Goal: Task Accomplishment & Management: Contribute content

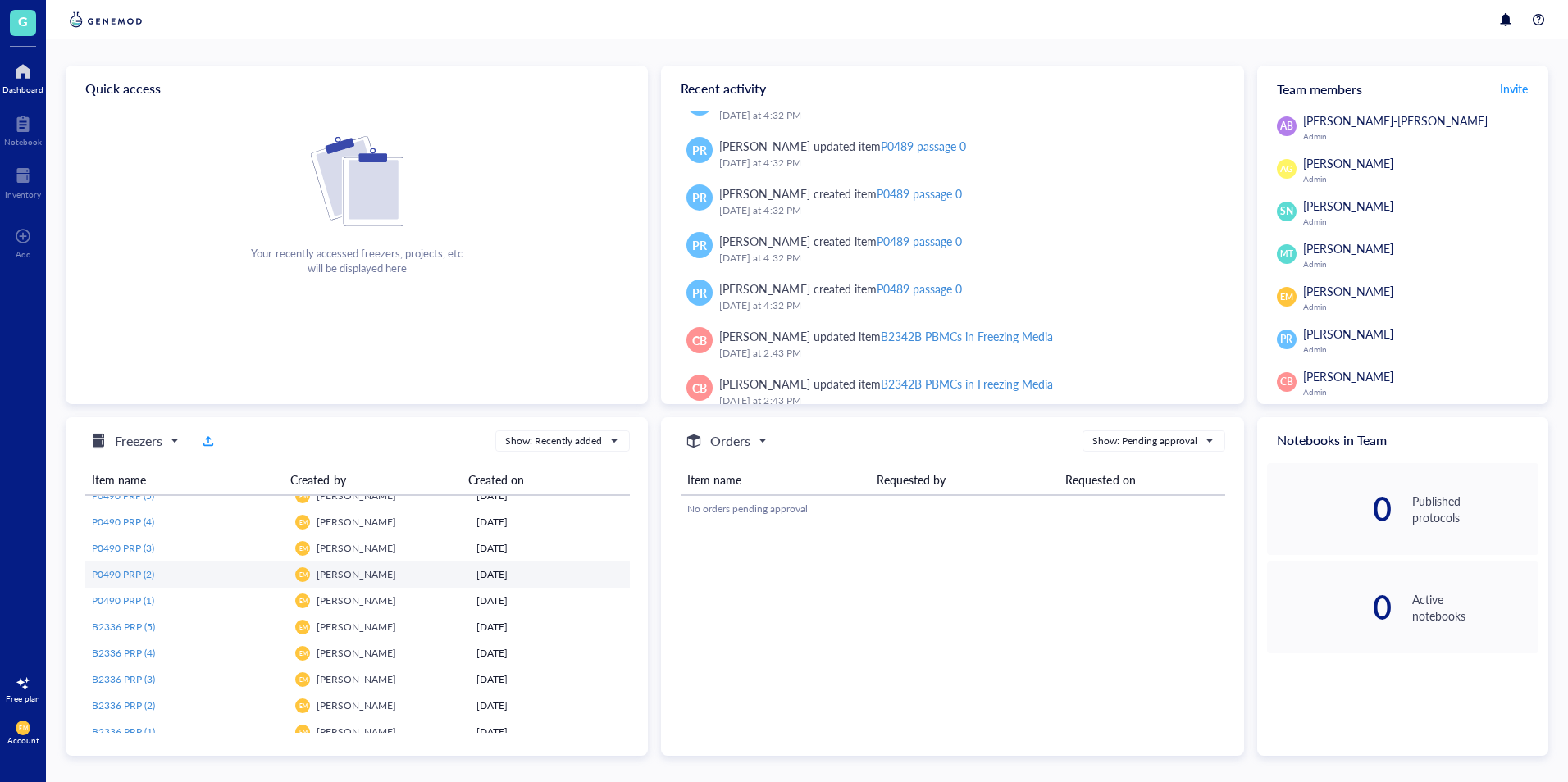
scroll to position [1722, 0]
click at [116, 702] on span "B2336 PRP (1)" at bounding box center [123, 703] width 63 height 14
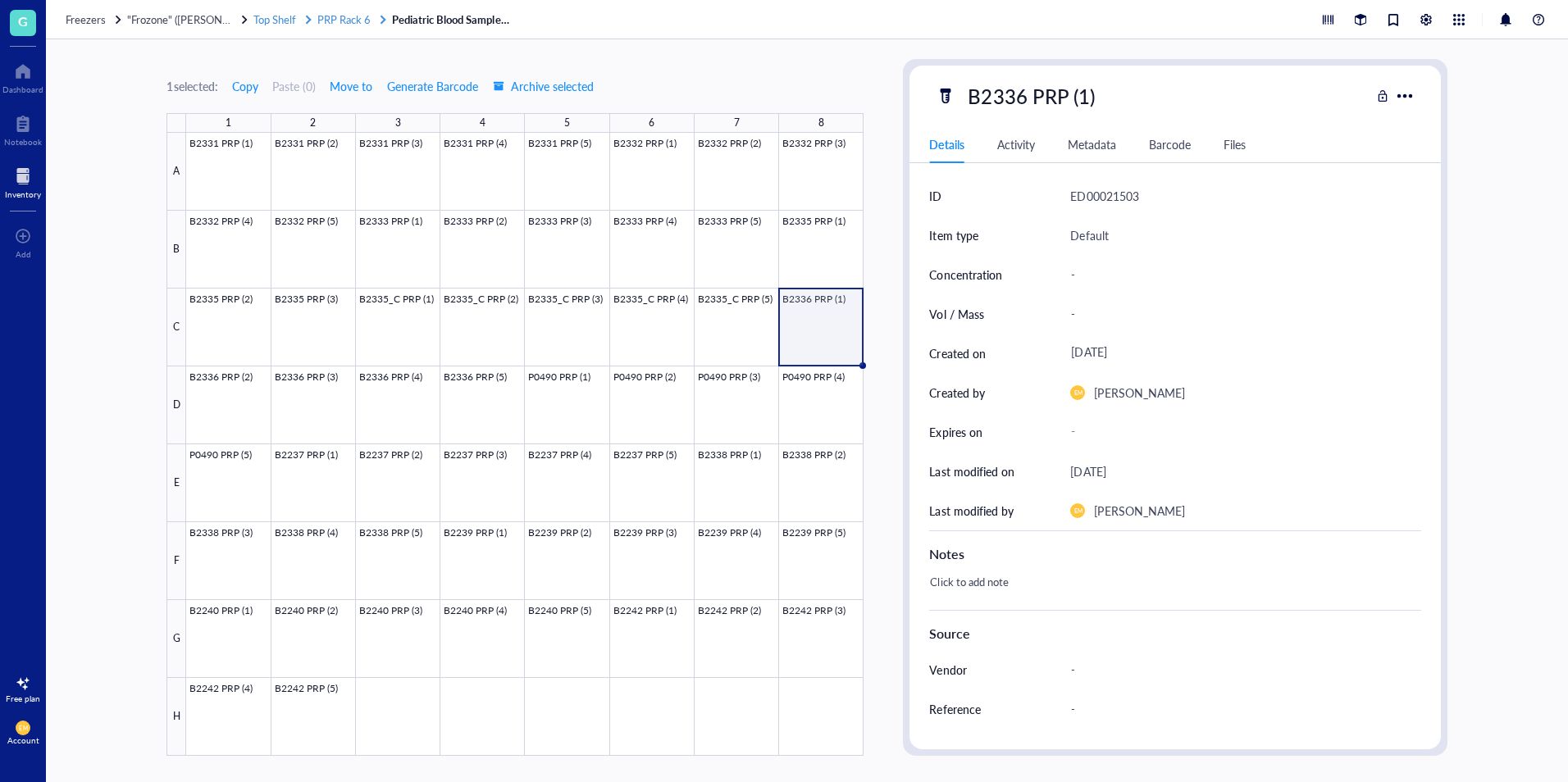
click at [361, 24] on span "PRP Rack 6" at bounding box center [345, 19] width 54 height 16
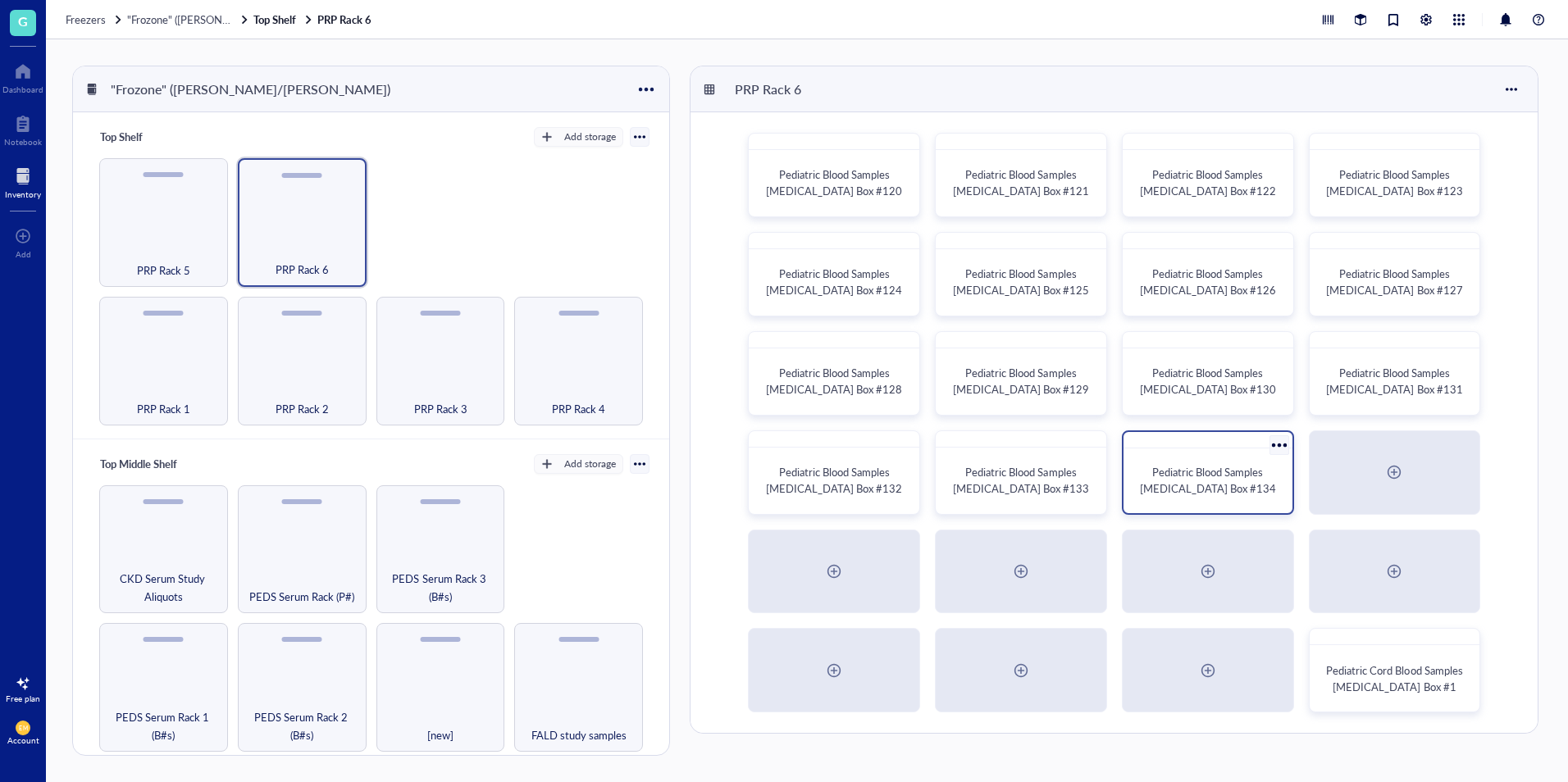
click at [1185, 490] on span "Pediatric Blood Samples Platelet Rich Plasma Box #134" at bounding box center [1208, 480] width 136 height 32
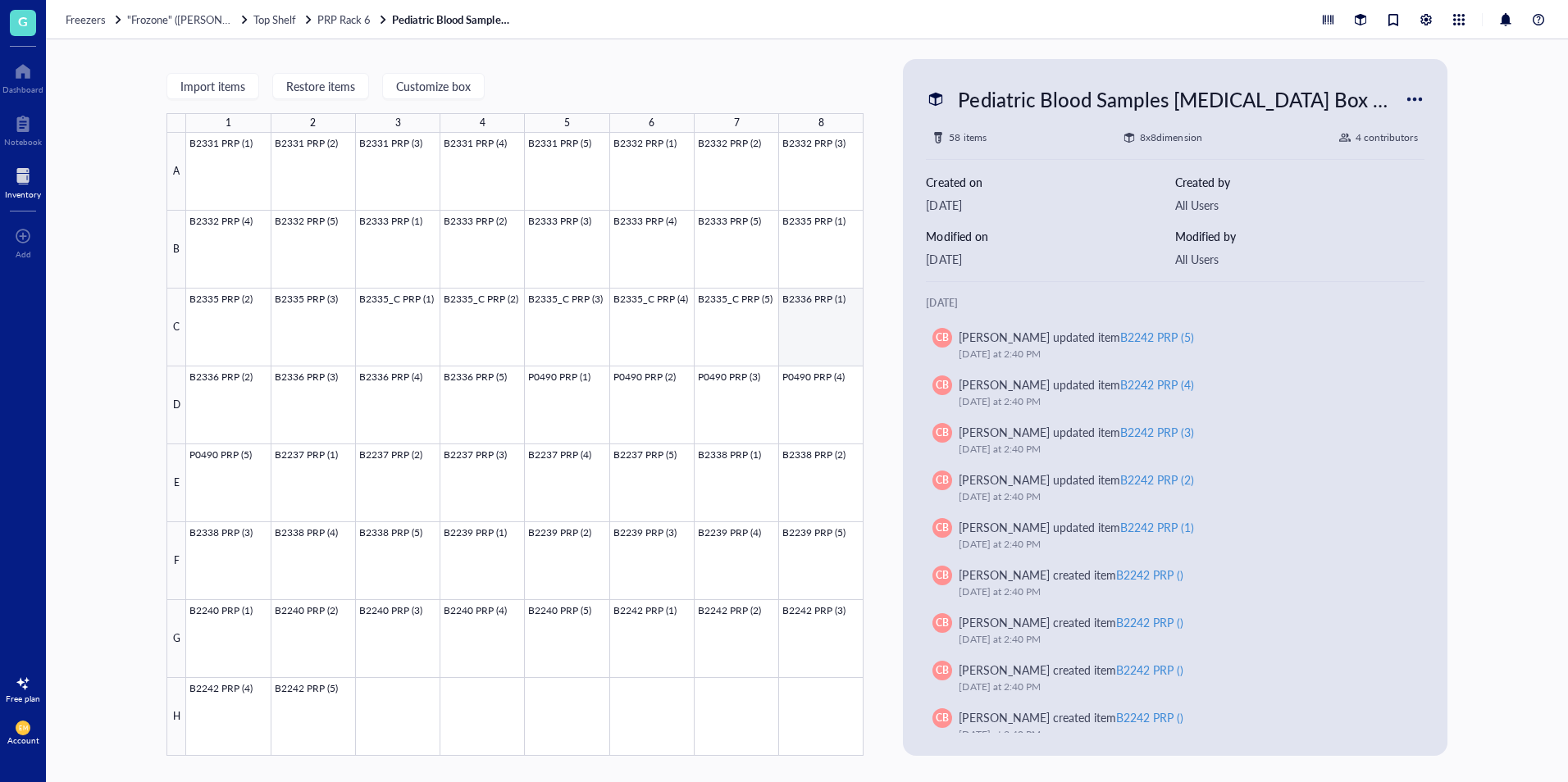
click at [827, 325] on div at bounding box center [525, 445] width 678 height 623
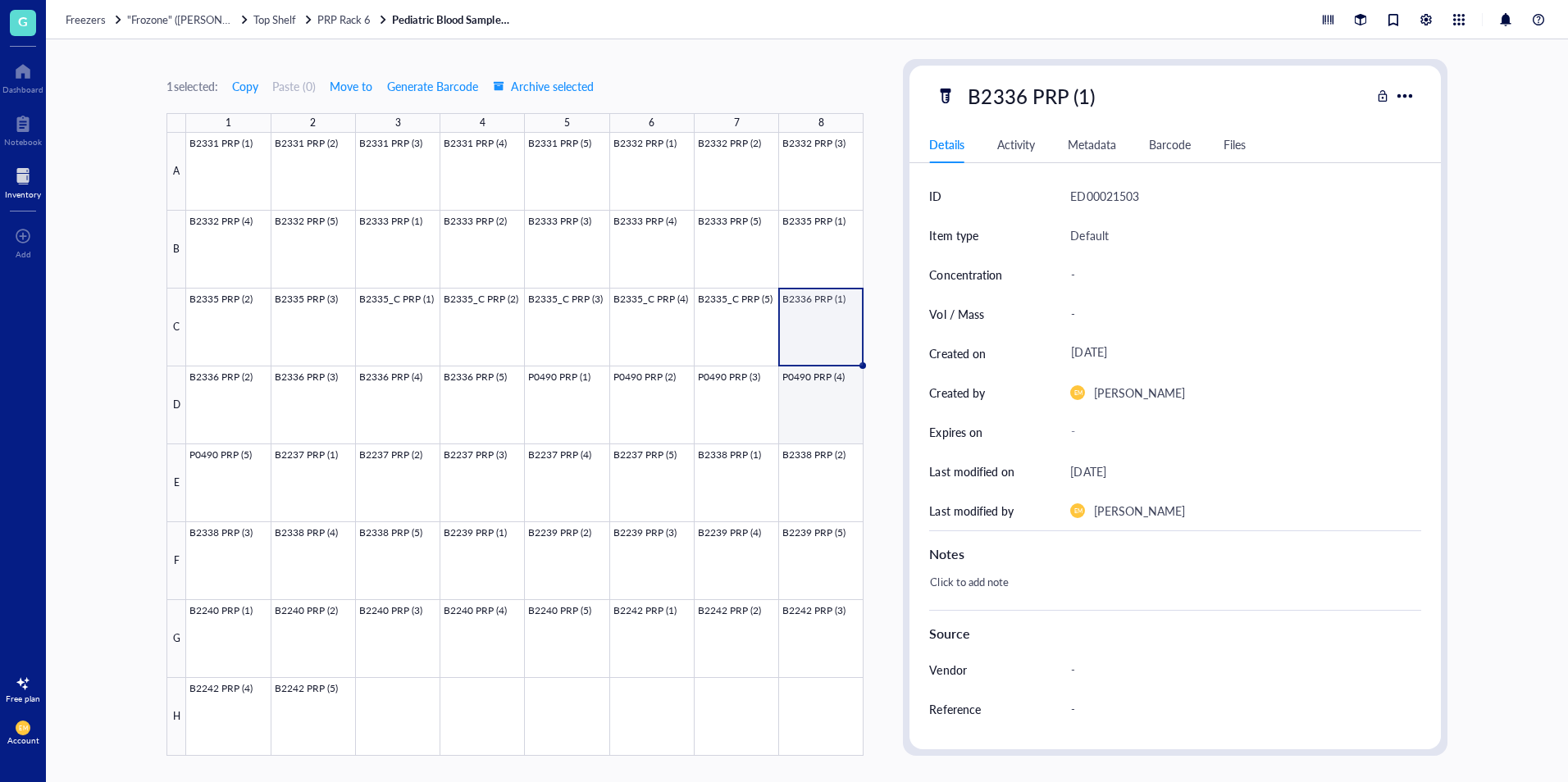
click at [816, 419] on div at bounding box center [525, 445] width 678 height 623
click at [796, 326] on div at bounding box center [525, 445] width 678 height 623
click at [475, 13] on link "Pediatric Blood Samples Platelet Rich Plasma Box #134" at bounding box center [453, 19] width 123 height 15
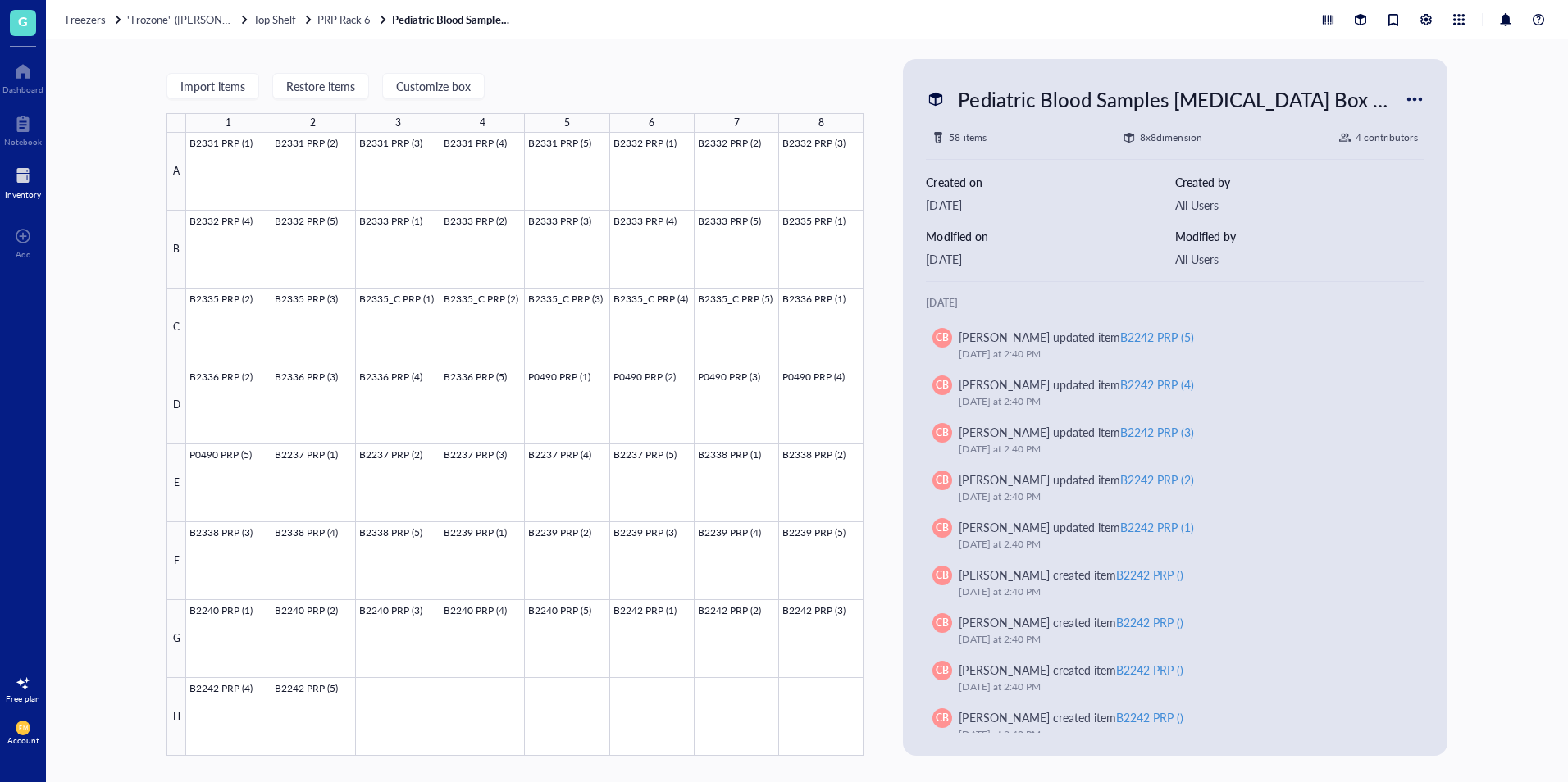
click at [439, 21] on link "Pediatric Blood Samples Platelet Rich Plasma Box #134" at bounding box center [453, 19] width 123 height 15
click at [349, 22] on span "PRP Rack 6" at bounding box center [345, 19] width 54 height 16
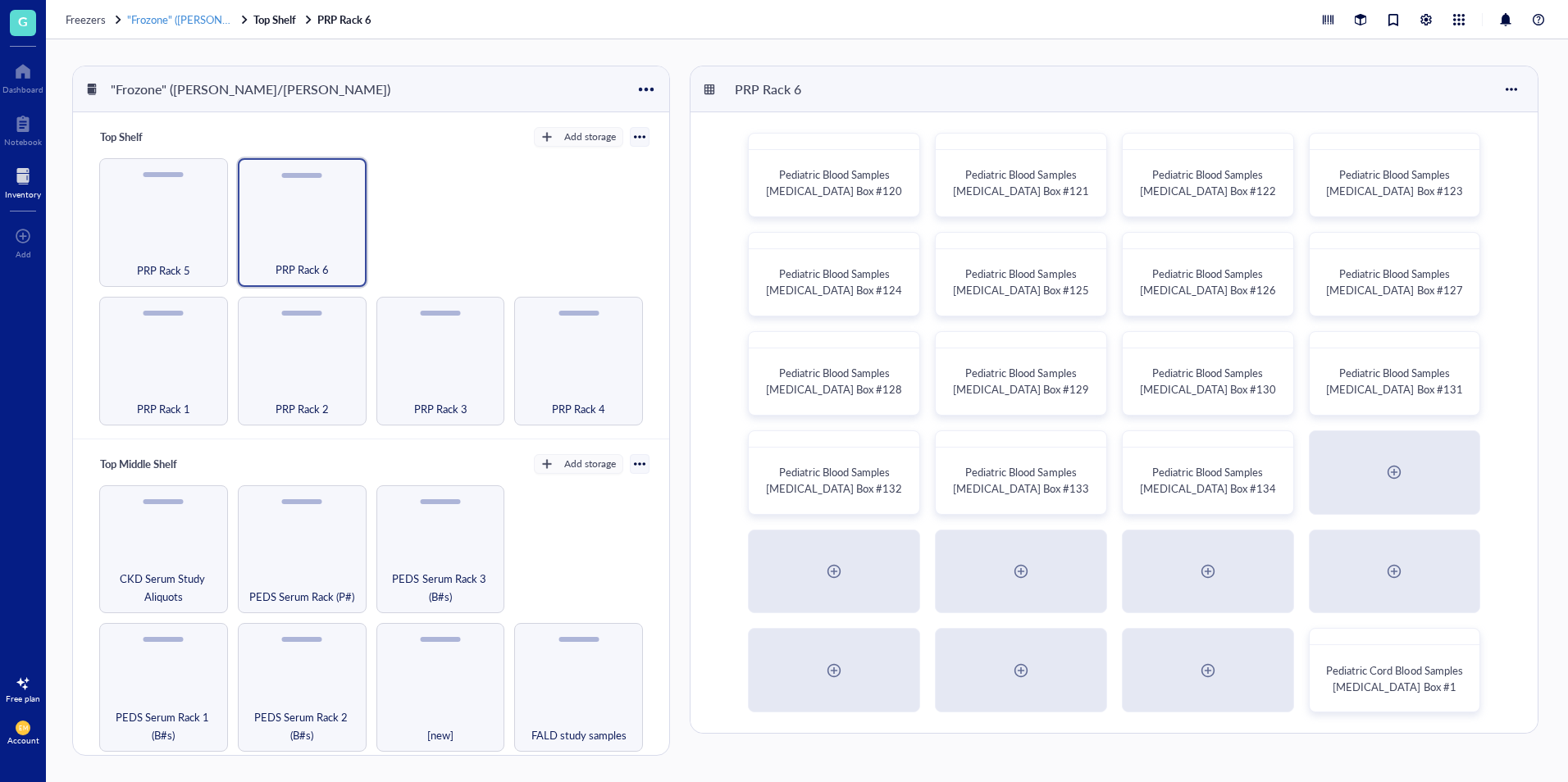
click at [205, 23] on span ""Frozone" ([PERSON_NAME]/[PERSON_NAME])" at bounding box center [241, 19] width 228 height 16
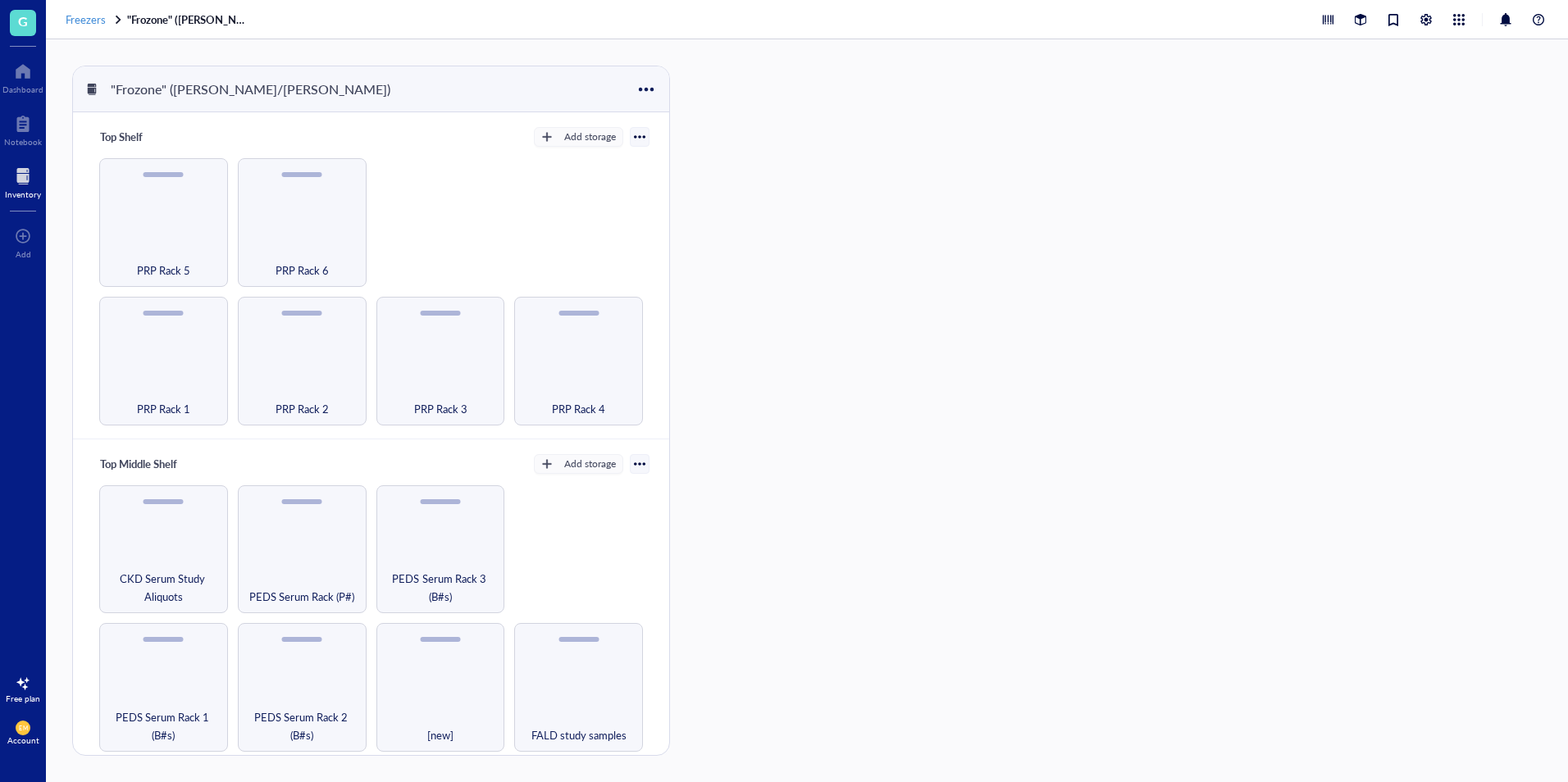
click at [95, 19] on span "Freezers" at bounding box center [85, 19] width 41 height 16
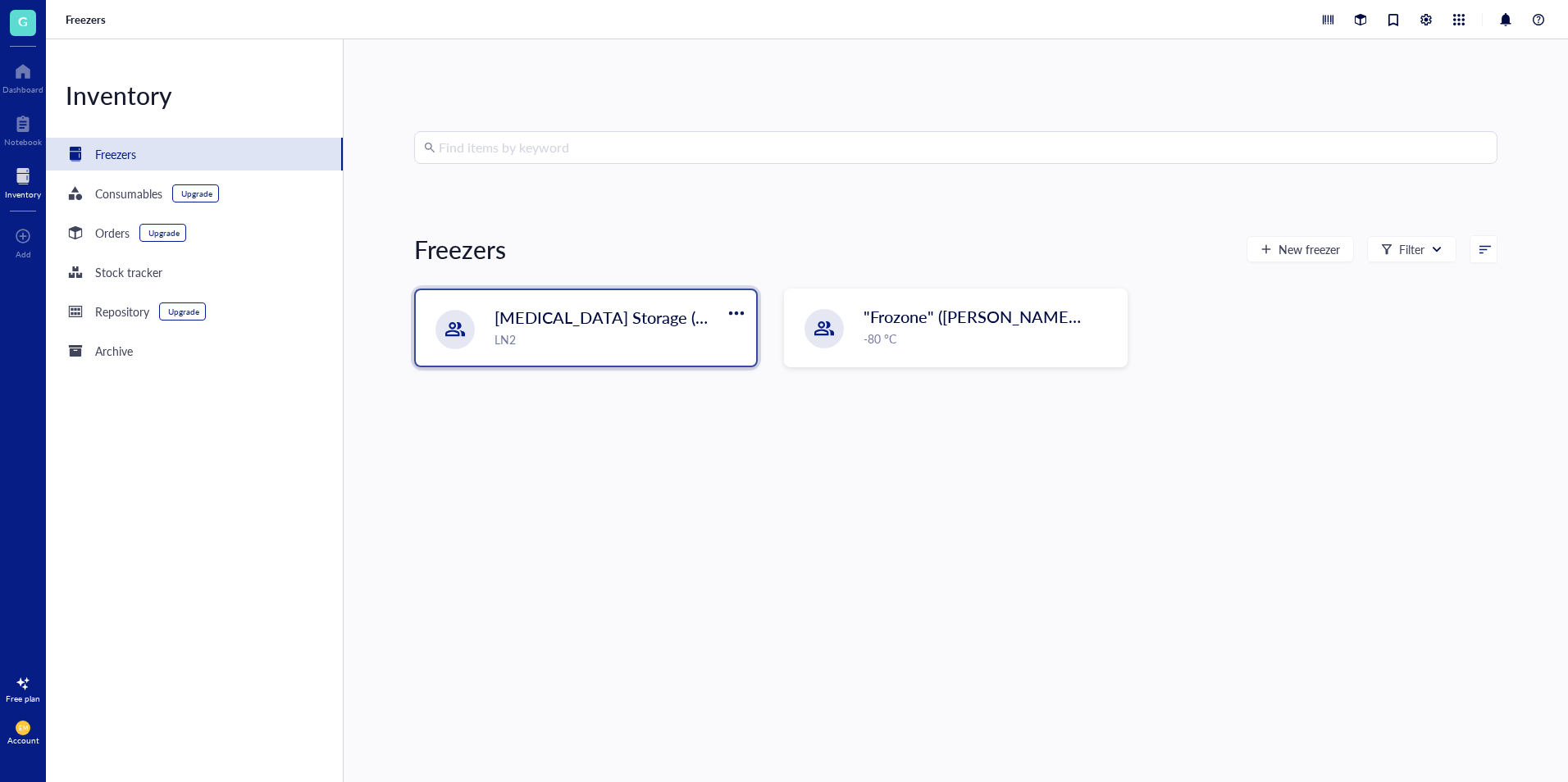
click at [616, 316] on span "[MEDICAL_DATA] Storage ([PERSON_NAME]/[PERSON_NAME])" at bounding box center [732, 317] width 475 height 23
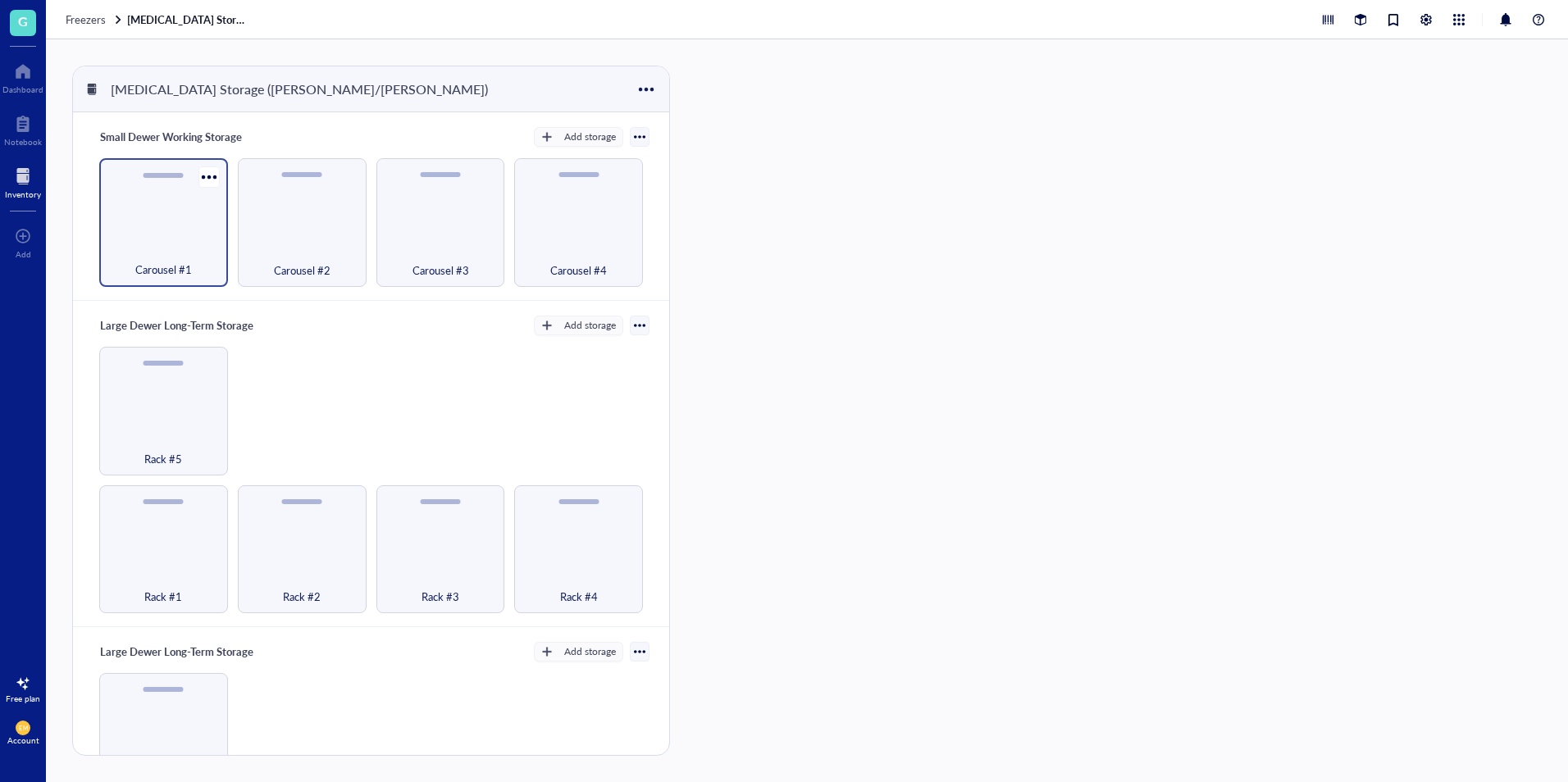
click at [167, 262] on span "Carousel #1" at bounding box center [164, 269] width 57 height 18
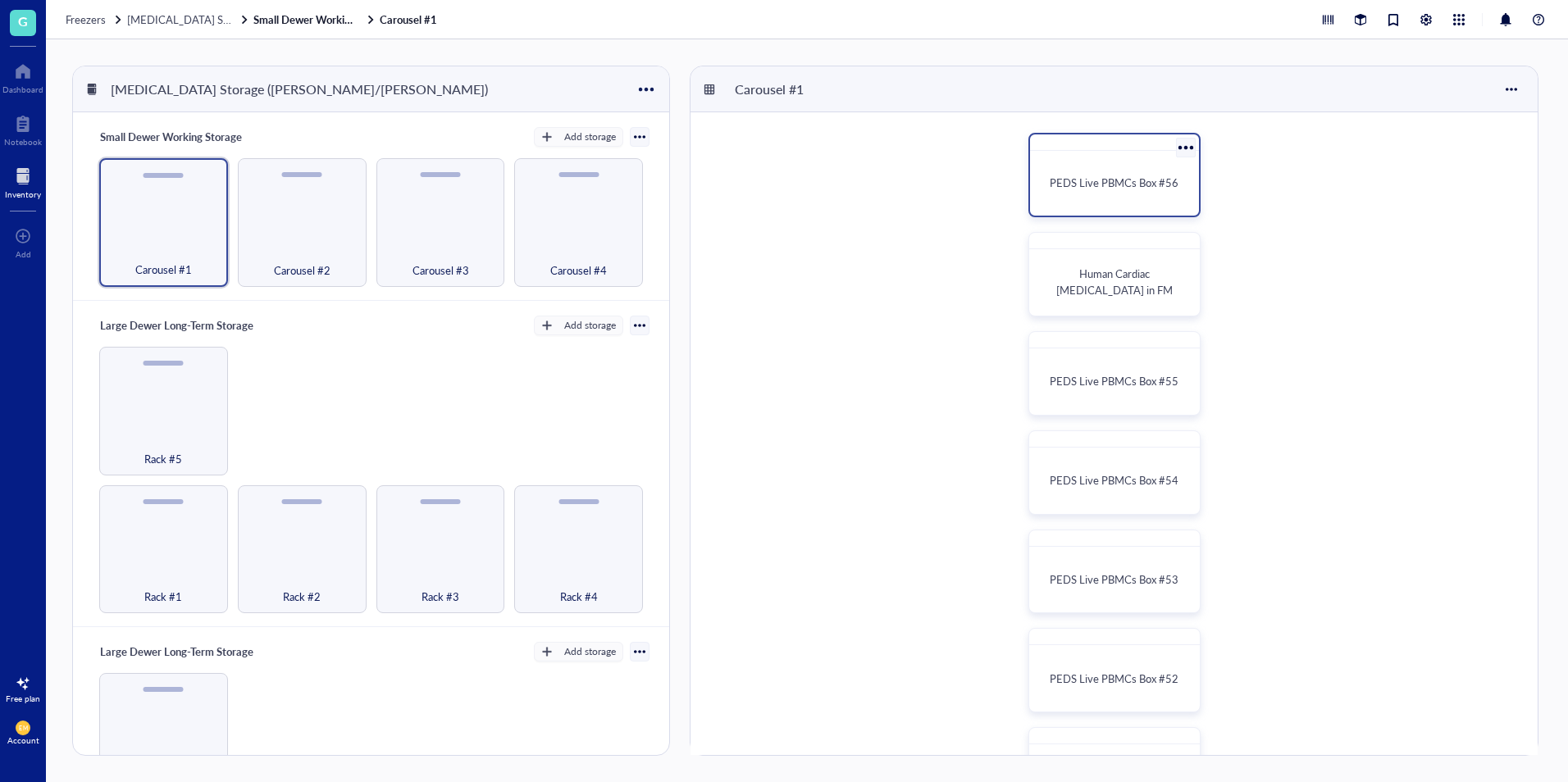
click at [1143, 205] on div "PEDS Live PBMCs Box #56" at bounding box center [1115, 183] width 155 height 52
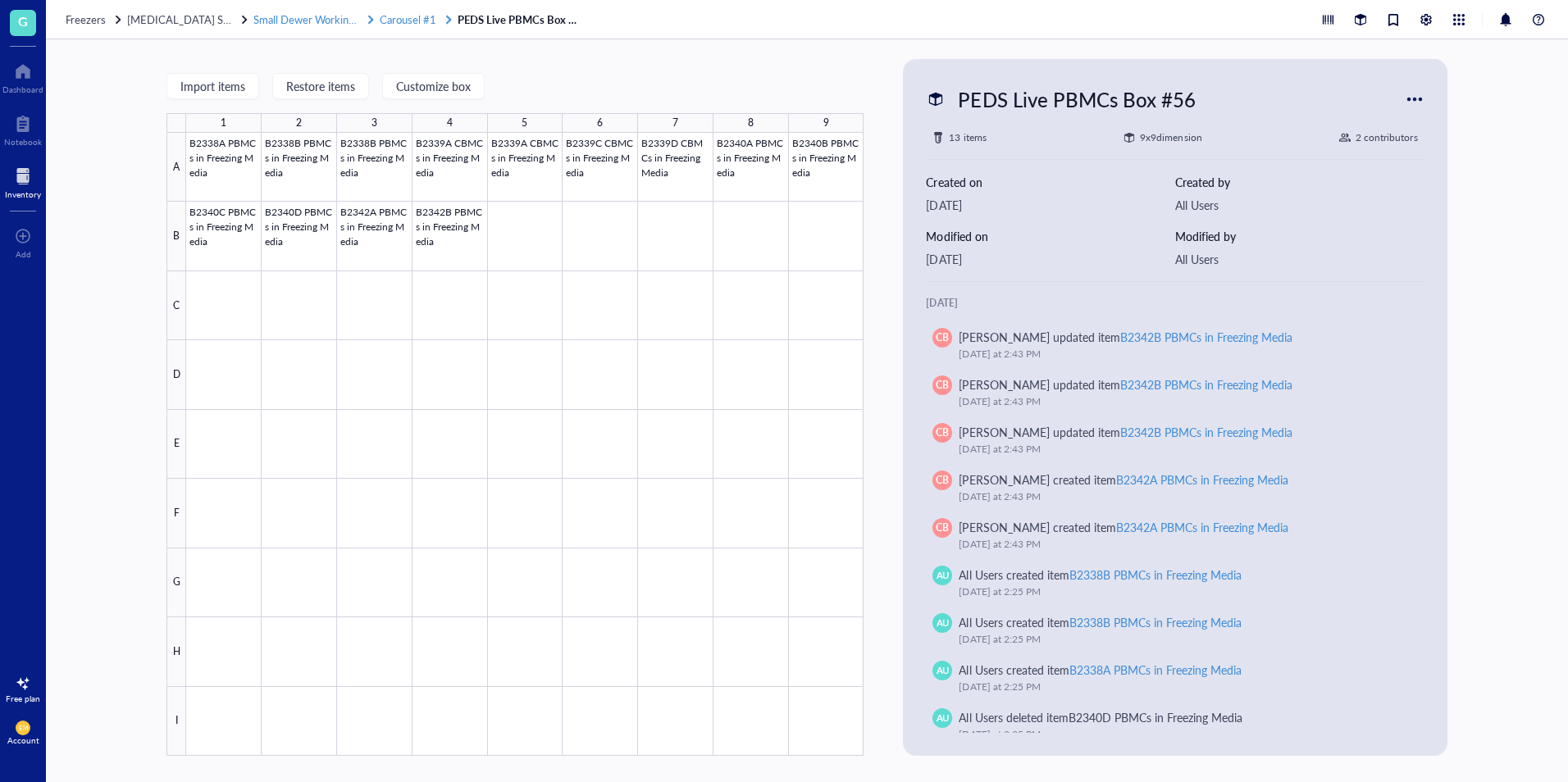
click at [414, 17] on span "Carousel #1" at bounding box center [408, 19] width 57 height 16
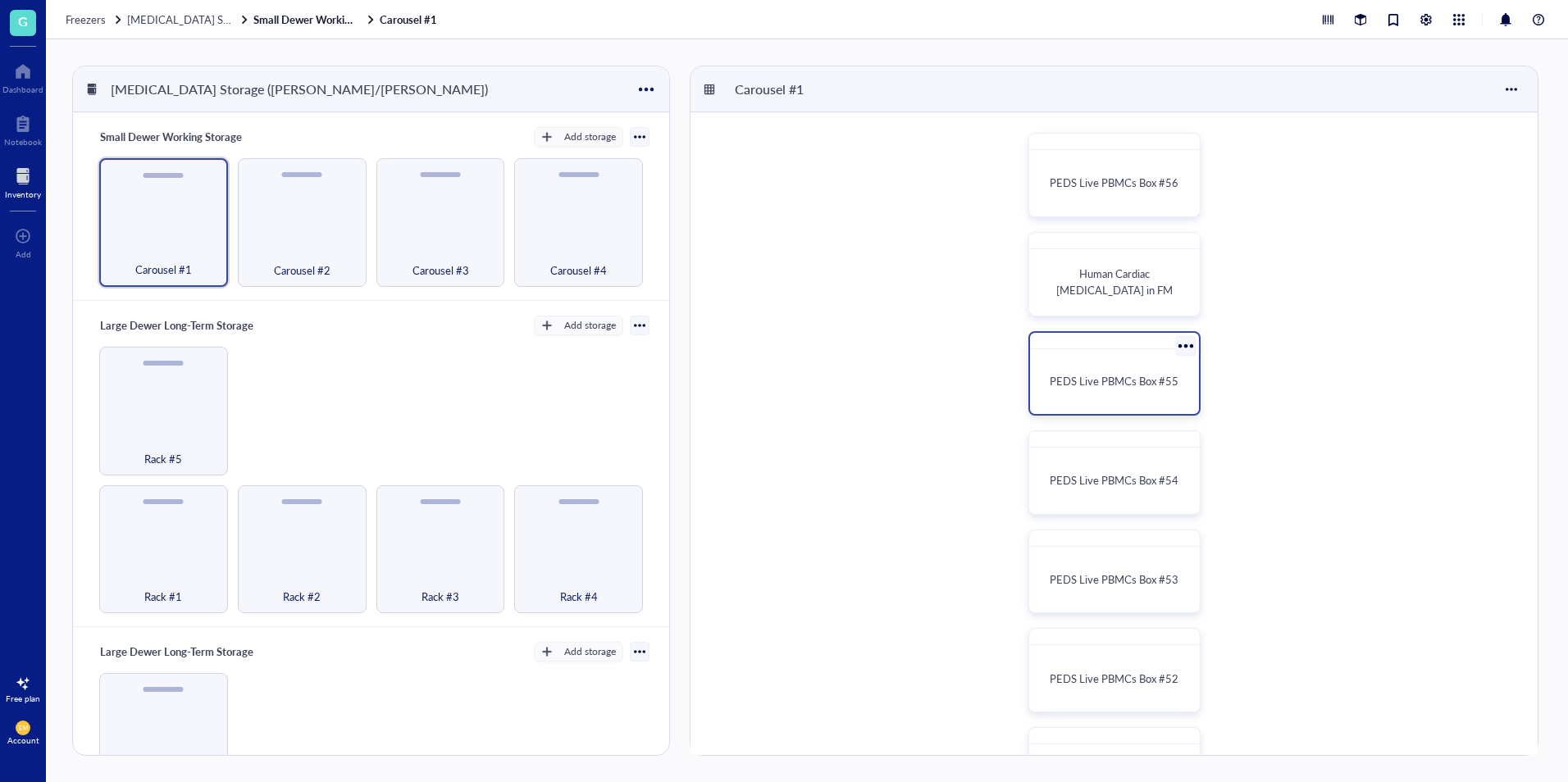
click at [1099, 365] on div "PEDS Live PBMCs Box #55" at bounding box center [1115, 382] width 155 height 52
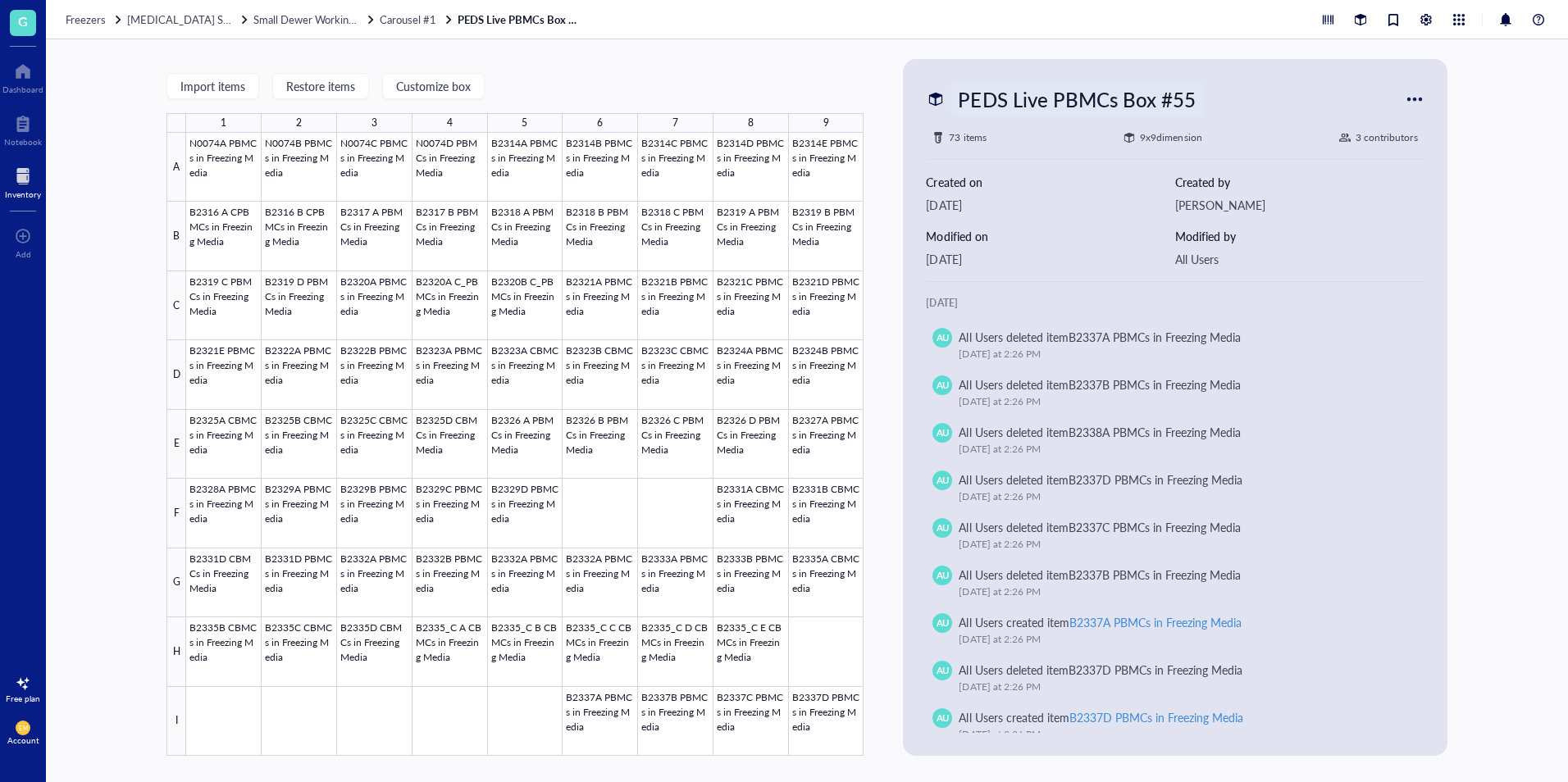
click at [1154, 103] on div "PEDS Live PBMCs Box #55" at bounding box center [1077, 99] width 252 height 35
click at [1317, 86] on div "PEDS Live PBMCs Box #55" at bounding box center [1165, 99] width 478 height 35
click at [185, 24] on span "[MEDICAL_DATA] Storage ([PERSON_NAME]/[PERSON_NAME])" at bounding box center [281, 19] width 310 height 16
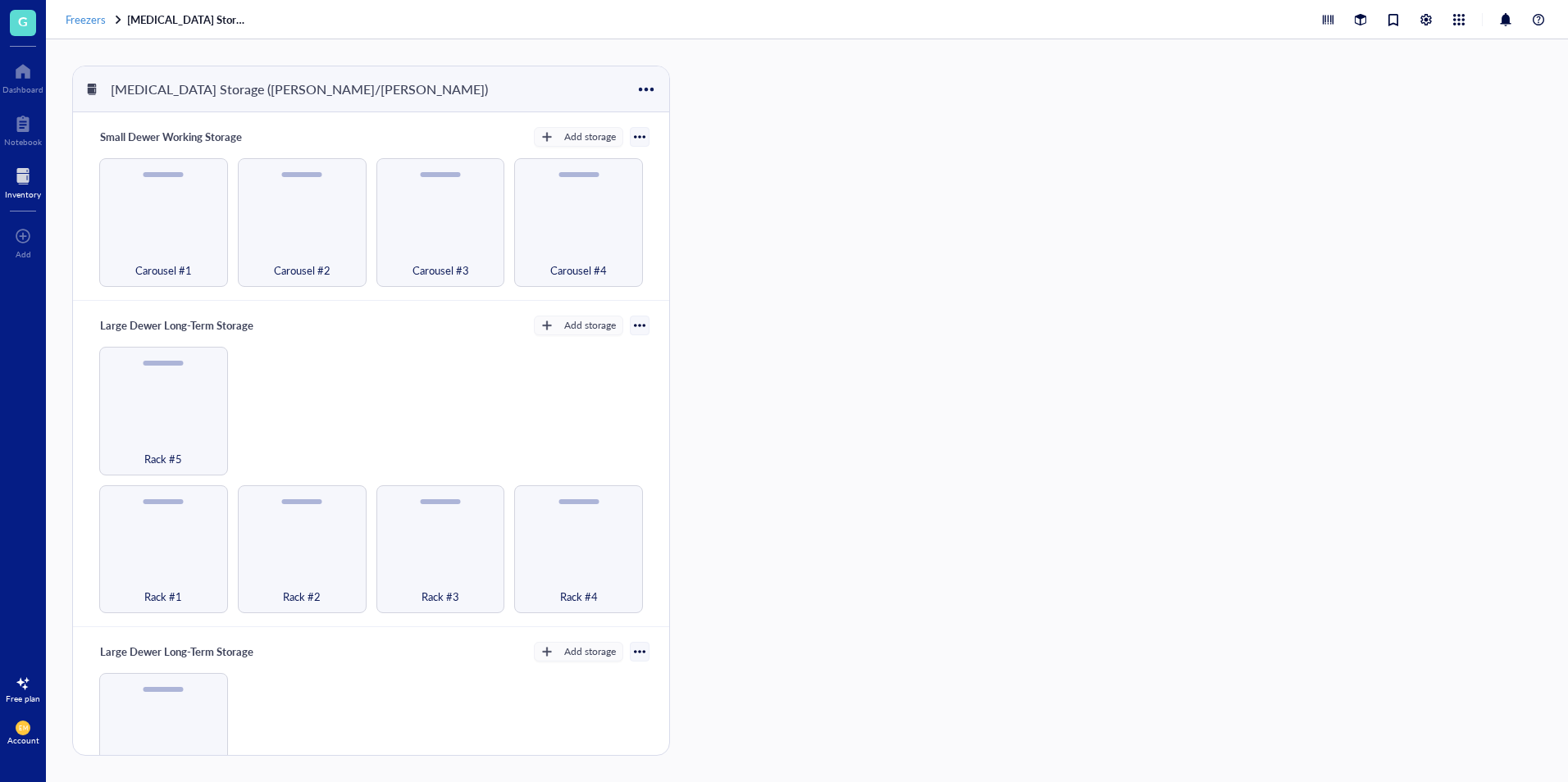
click at [81, 24] on span "Freezers" at bounding box center [85, 19] width 41 height 16
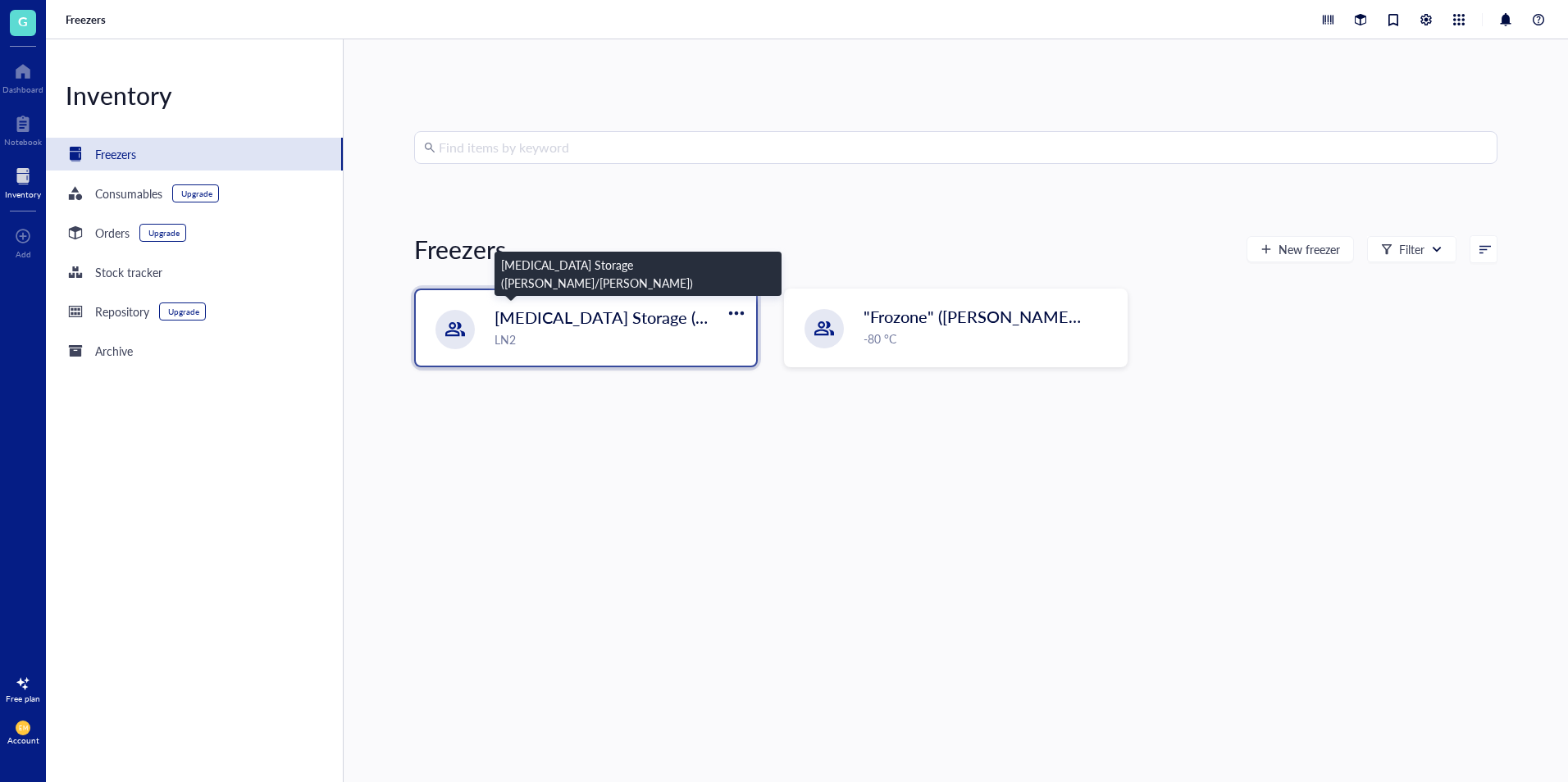
click at [630, 311] on span "[MEDICAL_DATA] Storage ([PERSON_NAME]/[PERSON_NAME])" at bounding box center [732, 317] width 475 height 23
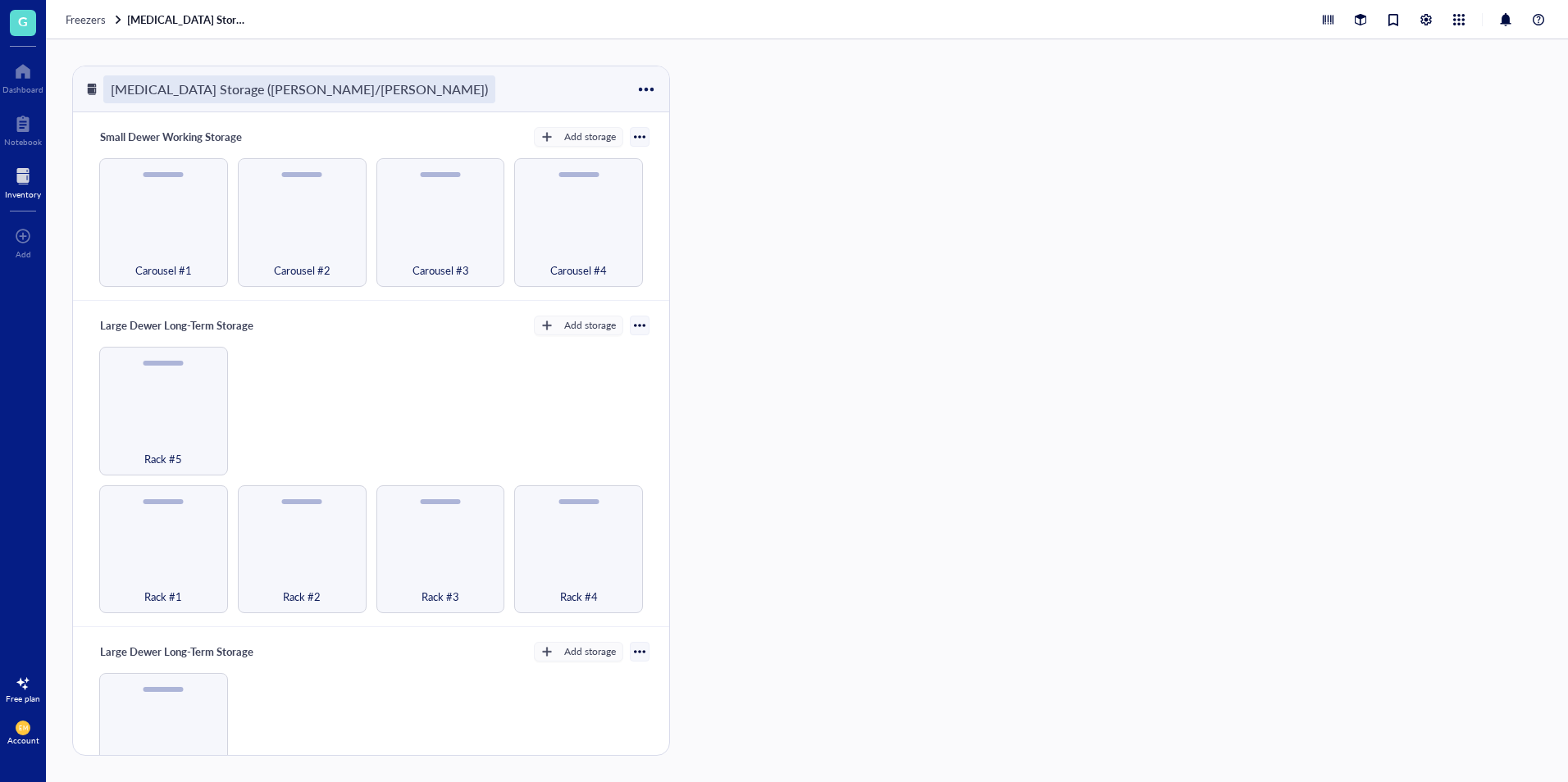
click at [343, 87] on div "[MEDICAL_DATA] Storage ([PERSON_NAME]/[PERSON_NAME])" at bounding box center [300, 89] width 392 height 28
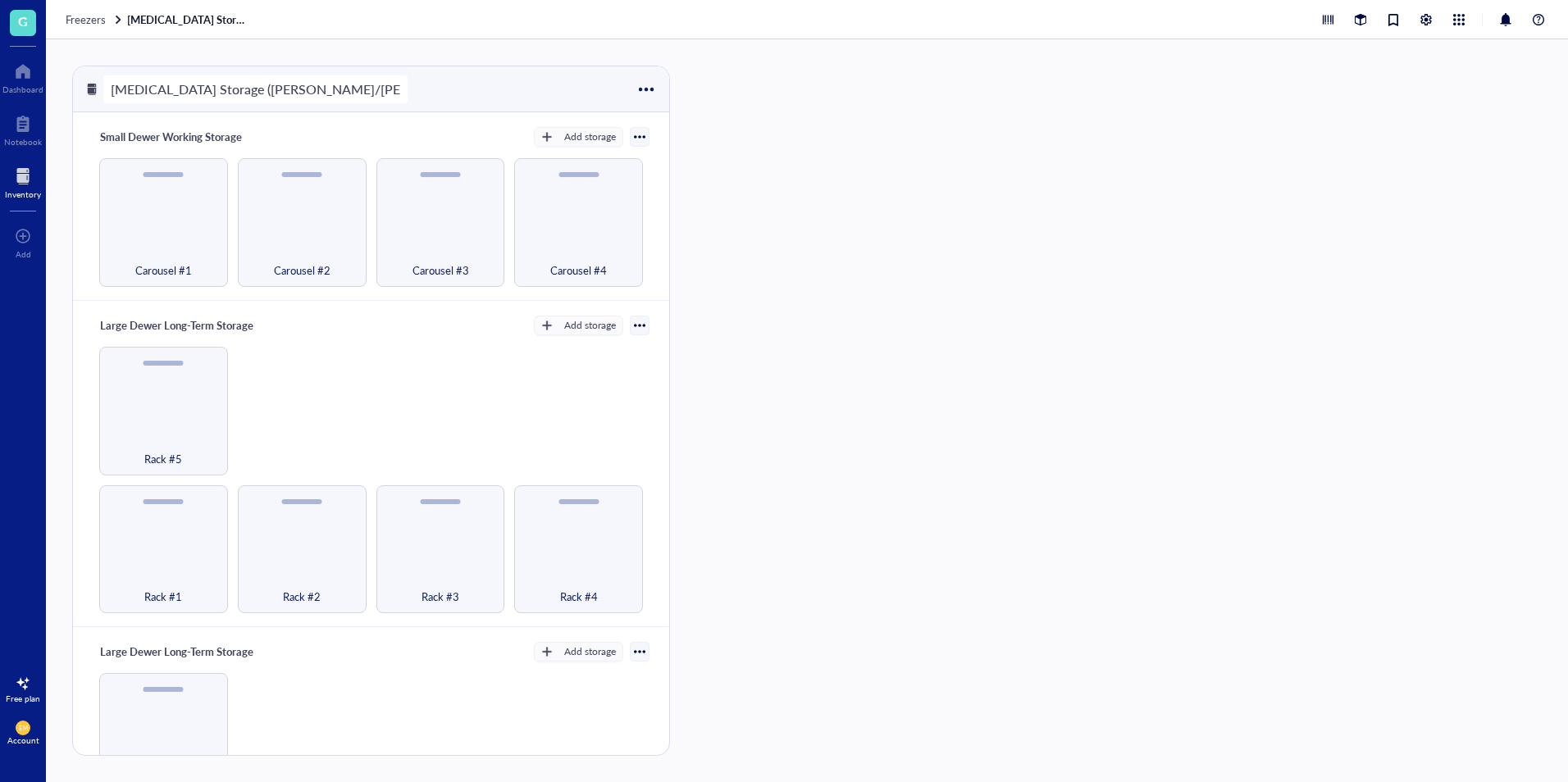
click at [535, 77] on div "[MEDICAL_DATA] Storage ([PERSON_NAME]/[PERSON_NAME])" at bounding box center [371, 89] width 597 height 46
click at [104, 17] on span "Freezers" at bounding box center [85, 19] width 41 height 16
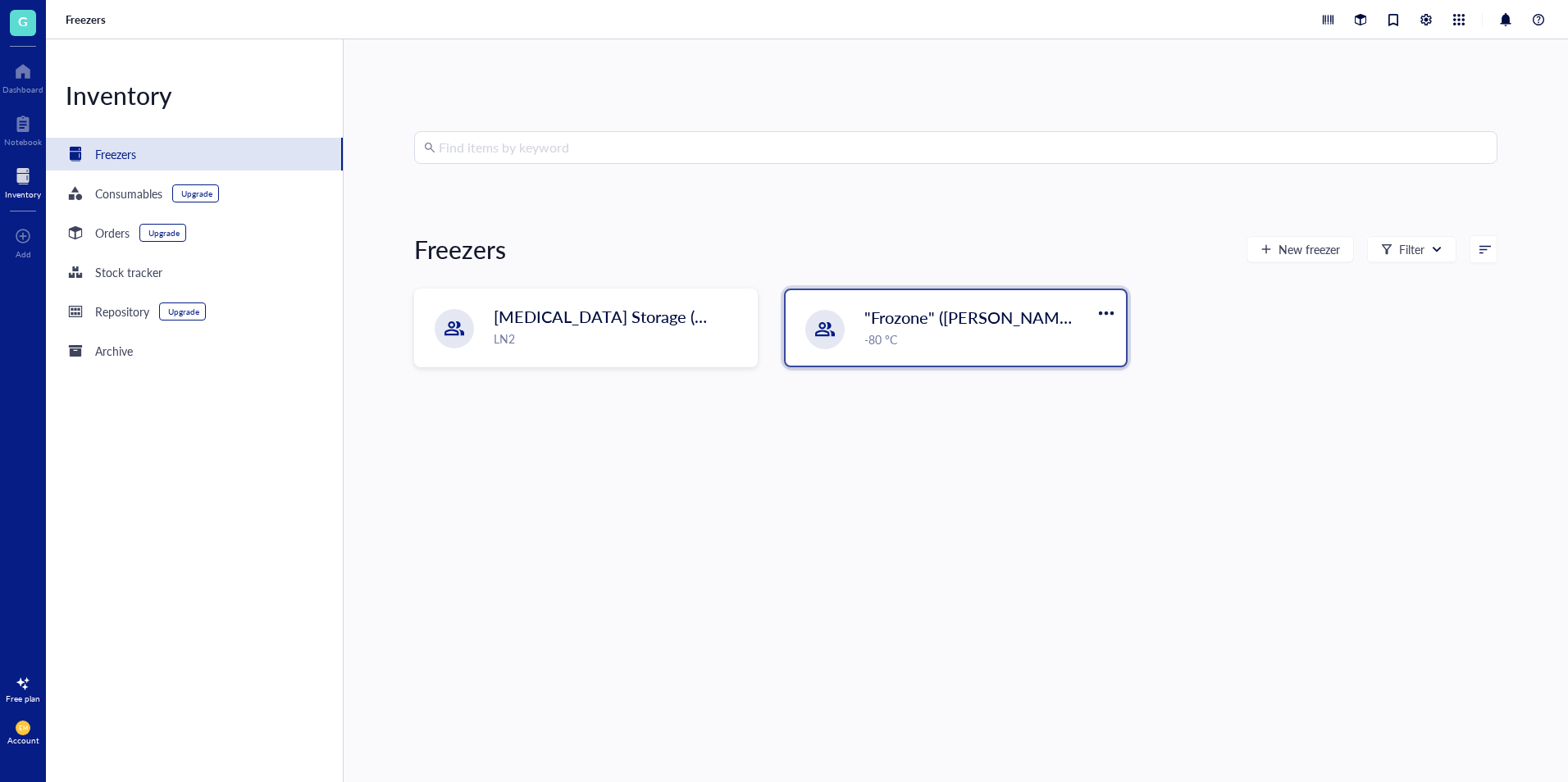
click at [949, 317] on span ""Frozone" ([PERSON_NAME]/[PERSON_NAME])" at bounding box center [1040, 317] width 352 height 23
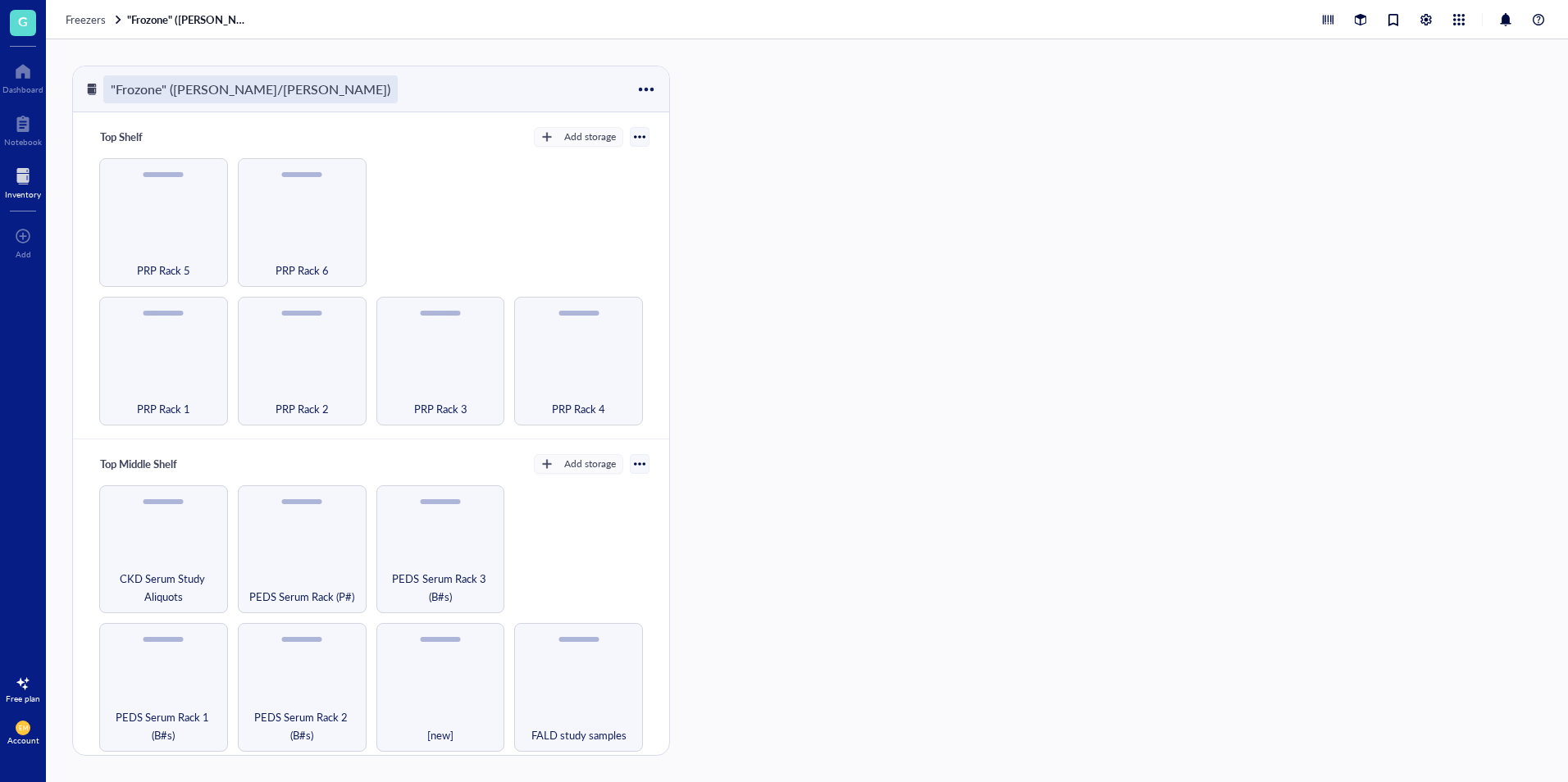
click at [200, 79] on div ""Frozone" ([PERSON_NAME]/[PERSON_NAME])" at bounding box center [250, 89] width 294 height 28
click at [378, 88] on div ""Frozone" ([PERSON_NAME]/[PERSON_NAME])" at bounding box center [371, 89] width 597 height 46
click at [91, 9] on div "Freezers "Frozone" (Garcia/Nakano)" at bounding box center [806, 20] width 1522 height 40
click at [90, 20] on span "Freezers" at bounding box center [85, 19] width 41 height 16
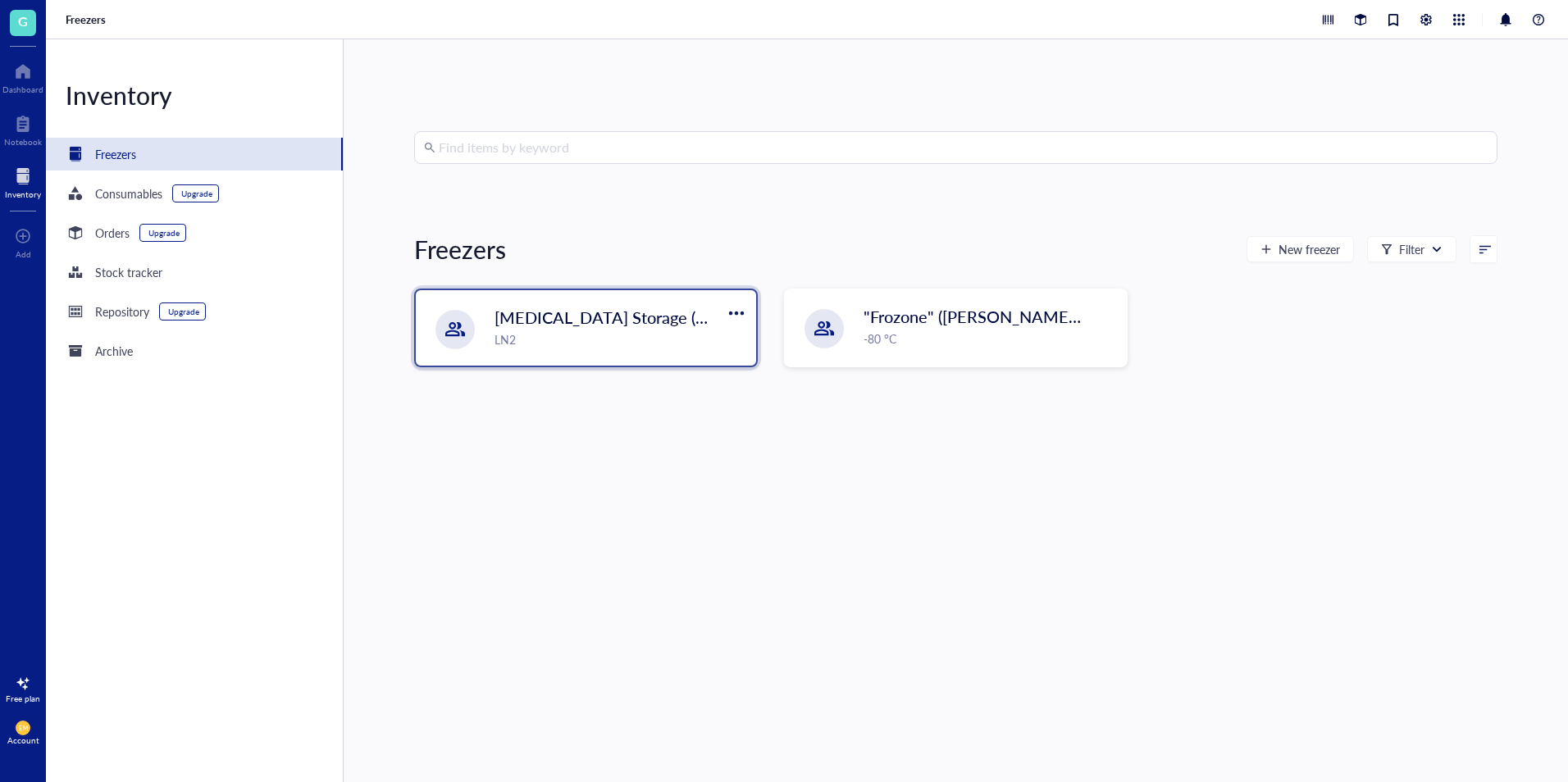
click at [628, 321] on span "[MEDICAL_DATA] Storage ([PERSON_NAME]/[PERSON_NAME])" at bounding box center [732, 317] width 475 height 23
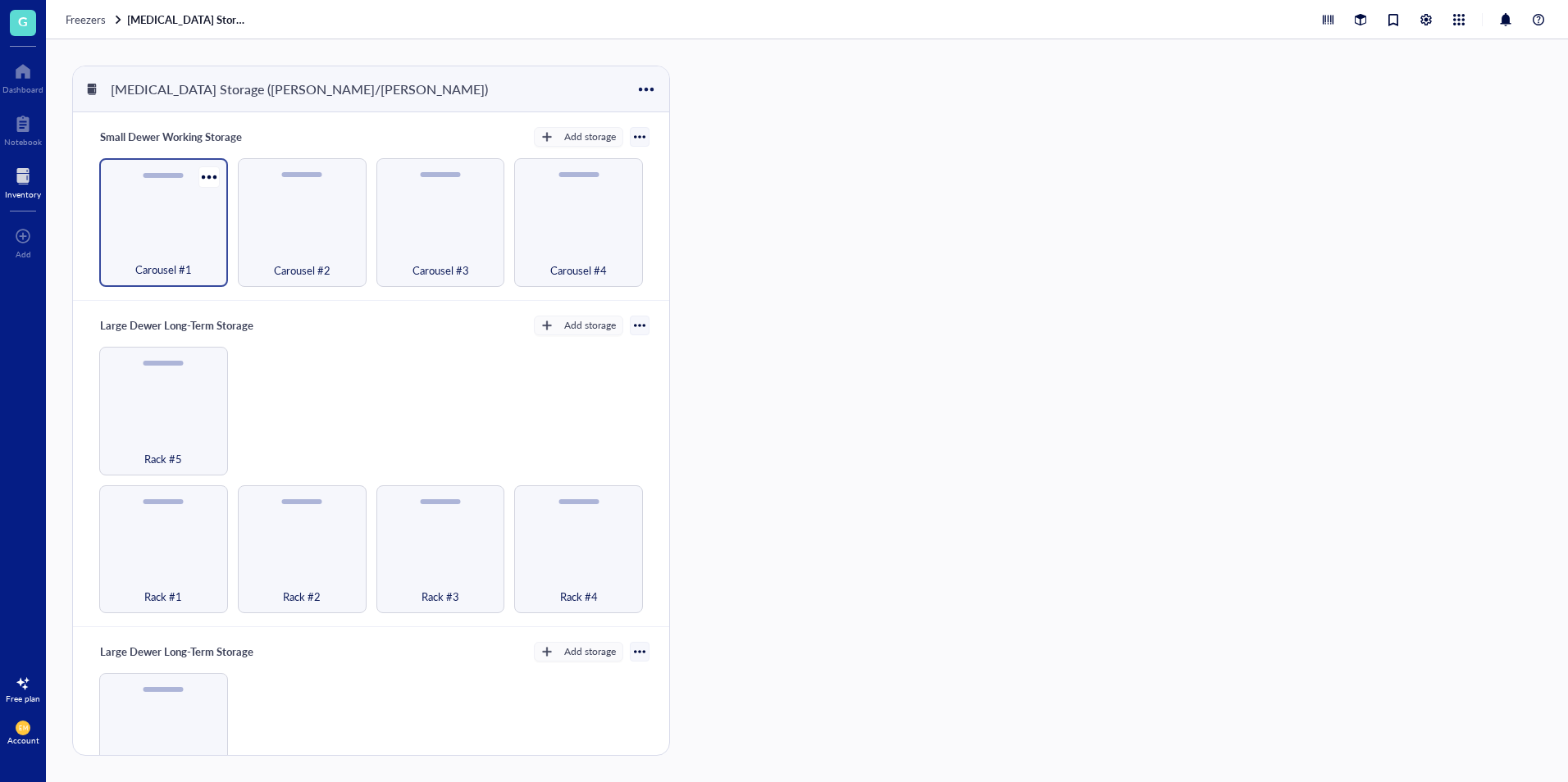
click at [172, 269] on span "Carousel #1" at bounding box center [164, 269] width 57 height 18
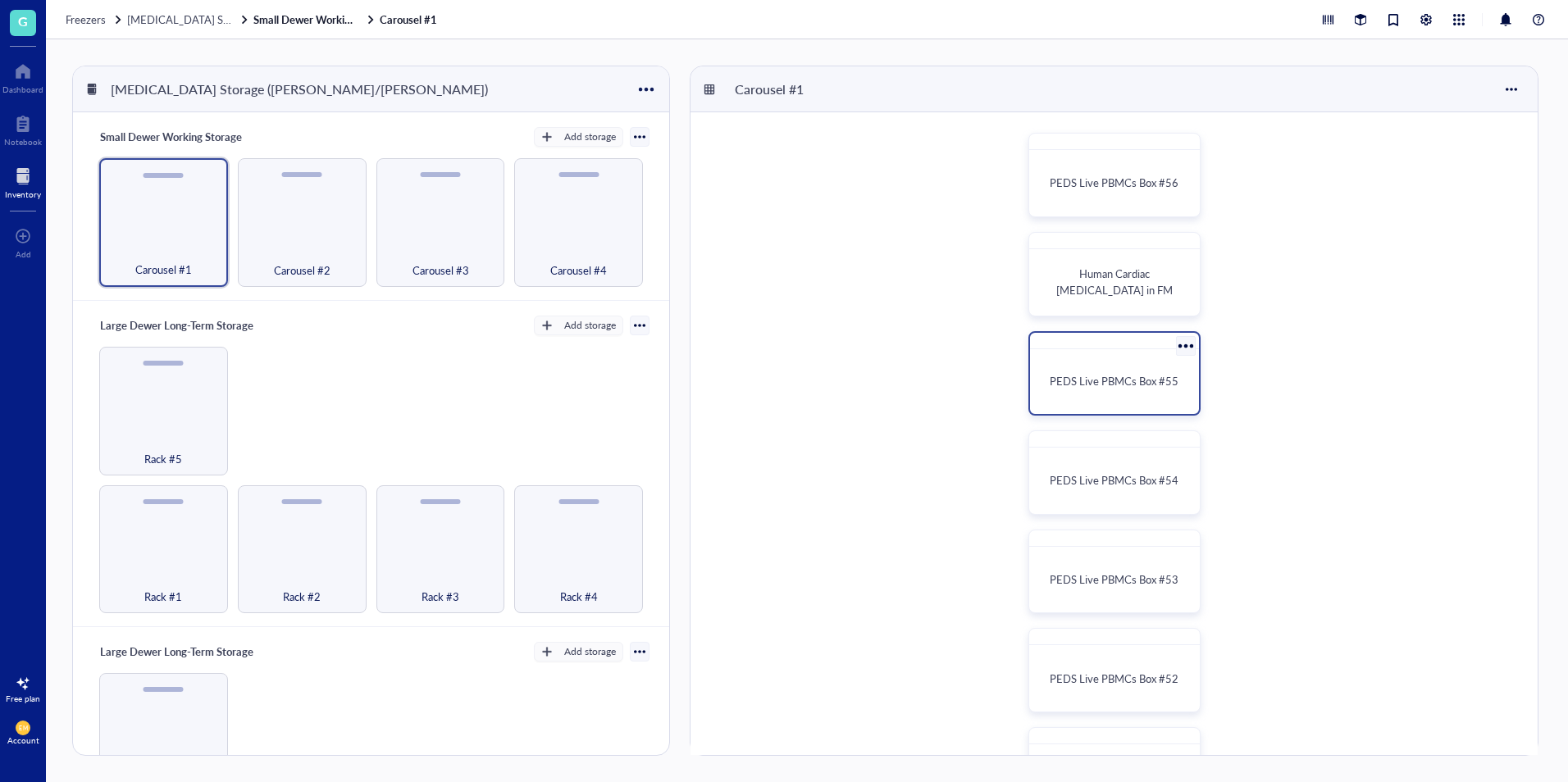
click at [1122, 393] on div "PEDS Live PBMCs Box #55" at bounding box center [1115, 382] width 155 height 52
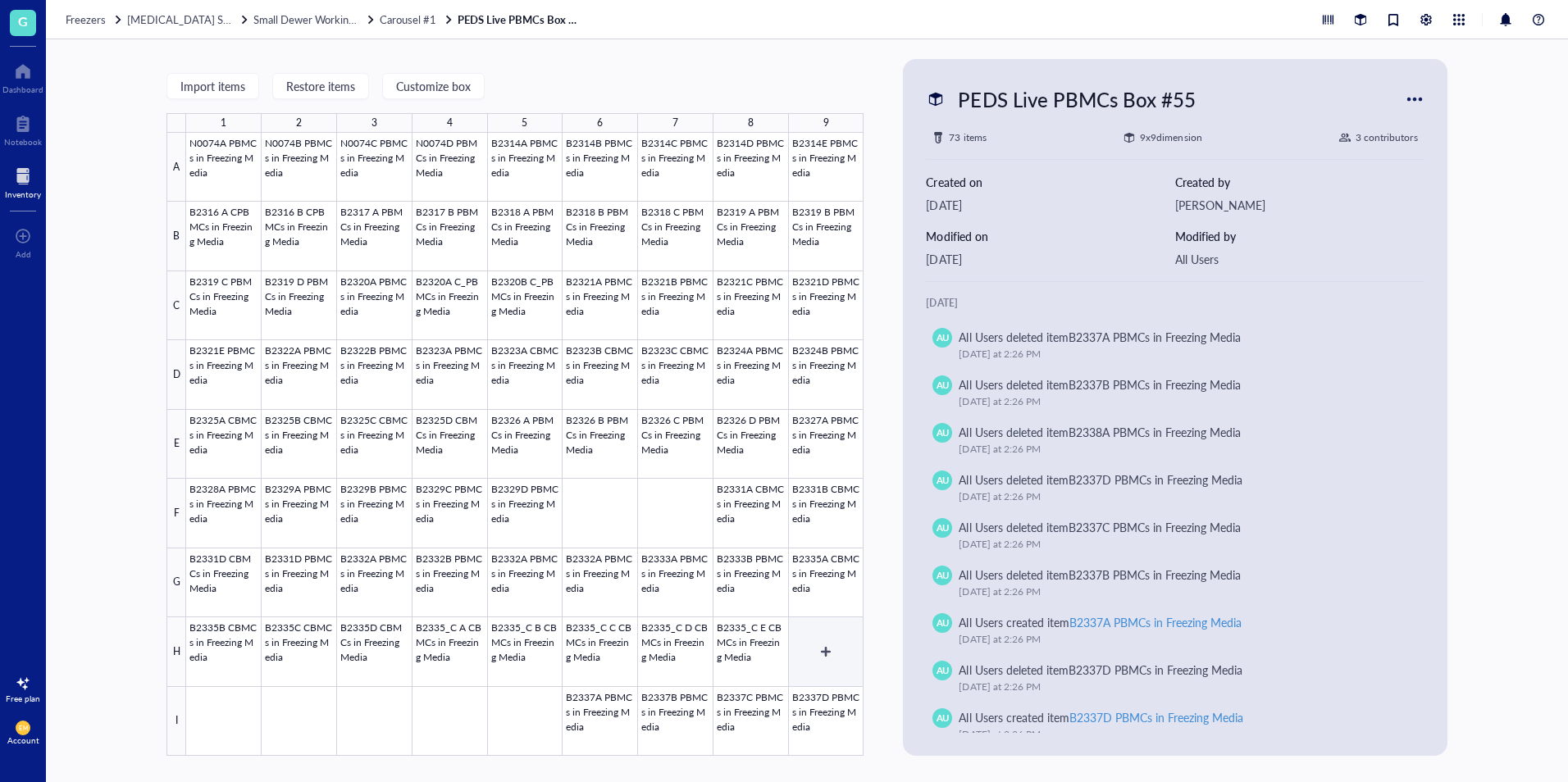
click at [825, 648] on div at bounding box center [525, 445] width 678 height 623
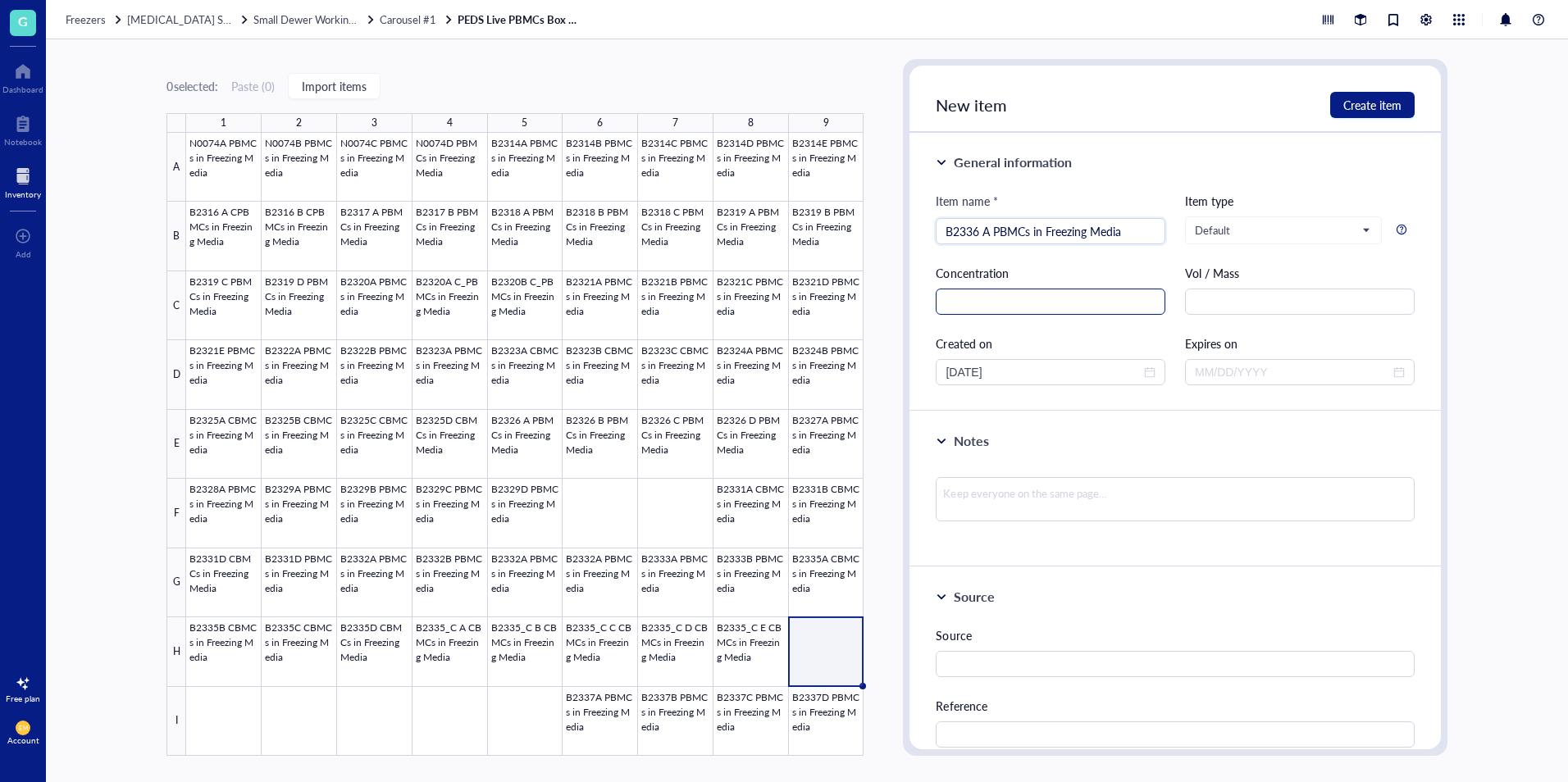
type input "B2336 A PBMCs in Freezing Media"
click at [1014, 292] on input "text" at bounding box center [1051, 301] width 230 height 26
type input "3.05E6 (99)"
click at [1386, 98] on span "Create item" at bounding box center [1372, 104] width 58 height 13
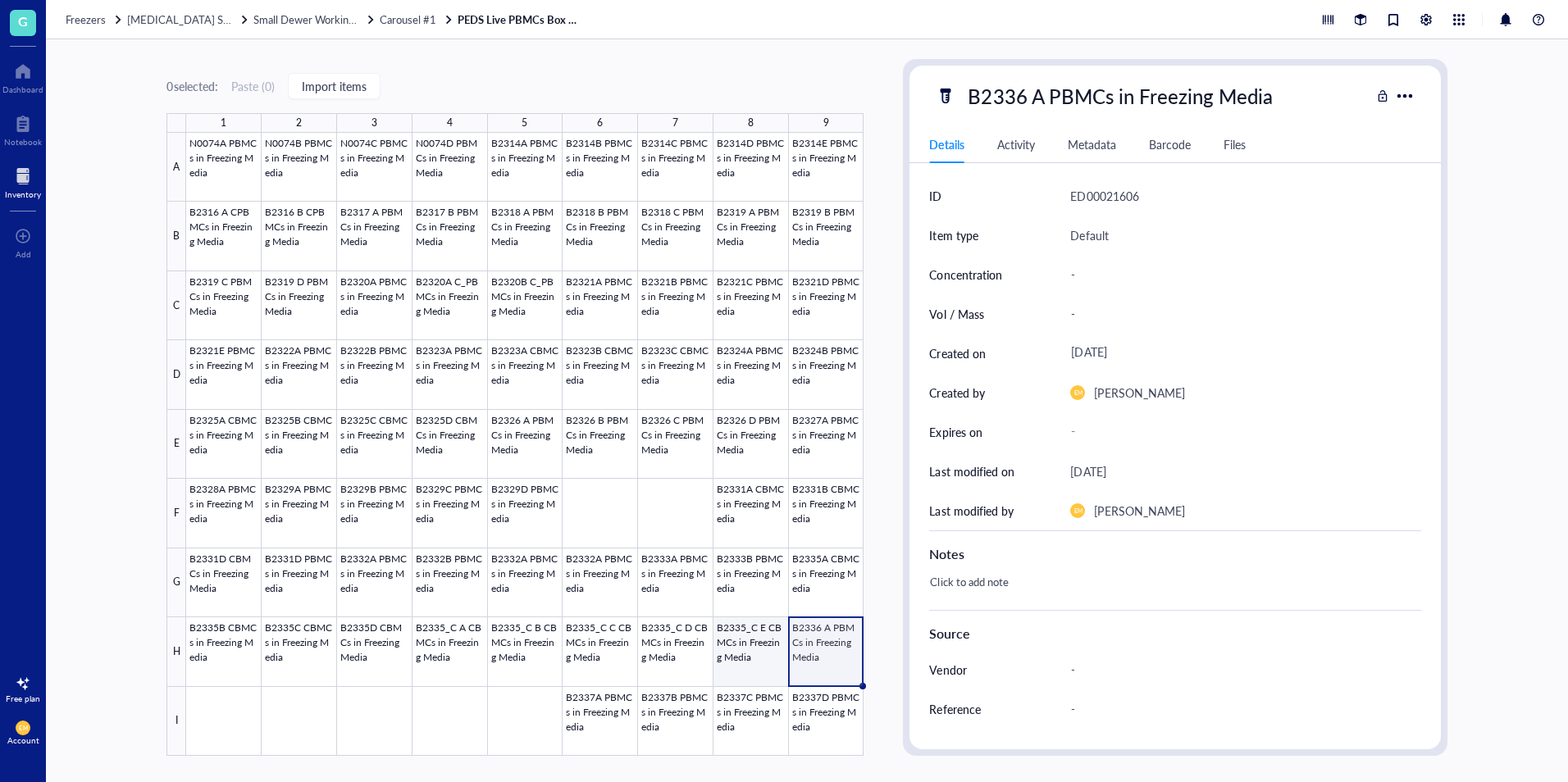
click at [743, 678] on div at bounding box center [525, 445] width 678 height 623
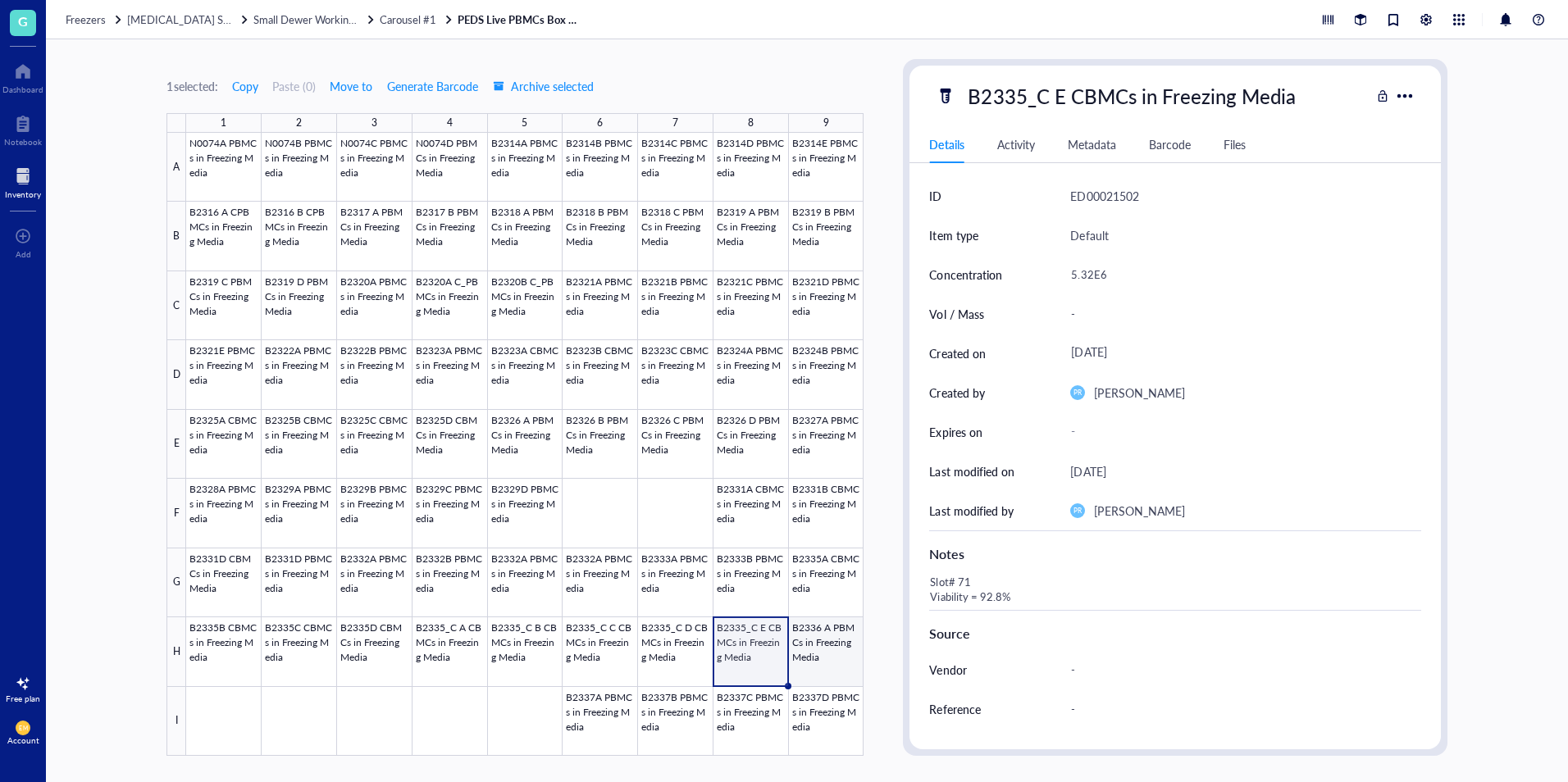
click at [812, 672] on div at bounding box center [525, 445] width 678 height 623
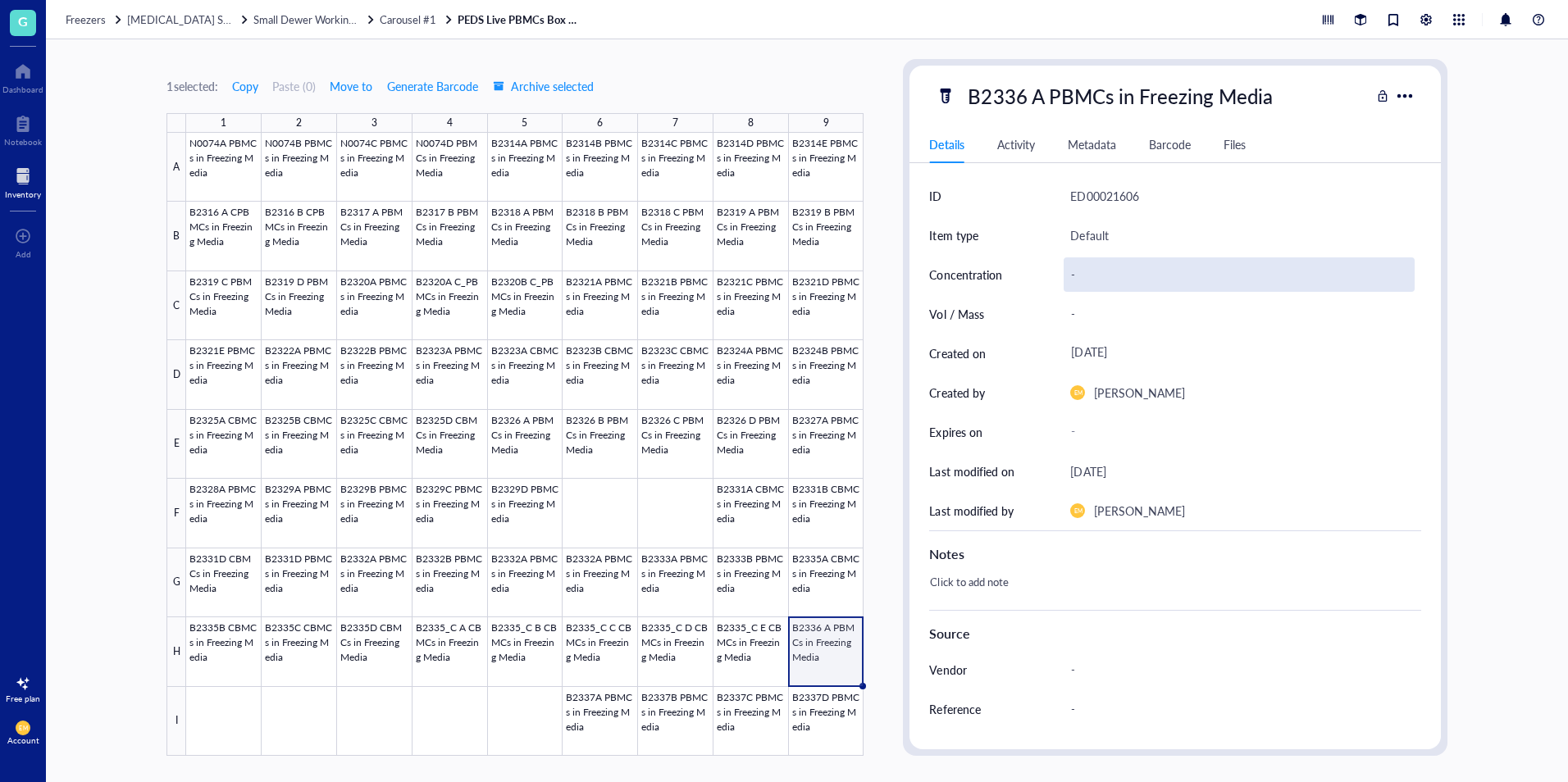
click at [1083, 274] on div "-" at bounding box center [1239, 274] width 351 height 35
type input "3.05E6"
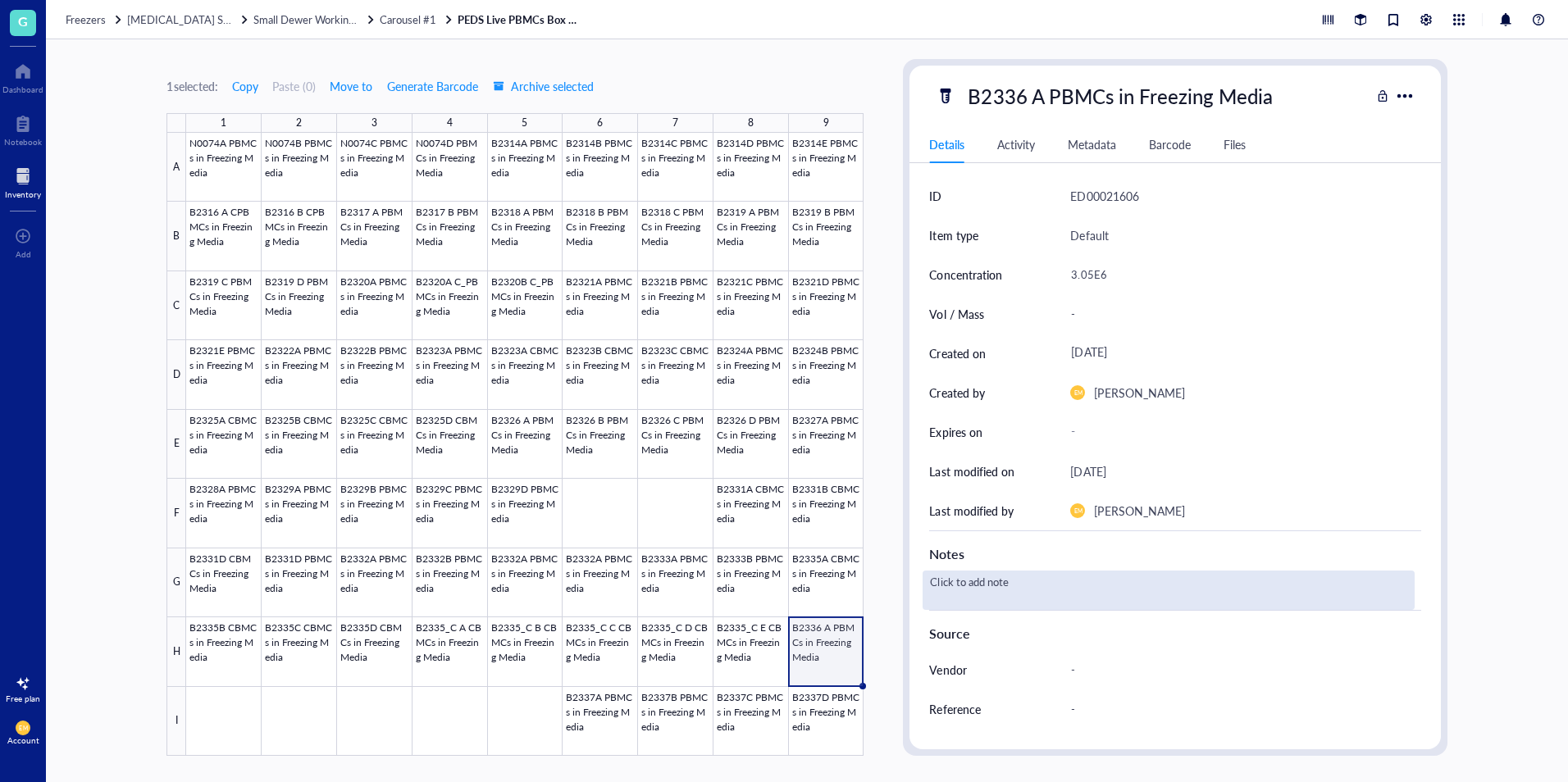
click at [990, 584] on div "Click to add note" at bounding box center [1168, 590] width 491 height 40
type textarea "Slot #72 99.4%"
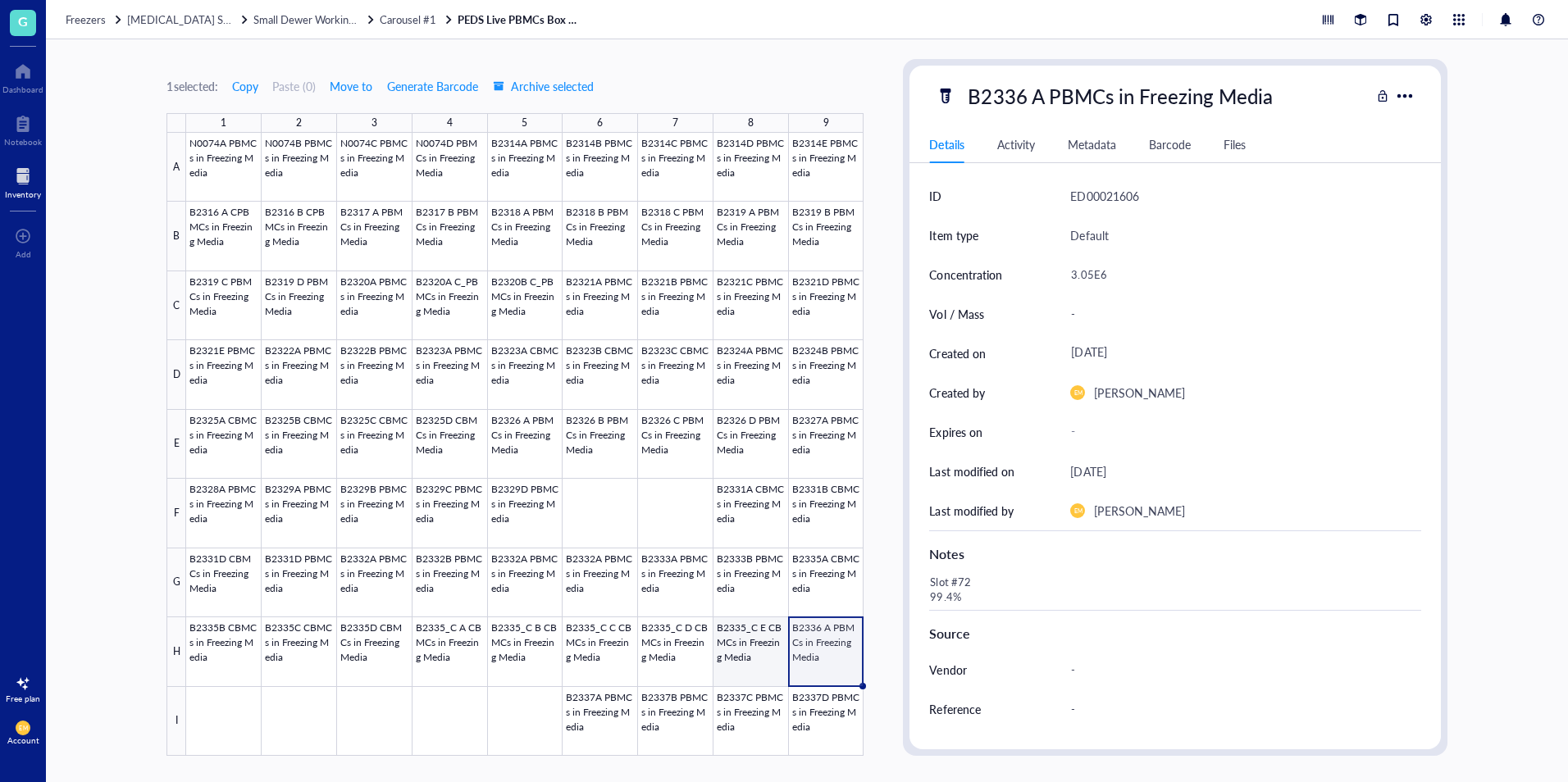
click at [743, 680] on div at bounding box center [525, 445] width 678 height 623
click at [811, 680] on div at bounding box center [525, 445] width 678 height 623
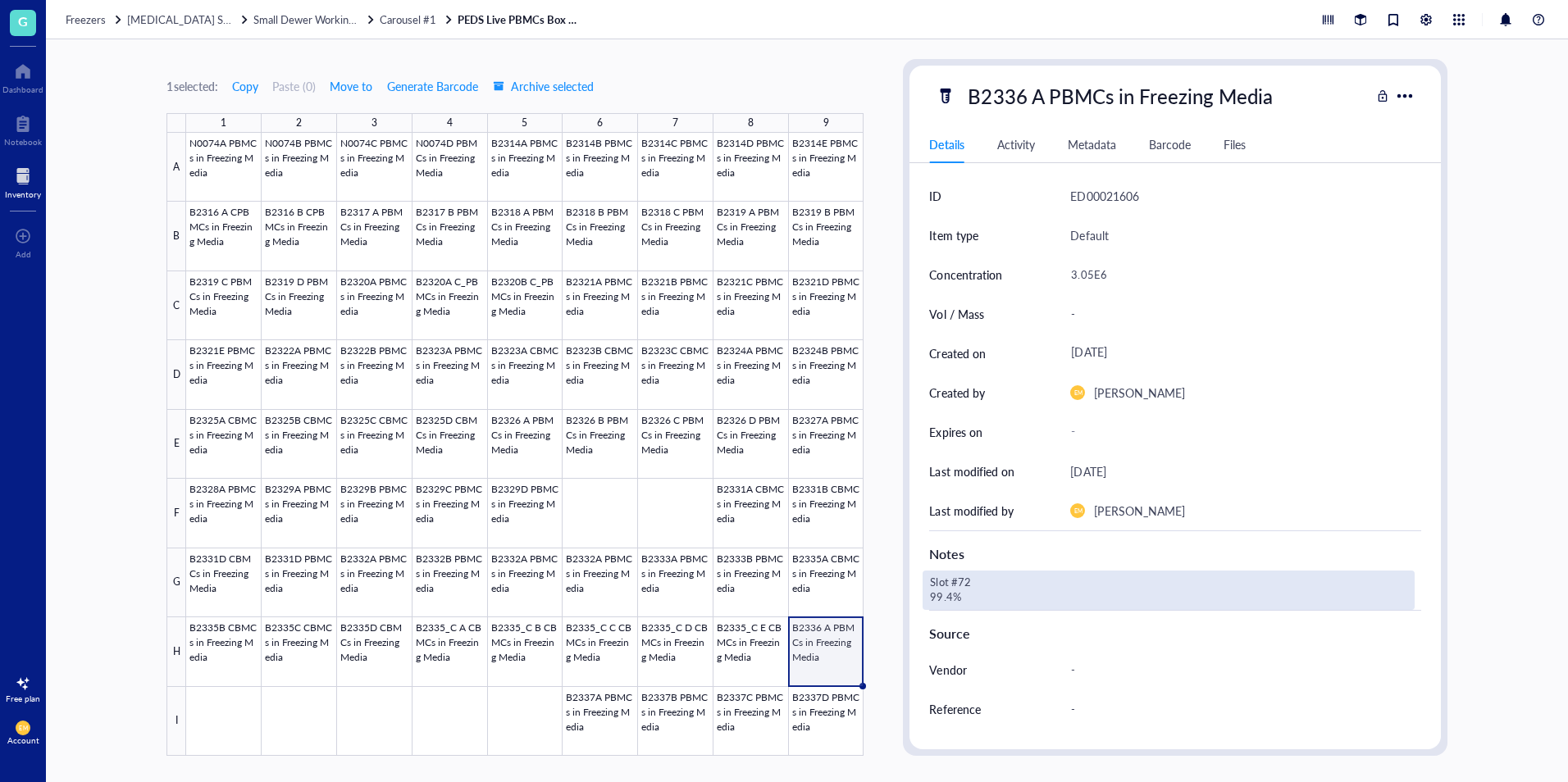
click at [939, 592] on div "Slot #72 99.4%" at bounding box center [1168, 590] width 491 height 40
click at [928, 600] on textarea "Slot #72 99.4%" at bounding box center [1015, 590] width 184 height 36
type textarea "Slot #72 Viability 99.4%"
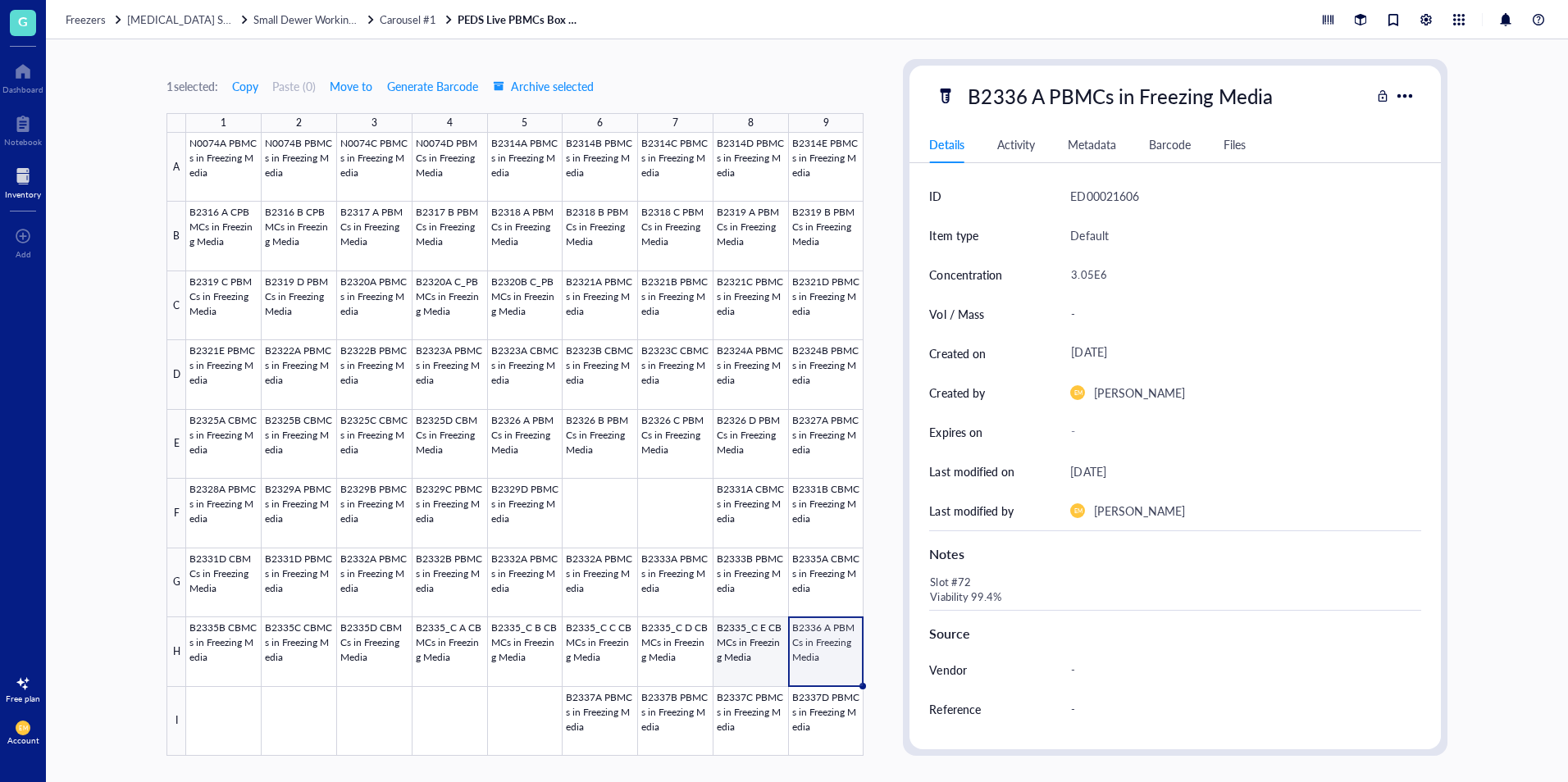
click at [750, 679] on div at bounding box center [525, 445] width 678 height 623
click at [831, 678] on div at bounding box center [525, 445] width 678 height 623
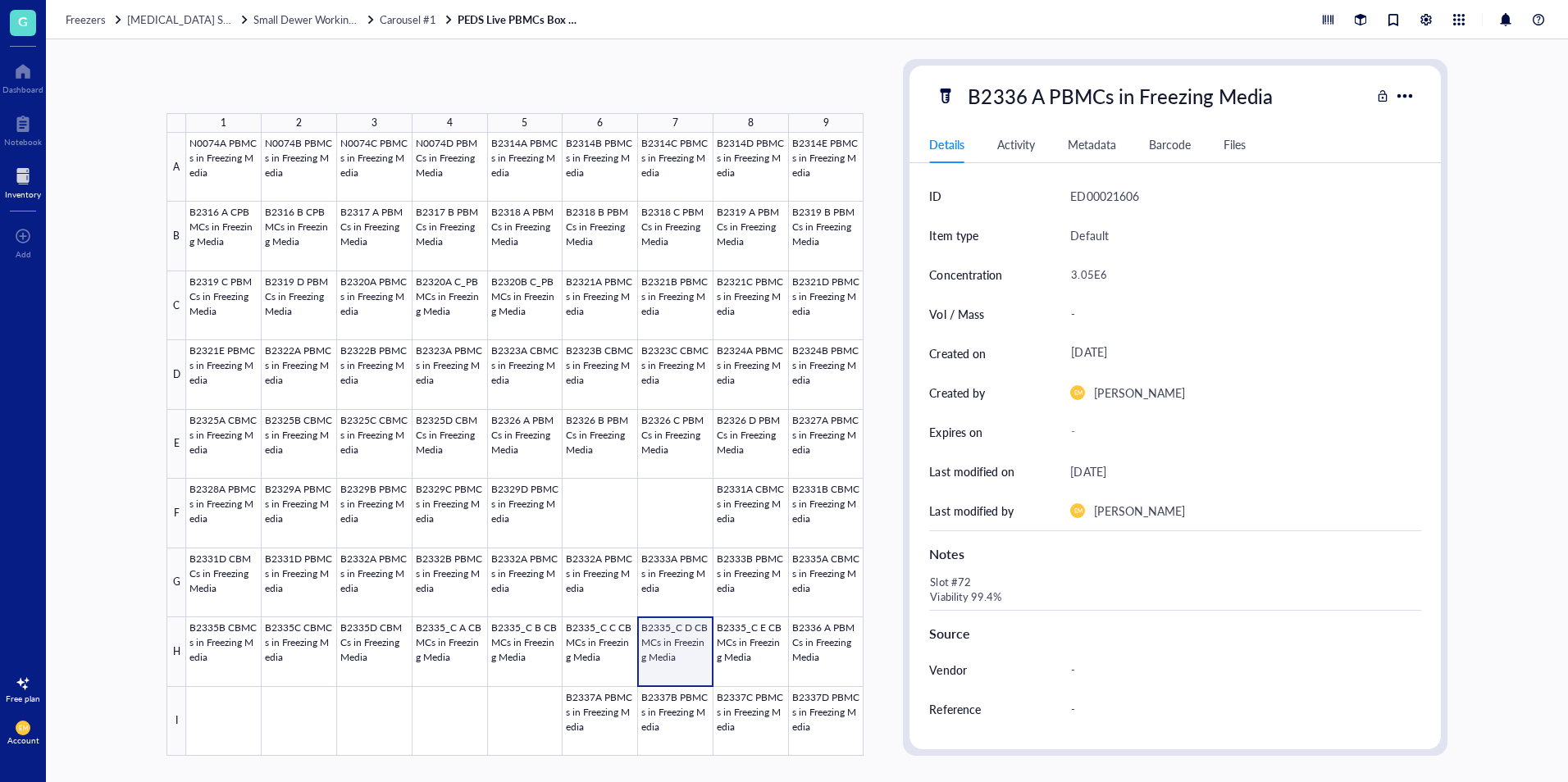
click at [669, 672] on div at bounding box center [525, 445] width 678 height 623
click at [825, 667] on div at bounding box center [525, 445] width 678 height 623
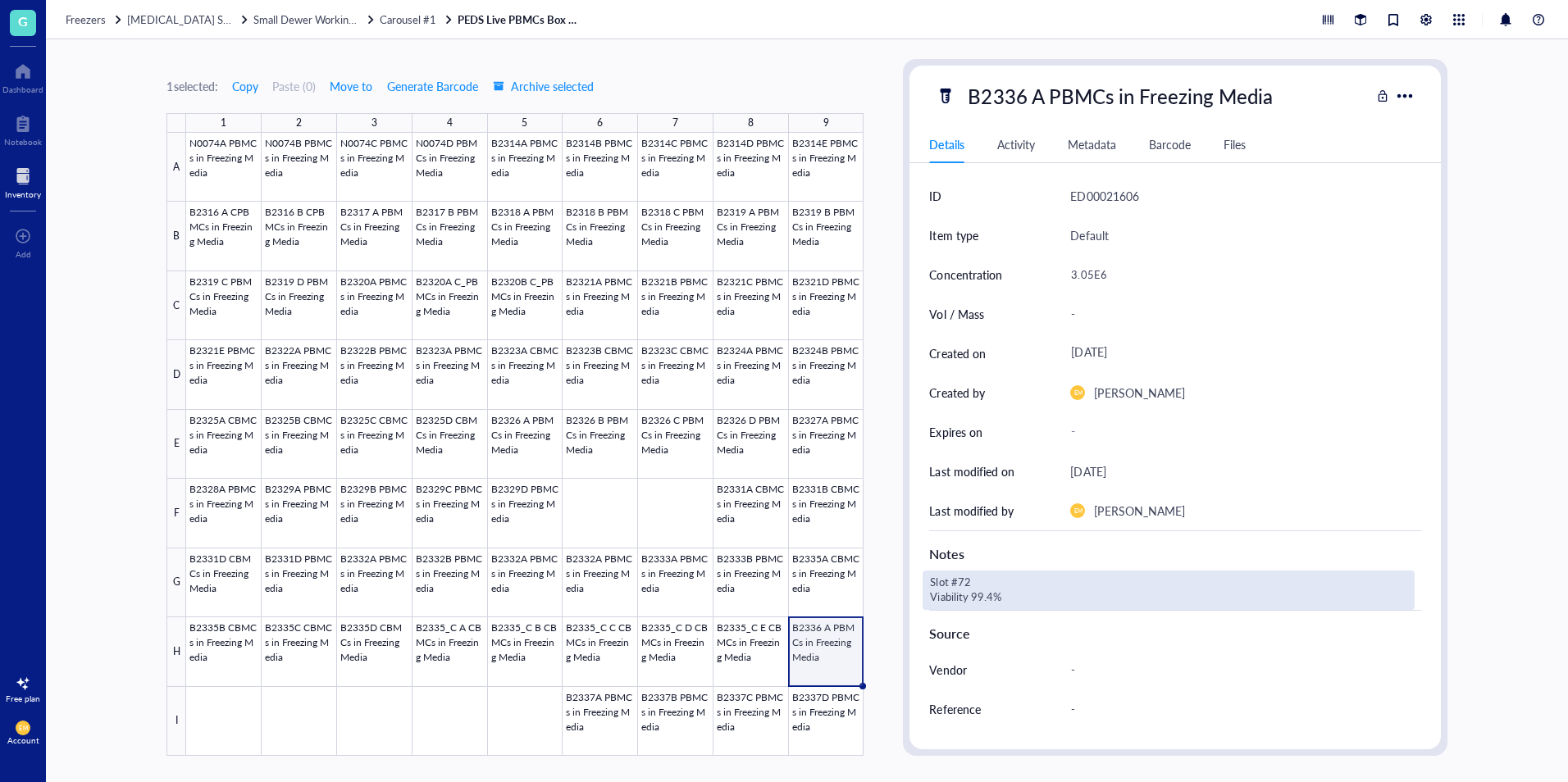
click at [974, 596] on div "Slot #72 Viability 99.4%" at bounding box center [1168, 590] width 491 height 40
click at [974, 596] on textarea "Slot #72 Viability 99.4%" at bounding box center [1048, 590] width 250 height 36
type textarea "Slot #72 Viability = 99.4%"
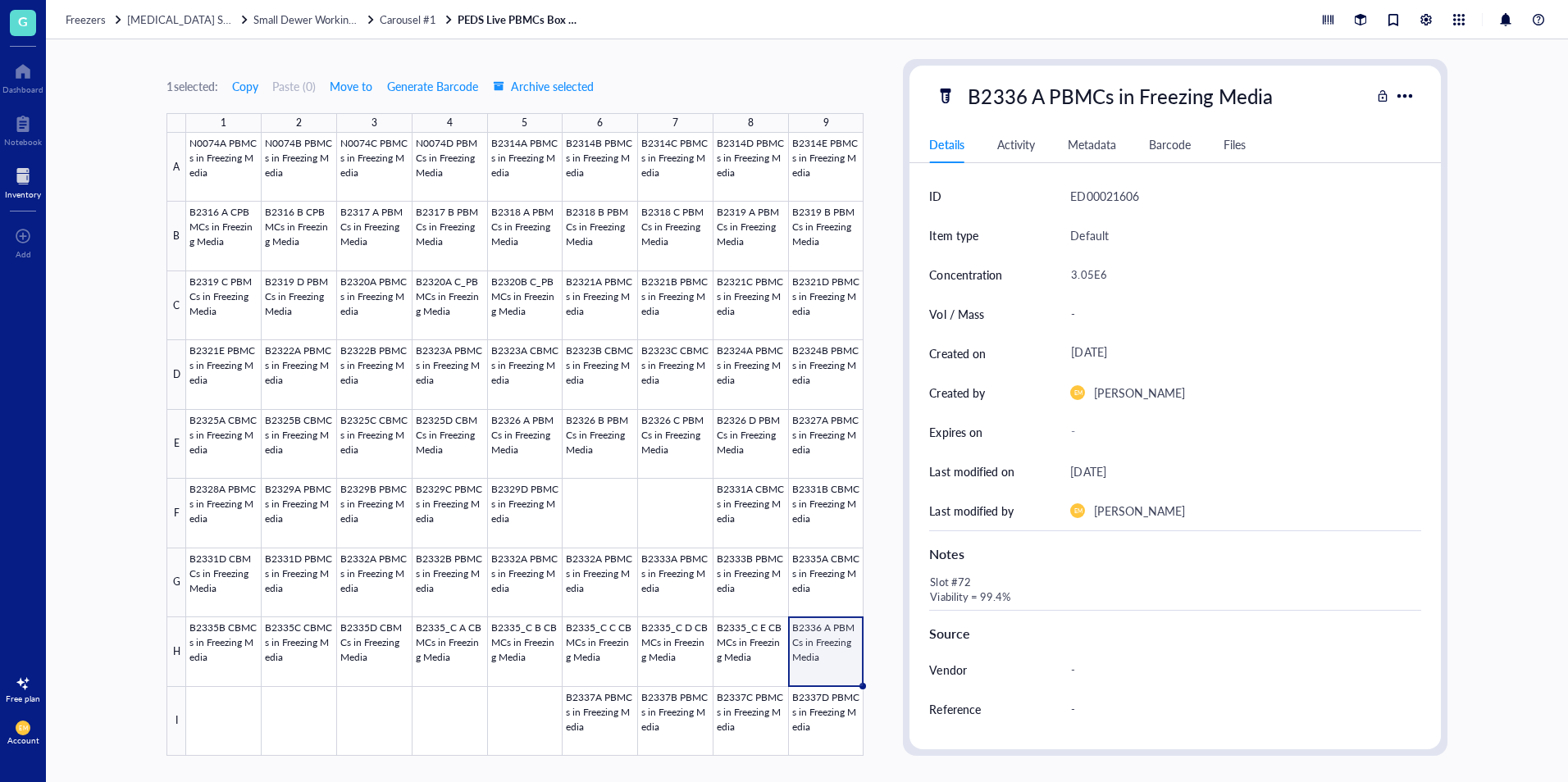
click at [1477, 297] on div "1 selected: Copy Paste ( 0 ) Move to Generate Barcode Archive selected 1 2 3 4 …" at bounding box center [806, 411] width 1522 height 743
click at [890, 646] on div "1 selected: Copy Paste ( 0 ) Move to Generate Barcode Archive selected 1 2 3 4 …" at bounding box center [806, 411] width 1522 height 743
click at [1471, 245] on div "1 selected: Copy Paste ( 0 ) Move to Generate Barcode Archive selected 1 2 3 4 …" at bounding box center [806, 411] width 1522 height 743
click at [800, 644] on div at bounding box center [525, 445] width 678 height 623
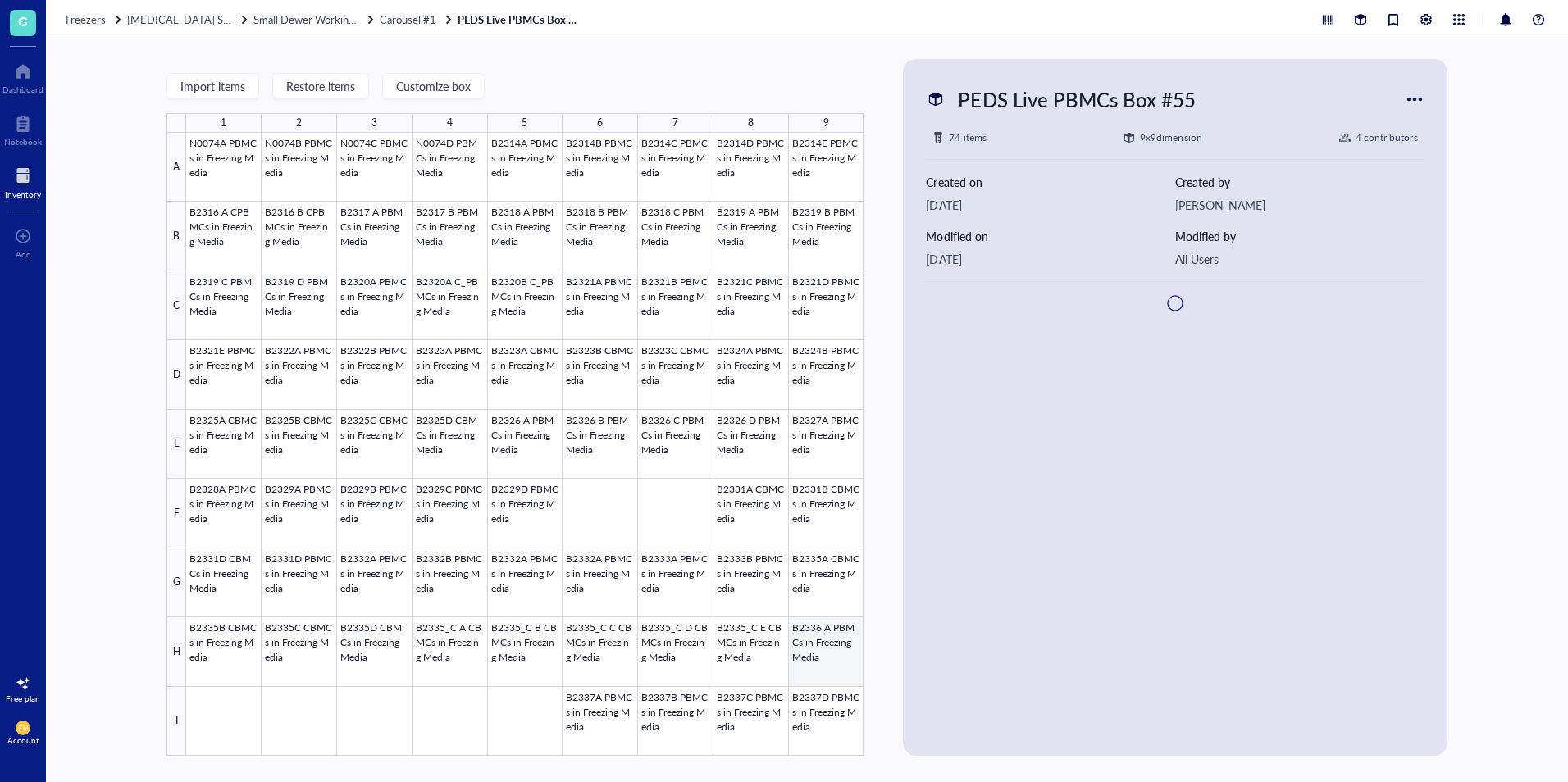
click at [801, 645] on div at bounding box center [525, 445] width 678 height 623
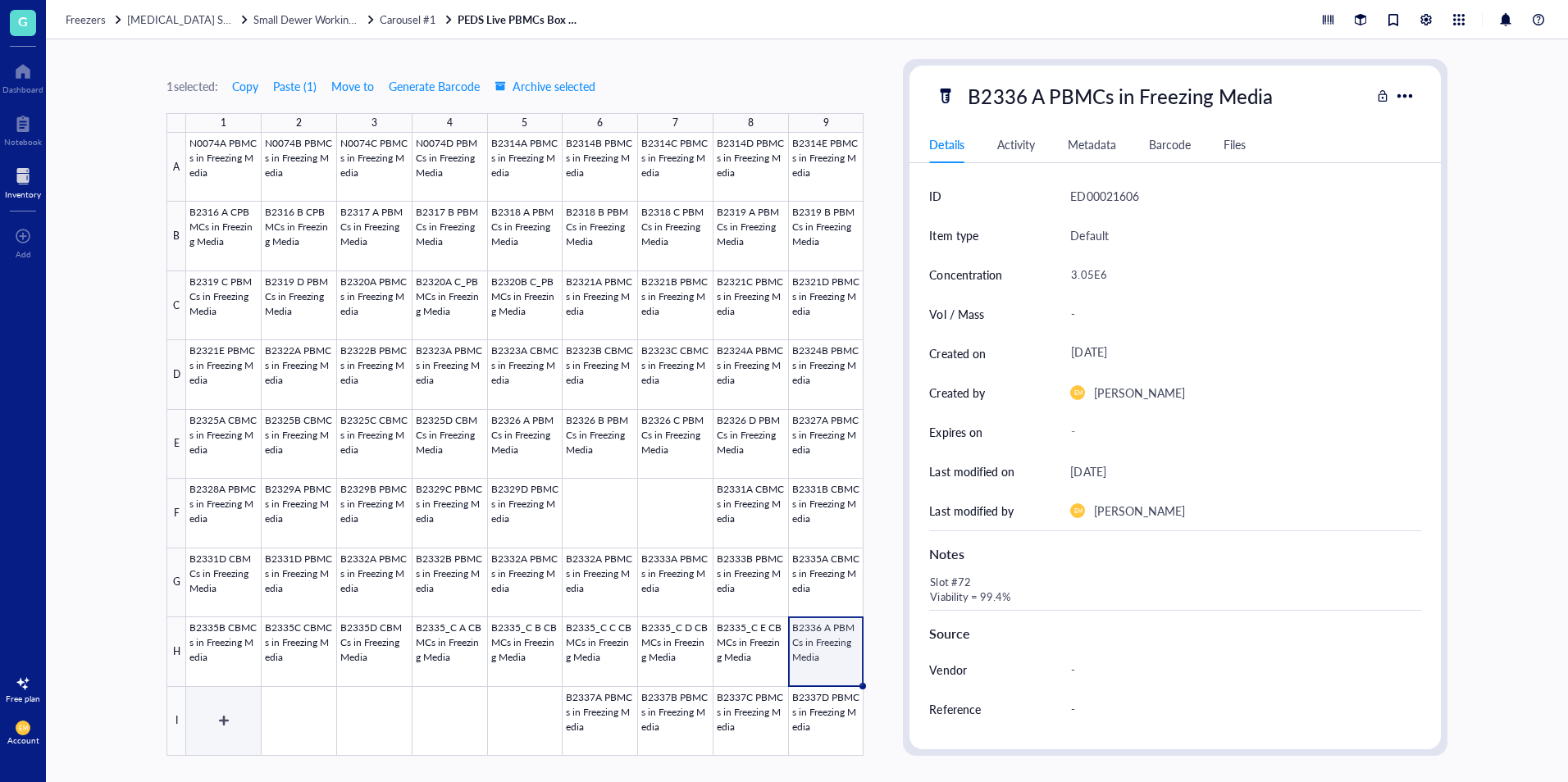
click at [239, 707] on div at bounding box center [525, 445] width 678 height 623
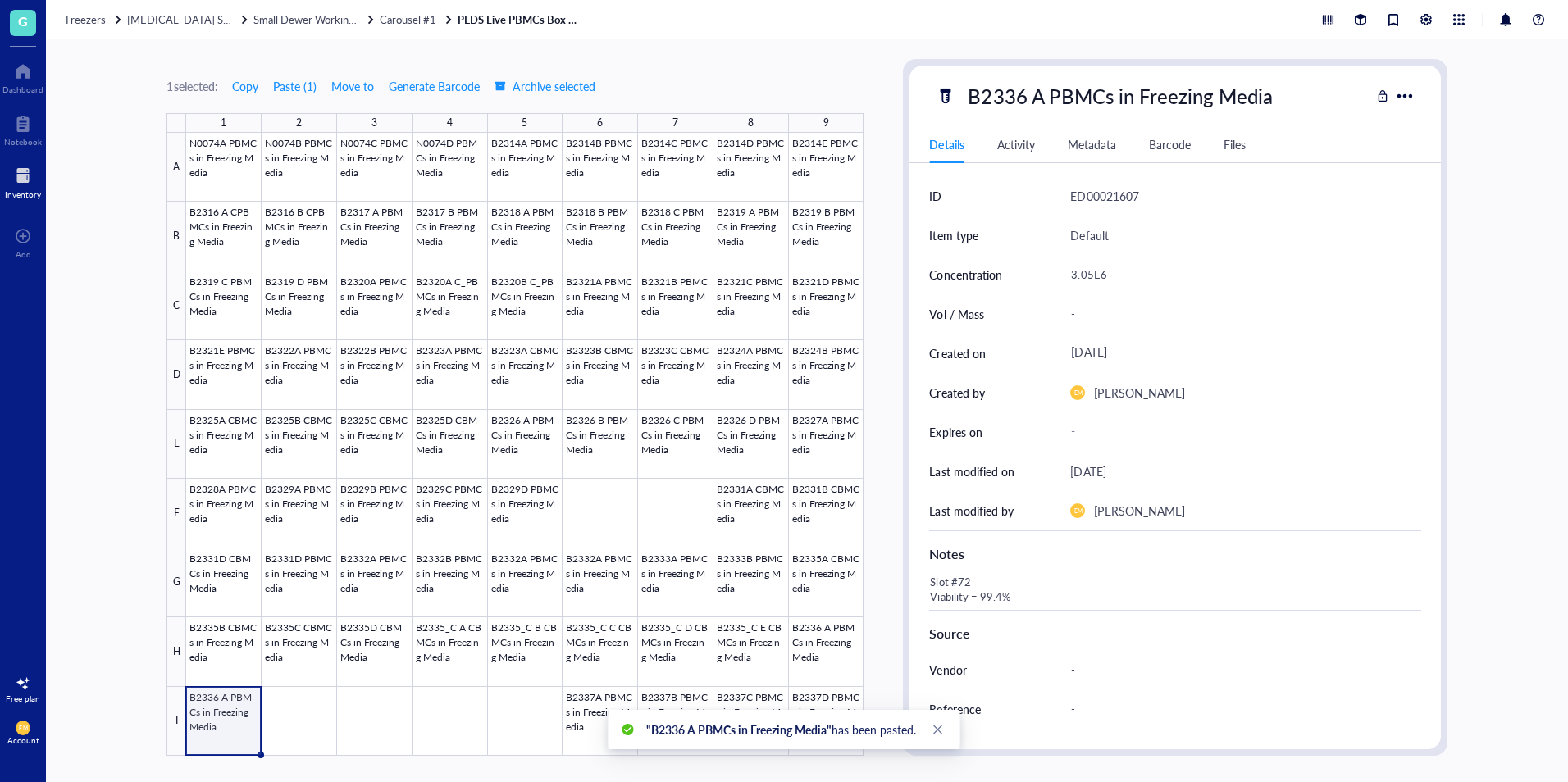
click at [237, 725] on div at bounding box center [525, 445] width 678 height 623
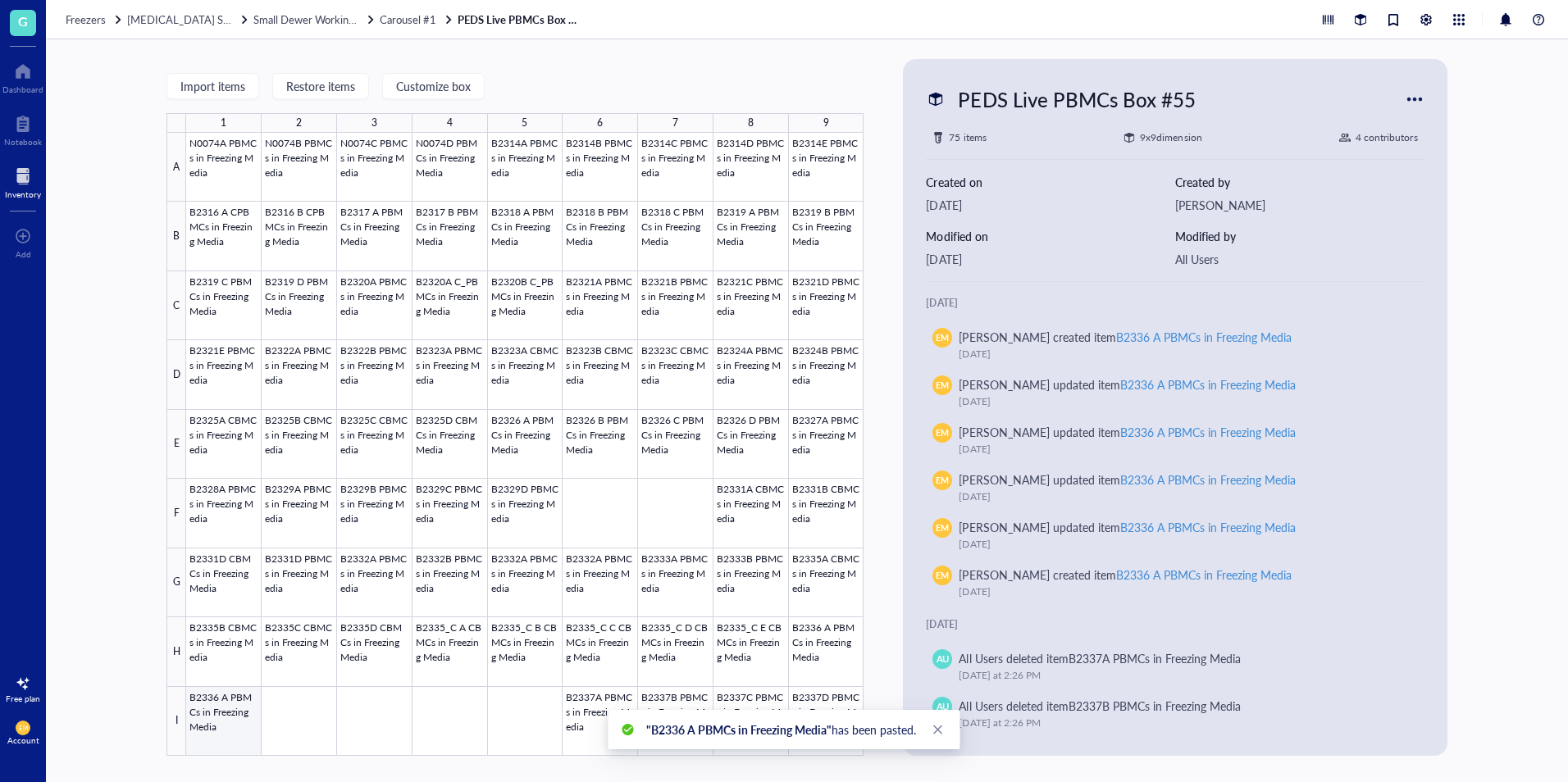
click at [237, 724] on div at bounding box center [525, 445] width 678 height 623
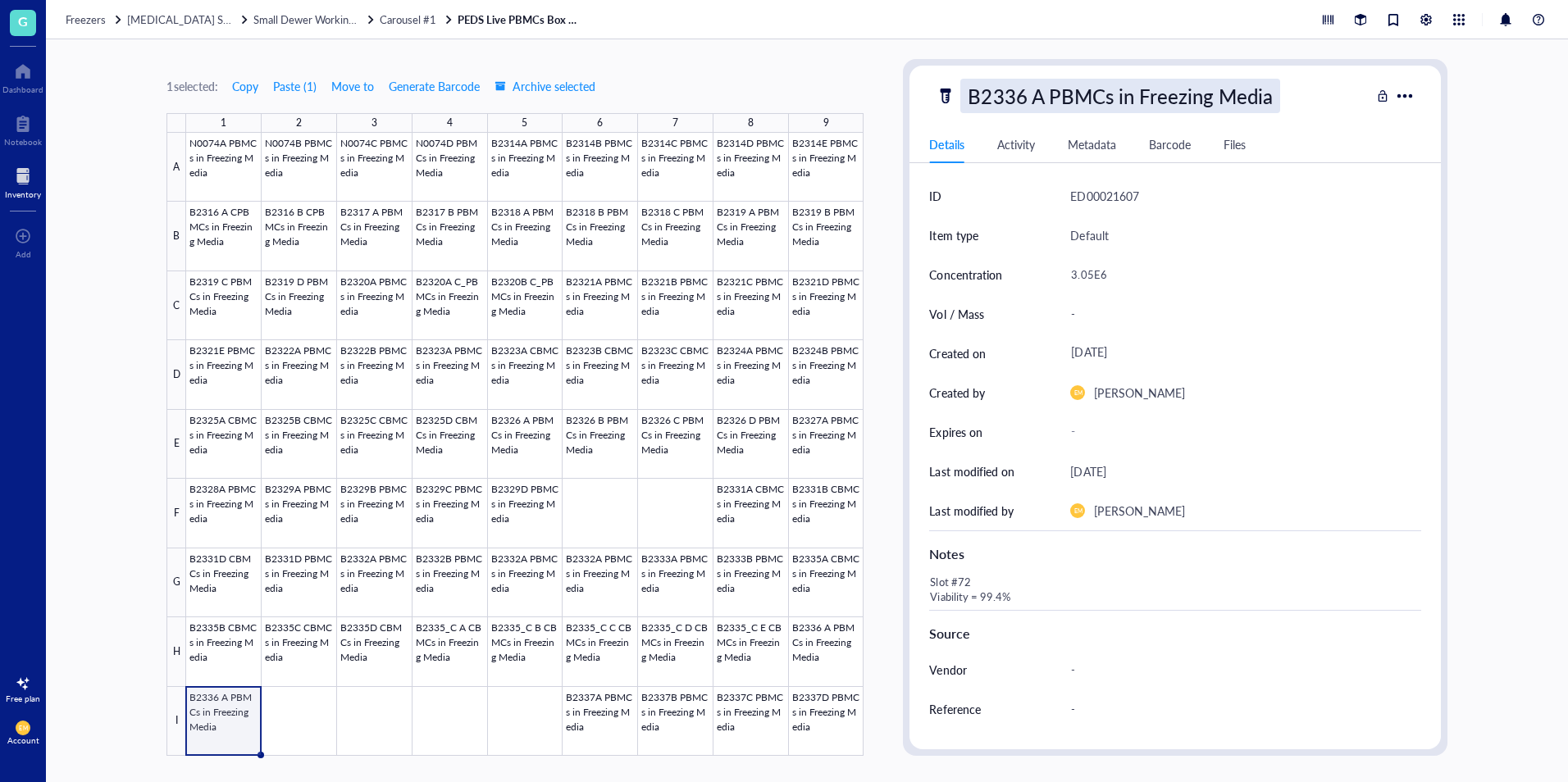
click at [1046, 99] on div "B2336 A PBMCs in Freezing Media" at bounding box center [1120, 96] width 319 height 35
click at [1045, 99] on input "B2336 A PBMCs in Freezing Media" at bounding box center [1150, 96] width 379 height 33
type input "B2336 B PBMCs in Freezing Media"
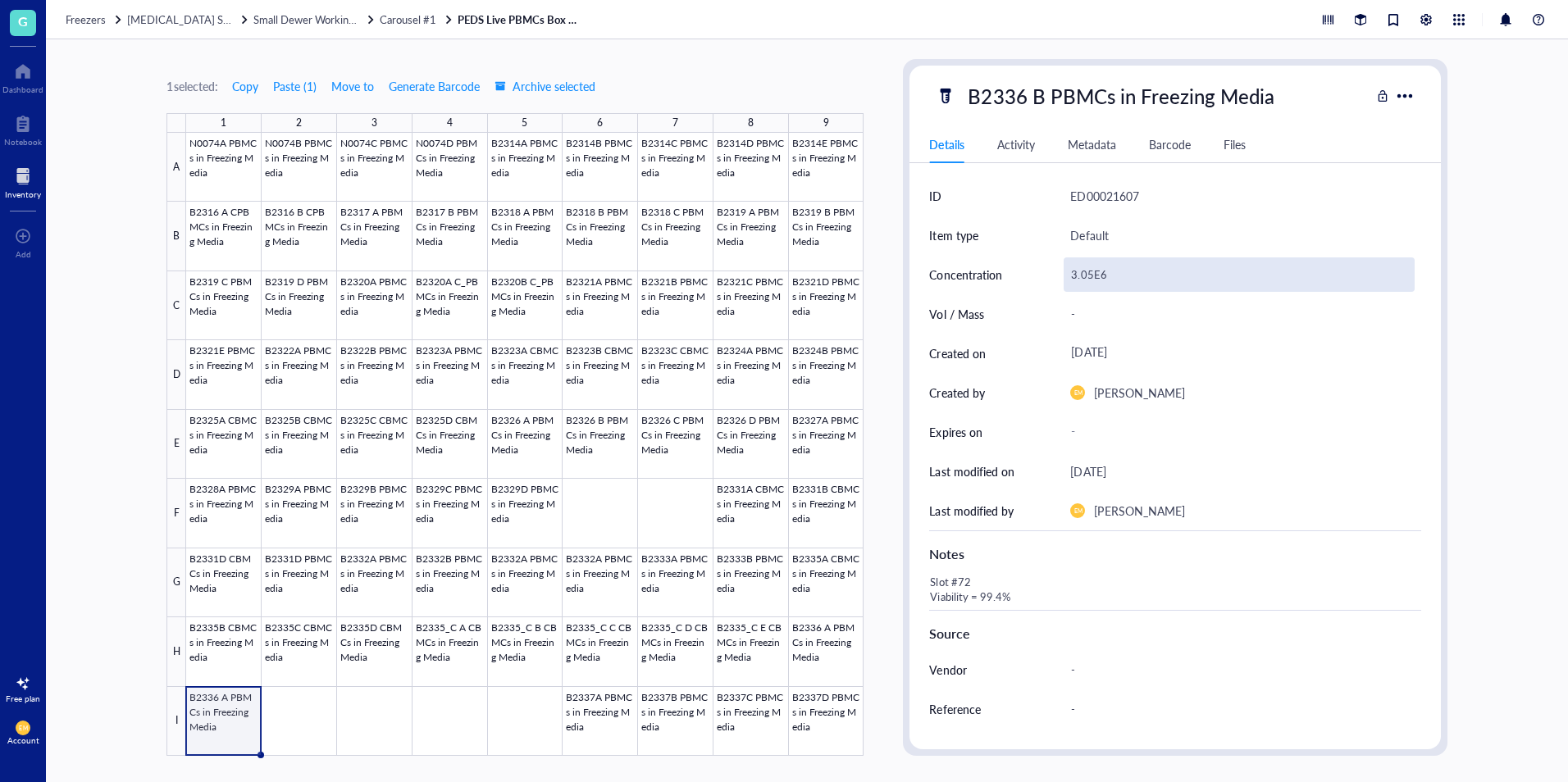
click at [1104, 278] on div "3.05E6" at bounding box center [1239, 274] width 351 height 35
click at [1094, 271] on div "3.05E6" at bounding box center [1239, 274] width 351 height 35
click at [1092, 272] on input "3.05E6" at bounding box center [1239, 274] width 349 height 33
type input "3.72E6"
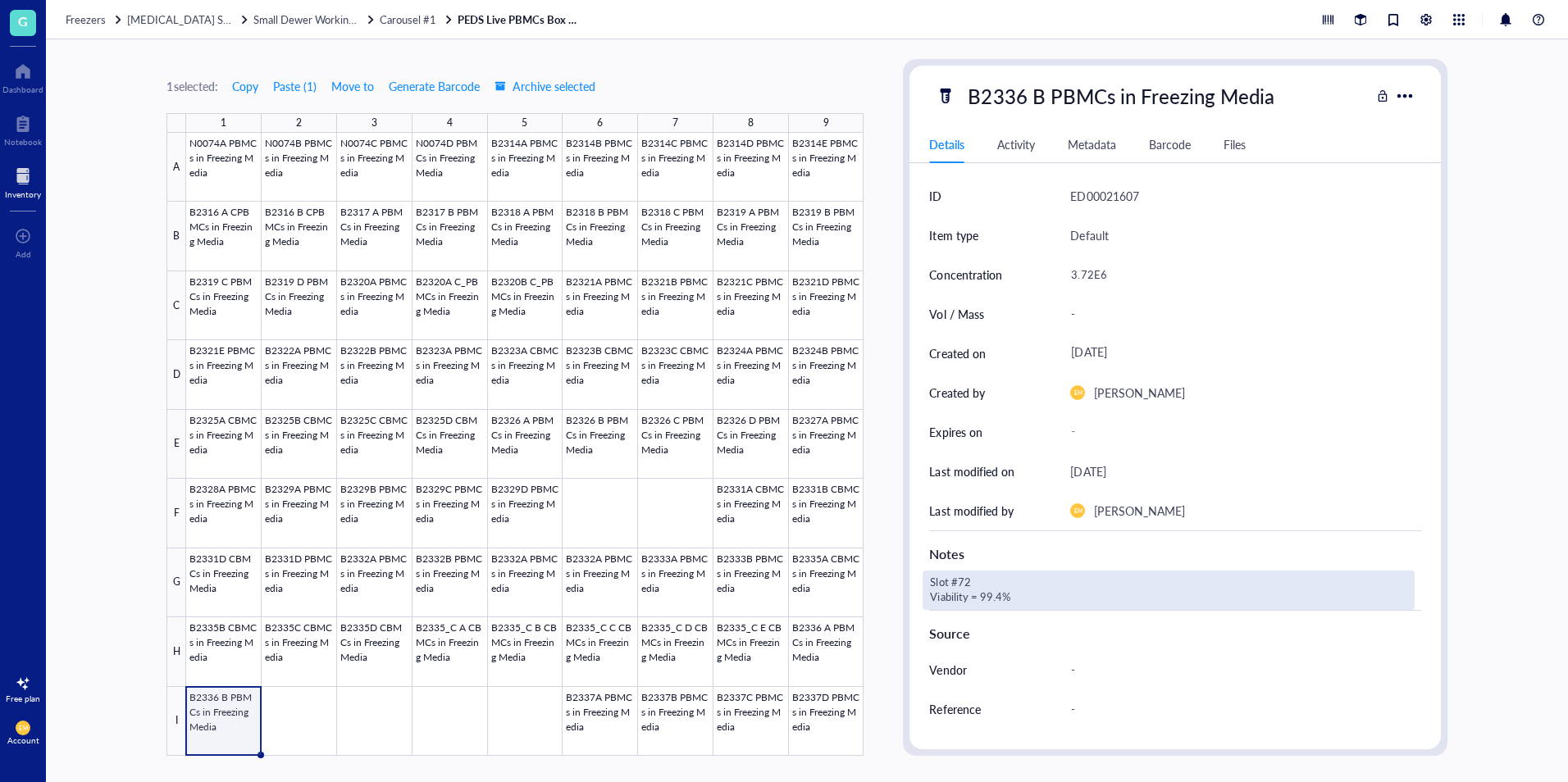
click at [978, 574] on div "Slot #72 Viability = 99.4%" at bounding box center [1168, 590] width 491 height 40
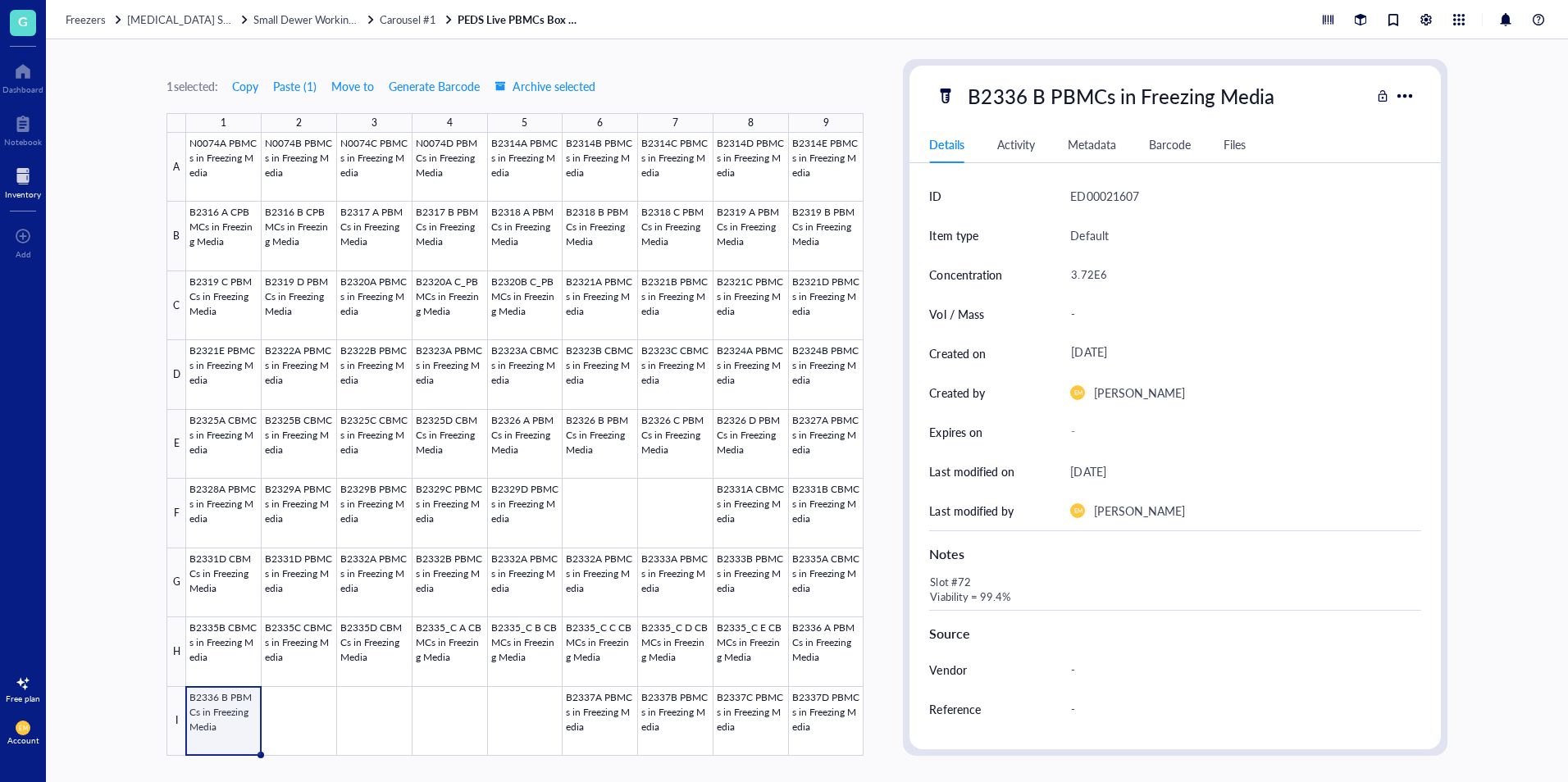
click at [974, 581] on div "Slot #72 Viability = 99.4%" at bounding box center [1168, 590] width 491 height 40
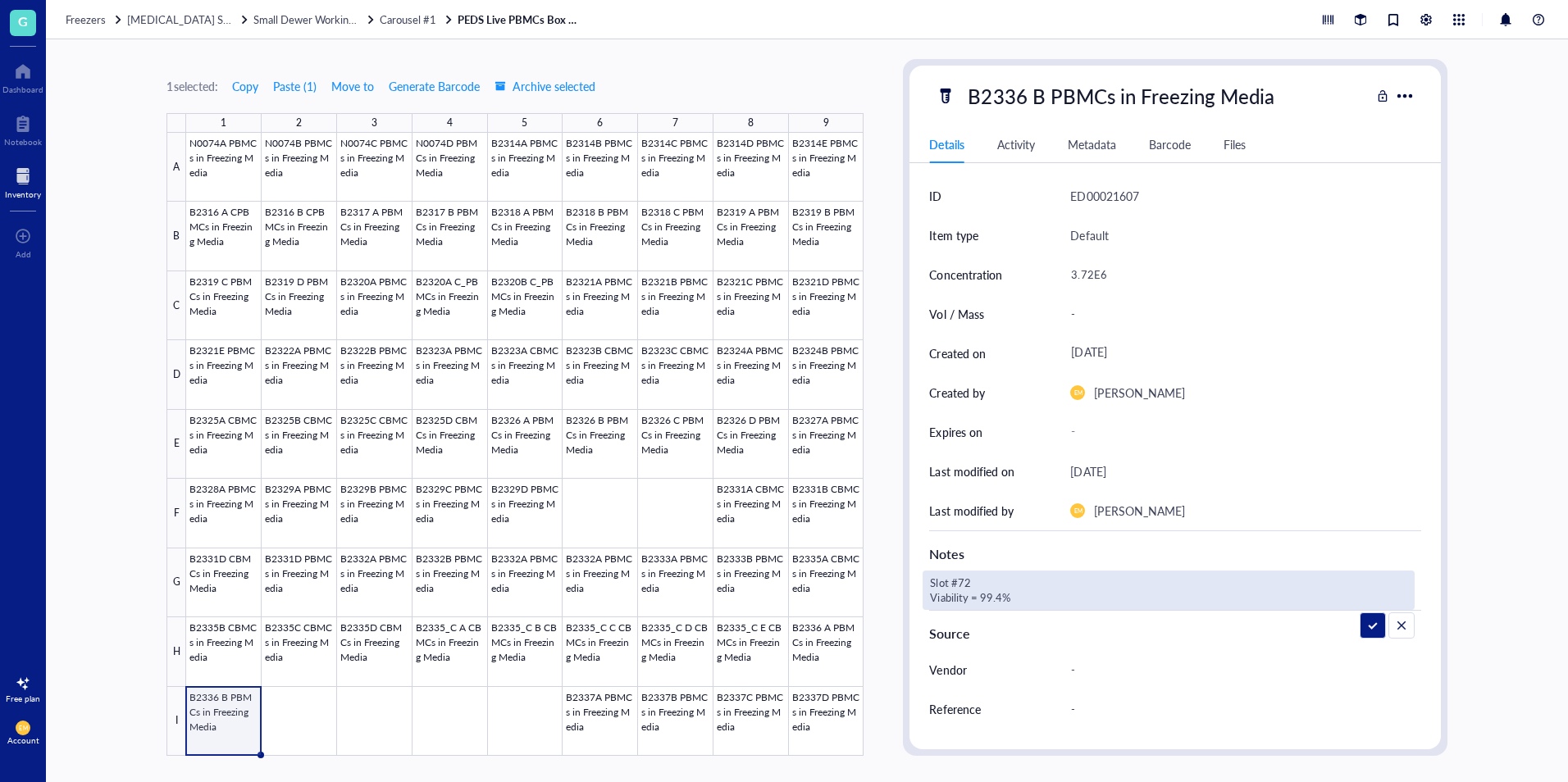
click at [973, 581] on textarea "Slot #72 Viability = 99.4%" at bounding box center [1055, 590] width 262 height 36
type textarea "Slot #74 Viability = 99.4%"
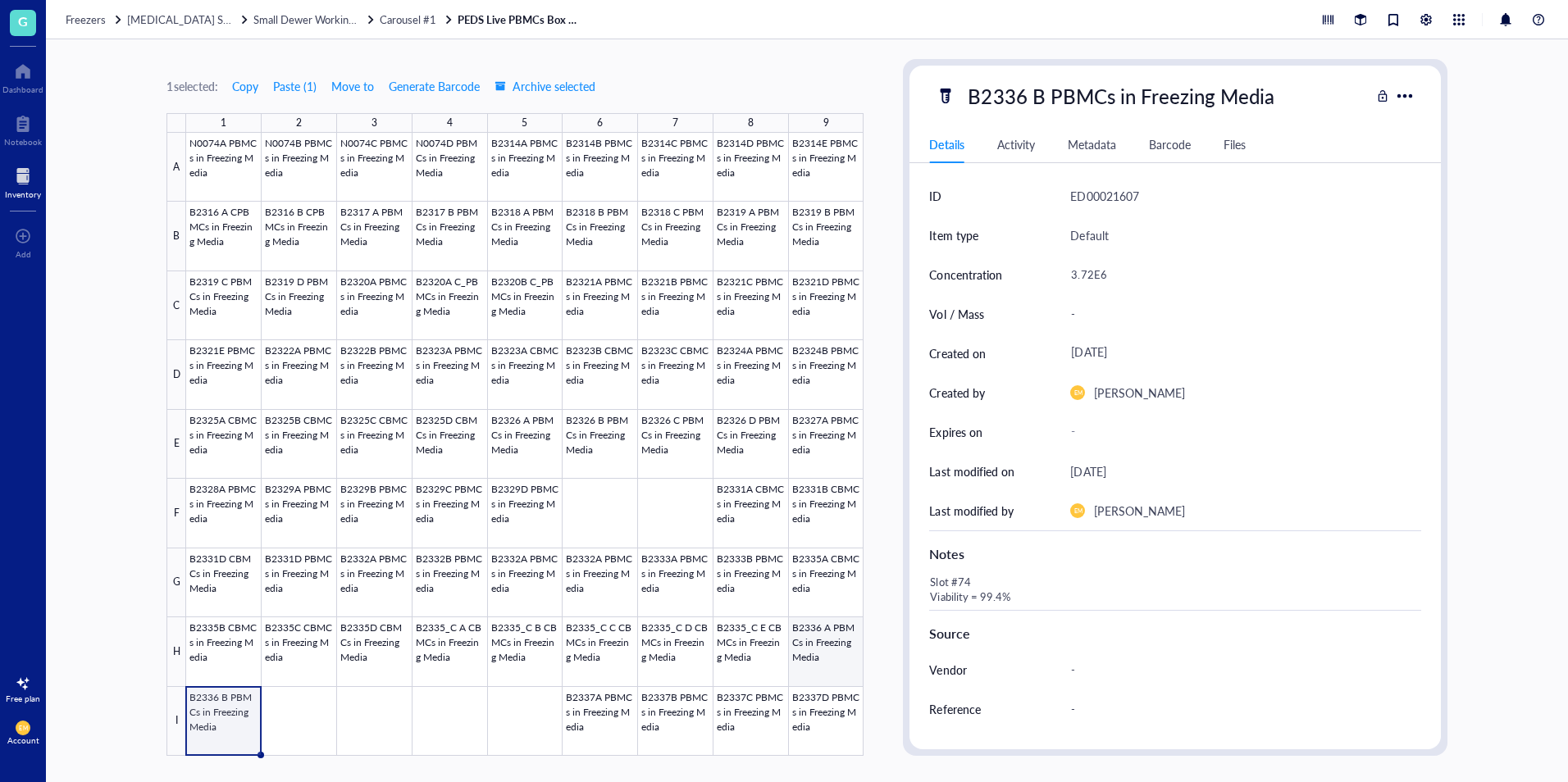
click at [838, 654] on div at bounding box center [525, 445] width 678 height 623
click at [737, 657] on div at bounding box center [525, 445] width 678 height 623
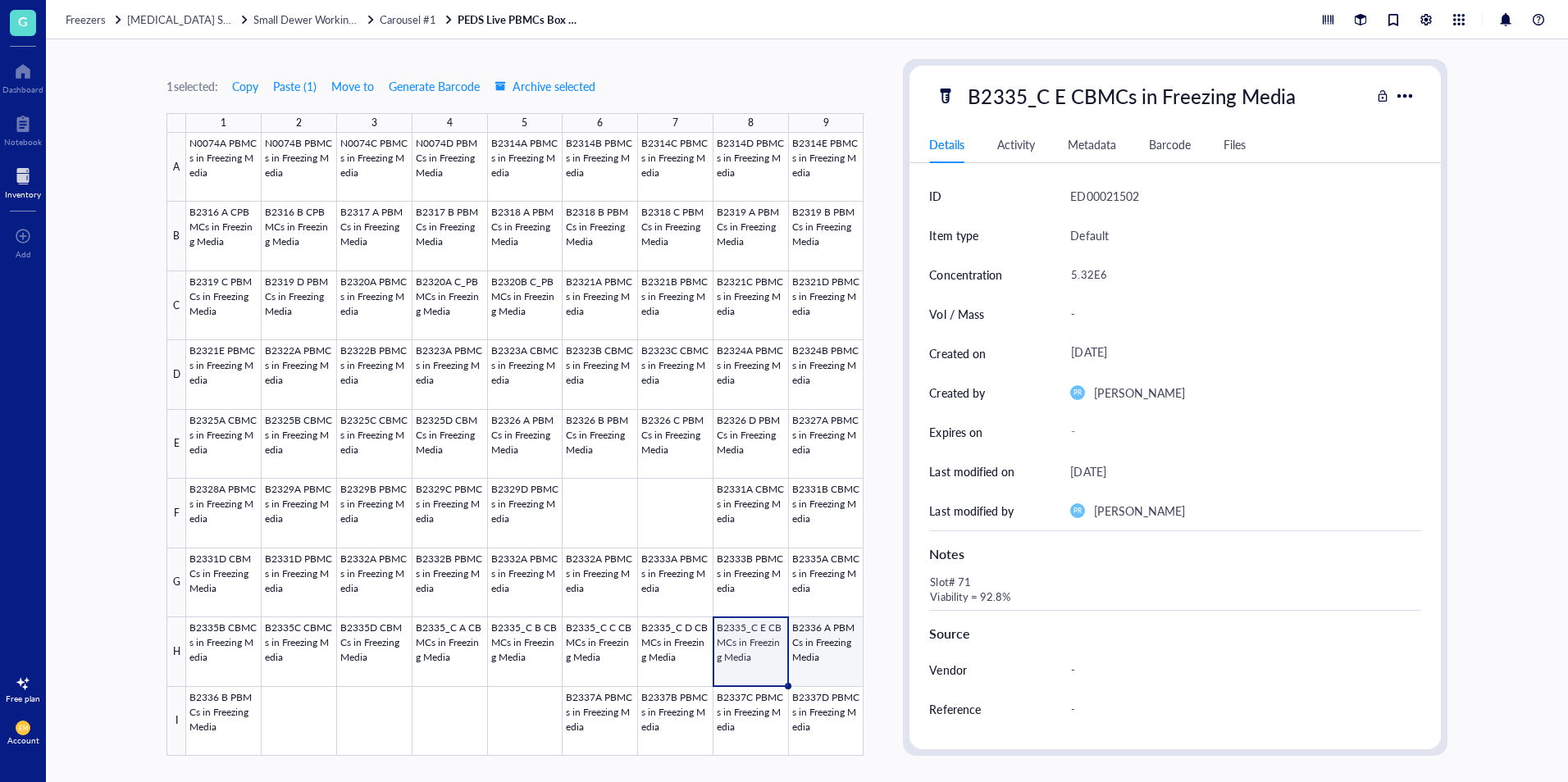
click at [816, 667] on div at bounding box center [525, 445] width 678 height 623
click at [519, 25] on link "PEDS Live PBMCs Box #55" at bounding box center [519, 19] width 123 height 15
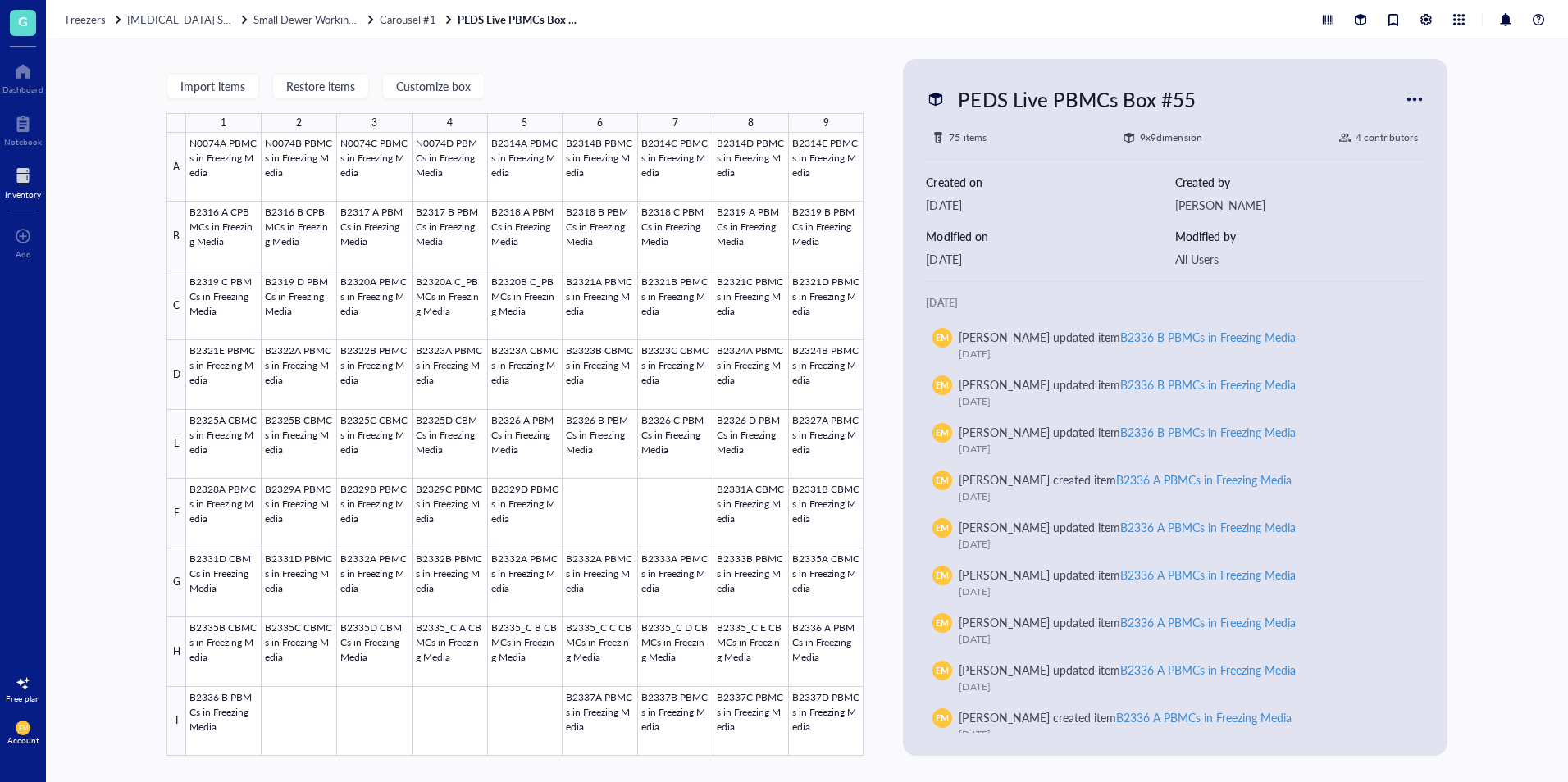
click at [1468, 152] on div "Import items Restore items Customize box 1 2 3 4 5 6 7 8 9 A B C D E F G H I N0…" at bounding box center [806, 411] width 1522 height 743
click at [1498, 616] on div "Import items Restore items Customize box 1 2 3 4 5 6 7 8 9 A B C D E F G H I N0…" at bounding box center [806, 411] width 1522 height 743
click at [87, 17] on span "Freezers" at bounding box center [85, 19] width 41 height 16
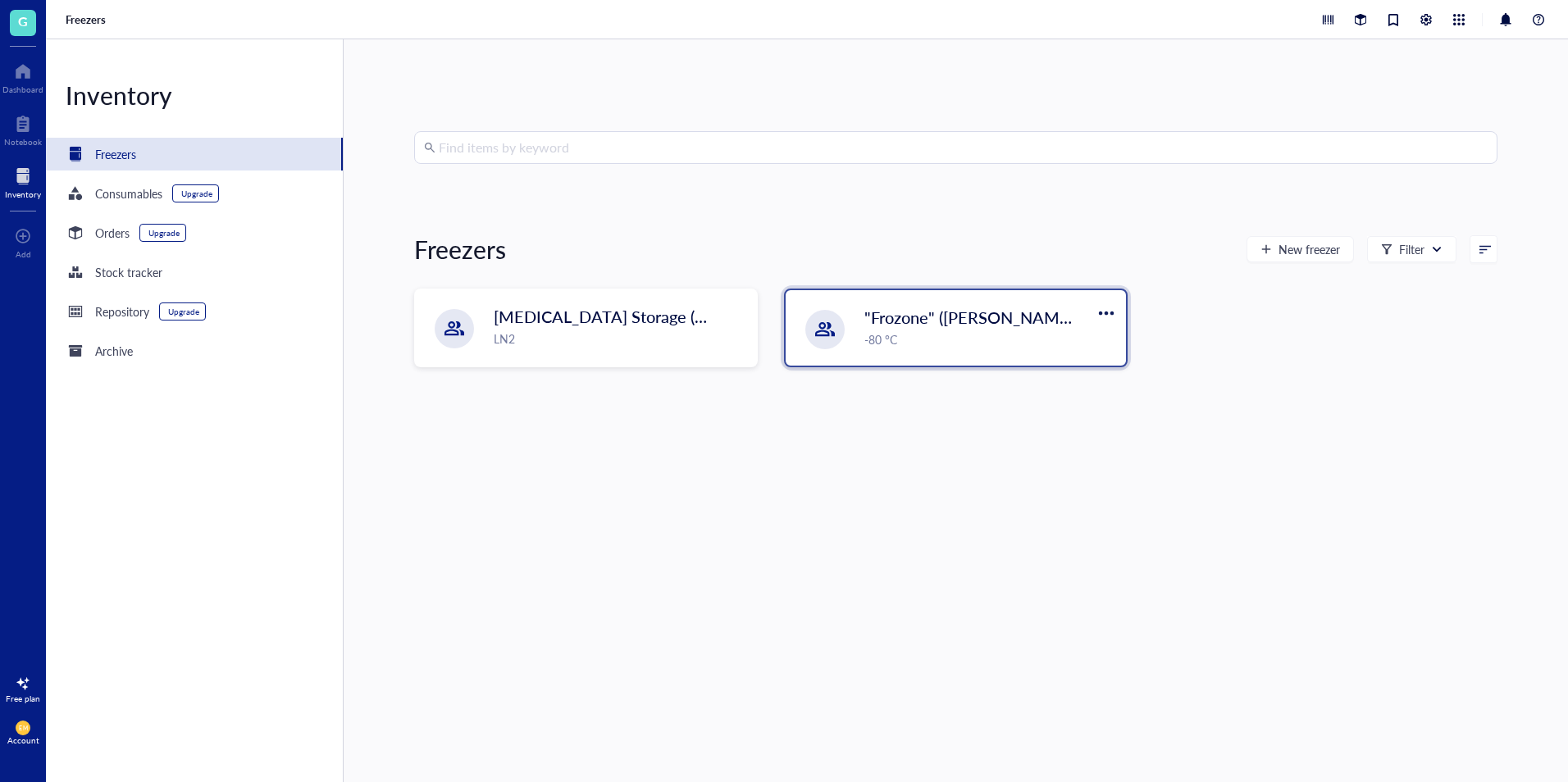
click at [951, 352] on div ""Frozone" ([PERSON_NAME]/[PERSON_NAME]) -80 °C" at bounding box center [956, 327] width 340 height 75
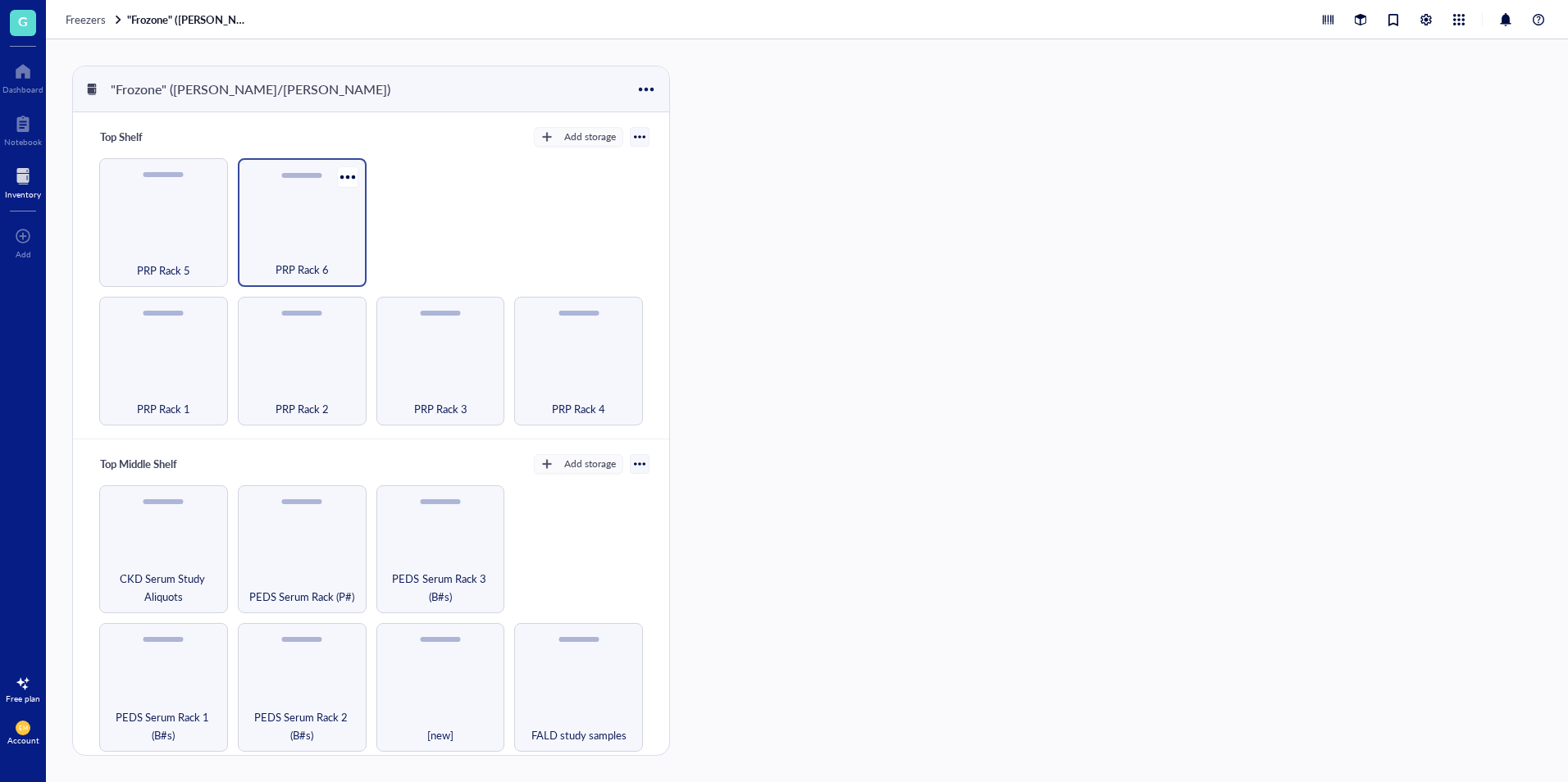
click at [317, 250] on div "PRP Rack 6" at bounding box center [302, 261] width 112 height 36
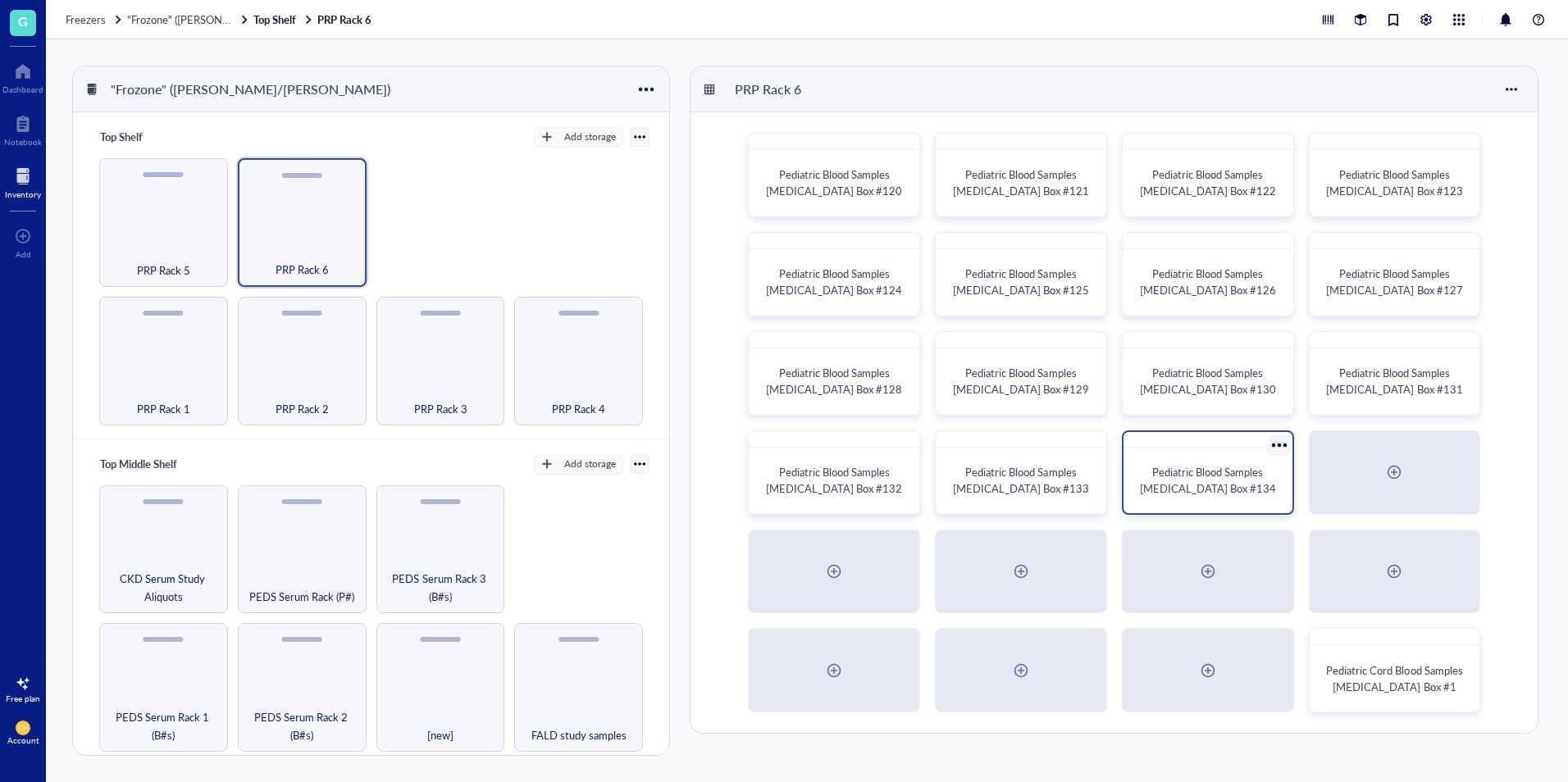
click at [1245, 469] on span "Pediatric Blood Samples Platelet Rich Plasma Box #134" at bounding box center [1208, 480] width 136 height 32
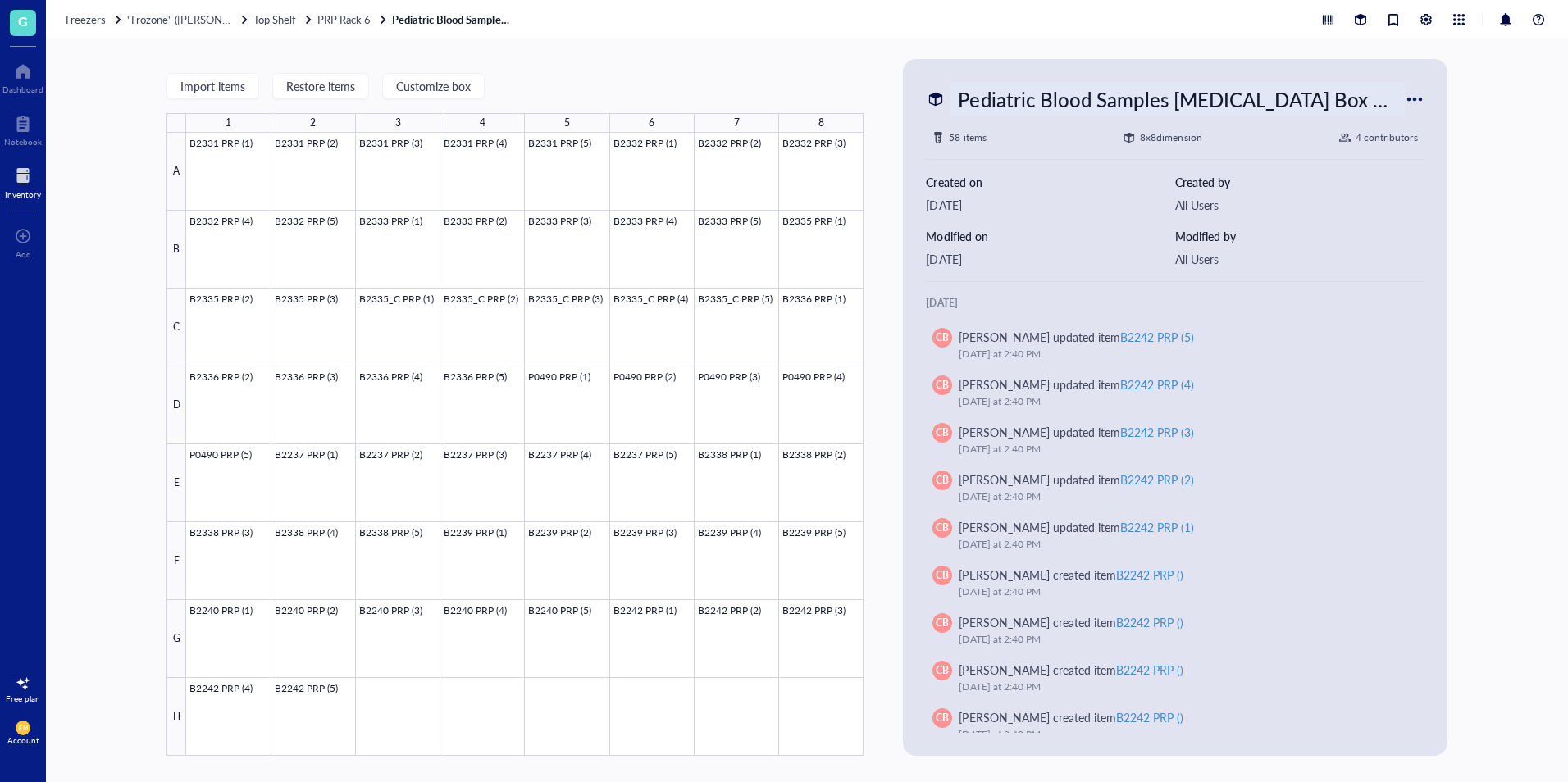
click at [1023, 91] on div "Pediatric Blood Samples Platelet Rich Plasma Box #134" at bounding box center [1177, 99] width 453 height 35
click at [795, 349] on div at bounding box center [525, 445] width 678 height 623
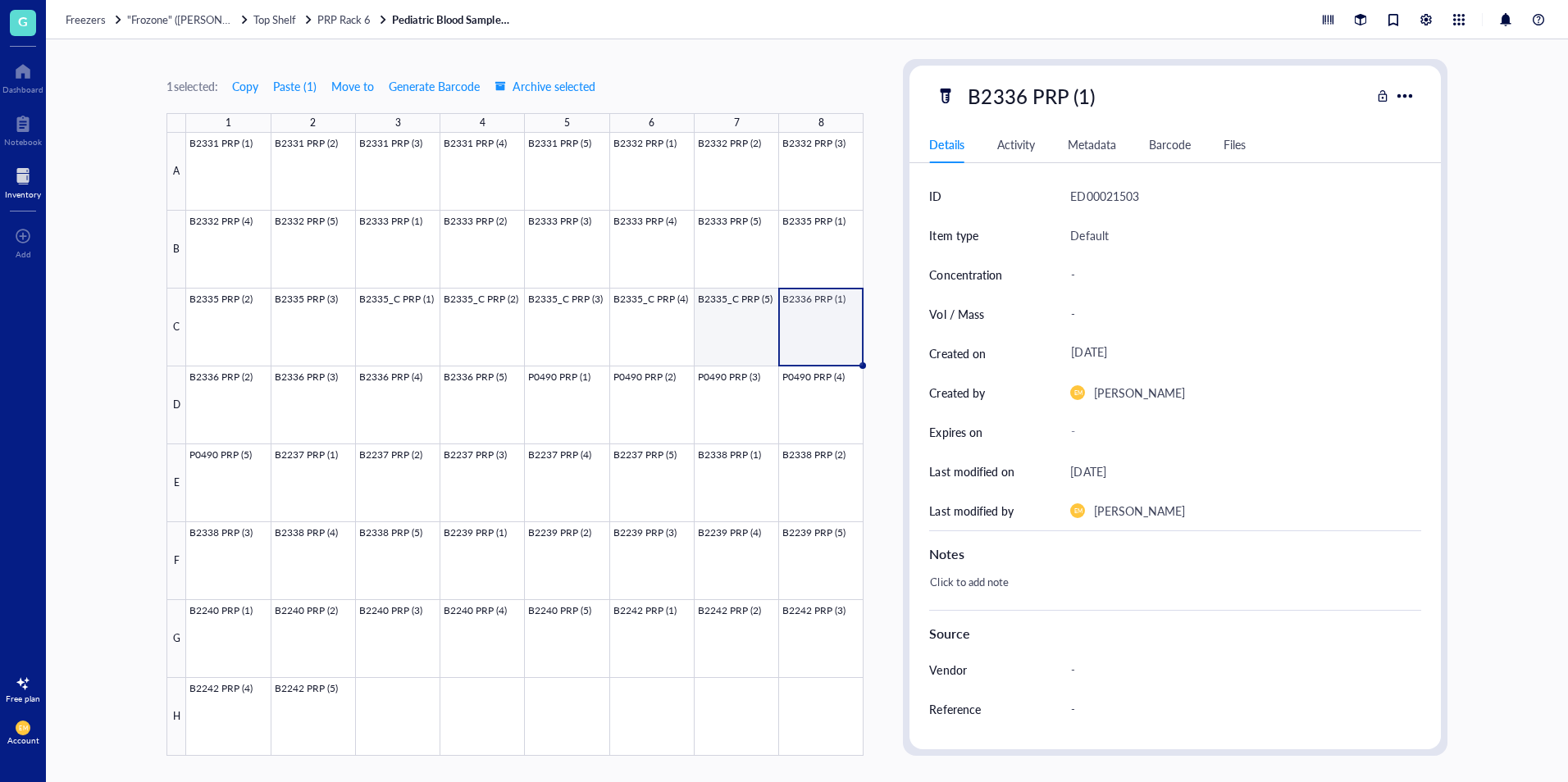
click at [748, 345] on div at bounding box center [525, 445] width 678 height 623
click at [838, 327] on div at bounding box center [525, 445] width 678 height 623
click at [221, 395] on div at bounding box center [525, 445] width 678 height 623
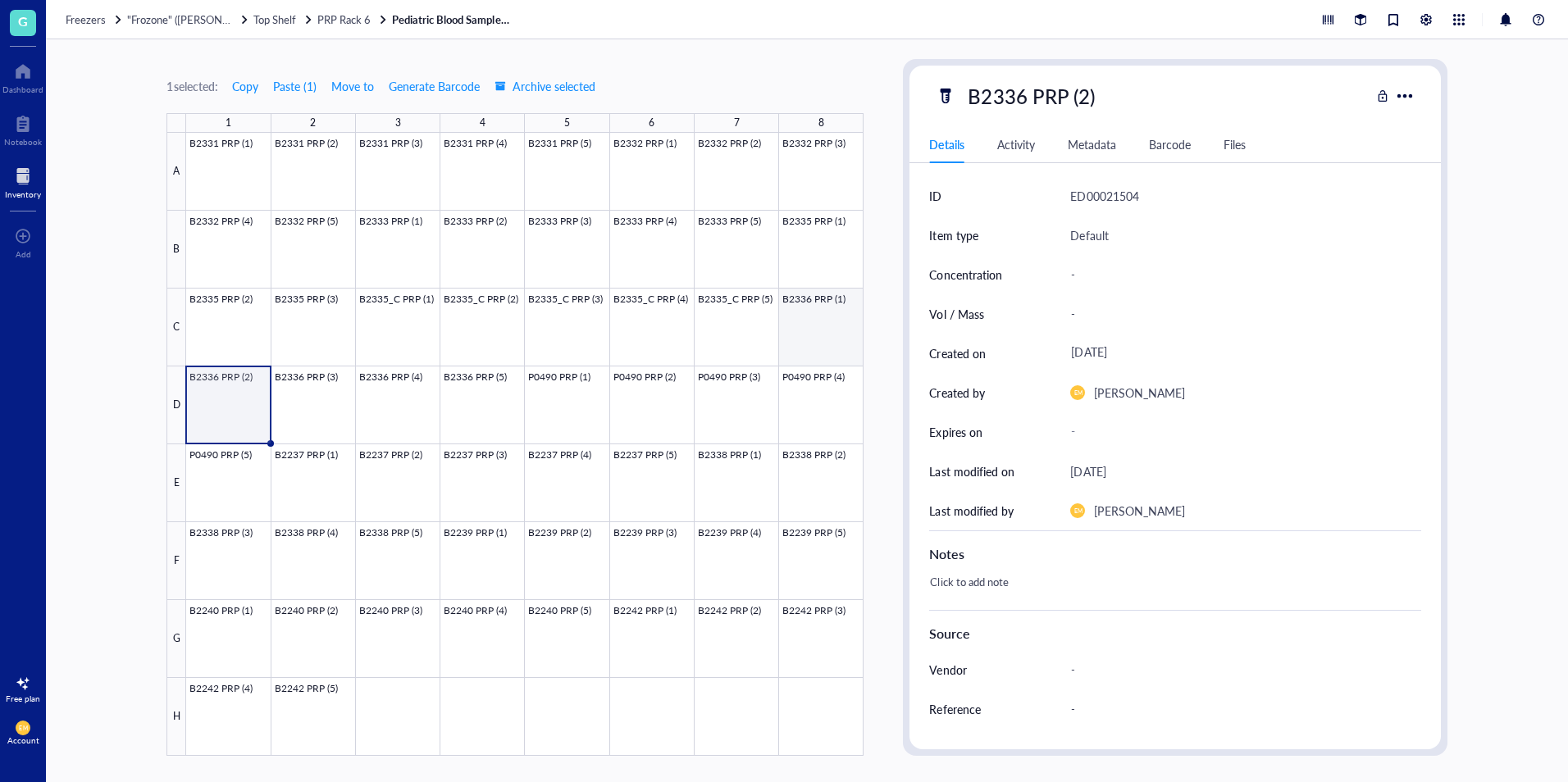
click at [794, 341] on div at bounding box center [525, 445] width 678 height 623
click at [283, 19] on span "Top Shelf" at bounding box center [275, 19] width 42 height 16
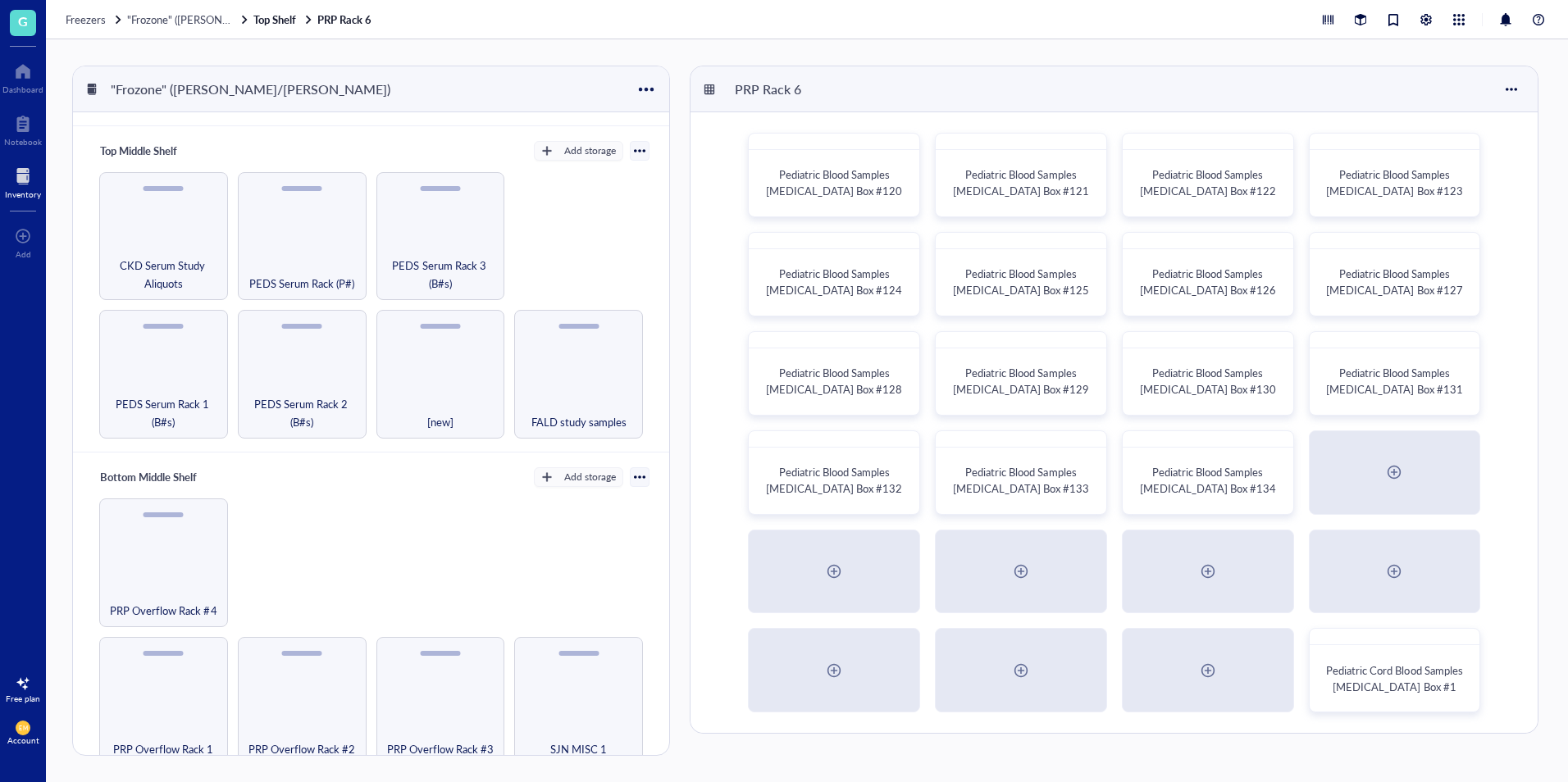
scroll to position [328, 0]
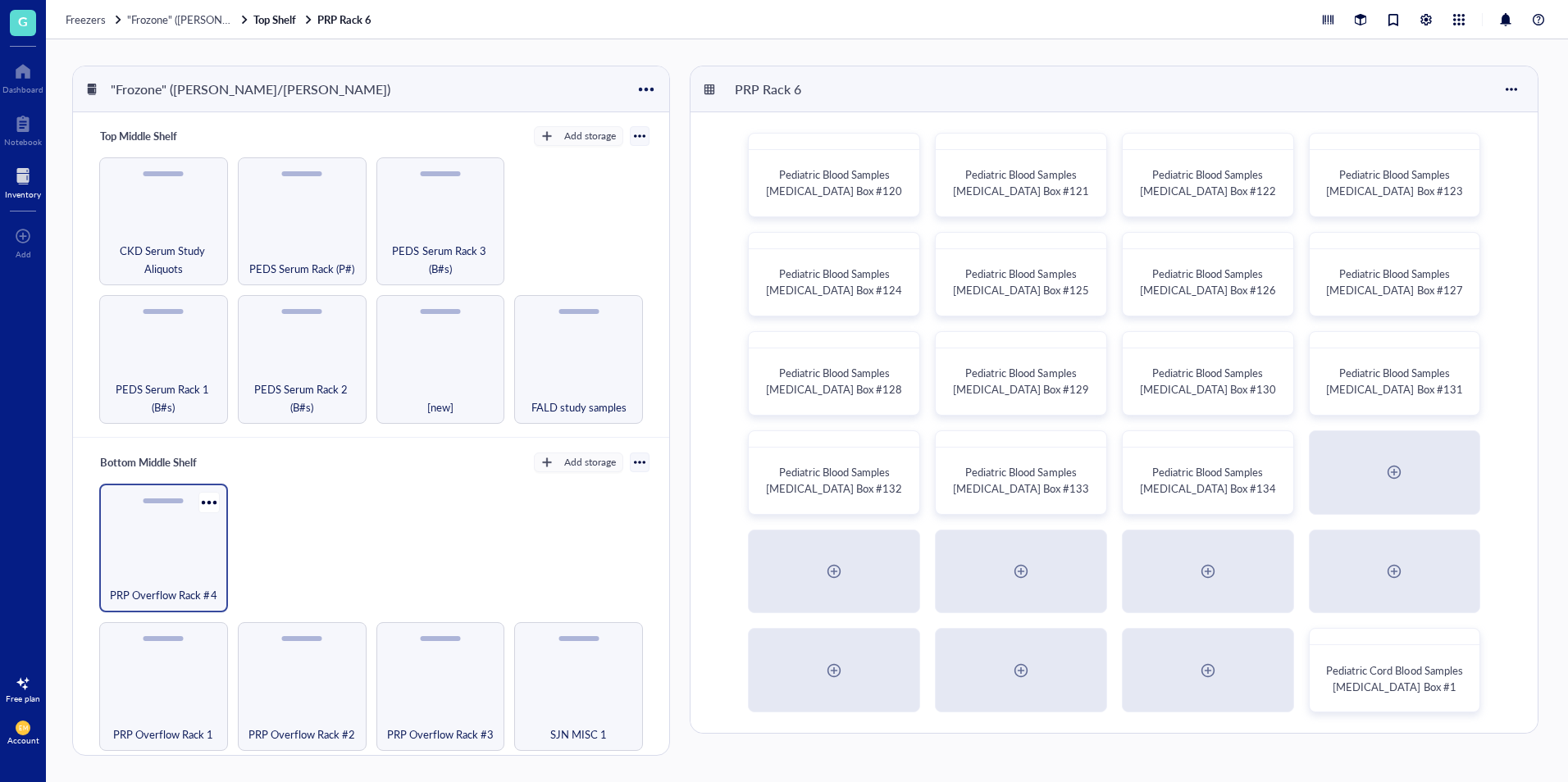
click at [161, 568] on div "PRP Overflow Rack #4" at bounding box center [163, 586] width 112 height 36
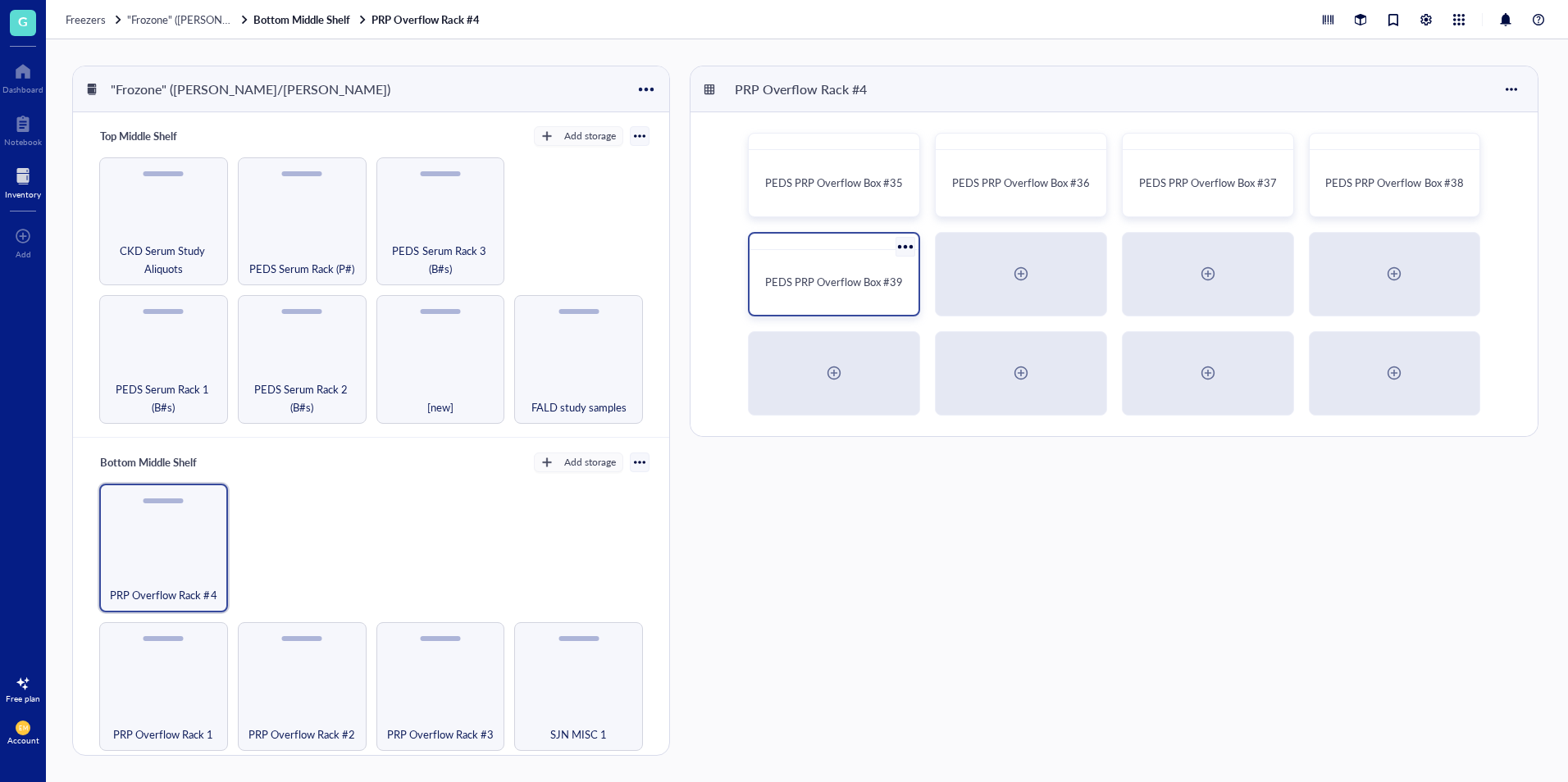
click at [790, 274] on span "PEDS PRP Overflow Box #39" at bounding box center [834, 281] width 138 height 16
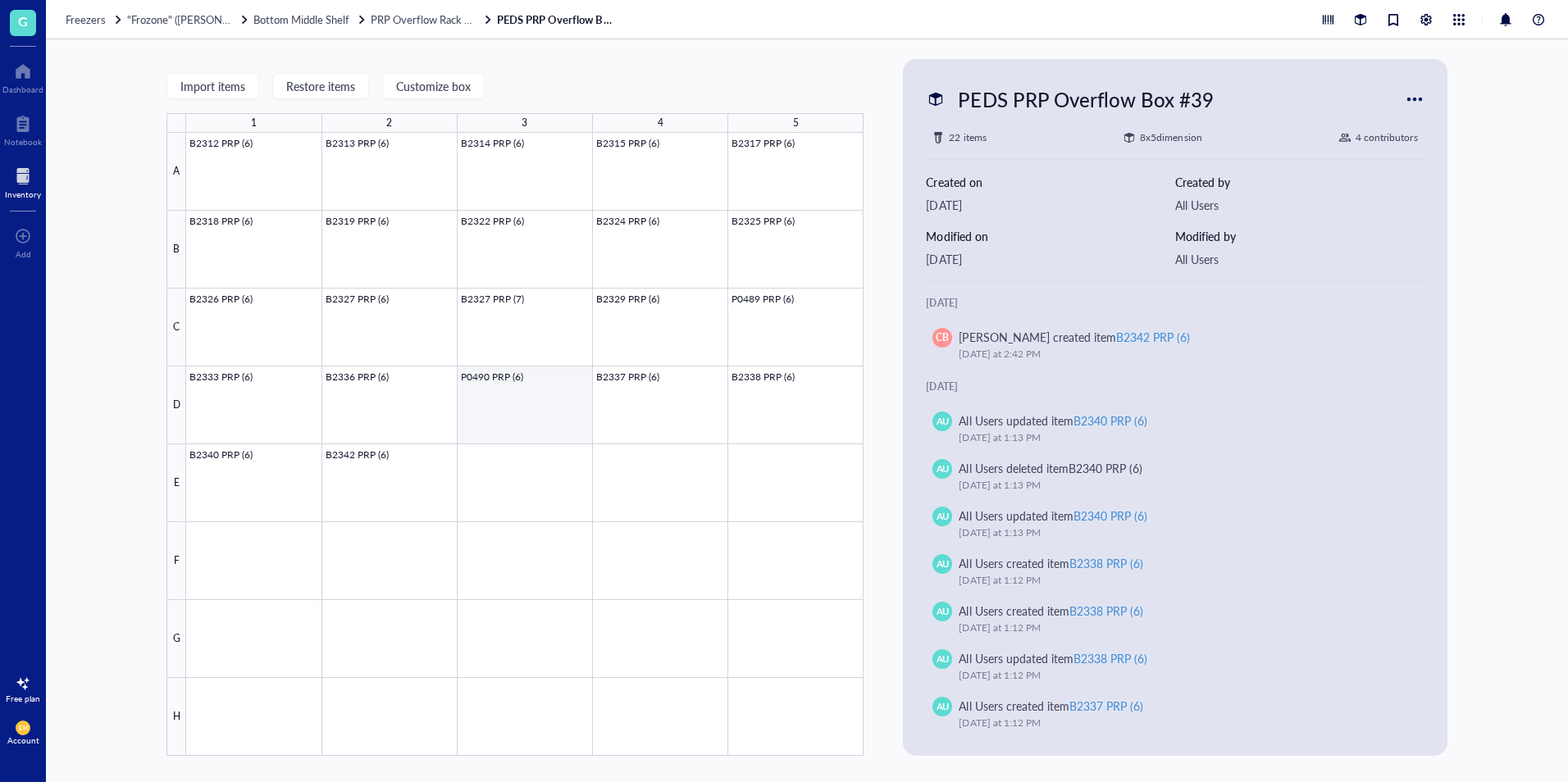
click at [496, 426] on div at bounding box center [525, 445] width 678 height 623
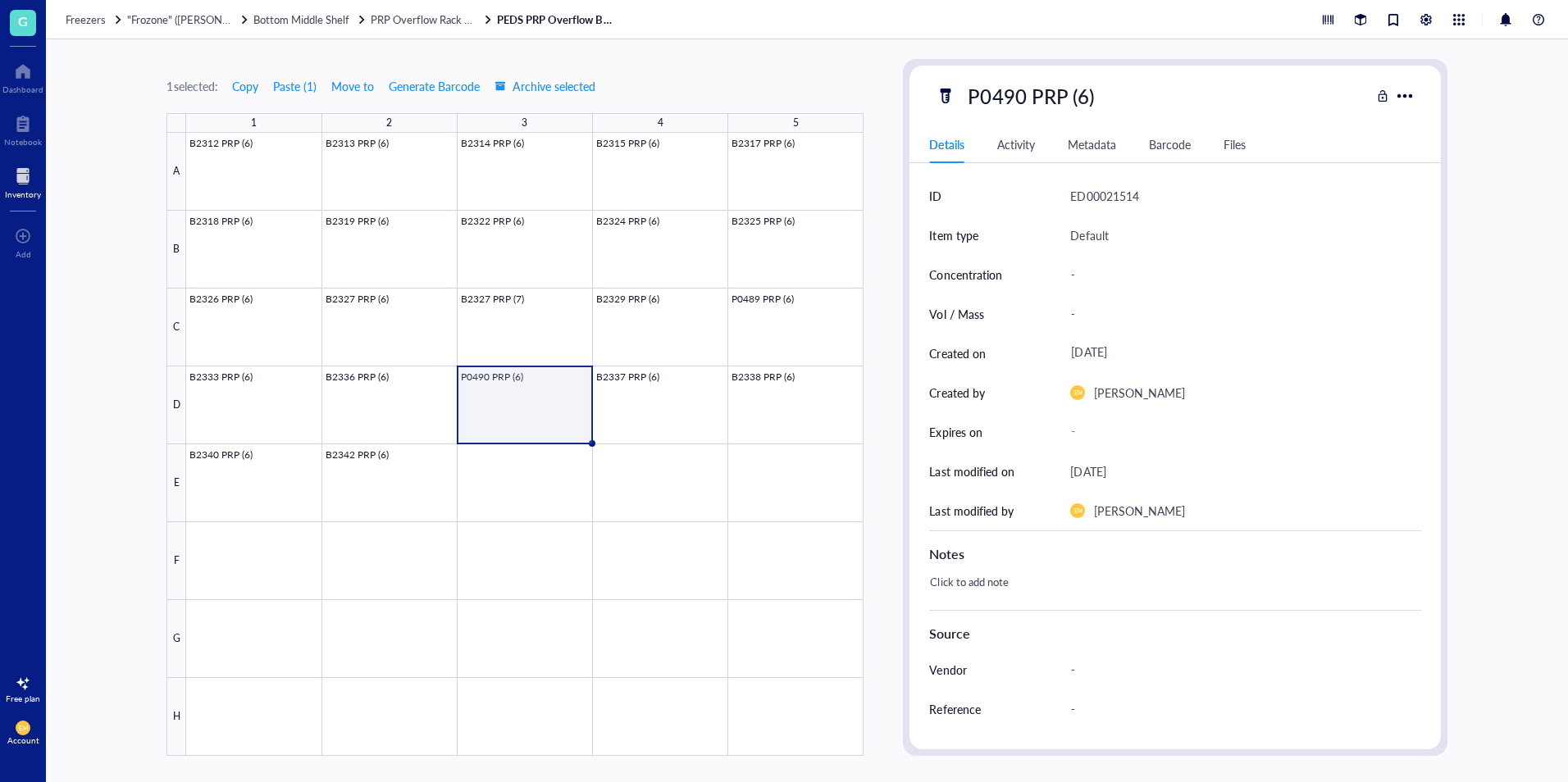
click at [663, 82] on div "1 selected: Copy Paste ( 1 ) Move to Generate Barcode Archive selected" at bounding box center [515, 85] width 697 height 15
click at [629, 457] on div at bounding box center [525, 445] width 678 height 623
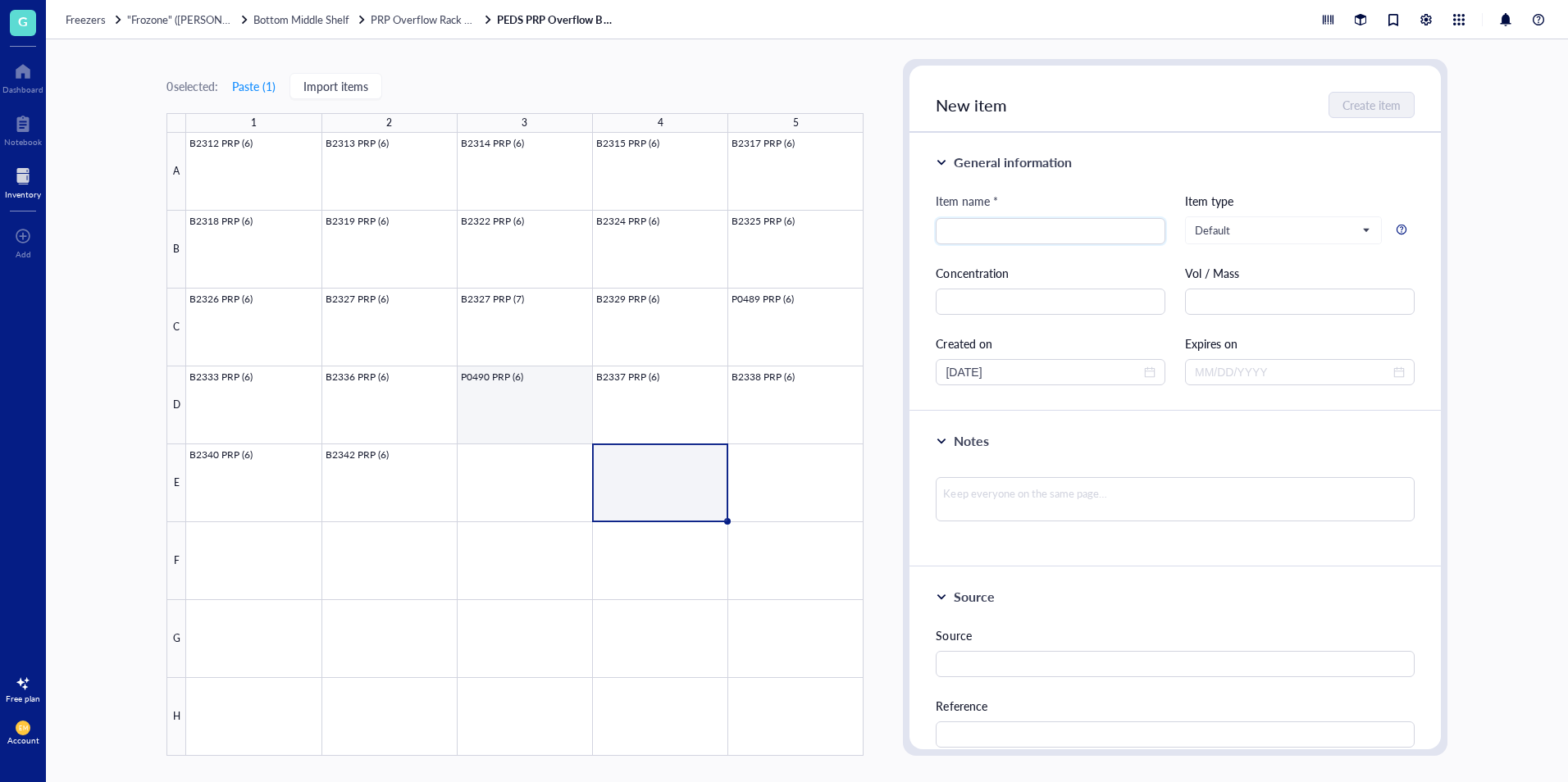
click at [513, 413] on div at bounding box center [525, 445] width 678 height 623
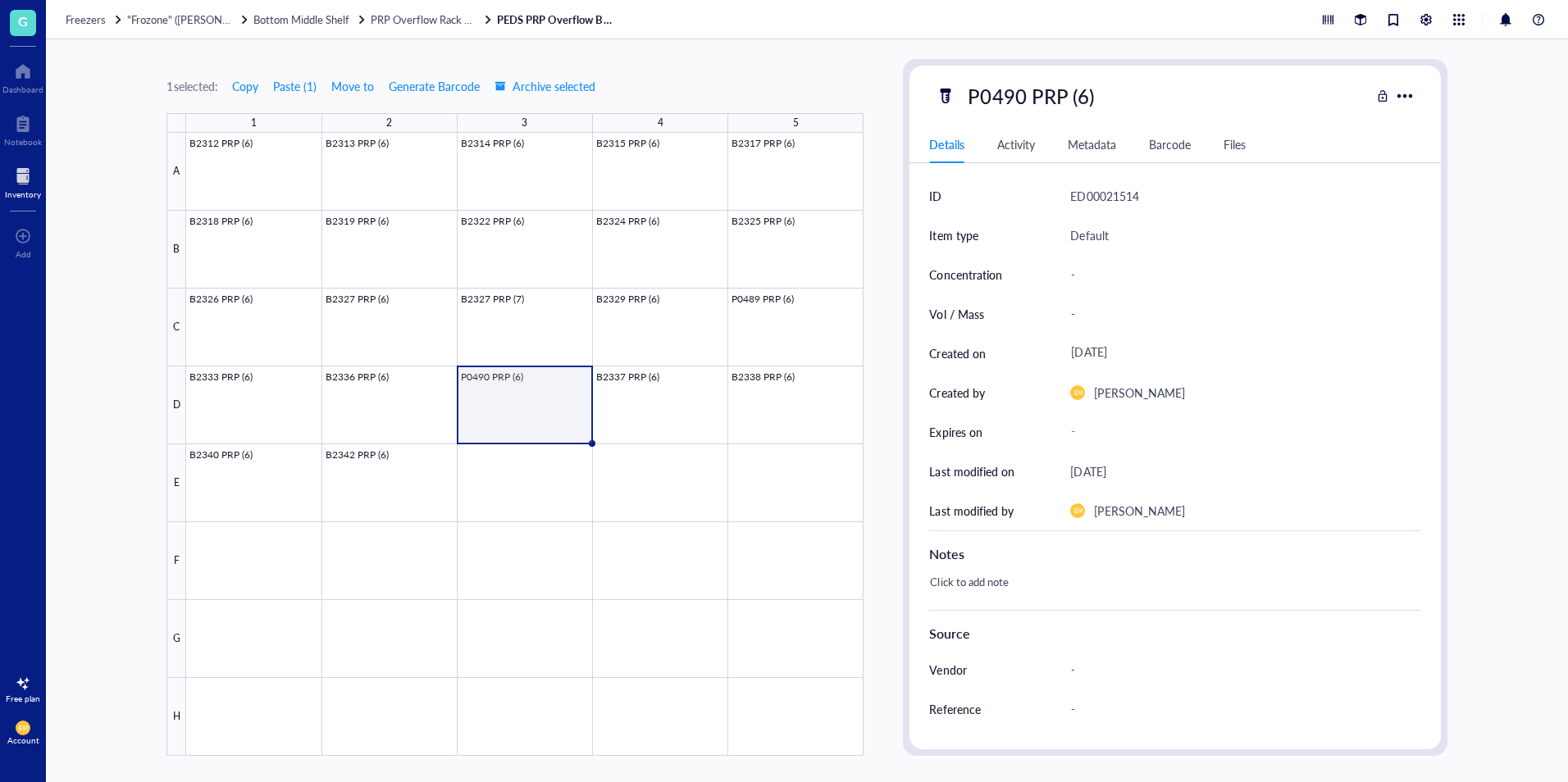
click at [661, 55] on div "1 selected: Copy Paste ( 1 ) Move to Generate Barcode Archive selected 1 2 3 4 …" at bounding box center [806, 411] width 1522 height 743
click at [376, 402] on div at bounding box center [525, 445] width 678 height 623
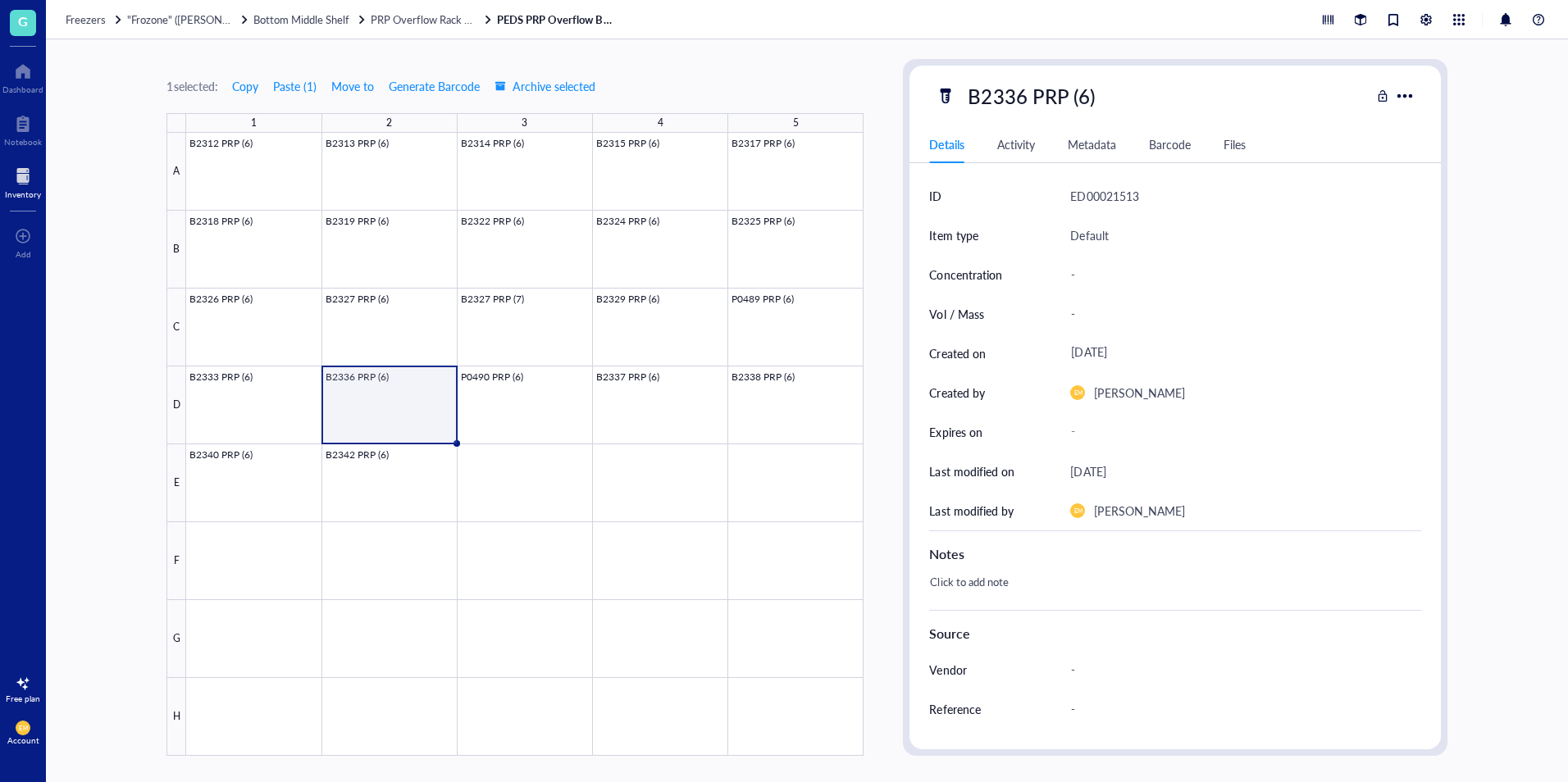
click at [703, 73] on div "1 selected: Copy Paste ( 1 ) Move to Generate Barcode Archive selected 1 2 3 4 …" at bounding box center [515, 407] width 697 height 697
click at [533, 18] on link "PEDS PRP Overflow Box #39" at bounding box center [559, 19] width 123 height 15
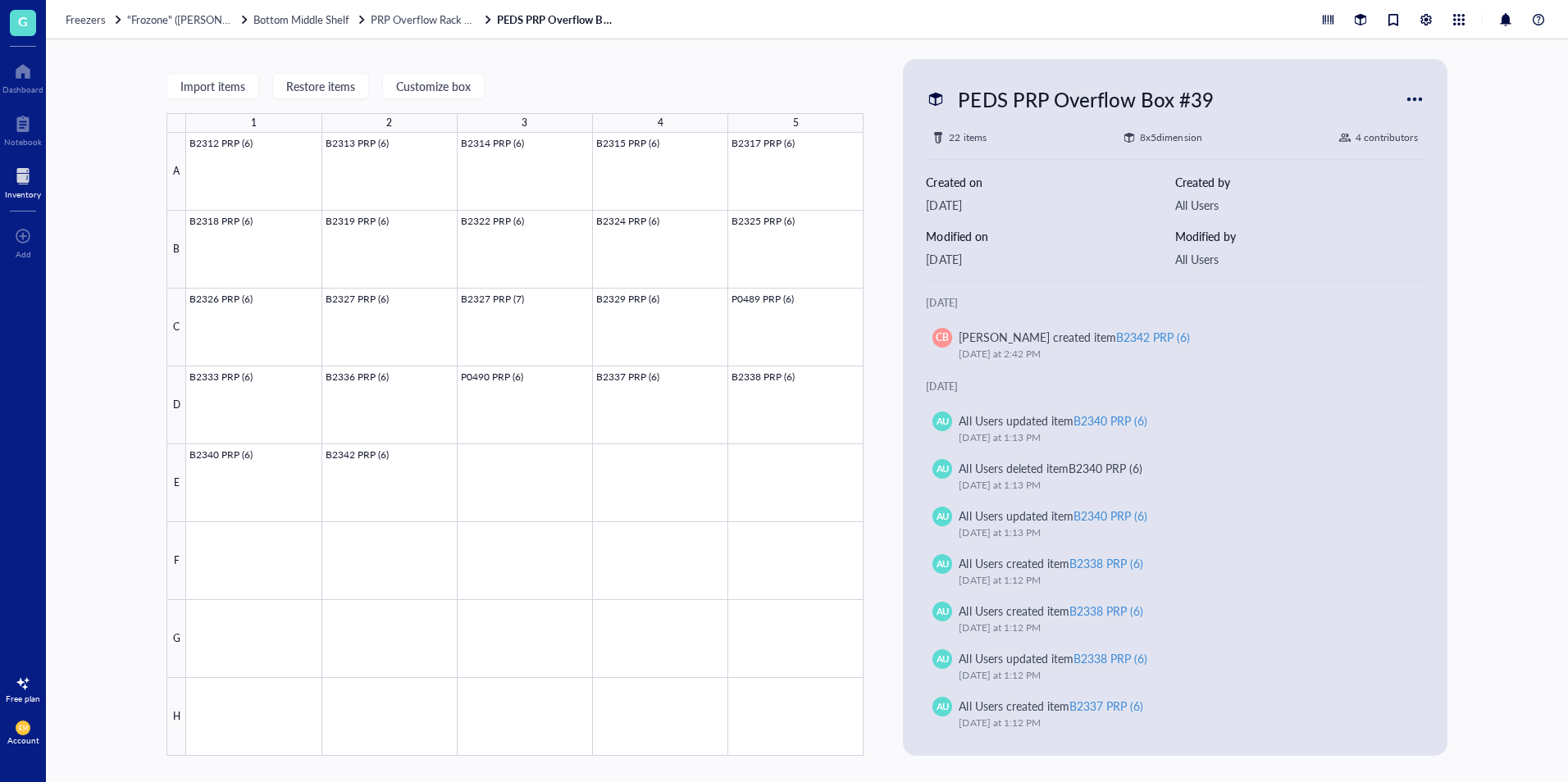
click at [386, 41] on div "Import items Restore items Customize box 1 2 3 4 5 A B C D E F G H B2312 PRP (6…" at bounding box center [806, 411] width 1522 height 743
click at [319, 13] on span "Bottom Middle Shelf" at bounding box center [301, 19] width 96 height 16
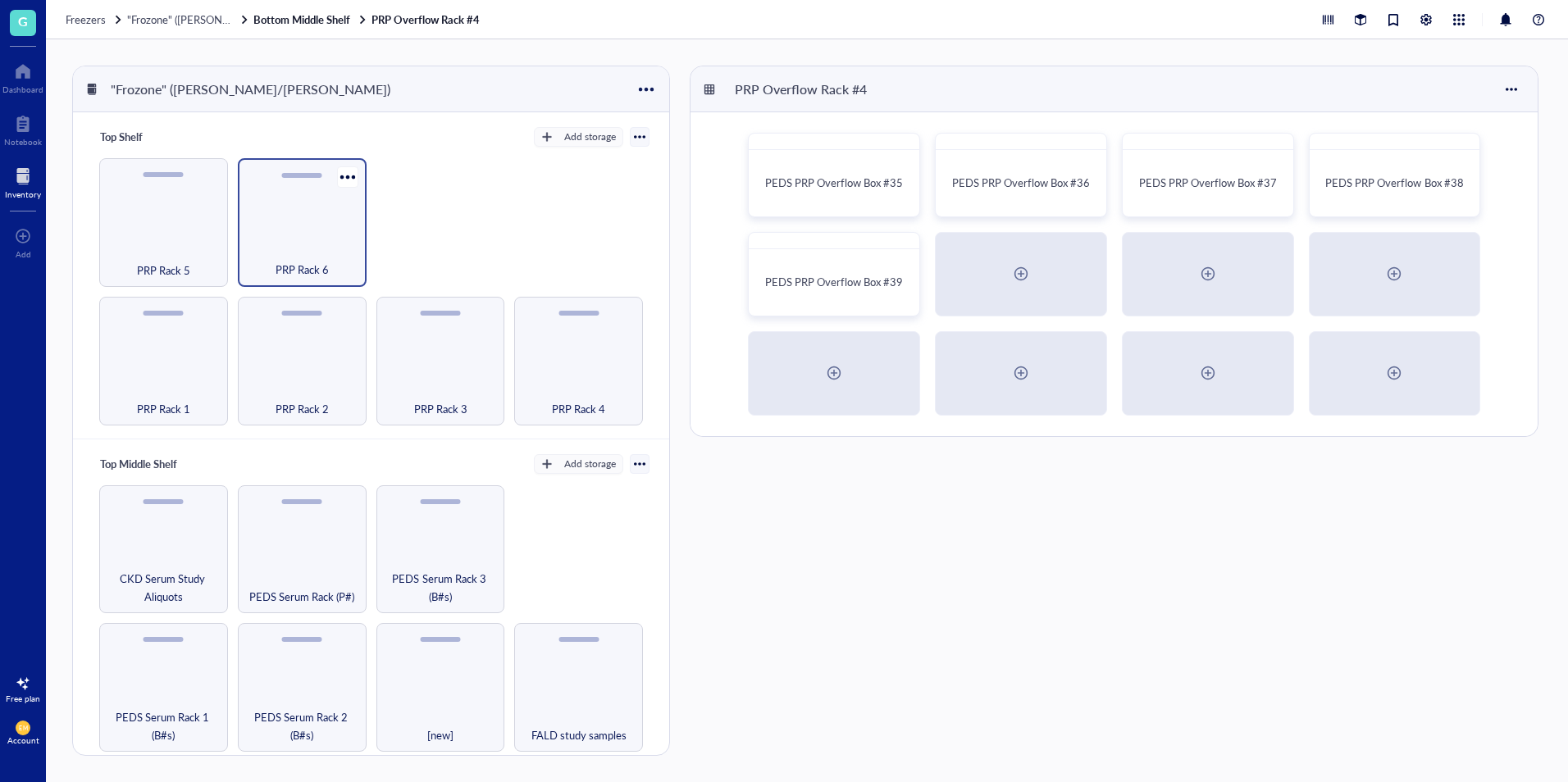
click at [309, 273] on span "PRP Rack 6" at bounding box center [302, 269] width 54 height 18
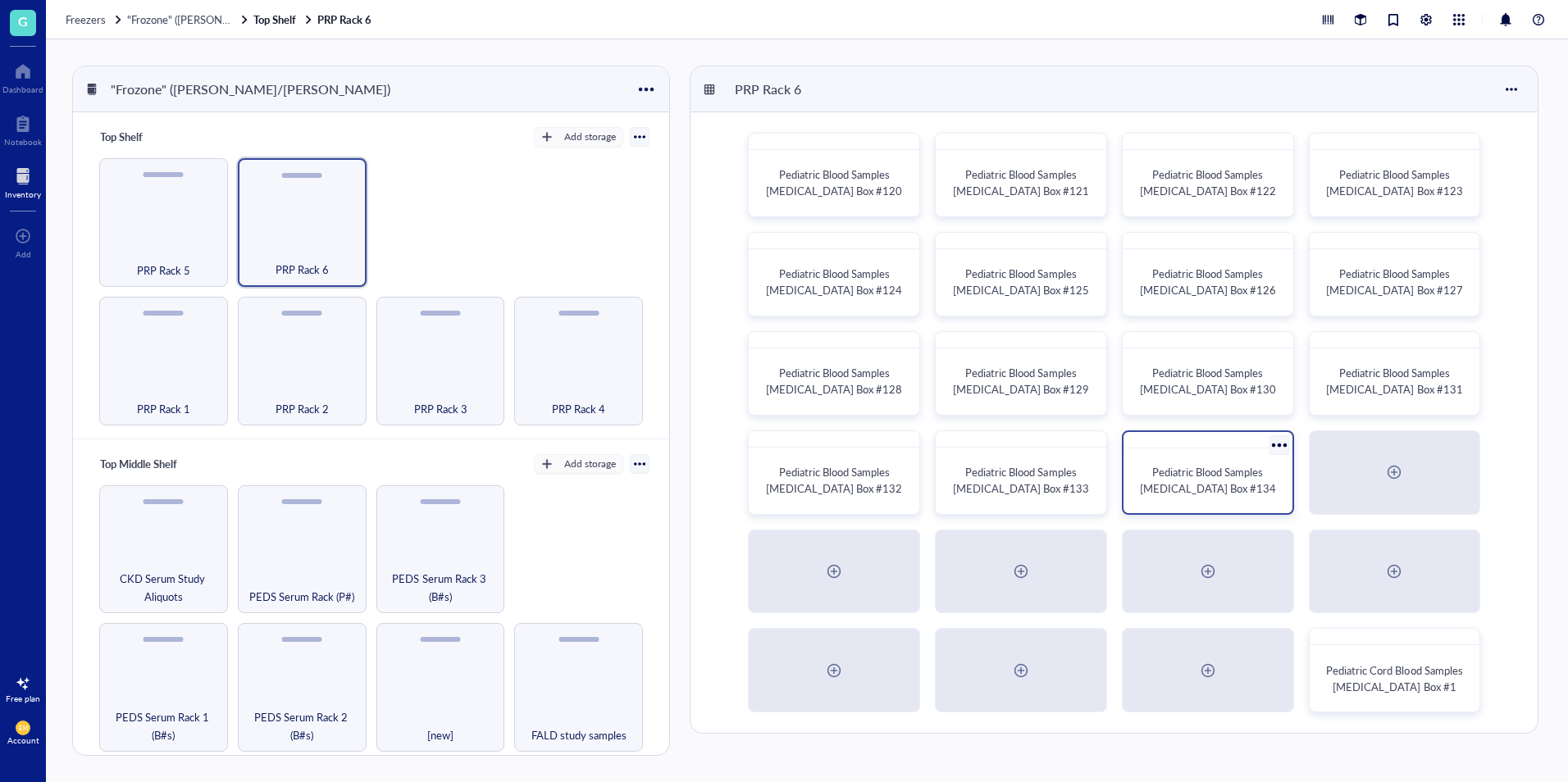
click at [1239, 476] on span "Pediatric Blood Samples Platelet Rich Plasma Box #134" at bounding box center [1208, 480] width 136 height 32
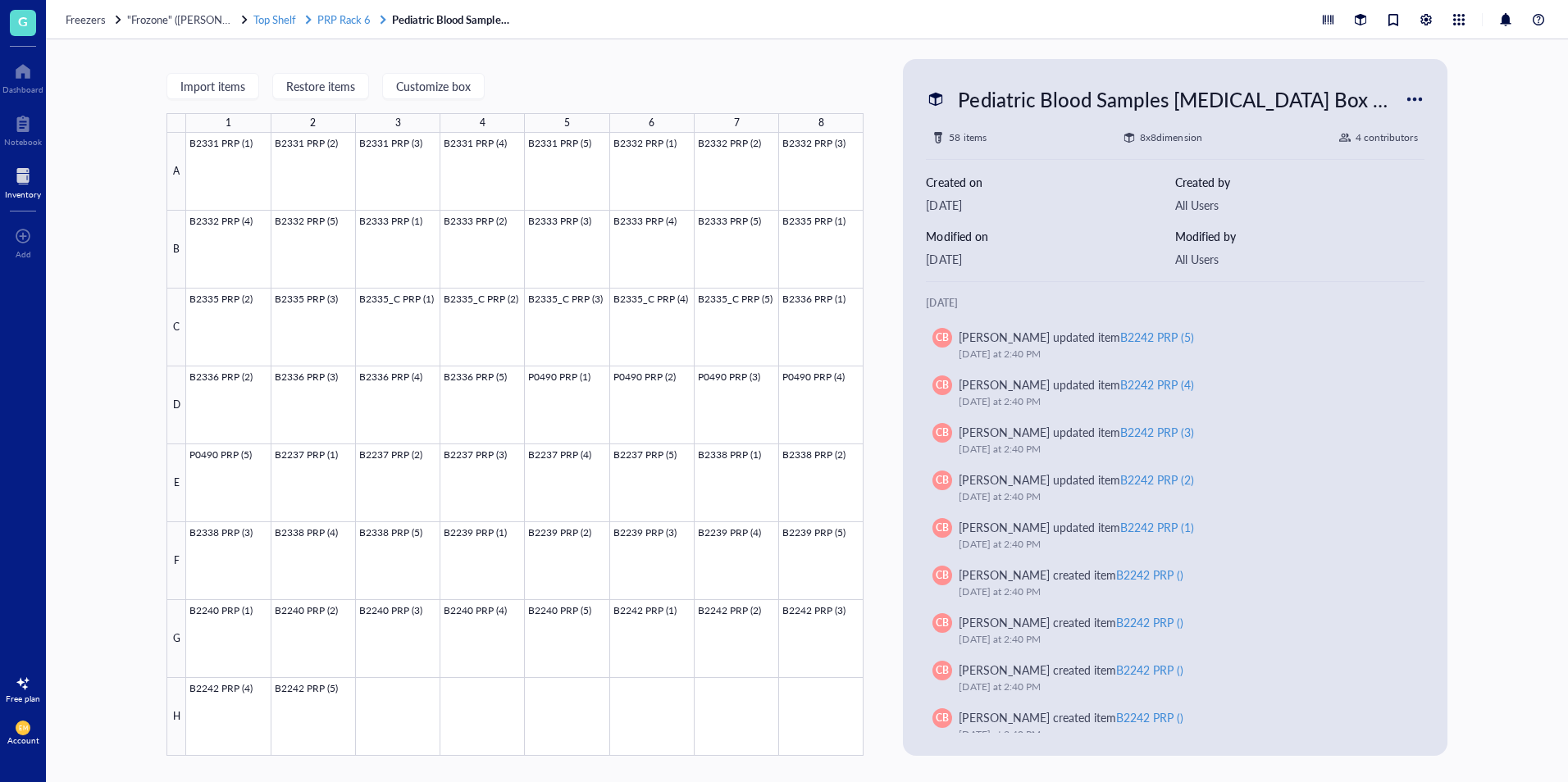
click at [344, 17] on span "PRP Rack 6" at bounding box center [345, 19] width 54 height 16
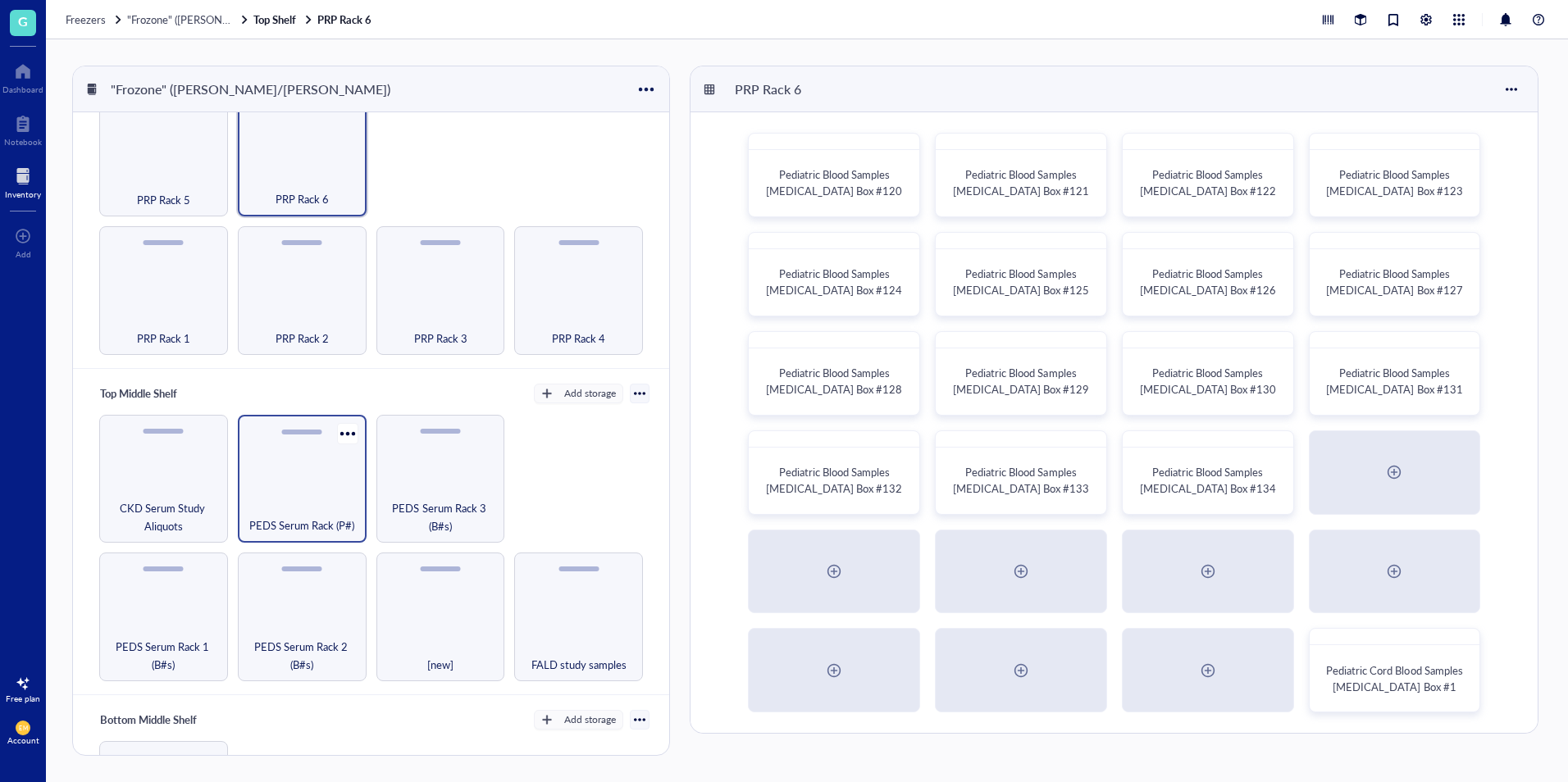
scroll to position [164, 0]
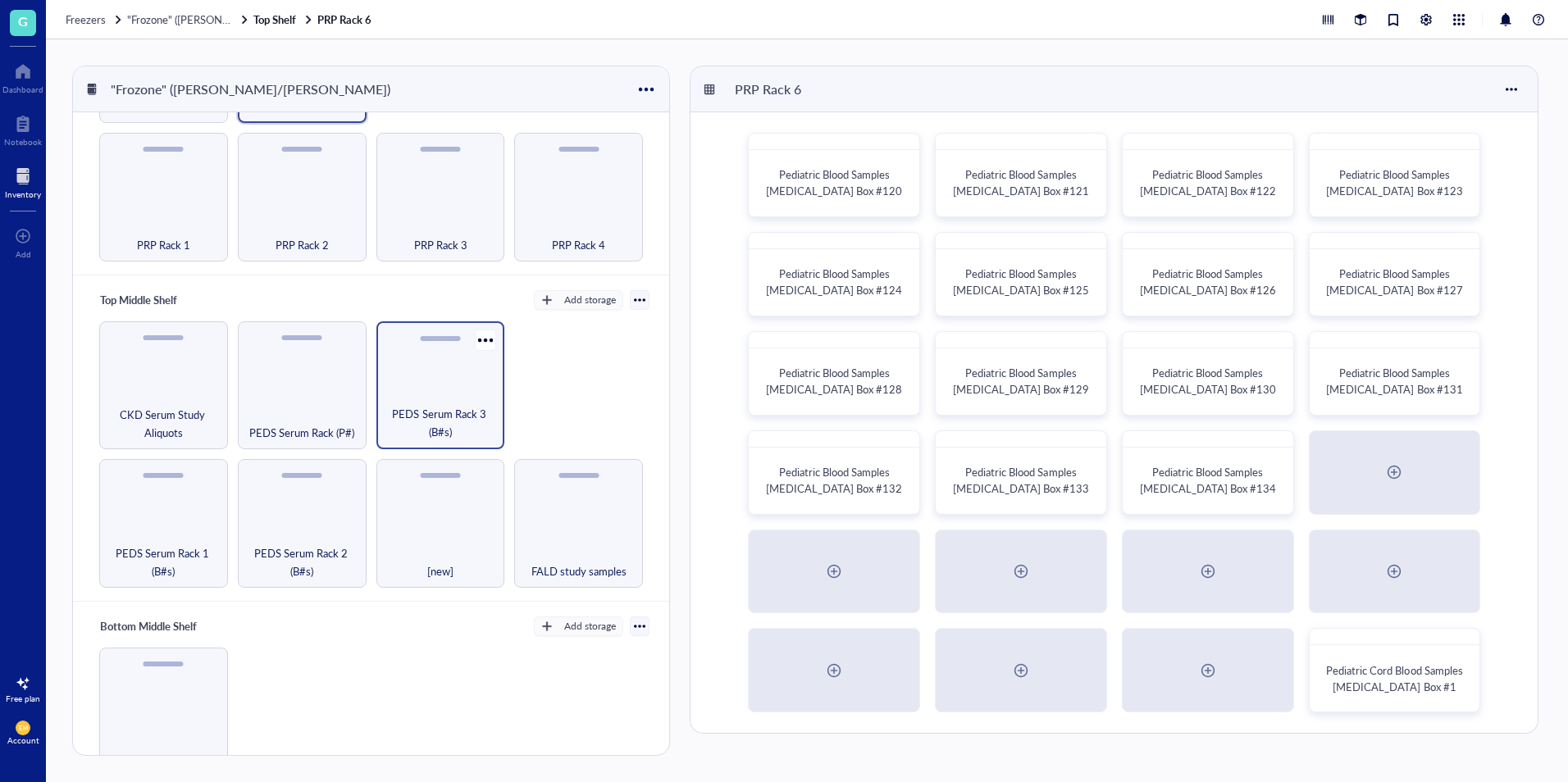
click at [385, 419] on span "PEDS Serum Rack 3 (B#s)" at bounding box center [441, 423] width 112 height 36
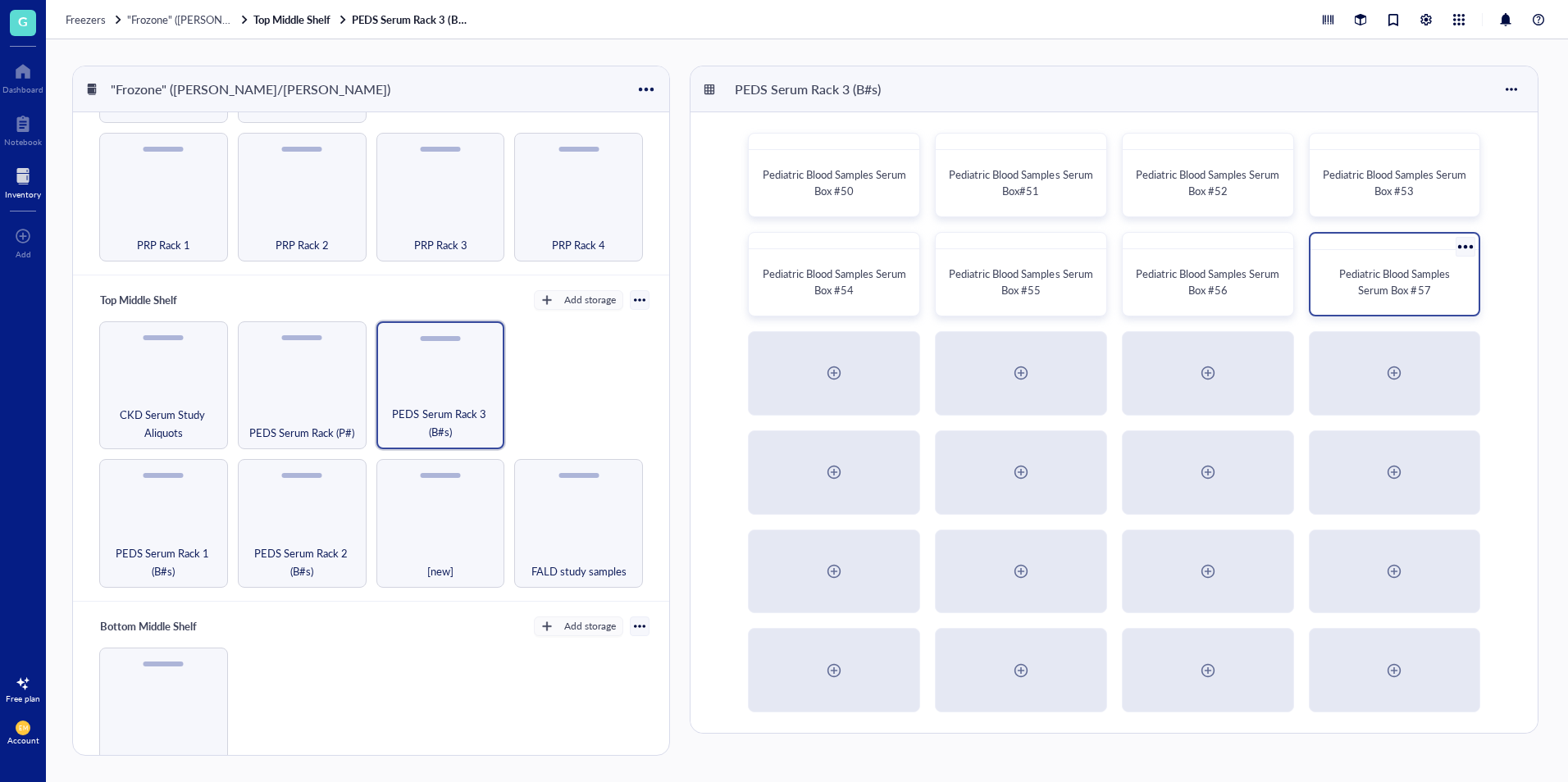
click at [1367, 304] on div "Pediatric Blood Samples Serum Box #57" at bounding box center [1395, 282] width 155 height 52
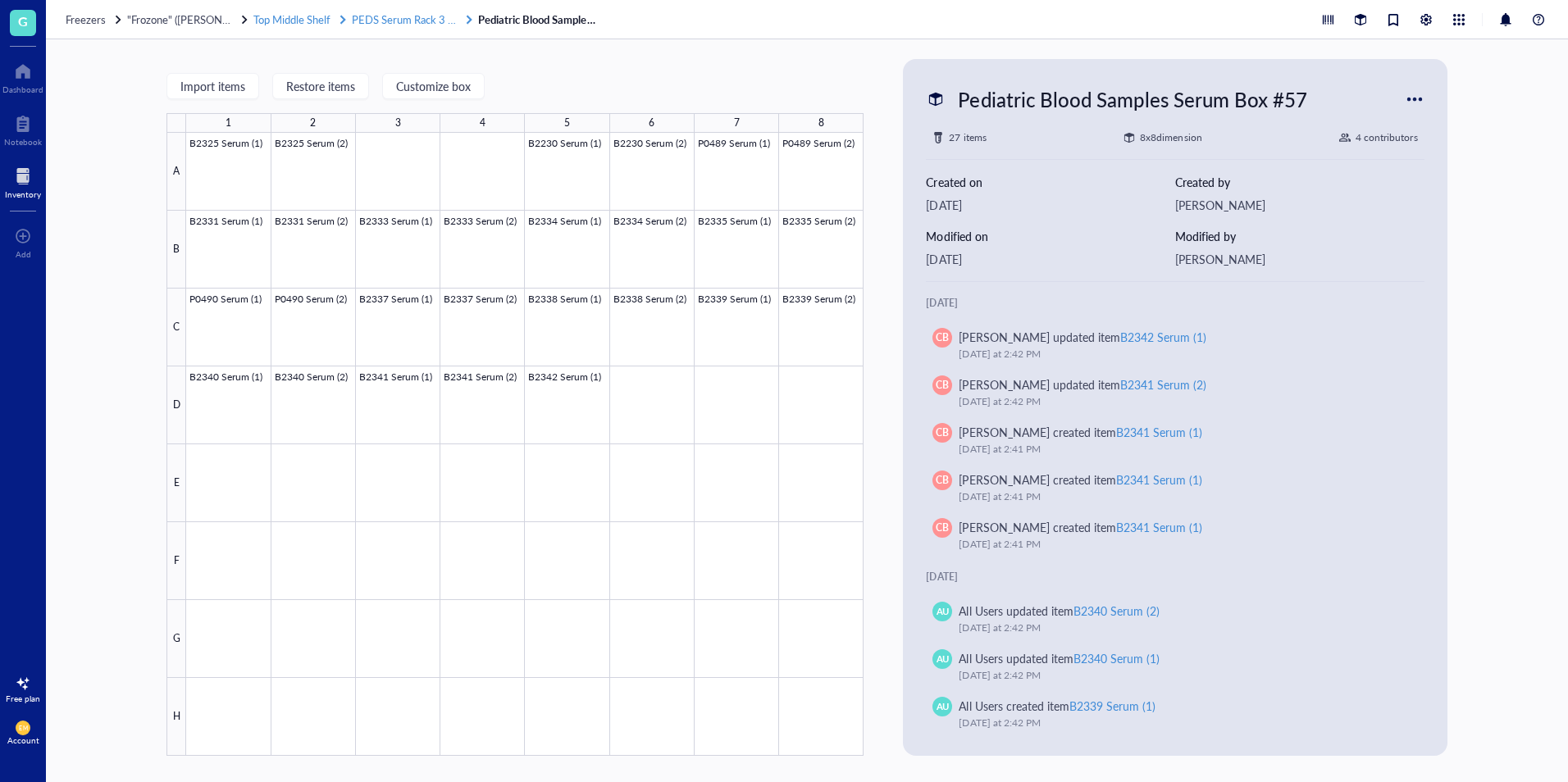
click at [427, 15] on span "PEDS Serum Rack 3 (B#s)" at bounding box center [412, 19] width 119 height 16
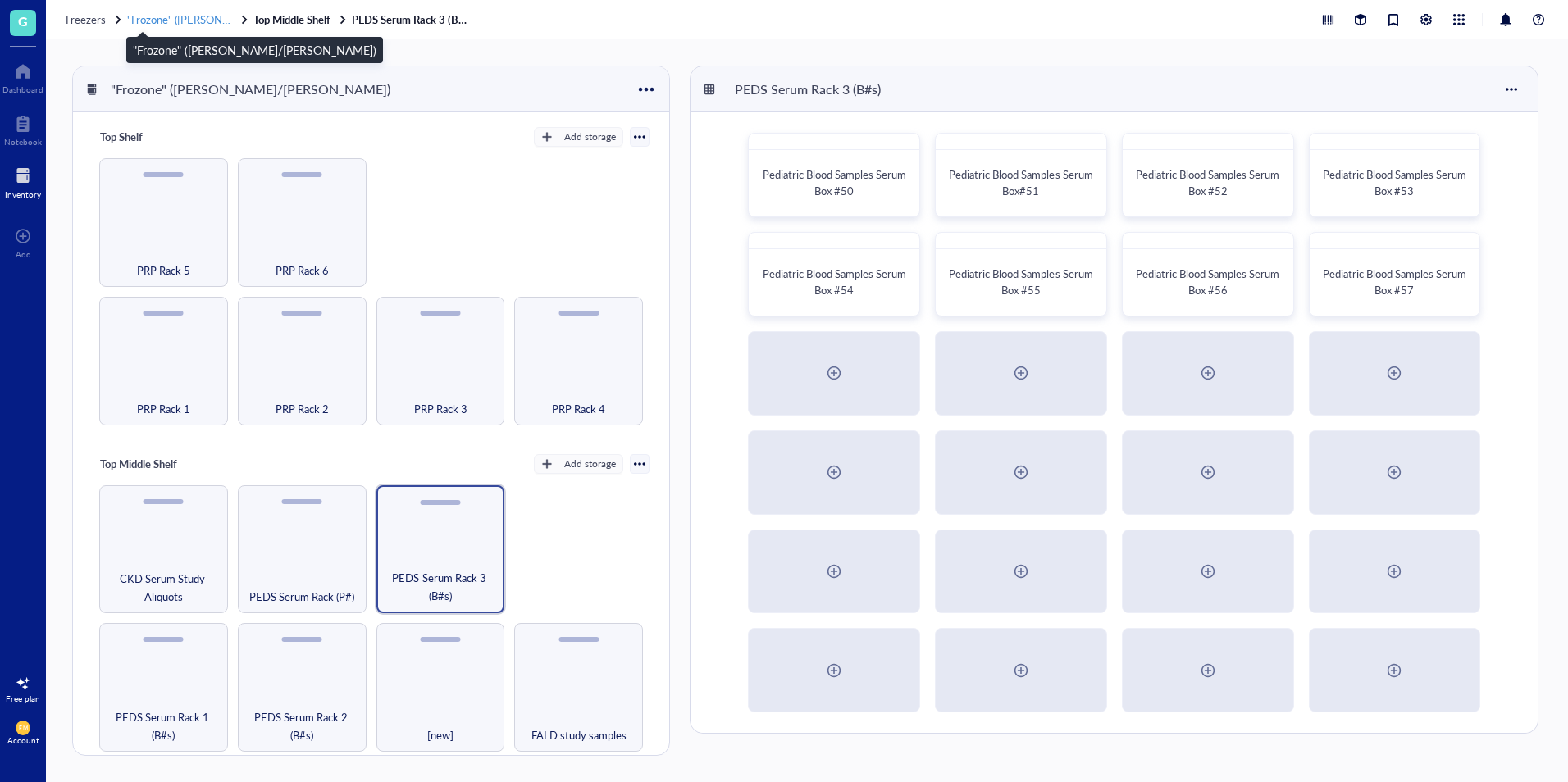
click at [198, 19] on span ""Frozone" ([PERSON_NAME]/[PERSON_NAME])" at bounding box center [241, 19] width 228 height 16
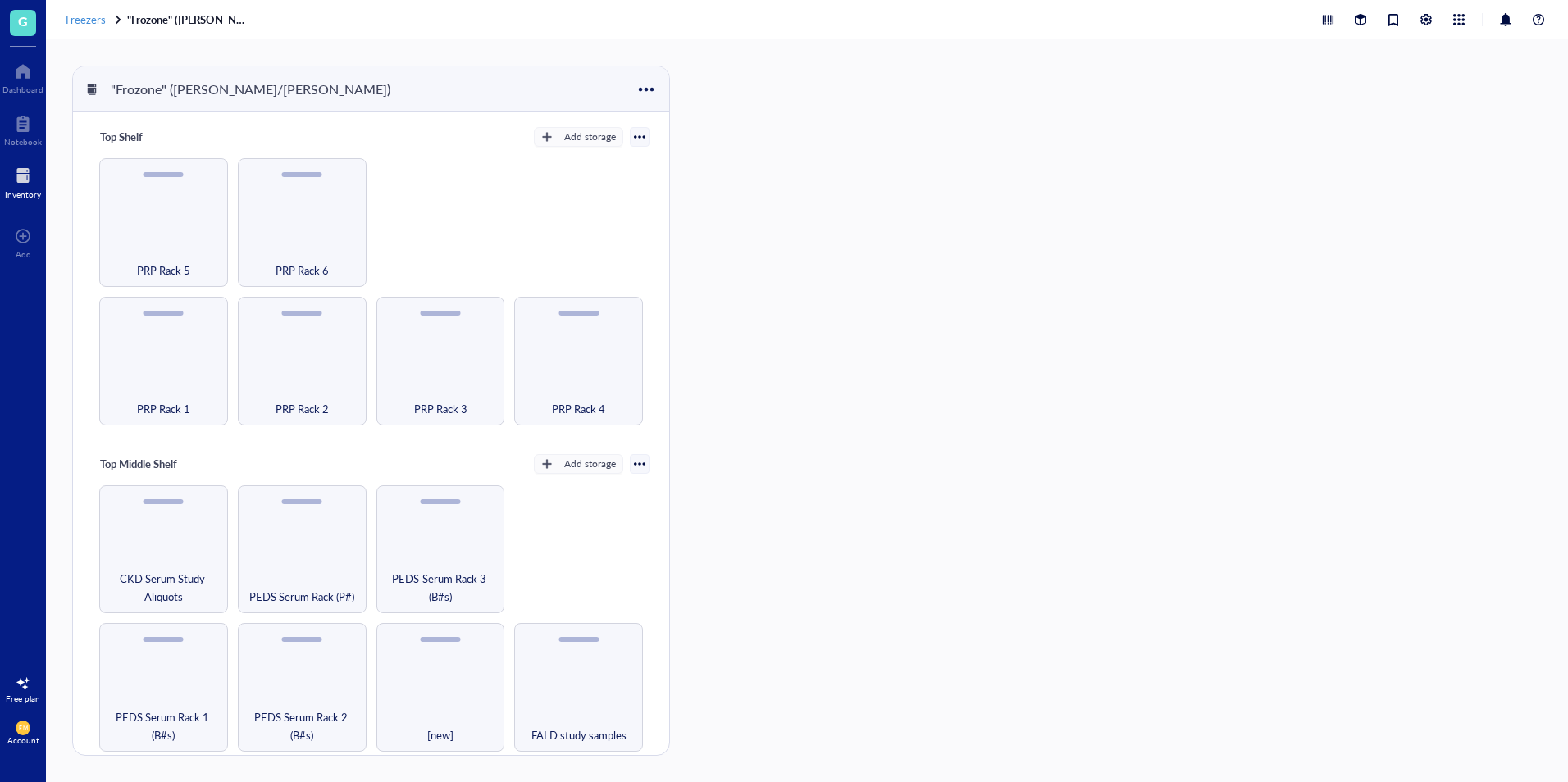
click at [98, 26] on span "Freezers" at bounding box center [85, 19] width 41 height 16
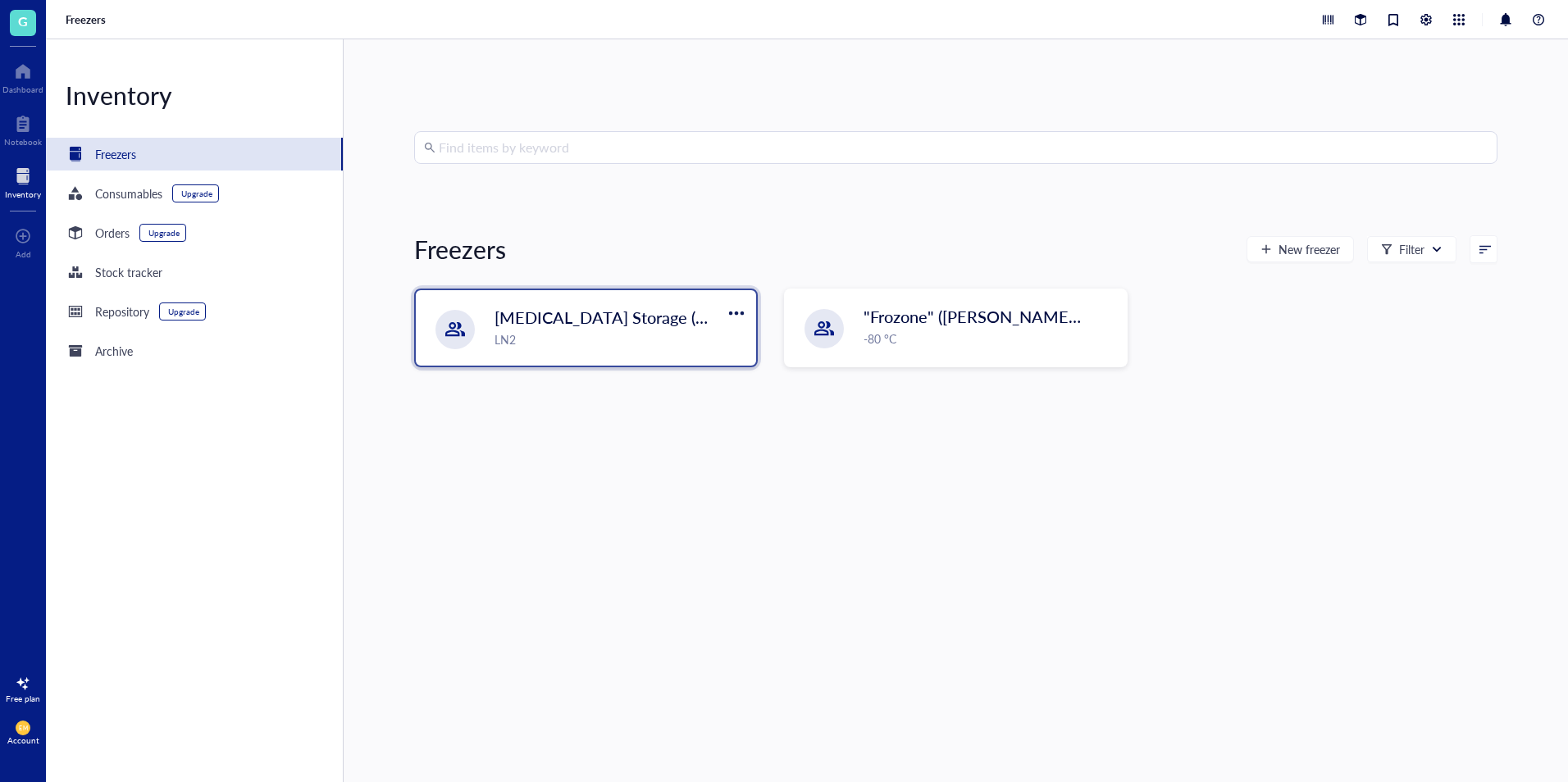
click at [687, 322] on span "[MEDICAL_DATA] Storage ([PERSON_NAME]/[PERSON_NAME])" at bounding box center [732, 317] width 475 height 23
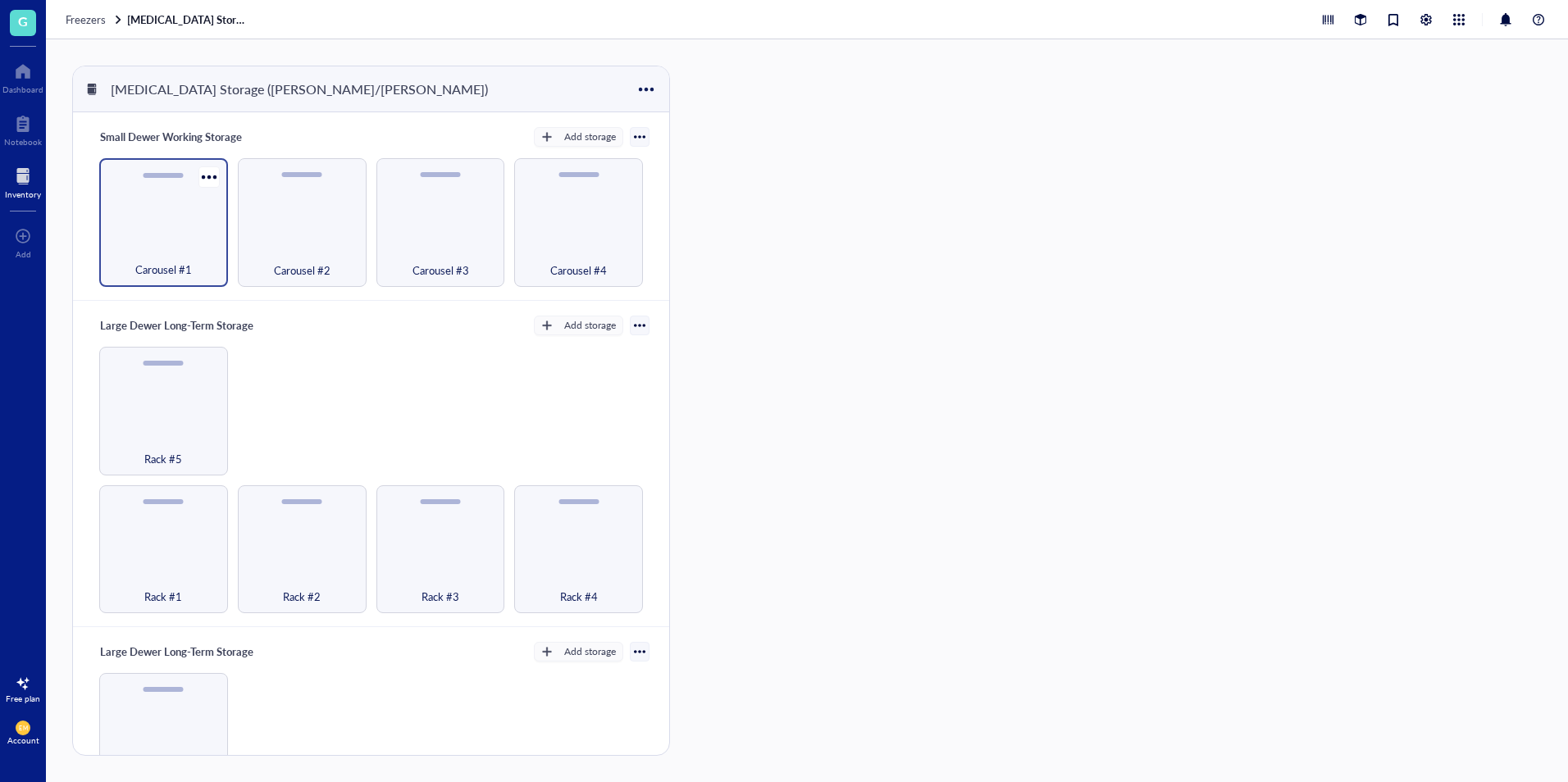
click at [160, 237] on div "Carousel #1" at bounding box center [163, 222] width 129 height 129
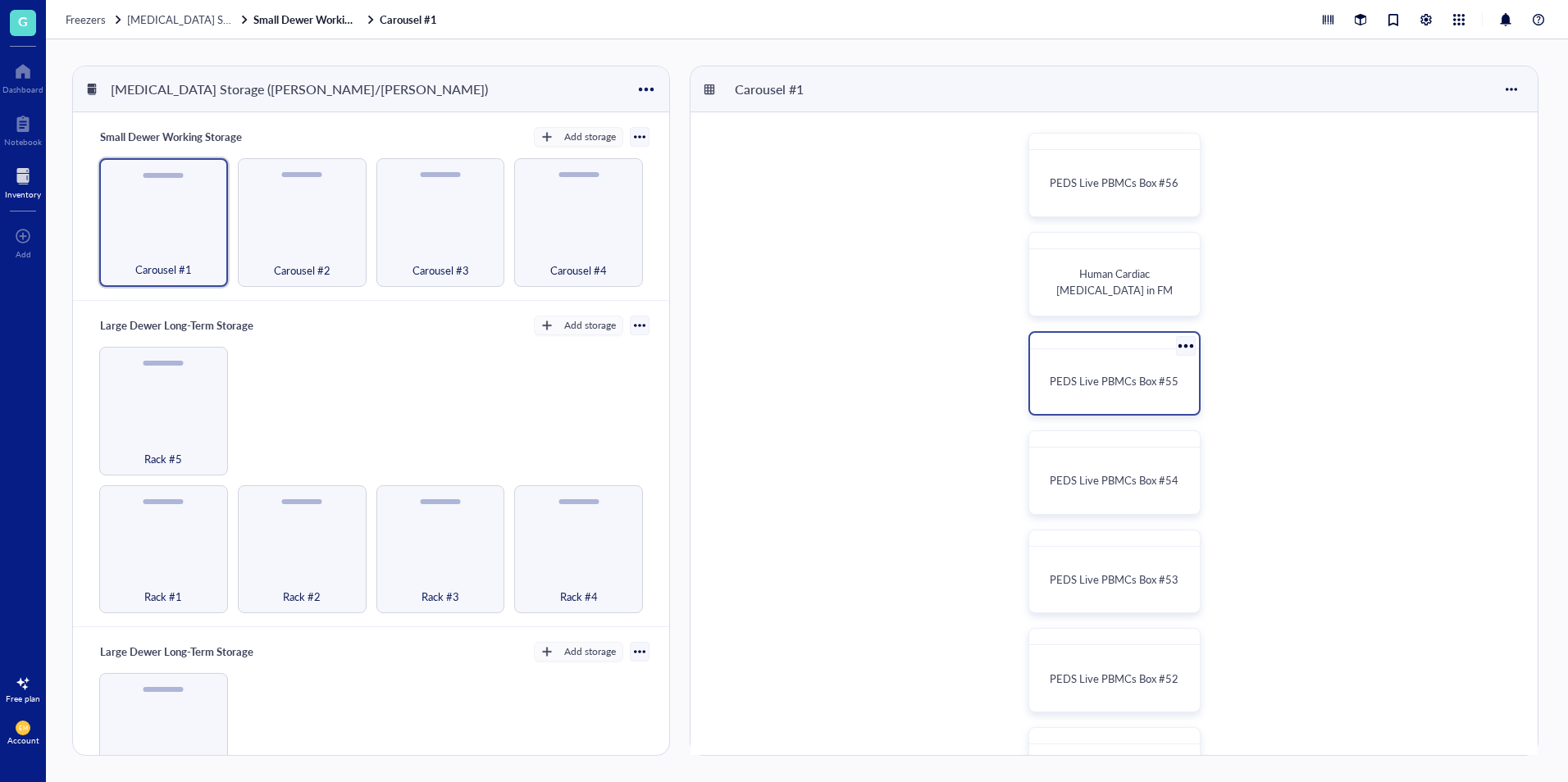
click at [1148, 350] on div "PEDS Live PBMCs Box #55" at bounding box center [1114, 374] width 172 height 85
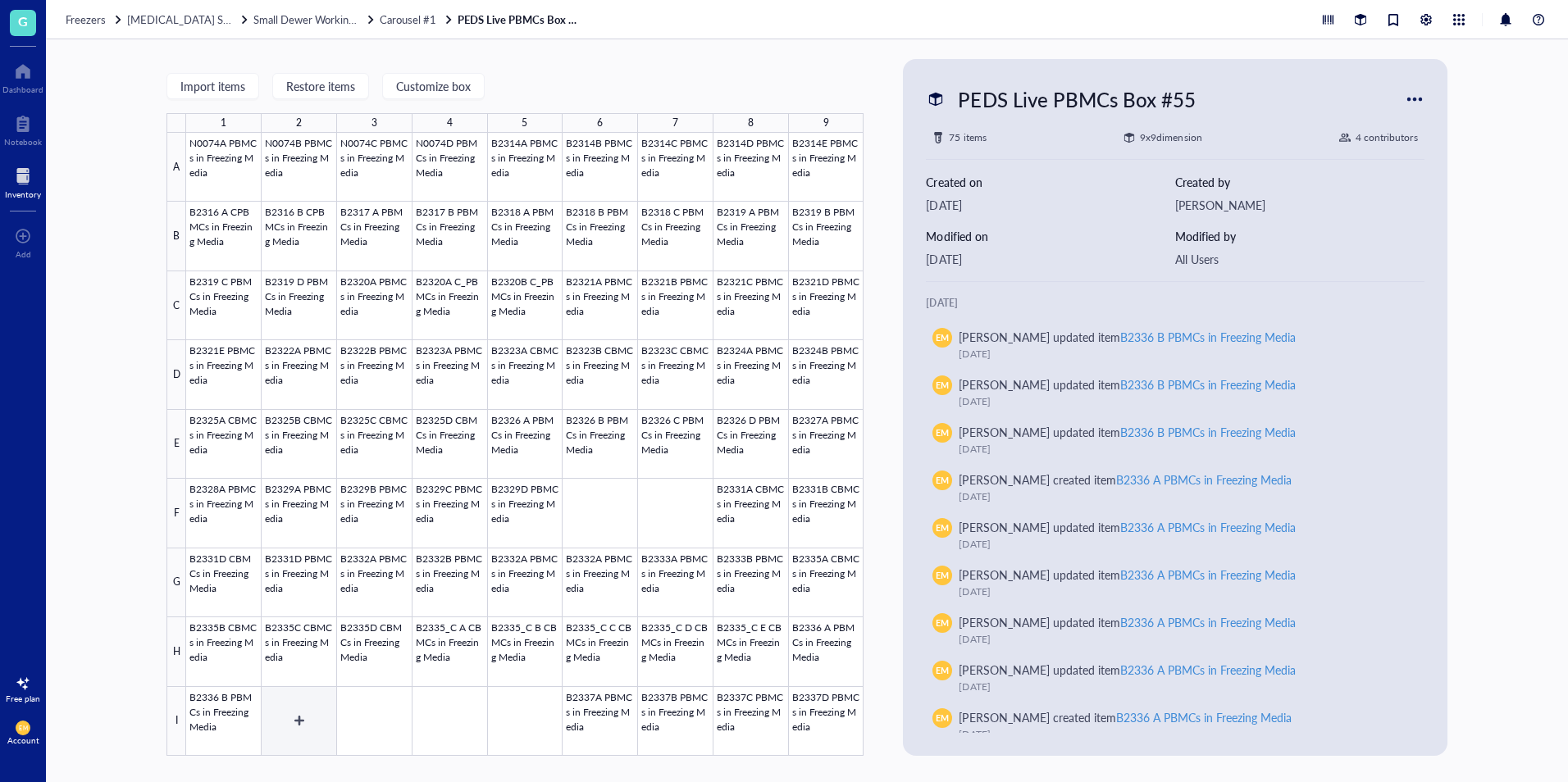
click at [328, 747] on div at bounding box center [525, 445] width 678 height 623
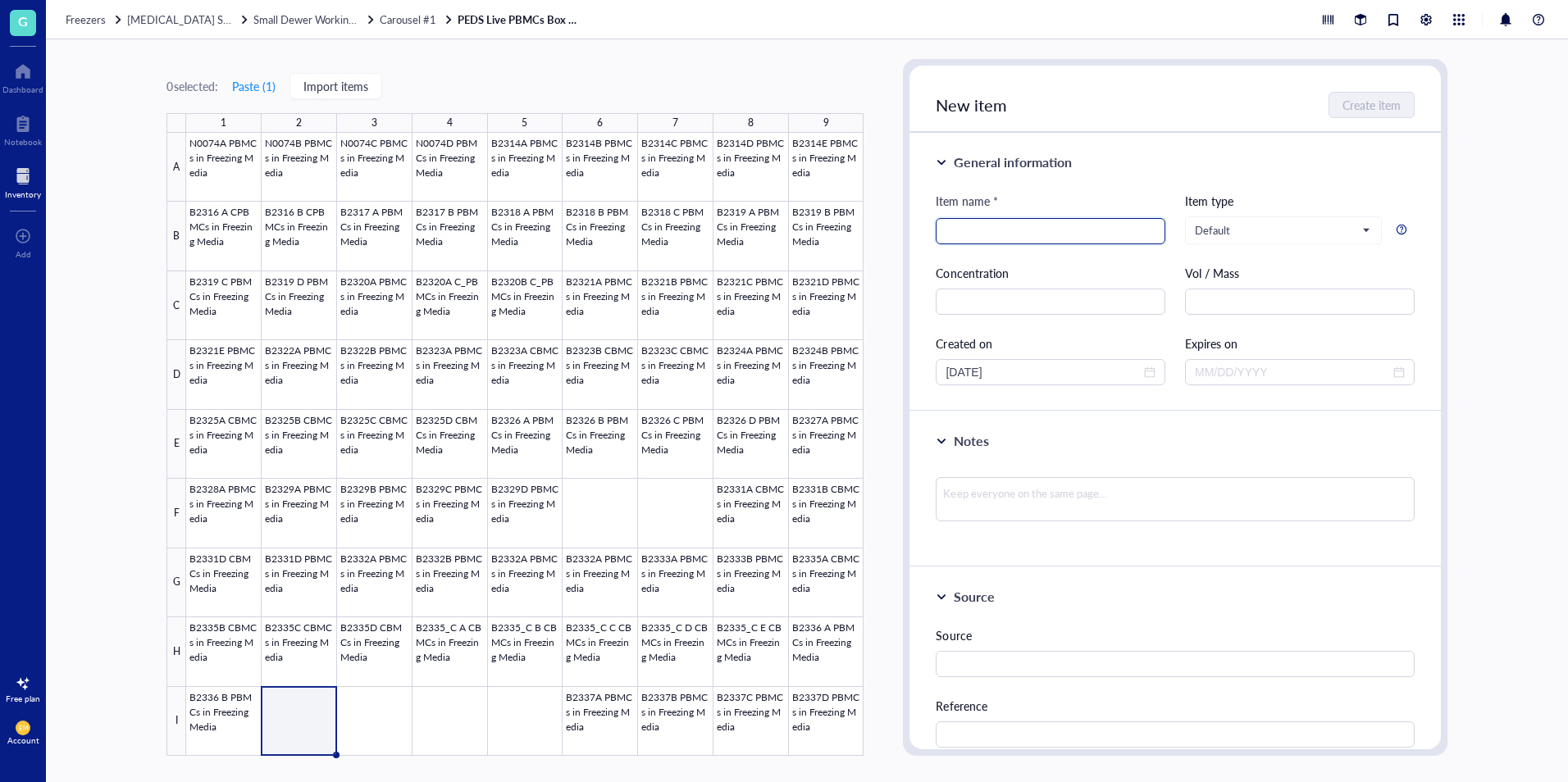
click at [1051, 243] on div at bounding box center [1051, 231] width 230 height 26
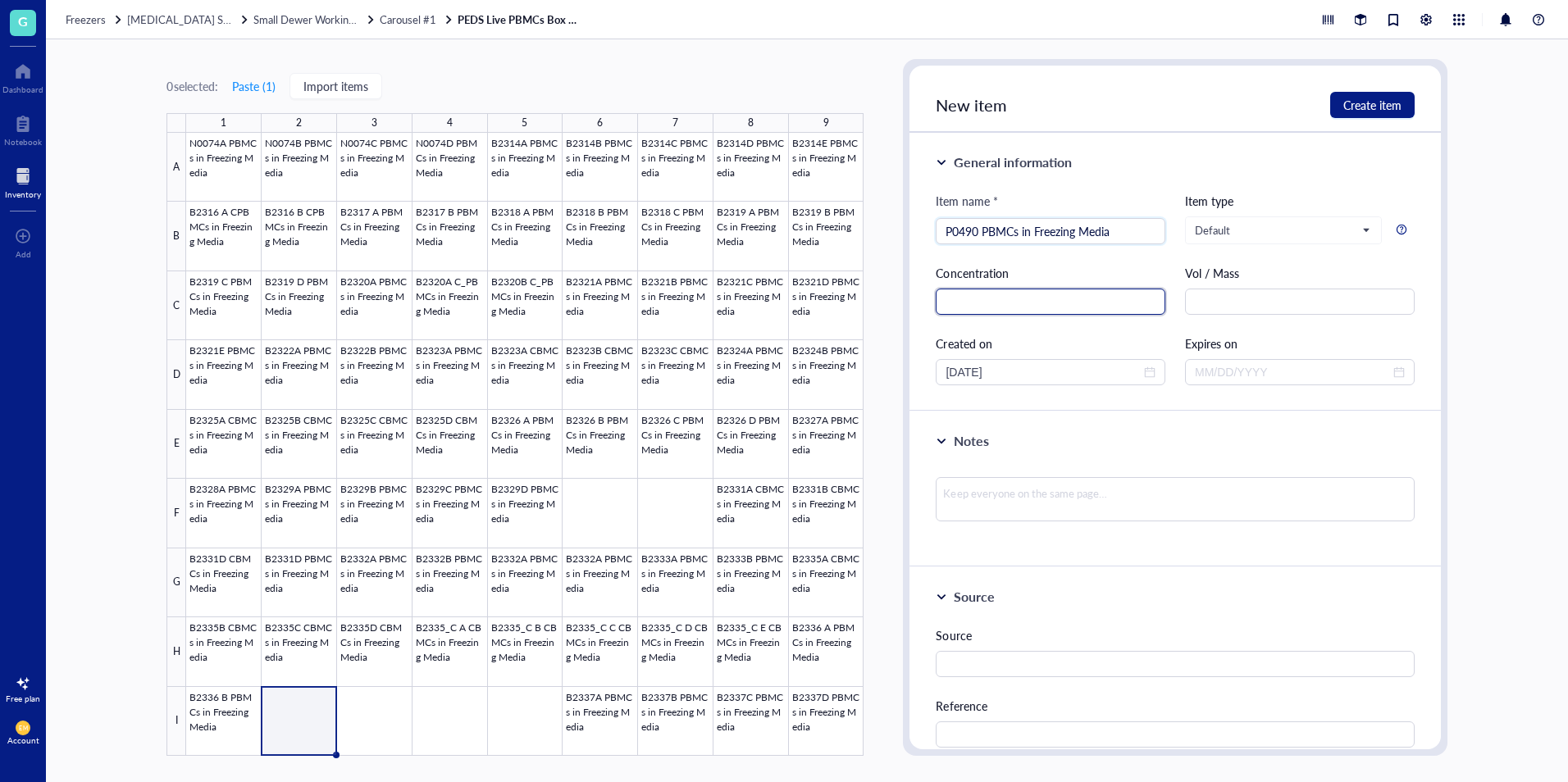
click at [1007, 311] on input "text" at bounding box center [1051, 301] width 230 height 26
click at [982, 228] on input "P0490 PBMCs in Freezing Media" at bounding box center [1050, 231] width 210 height 24
type input "P0490 A PBMCs in Freezing Media"
click at [1021, 289] on input "text" at bounding box center [1051, 301] width 230 height 26
type input "6.10E6"
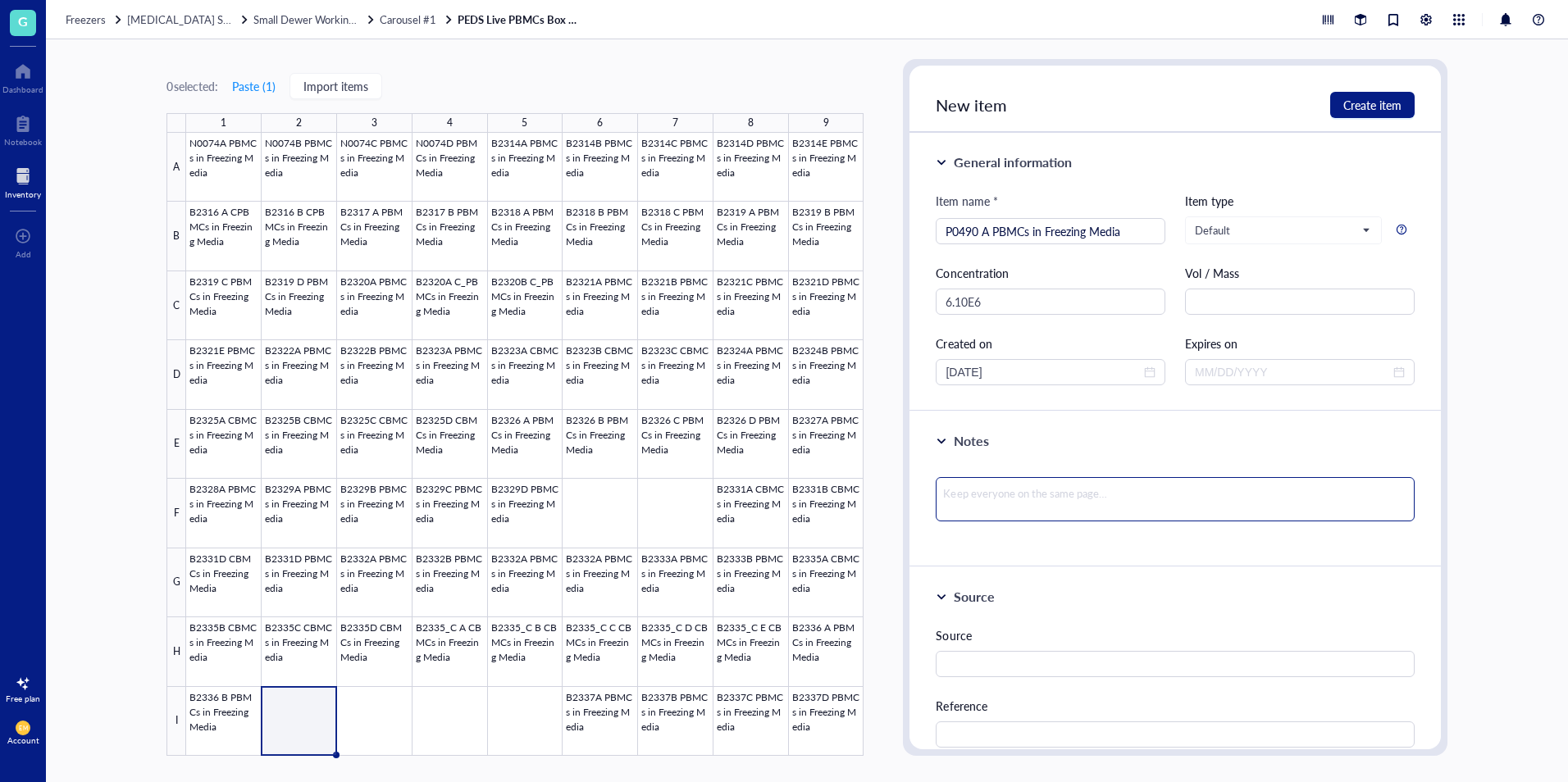
click at [1008, 511] on textarea at bounding box center [1175, 499] width 478 height 44
type textarea "S"
type textarea "Sl"
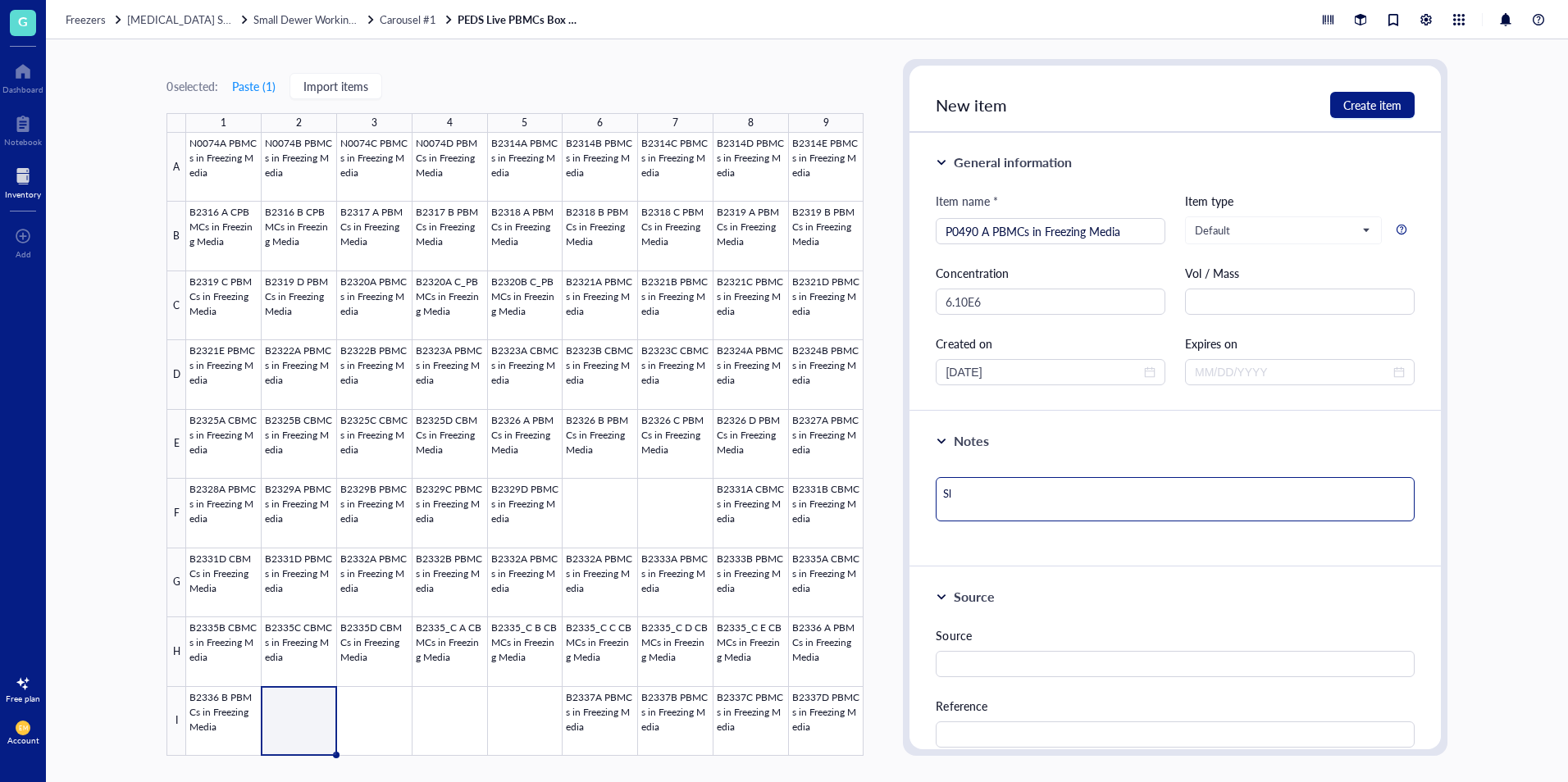
type textarea "Slo"
type textarea "Slot"
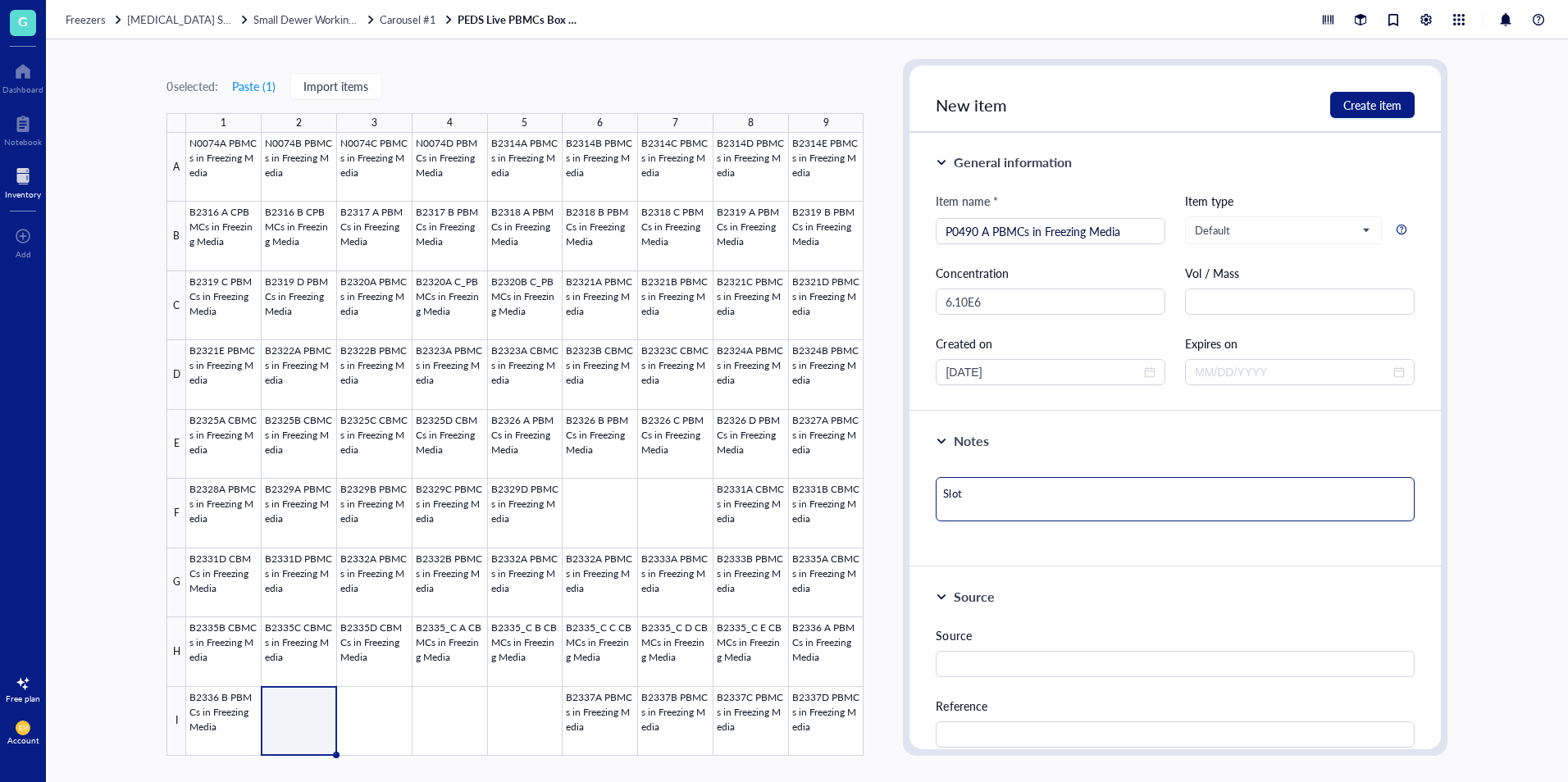
type textarea "Slot"
type textarea "Slot #"
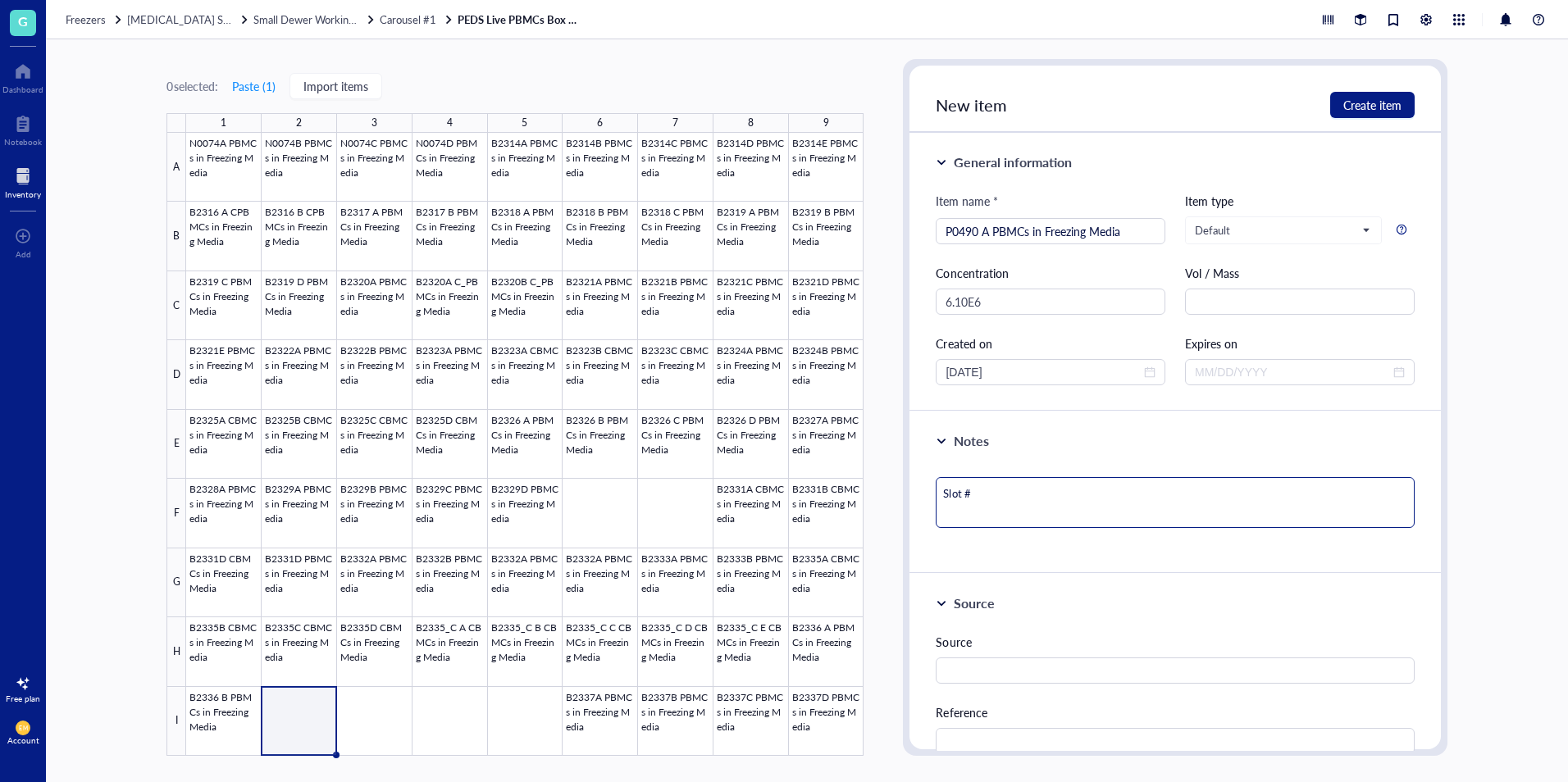
type textarea "Slot # V"
type textarea "Slot # Vi"
type textarea "Slot # Via"
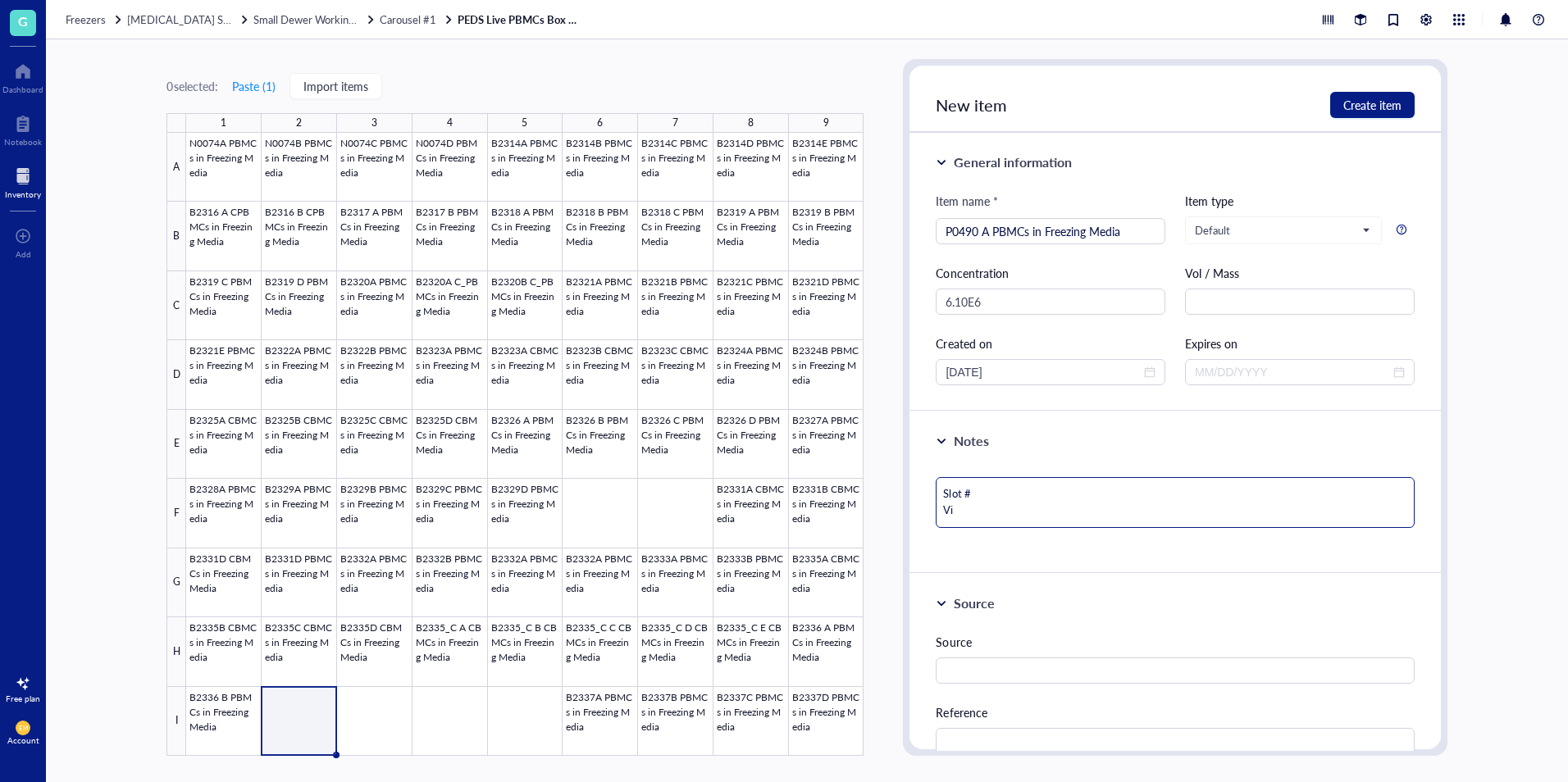
type textarea "Slot # Via"
type textarea "Slot # Viab"
type textarea "Slot # Viabi"
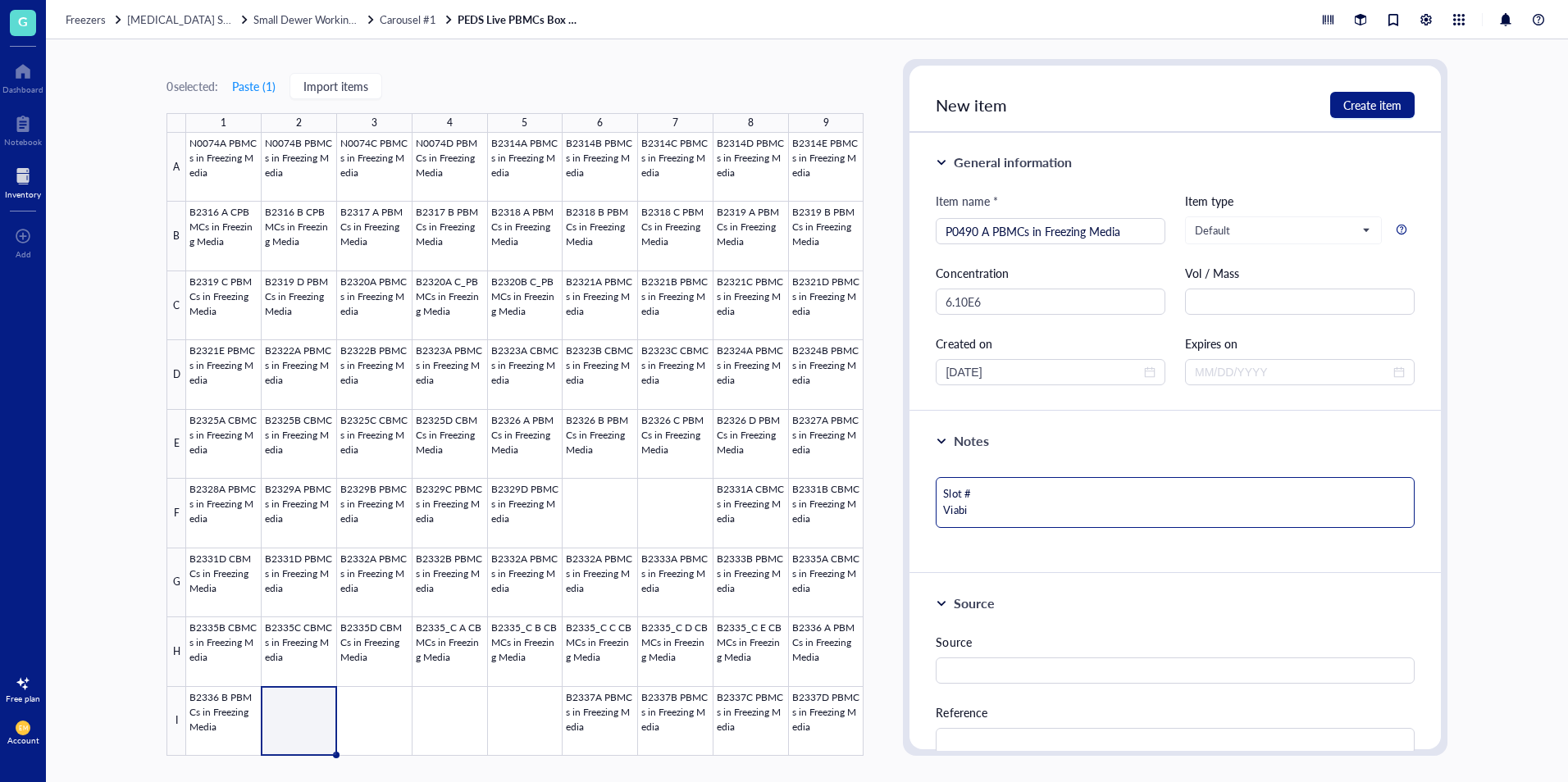
type textarea "Slot # Viabil"
type textarea "Slot # Viabili"
type textarea "Slot # Viabilit"
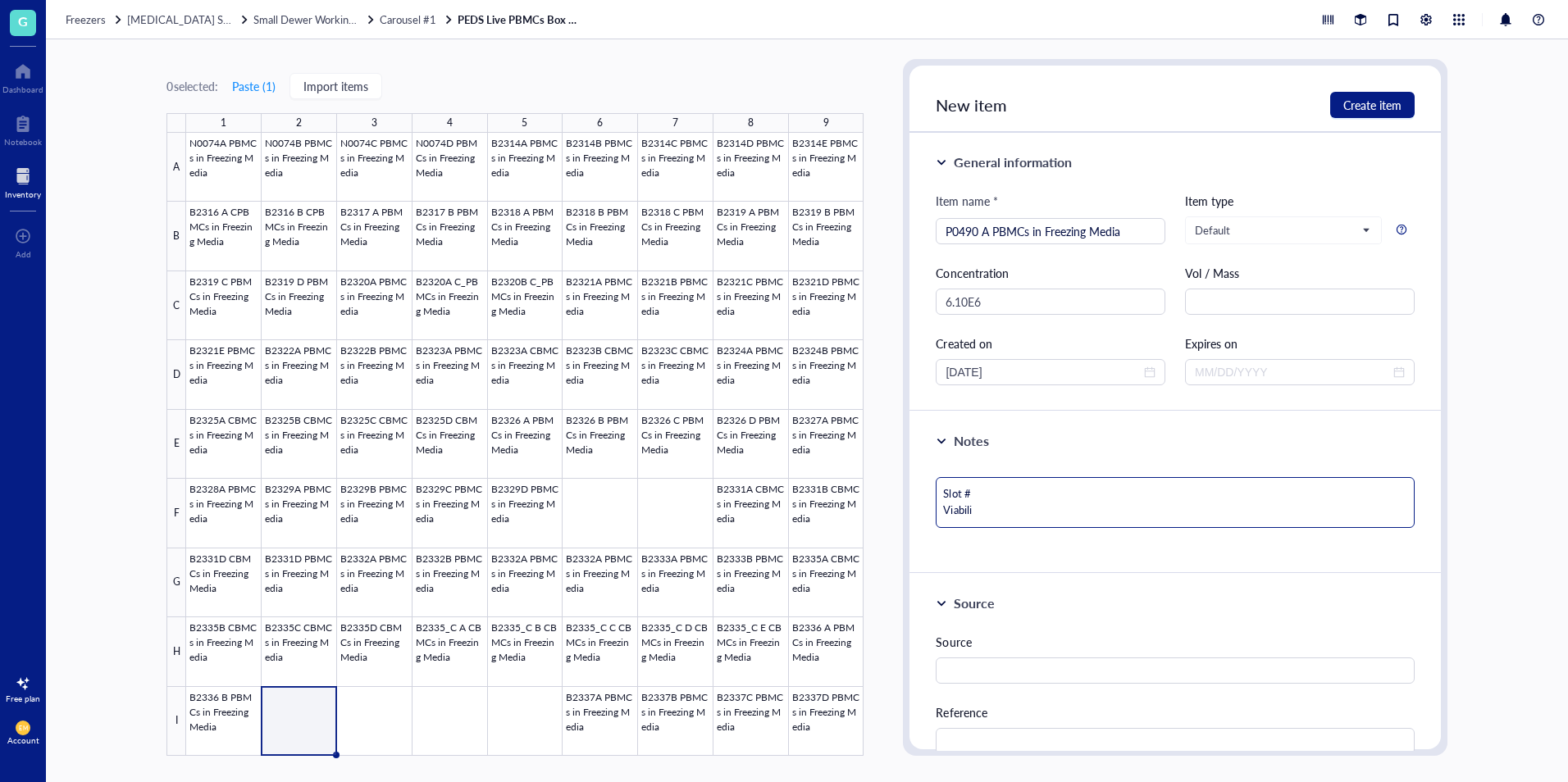
type textarea "Slot # Viabilit"
type textarea "Slot # Viability"
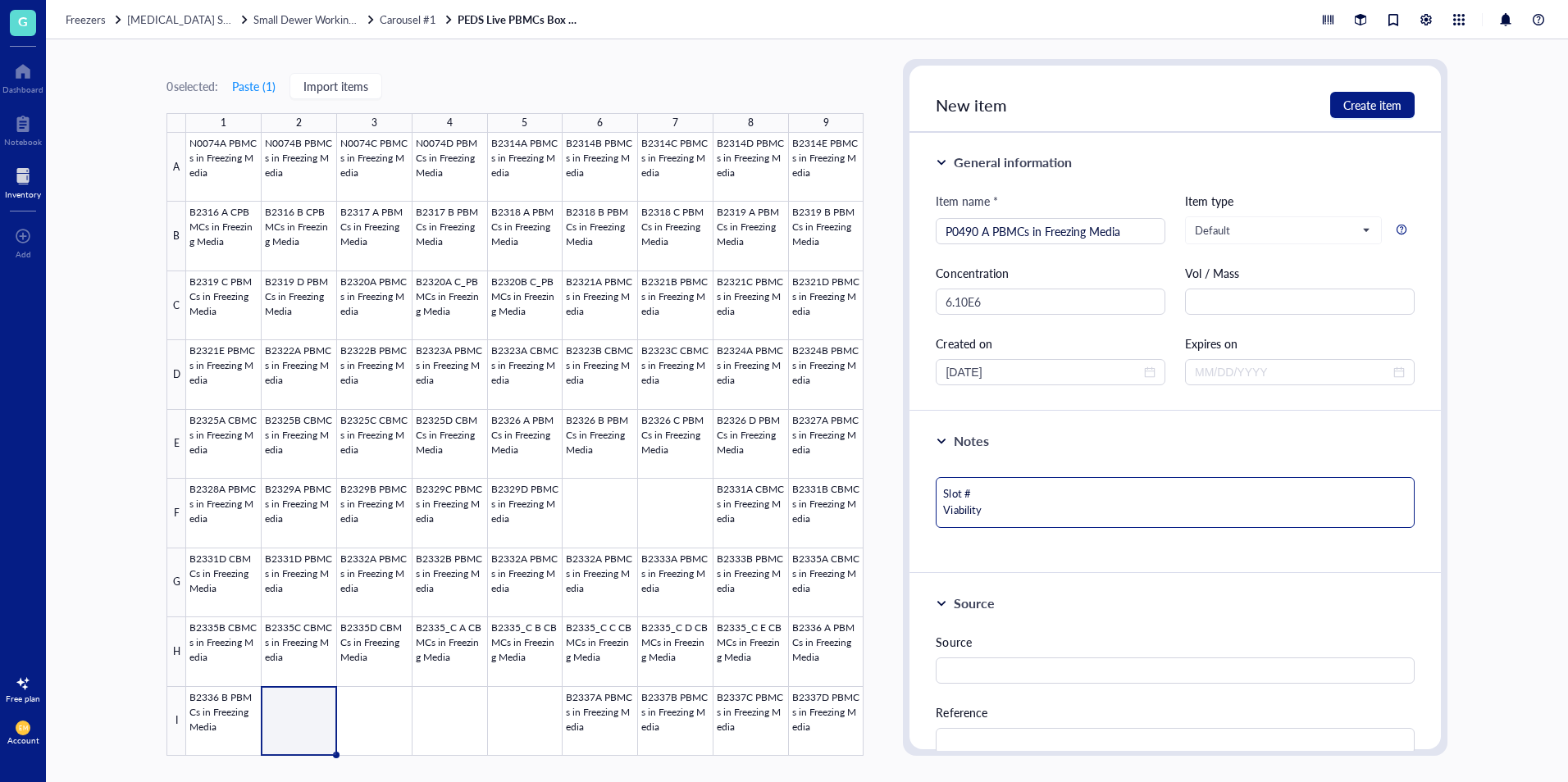
type textarea "Slot # Viability ="
type textarea "Slot # Viability = 9"
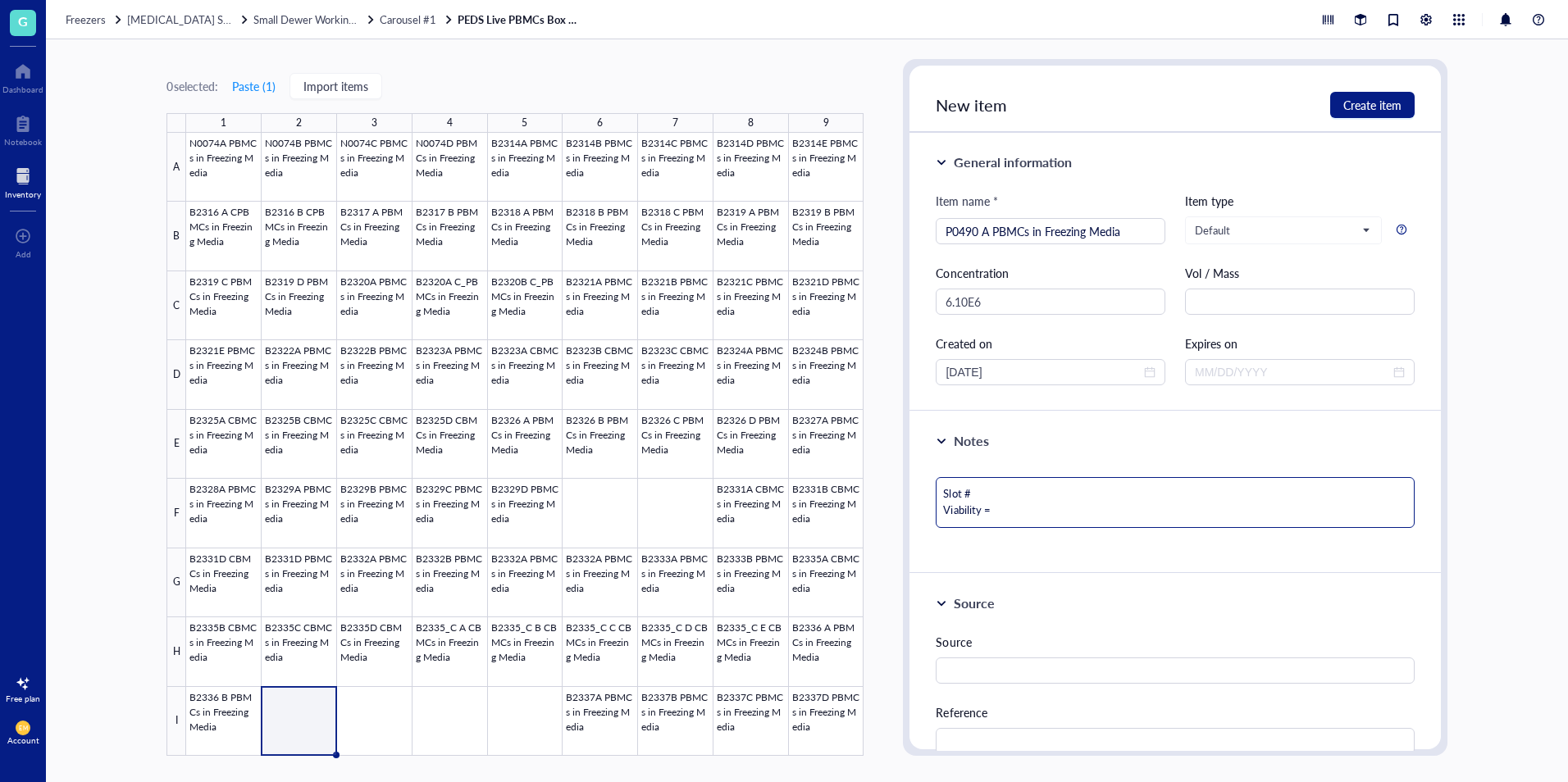
type textarea "Slot # Viability = 9"
type textarea "Slot # Viability = 94"
type textarea "Slot # Viability = 9"
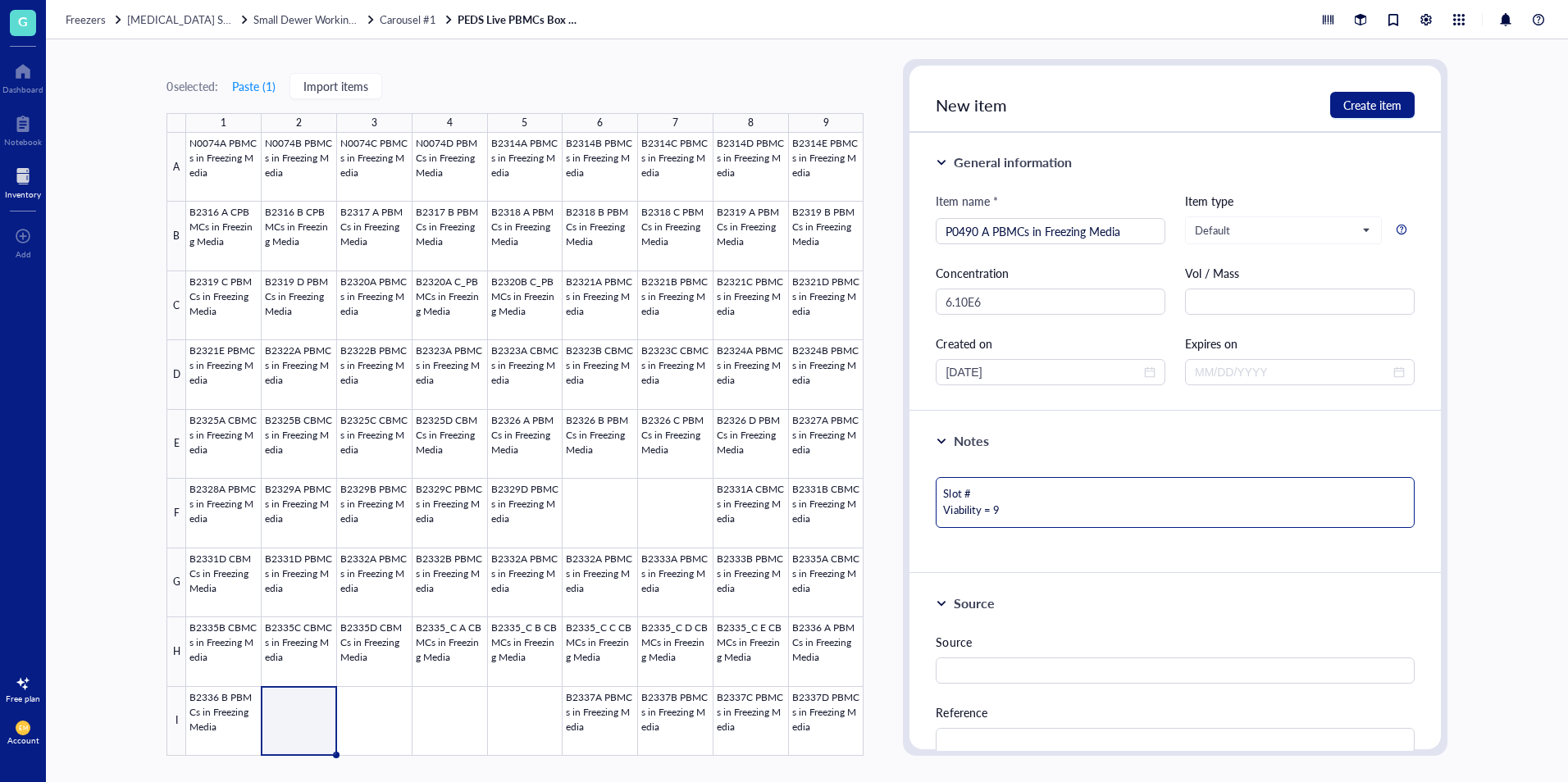
type textarea "Slot # Viability = 95"
type textarea "Slot # Viability = 95."
type textarea "Slot # Viability = 95.4"
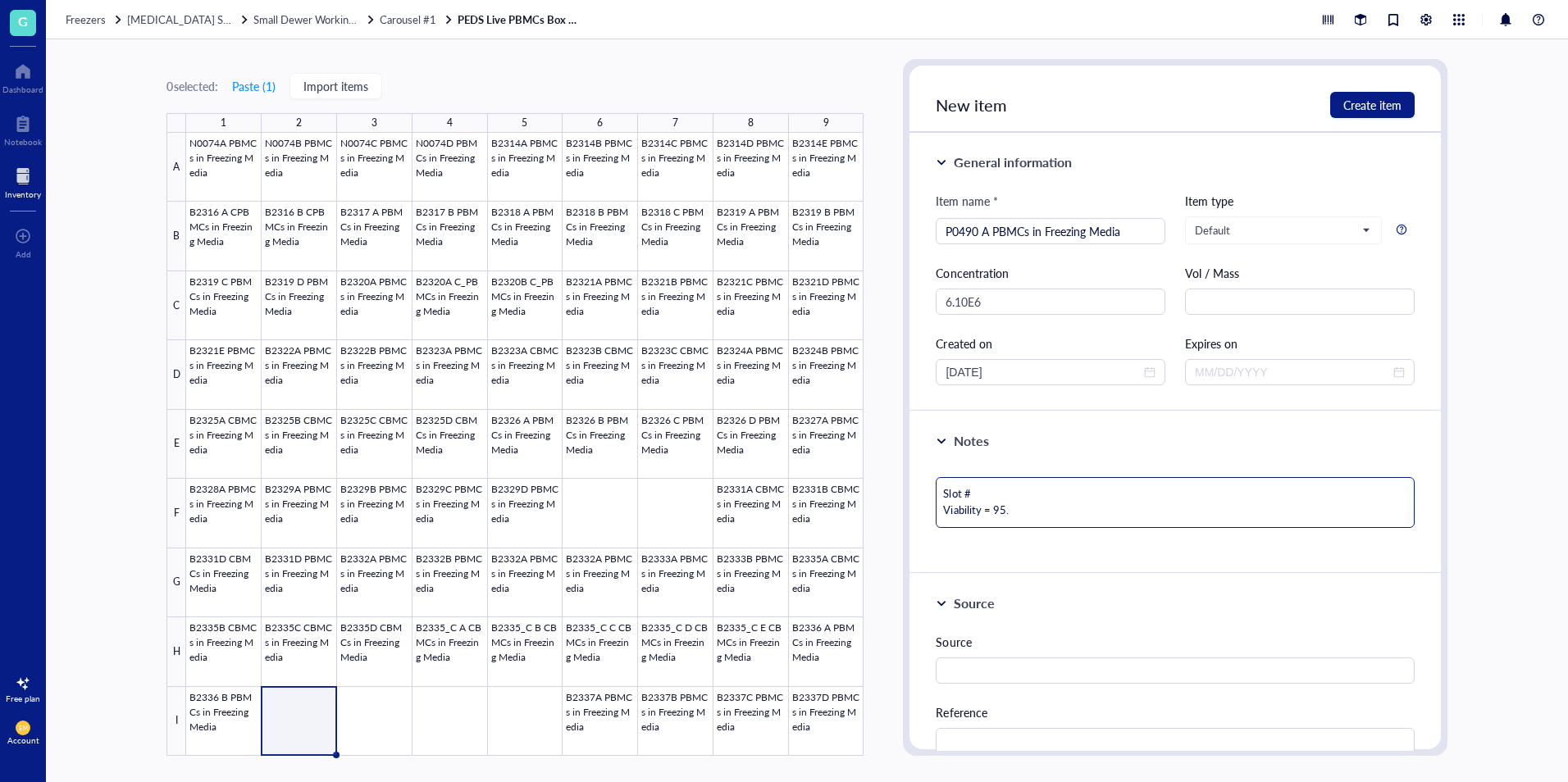
type textarea "Slot # Viability = 95.4"
type textarea "Slot # Viability = 95.4%"
click at [1019, 486] on textarea "Slot # Viability = 95.4%" at bounding box center [1175, 502] width 478 height 51
type textarea "Slot # Viability = 95.4%"
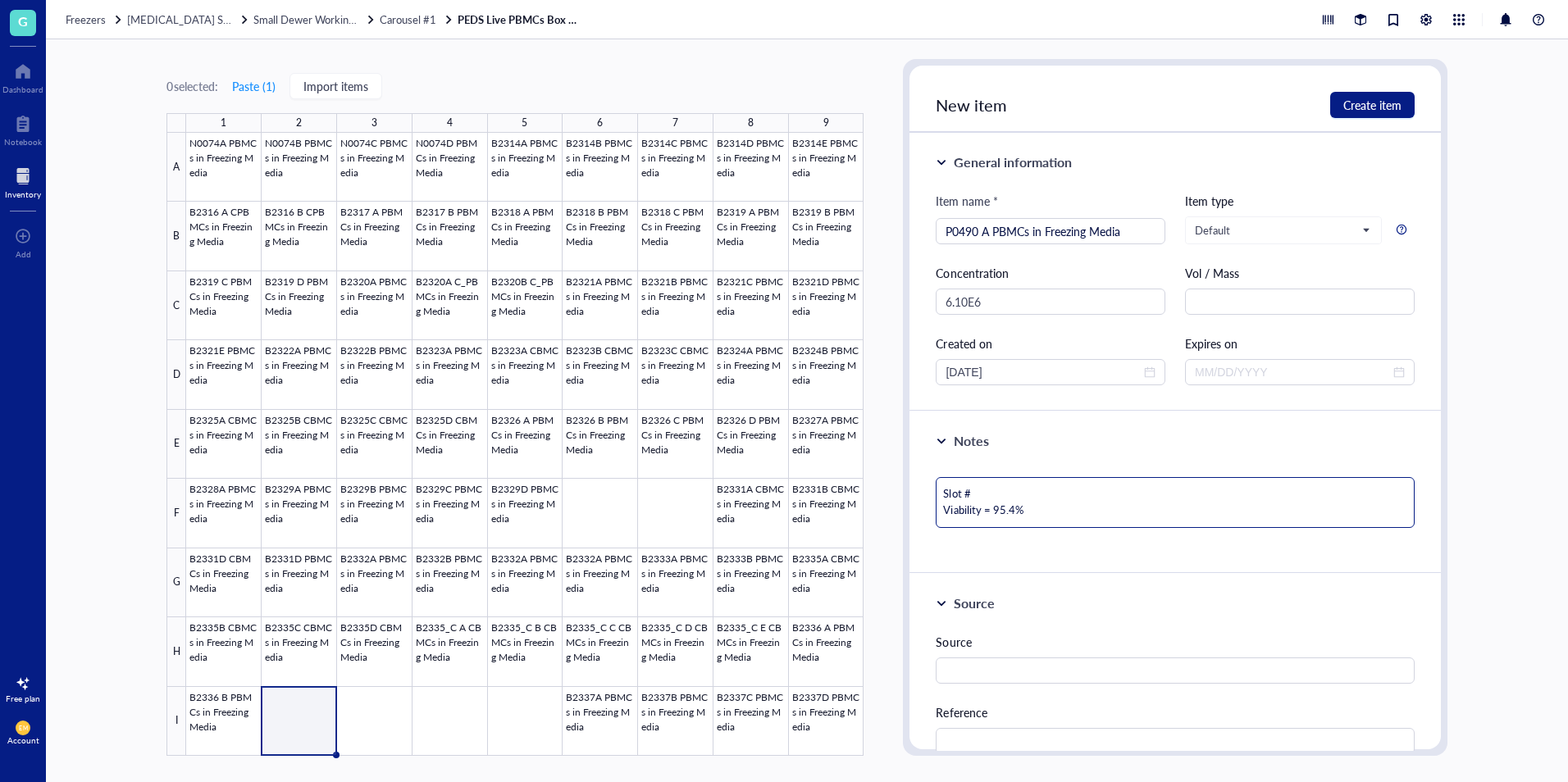
type textarea "Slot # Viability = 95.4%"
type textarea "Slot # 7 Viability = 95.4%"
type textarea "Slot # 74 Viability = 95.4%"
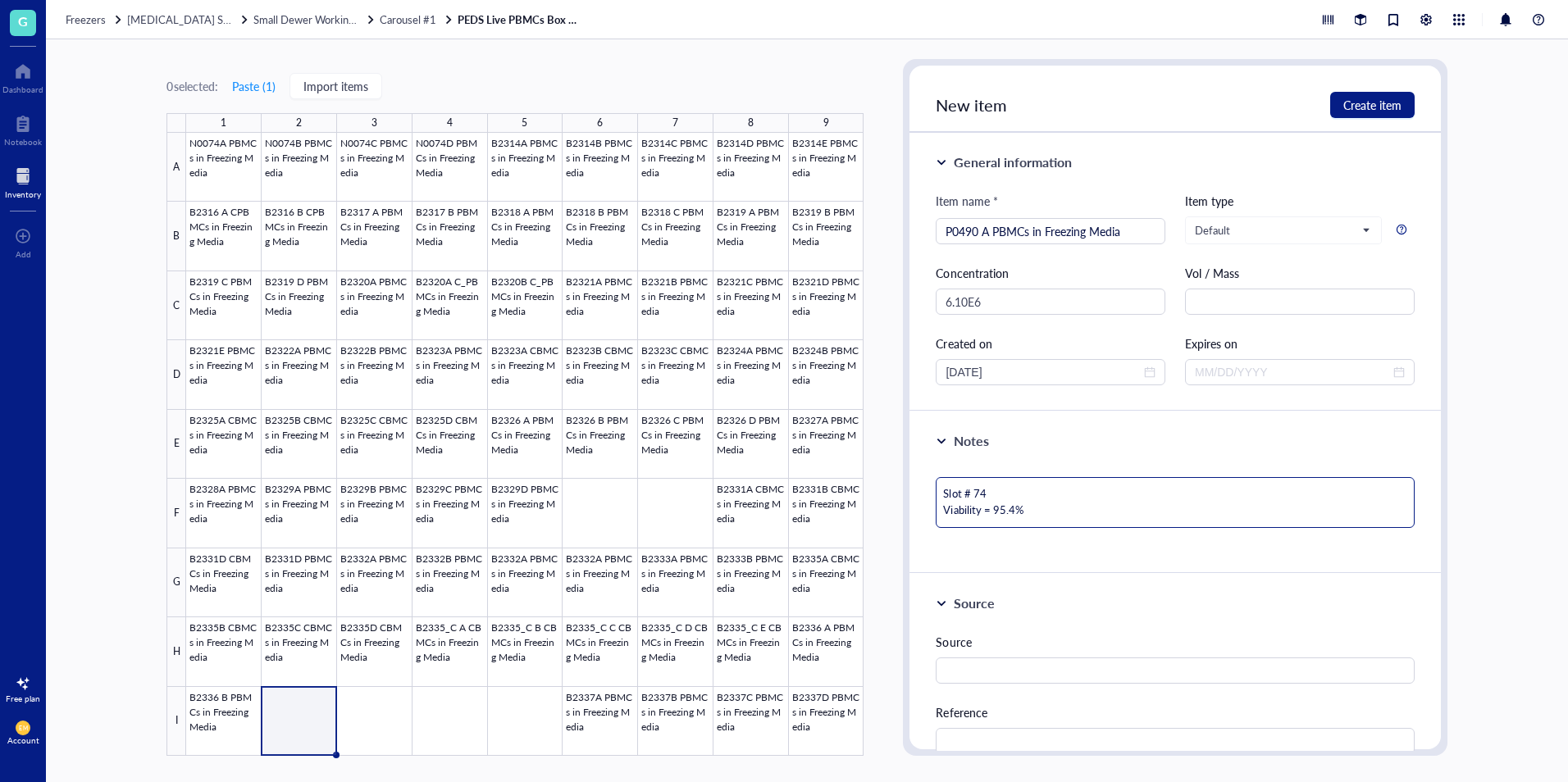
type textarea "Slot # 7 Viability = 95.4%"
type textarea "Slot # Viability = 95.4%"
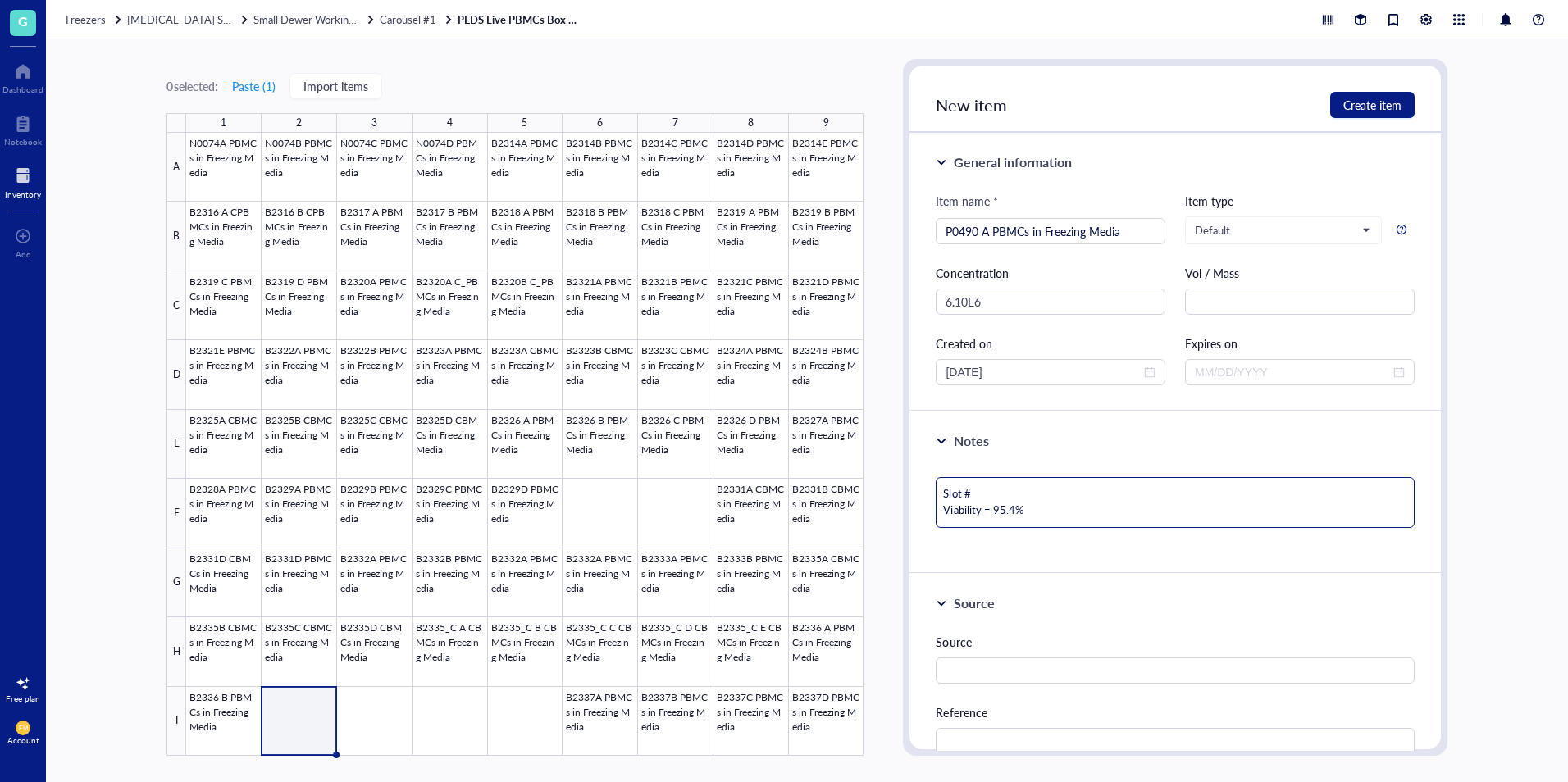
type textarea "Slot # Viability = 95.4%"
type textarea "Slot #7 Viability = 95.4%"
type textarea "Slot #74 Viability = 95.4%"
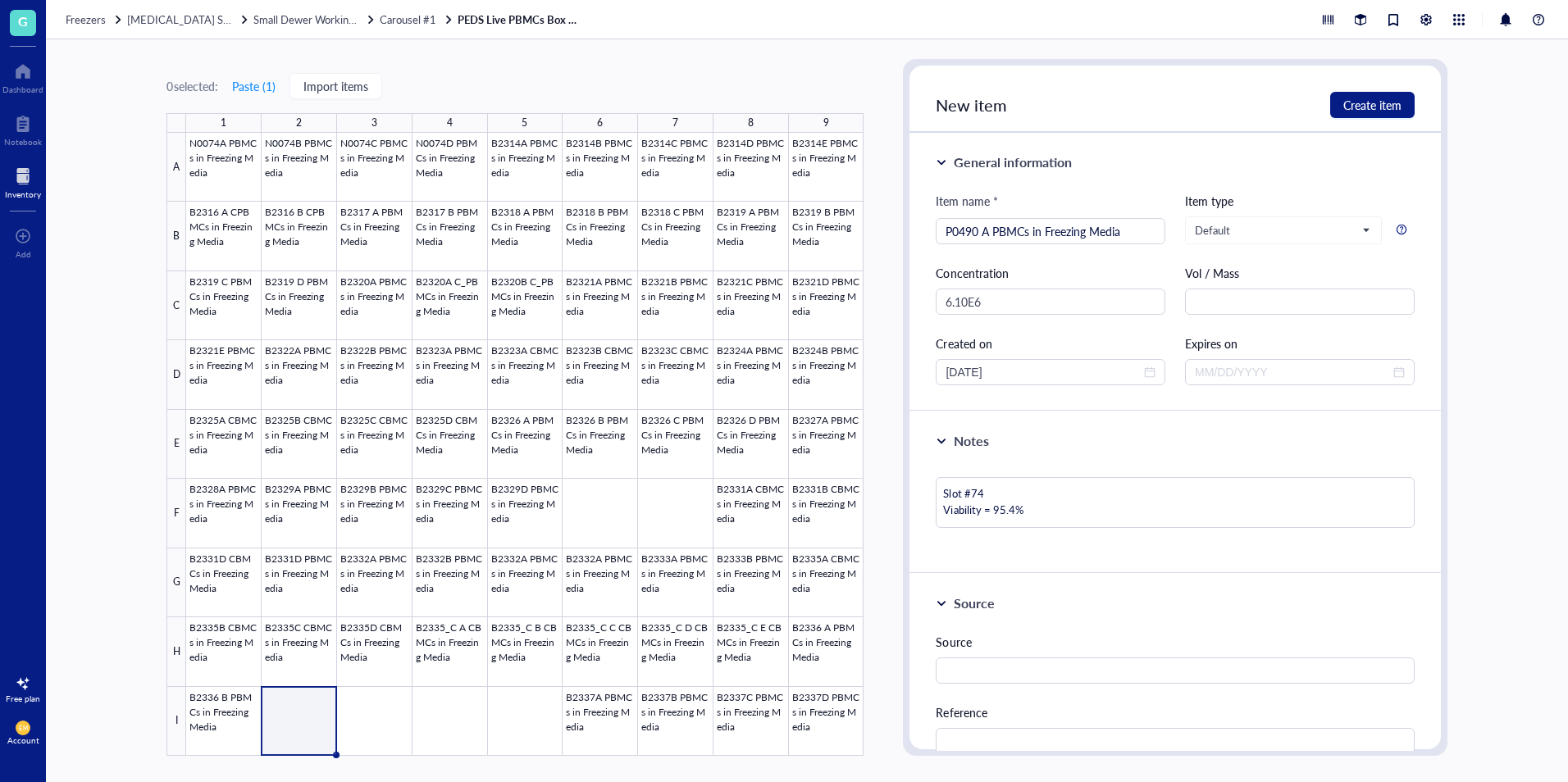
click at [1073, 453] on div "Notes Slot #74 Viability = 95.4%" at bounding box center [1174, 493] width 531 height 162
drag, startPoint x: 1368, startPoint y: 319, endPoint x: 1369, endPoint y: 309, distance: 10.0
click at [1369, 309] on div "Item name * P0490 A PBMCs in Freezing Media Item type Default Concentration 6.1…" at bounding box center [1175, 288] width 478 height 193
click at [1369, 309] on input "text" at bounding box center [1300, 301] width 230 height 26
click at [1390, 114] on button "Create item" at bounding box center [1373, 104] width 85 height 26
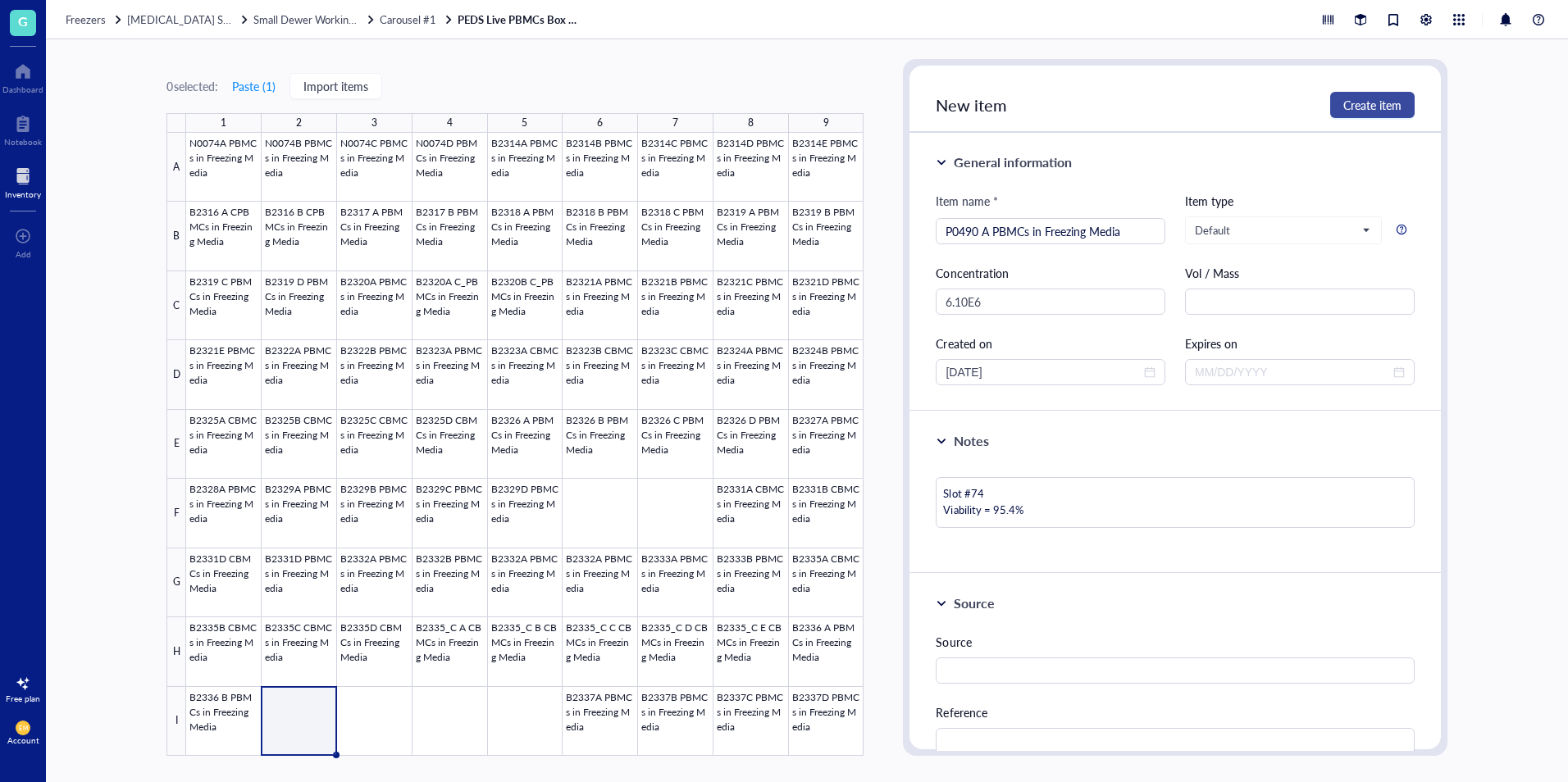
type textarea "Keep everyone on the same page…"
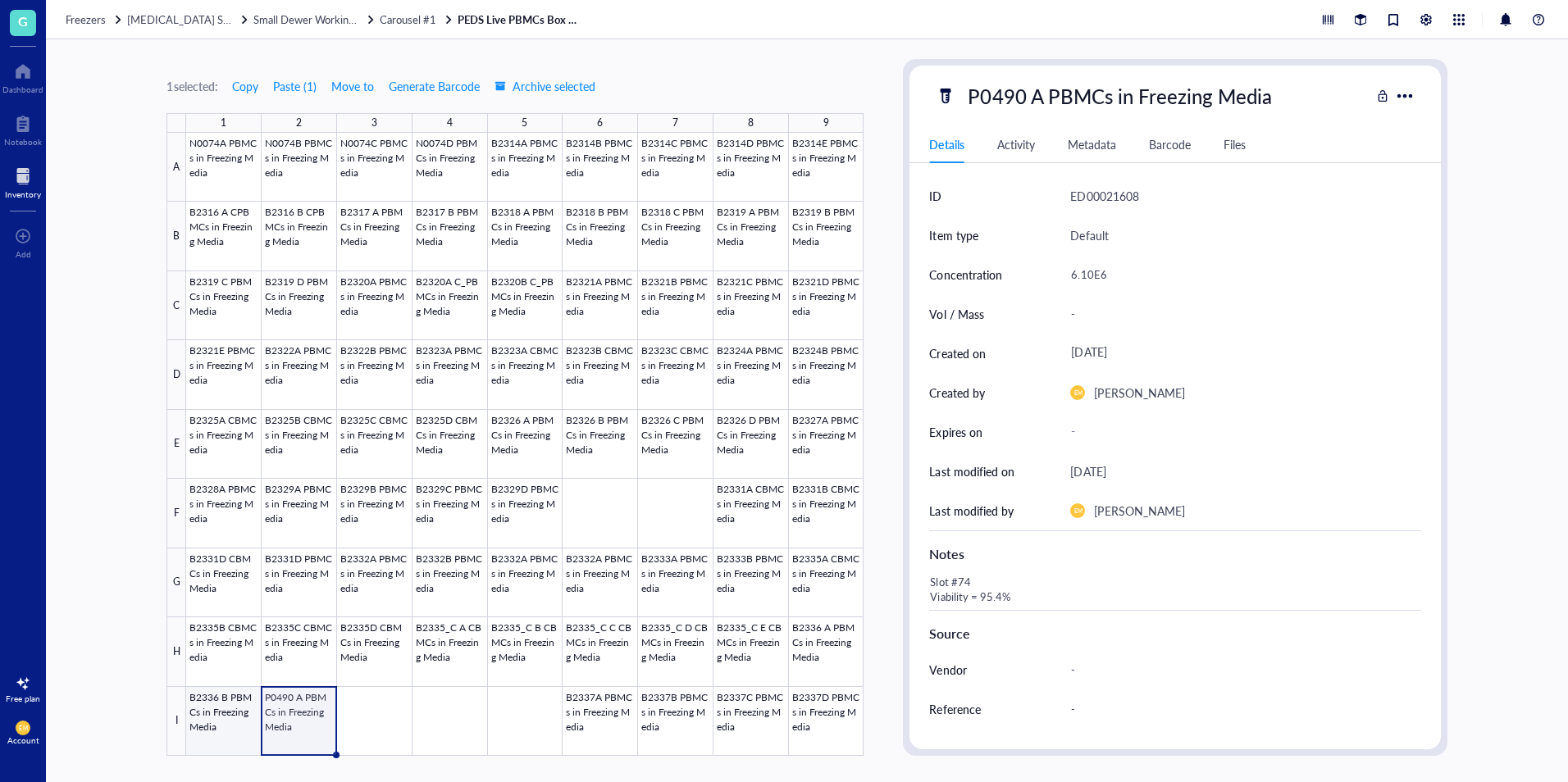
click at [236, 727] on div at bounding box center [525, 445] width 678 height 623
click at [294, 748] on div at bounding box center [525, 445] width 678 height 623
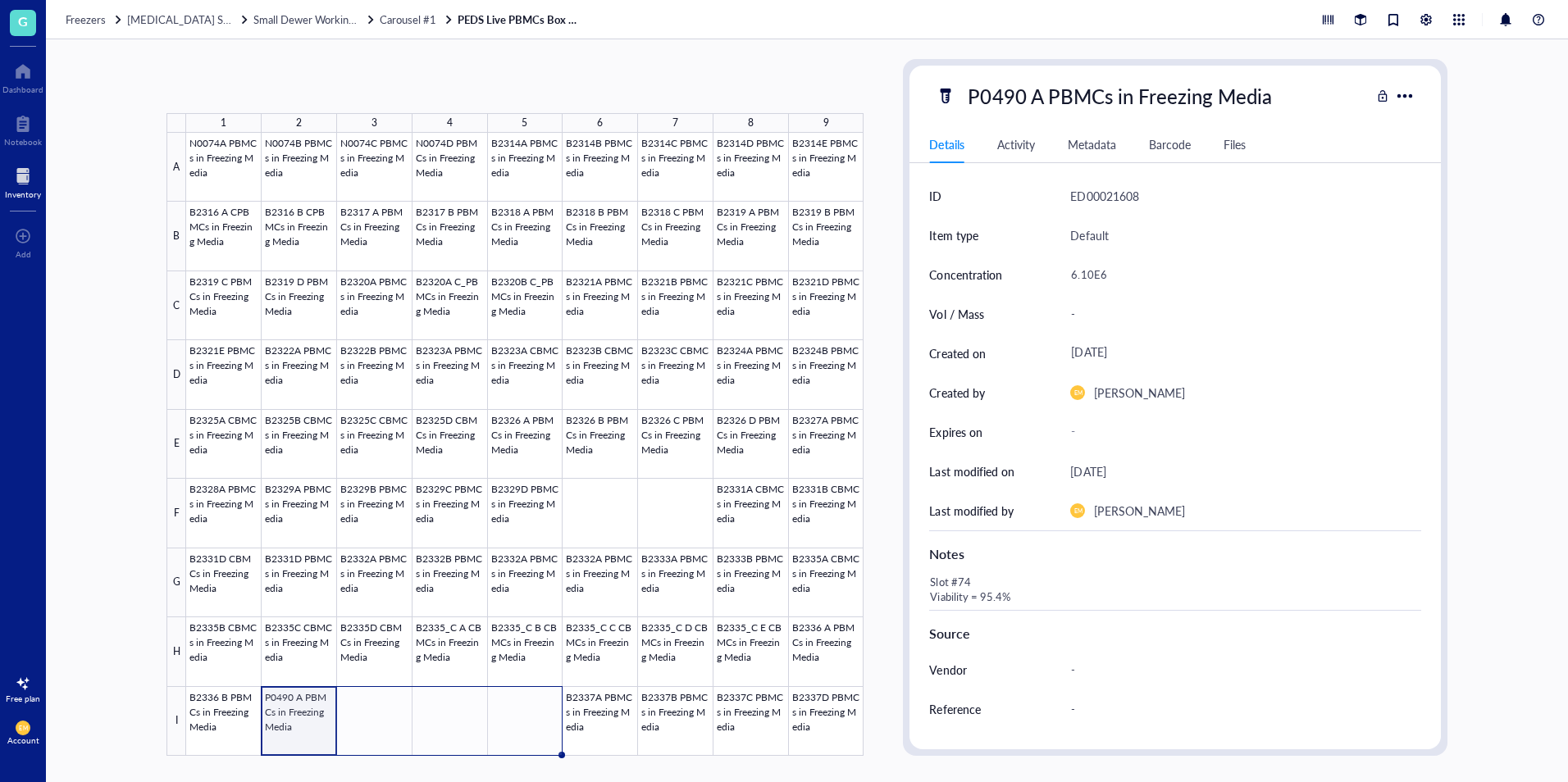
drag, startPoint x: 336, startPoint y: 755, endPoint x: 535, endPoint y: 741, distance: 199.5
click at [0, 0] on div "N0074A PBMCs in Freezing Media N0074B PBMCs in Freezing Media N0074C PBMCs in F…" at bounding box center [0, 0] width 0 height 0
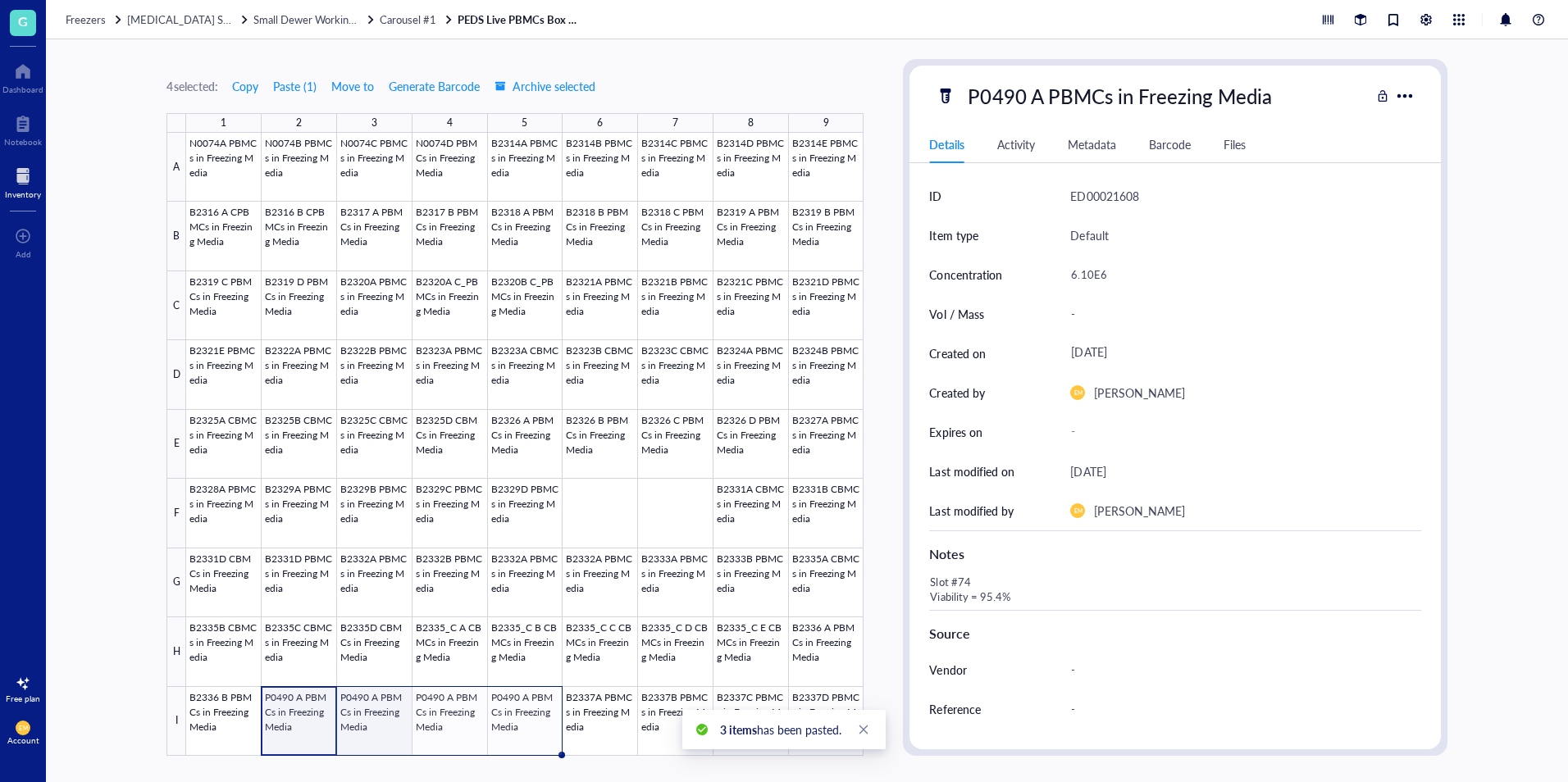
click at [362, 742] on div at bounding box center [525, 445] width 678 height 623
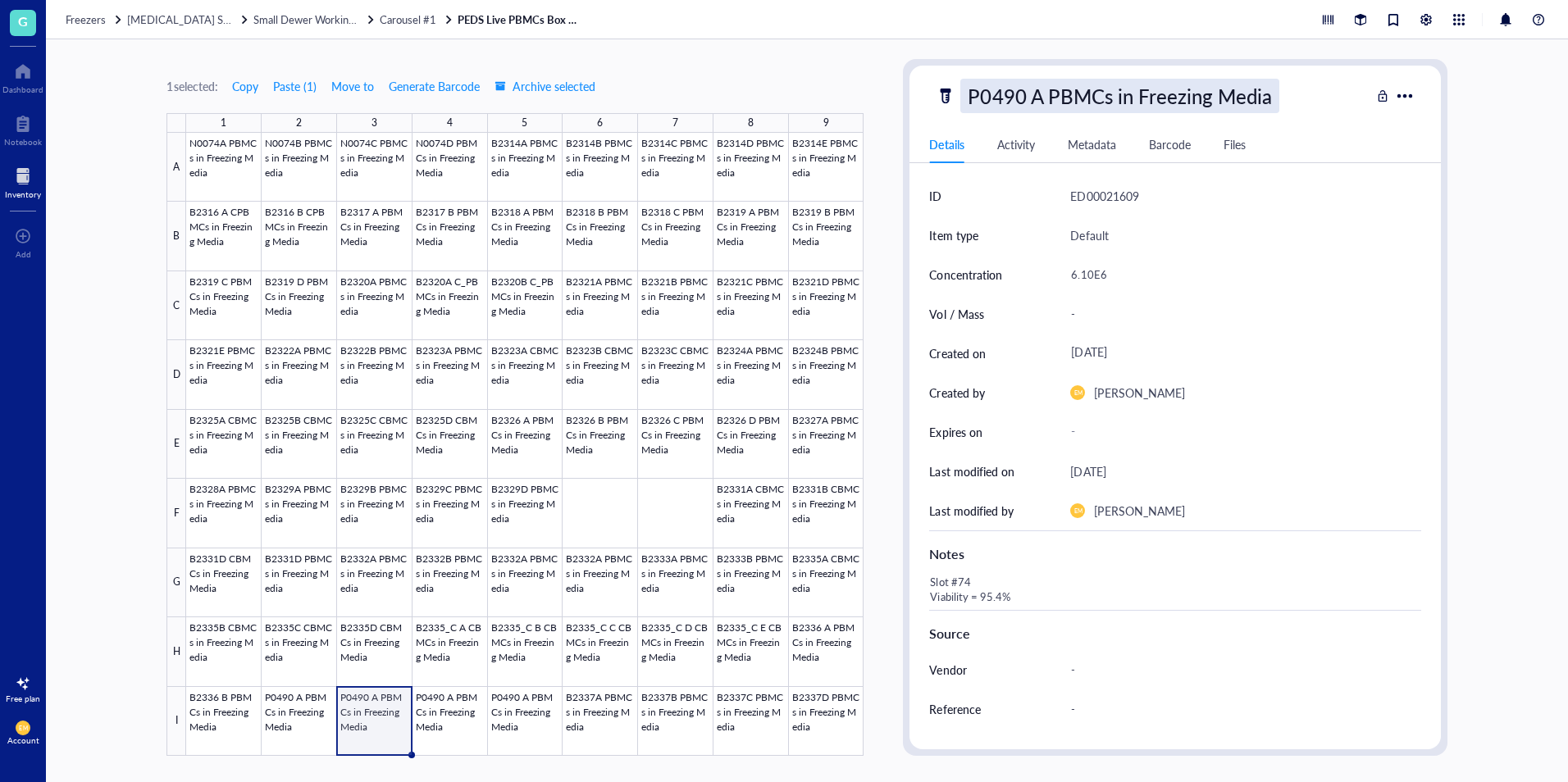
click at [1042, 92] on div "P0490 A PBMCs in Freezing Media" at bounding box center [1119, 96] width 319 height 35
click at [1042, 92] on input "P0490 A PBMCs in Freezing Media" at bounding box center [1150, 96] width 379 height 33
click at [1042, 93] on input "P0490 A PBMCs in Freezing Media" at bounding box center [1150, 96] width 379 height 33
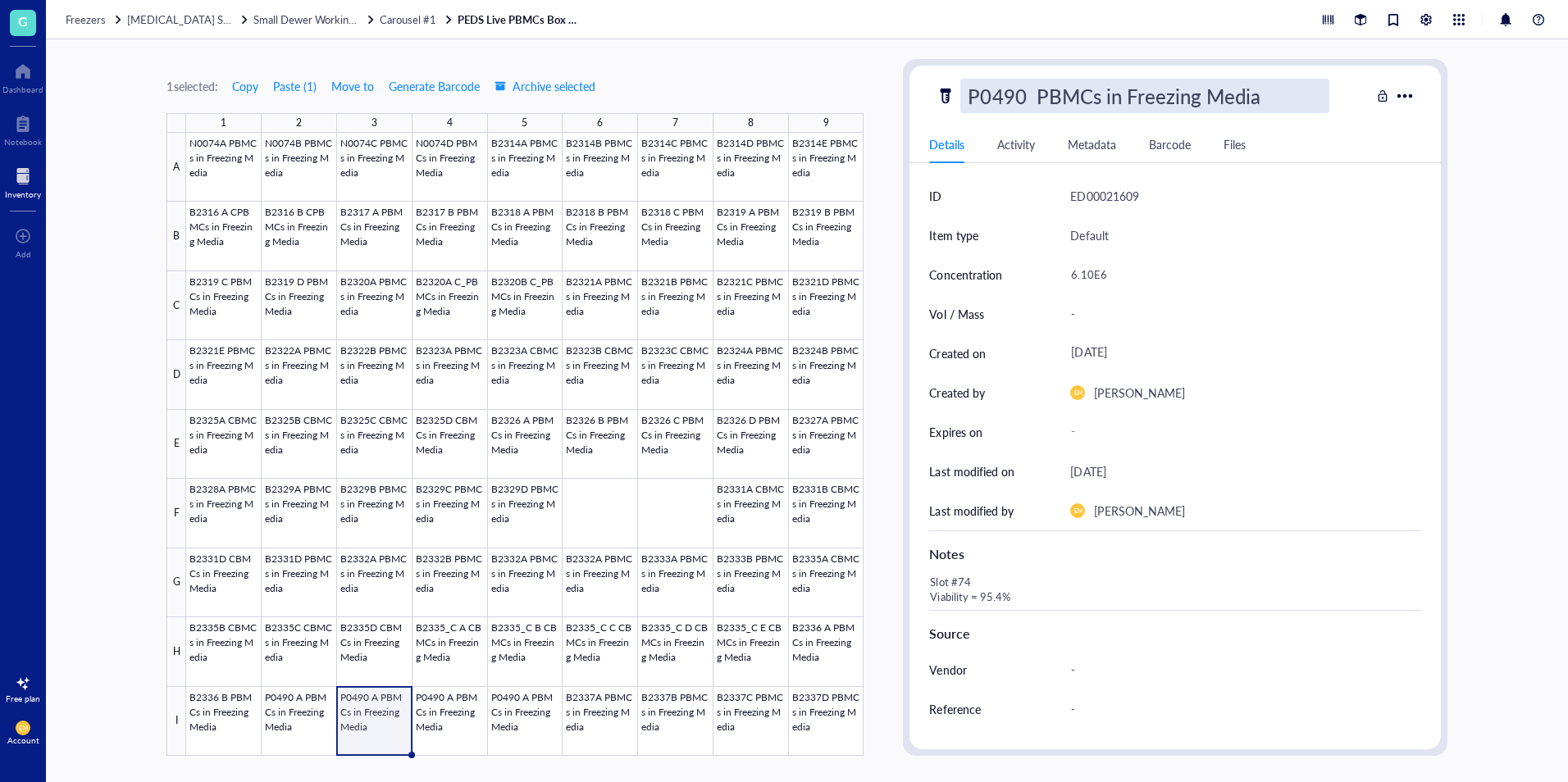
type input "P0490 B PBMCs in Freezing Media"
click at [1072, 278] on div "6.10E6" at bounding box center [1239, 274] width 351 height 35
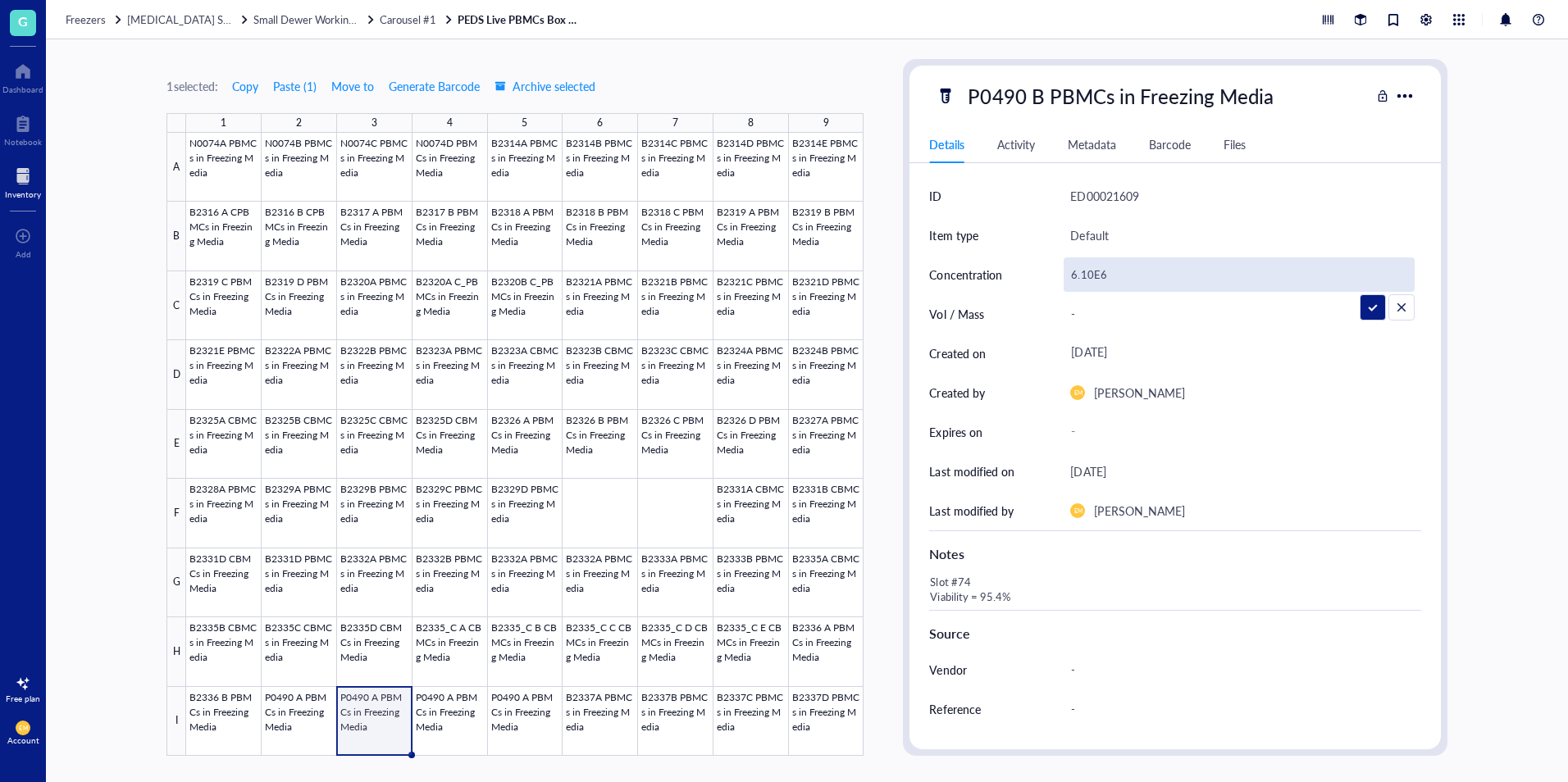
click at [1072, 278] on input "6.10E6" at bounding box center [1239, 274] width 349 height 33
click at [1084, 274] on input "6.10E6" at bounding box center [1239, 274] width 349 height 33
click at [1092, 273] on input "6.10E6" at bounding box center [1239, 274] width 349 height 33
type input "6.23E6"
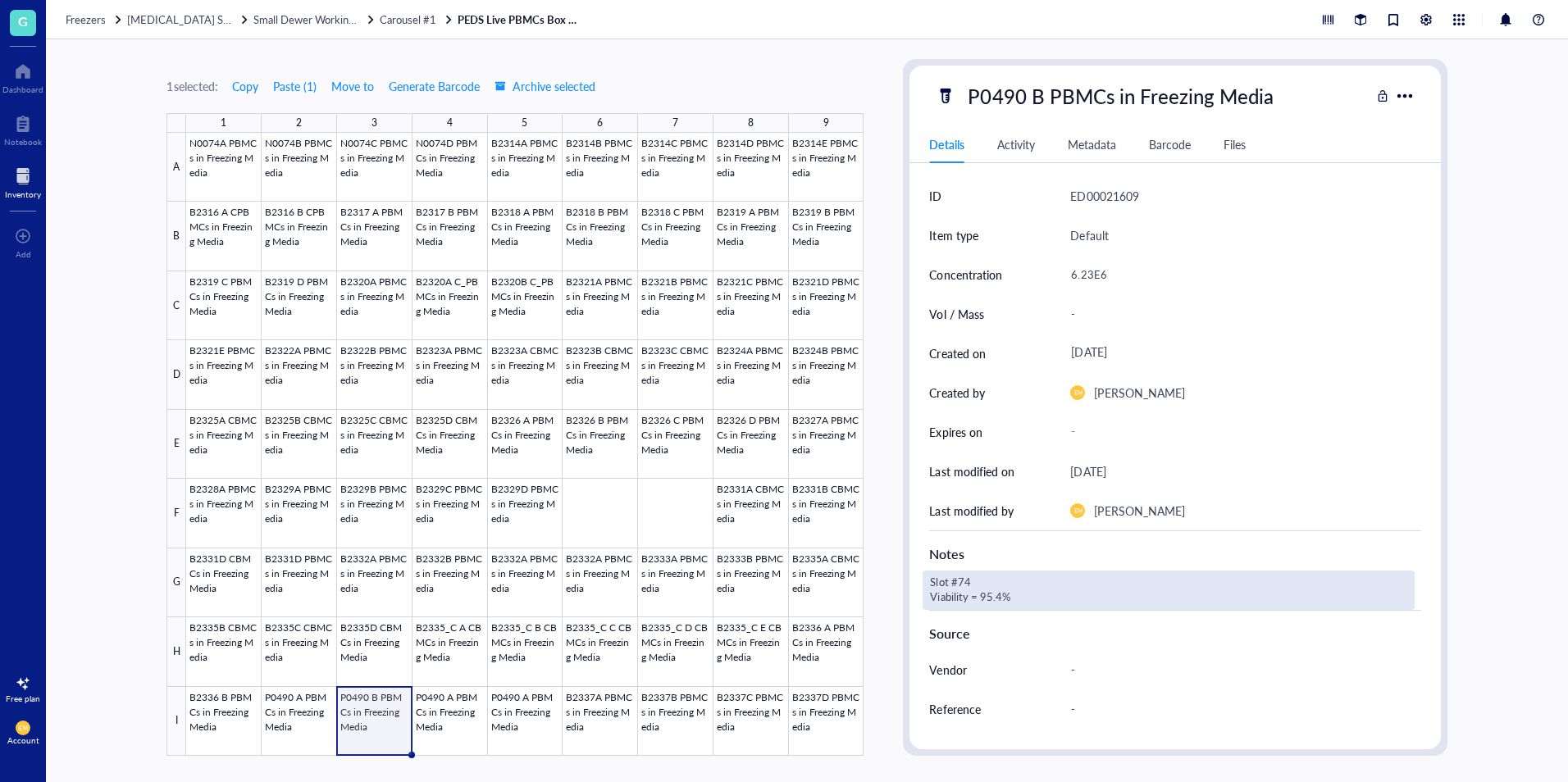
click at [974, 581] on div "Slot #74 Viability = 95.4%" at bounding box center [1168, 590] width 491 height 40
click at [968, 581] on textarea "Slot #74 Viability = 95.4%" at bounding box center [1055, 590] width 262 height 36
click at [974, 578] on textarea "Slot #74 Viability = 95.4%" at bounding box center [1055, 590] width 262 height 36
click at [999, 597] on textarea "Slot #75 Viability = 95.4%" at bounding box center [1055, 590] width 262 height 36
type textarea "Slot #75 Viability = 95.3%"
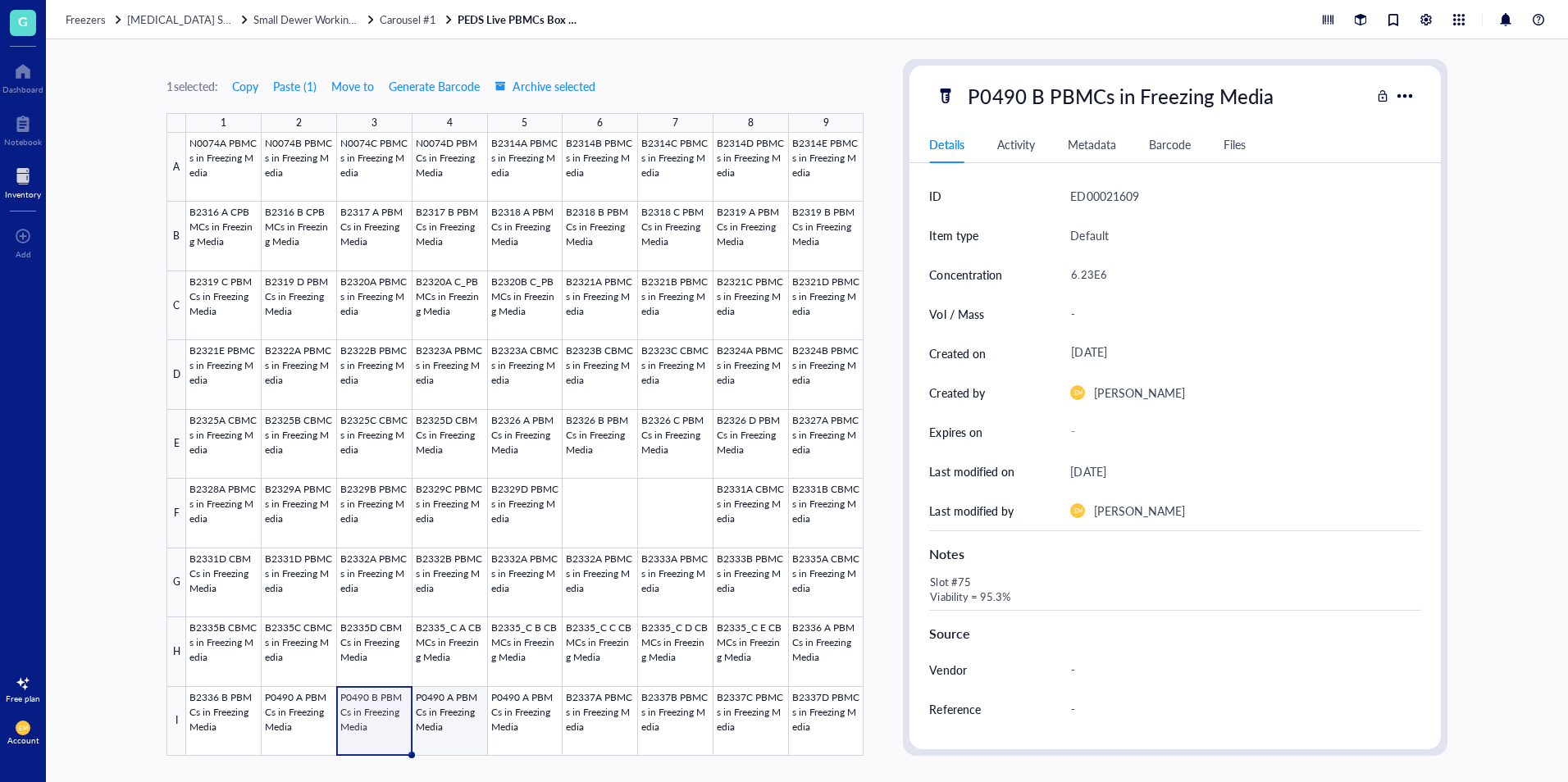
click at [435, 740] on div at bounding box center [525, 445] width 678 height 623
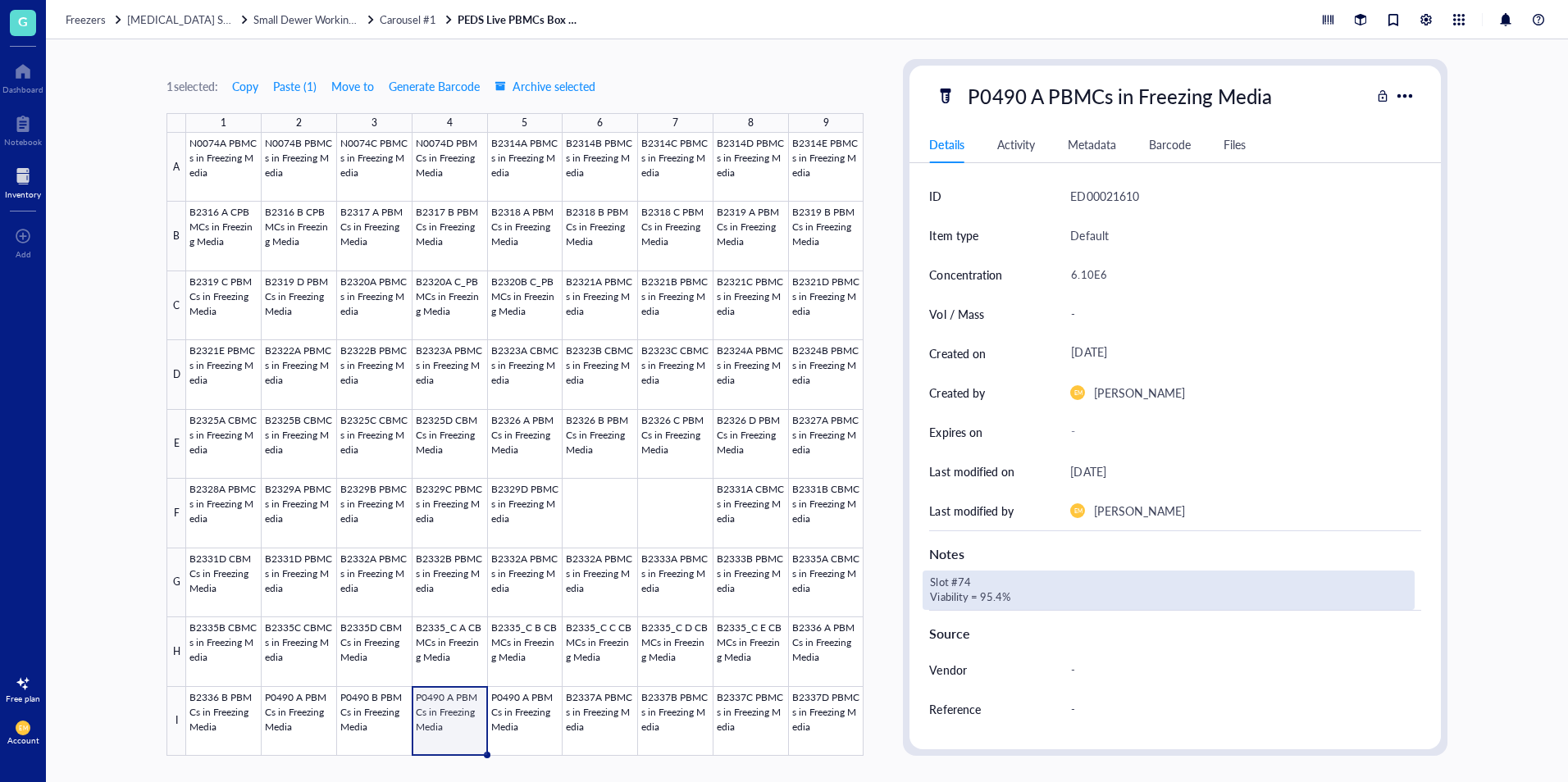
click at [971, 583] on div "Slot #74 Viability = 95.4%" at bounding box center [1168, 590] width 491 height 40
click at [970, 581] on textarea "Slot #74 Viability = 95.4%" at bounding box center [1055, 590] width 262 height 36
type textarea "Slot #76 Viability = 95.4%"
click at [1083, 268] on div "6.10E6" at bounding box center [1239, 274] width 351 height 35
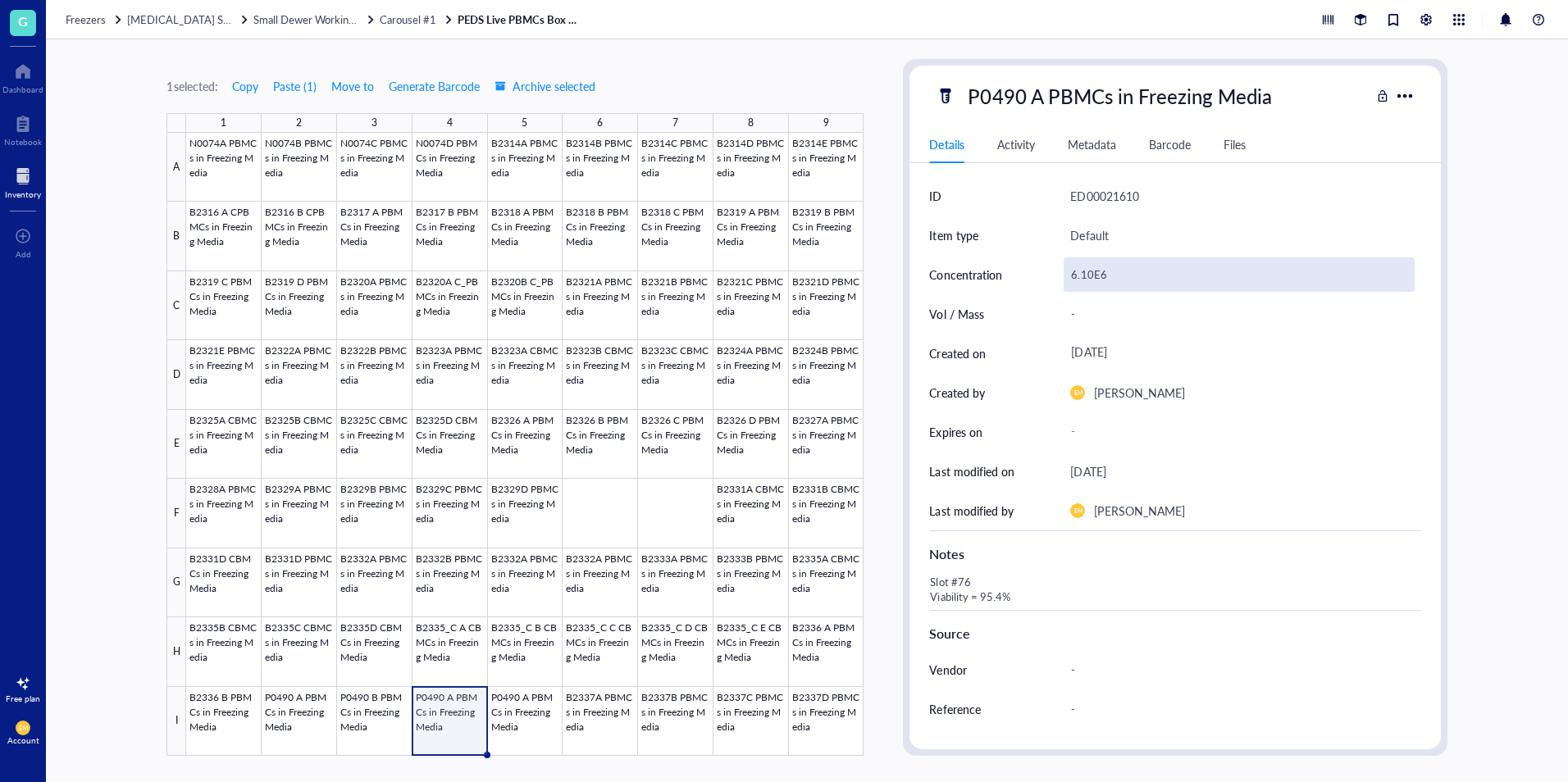
click at [1092, 273] on div "6.10E6" at bounding box center [1239, 274] width 351 height 35
click at [1093, 282] on input "6.10E6" at bounding box center [1239, 274] width 349 height 33
type input "6.18E6"
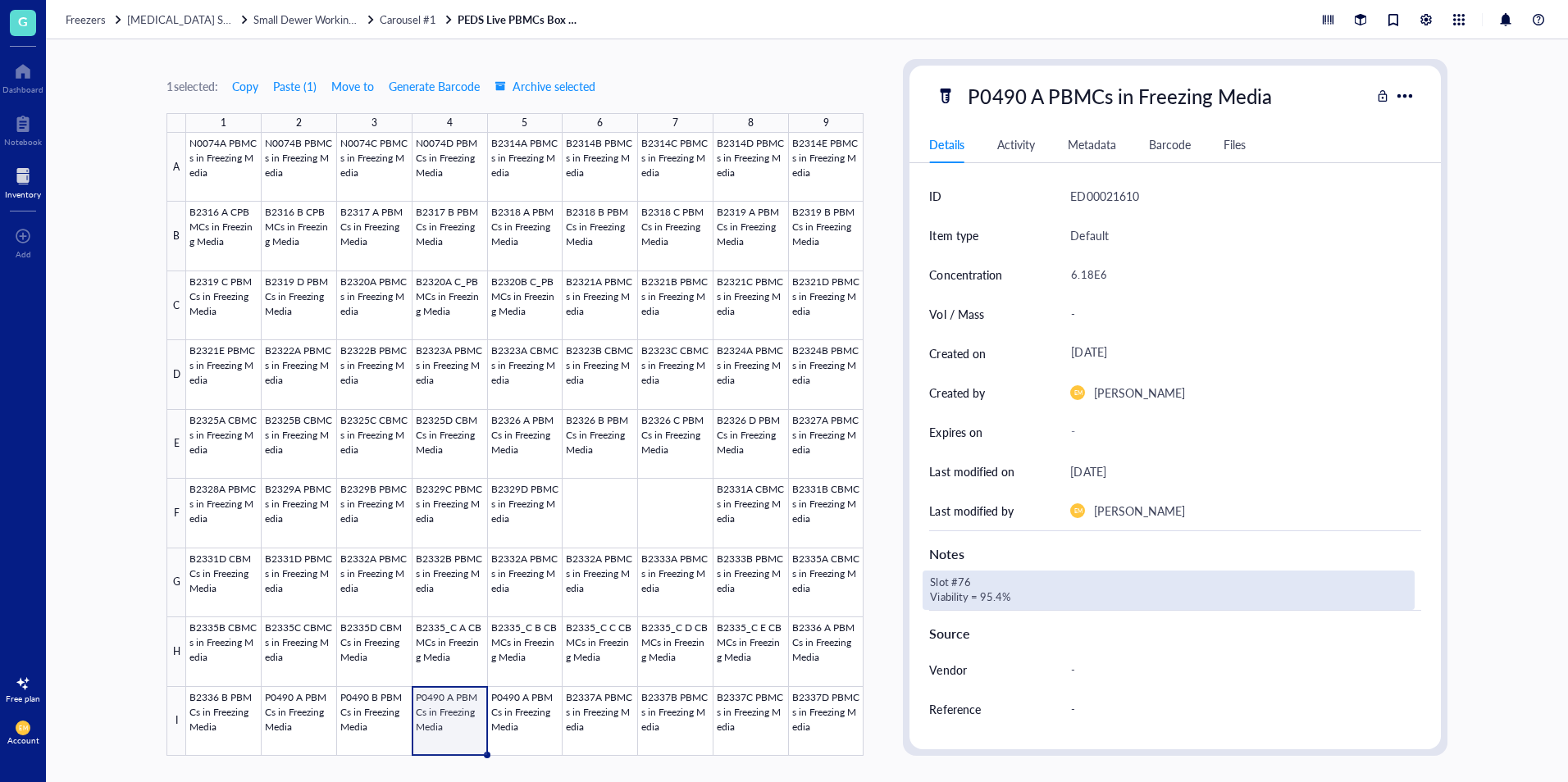
click at [991, 601] on div "Slot #76 Viability = 95.4%" at bounding box center [1168, 590] width 491 height 40
click at [996, 597] on textarea "Slot #76 Viability = 95.4%" at bounding box center [1055, 590] width 262 height 36
type textarea "Slot #76 Viability = 94.9%"
click at [1041, 104] on div "P0490 A PBMCs in Freezing Media" at bounding box center [1119, 96] width 319 height 35
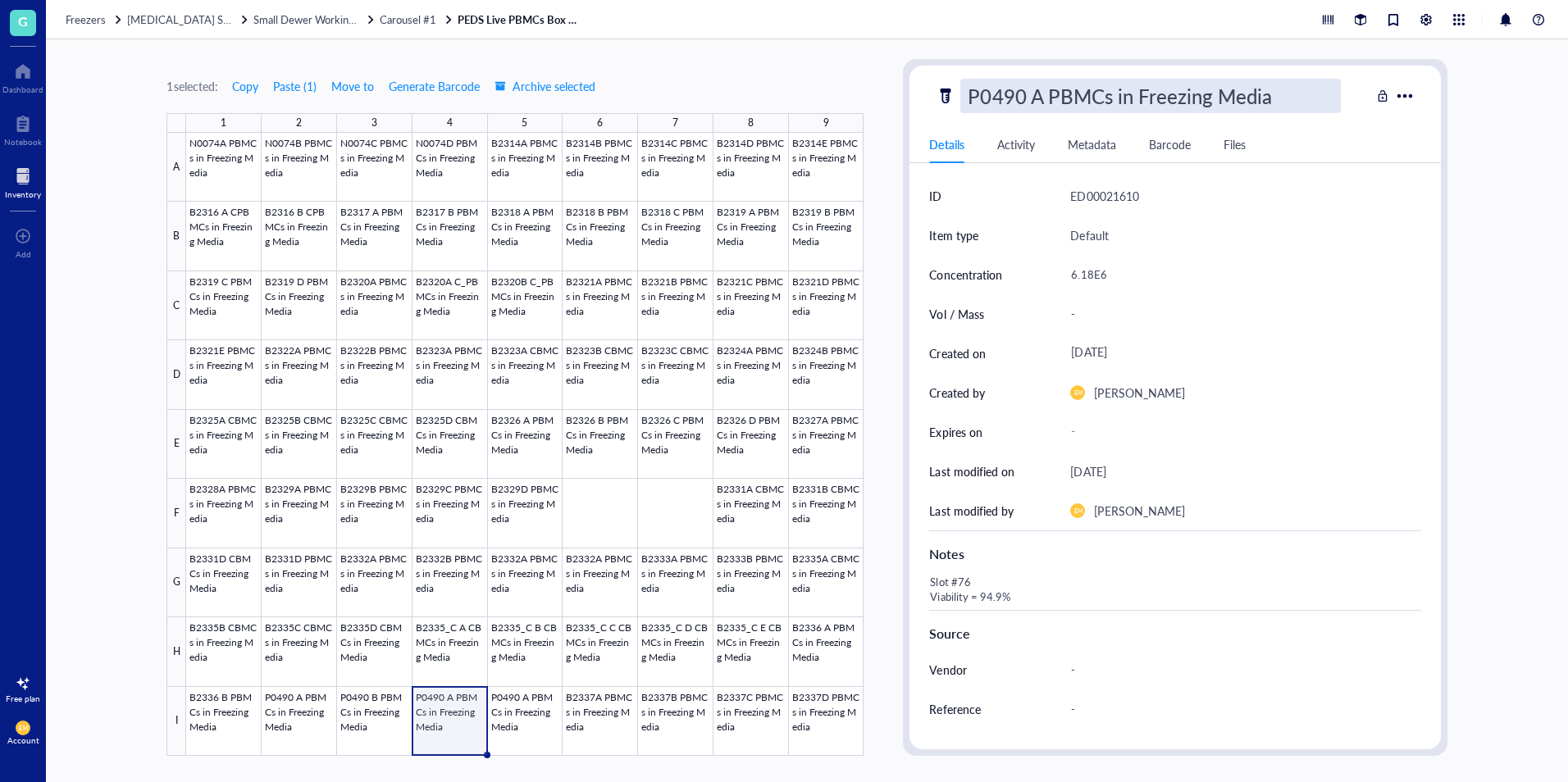
click at [1042, 100] on input "P0490 A PBMCs in Freezing Media" at bounding box center [1150, 96] width 379 height 33
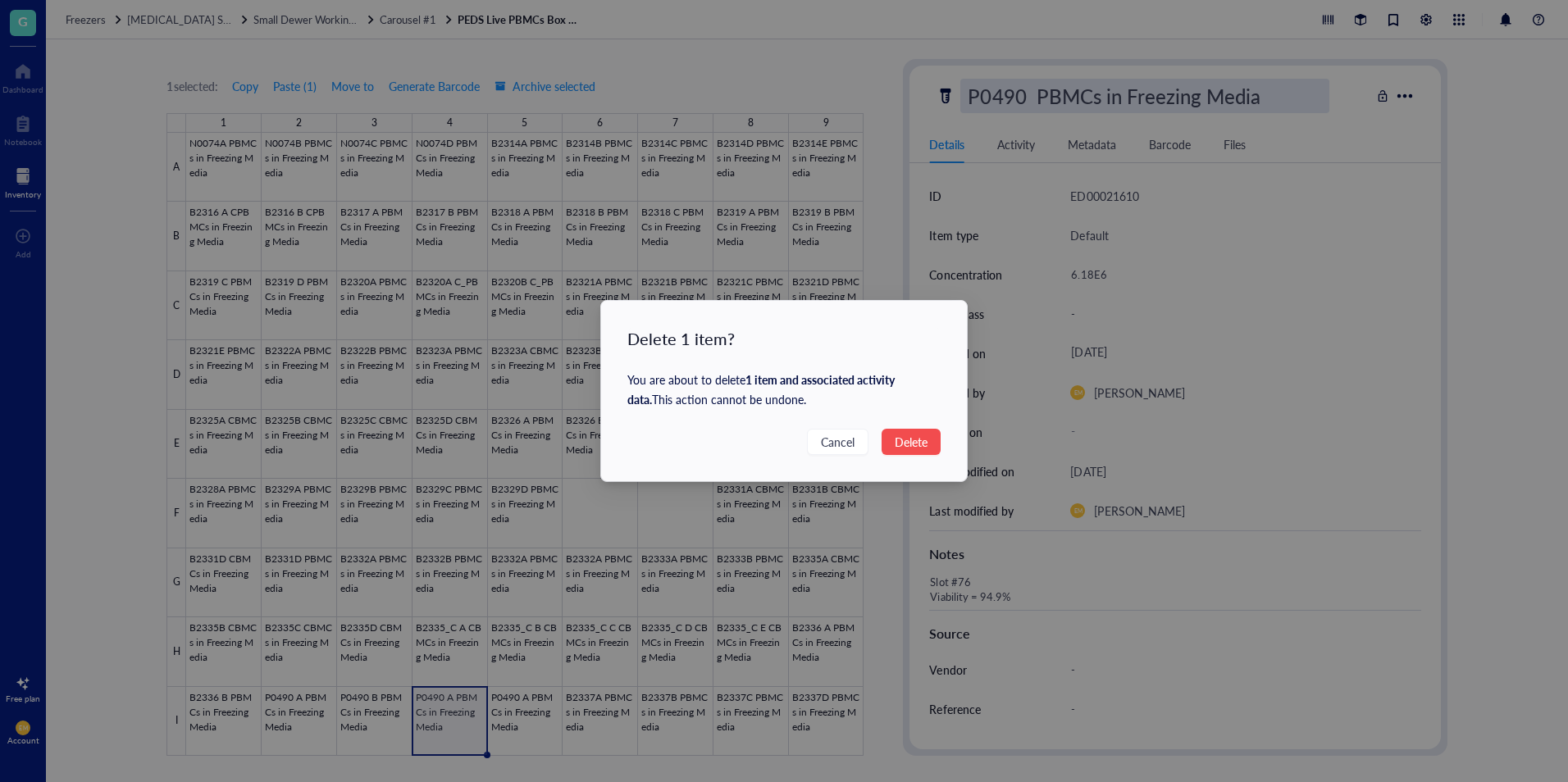
type input "P0490 PBMCs in Freezing Media"
click at [848, 435] on span "Cancel" at bounding box center [838, 442] width 34 height 18
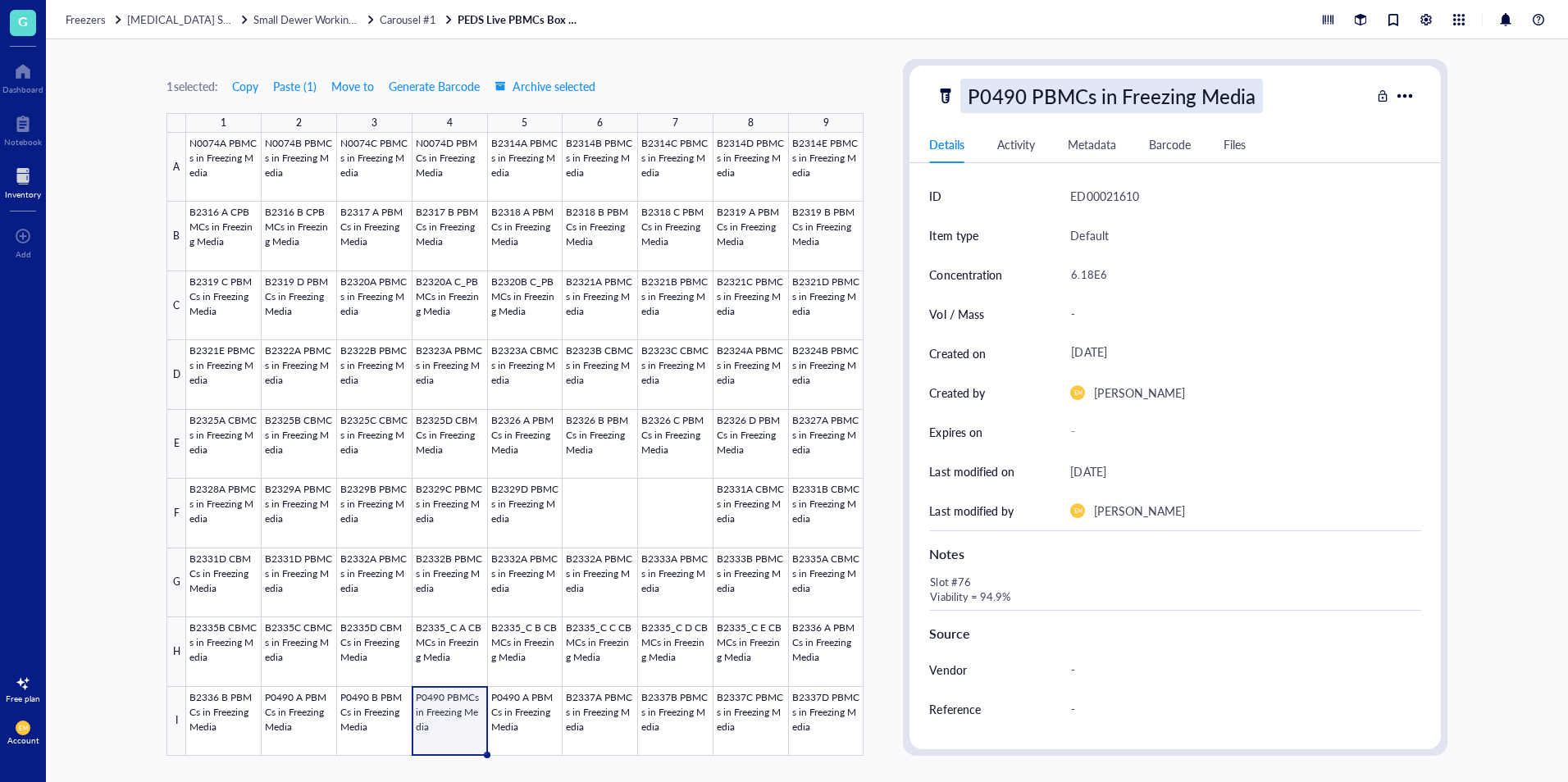
click at [1033, 97] on div "P0490 PBMCs in Freezing Media" at bounding box center [1111, 96] width 302 height 35
type input "P0490 C PBMCs in Freezing Media"
click at [1507, 417] on div "1 selected: Copy Paste ( 1 ) Move to Generate Barcode Archive selected 1 2 3 4 …" at bounding box center [806, 411] width 1522 height 743
click at [524, 734] on div at bounding box center [525, 445] width 678 height 623
click at [1049, 93] on div "P0490 A PBMCs in Freezing Media" at bounding box center [1119, 96] width 319 height 35
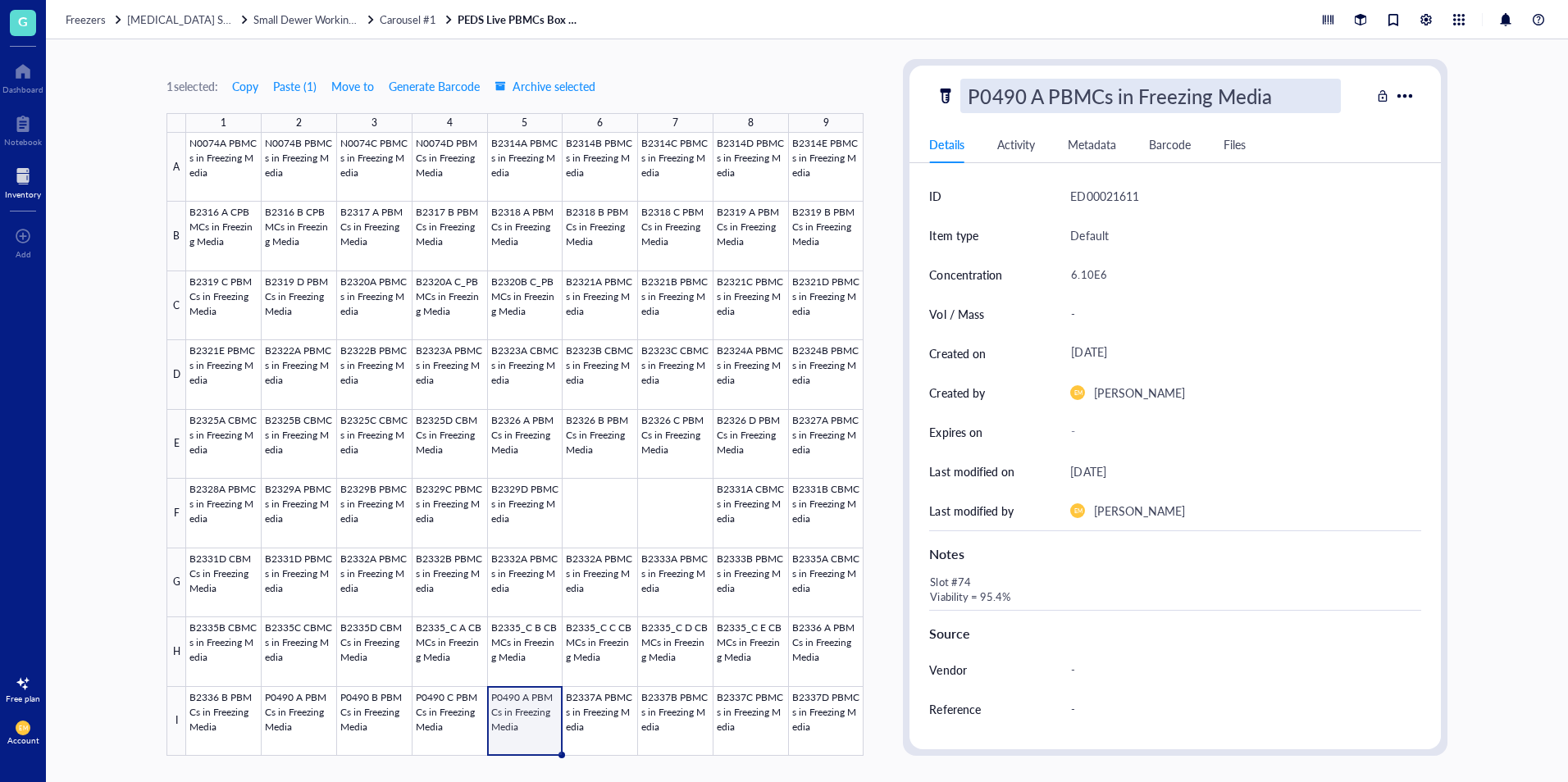
click at [1045, 99] on input "P0490 A PBMCs in Freezing Media" at bounding box center [1150, 96] width 379 height 33
type input "P0490 D PBMCs in Freezing Media"
click at [1096, 279] on div "6.10E6" at bounding box center [1239, 274] width 351 height 35
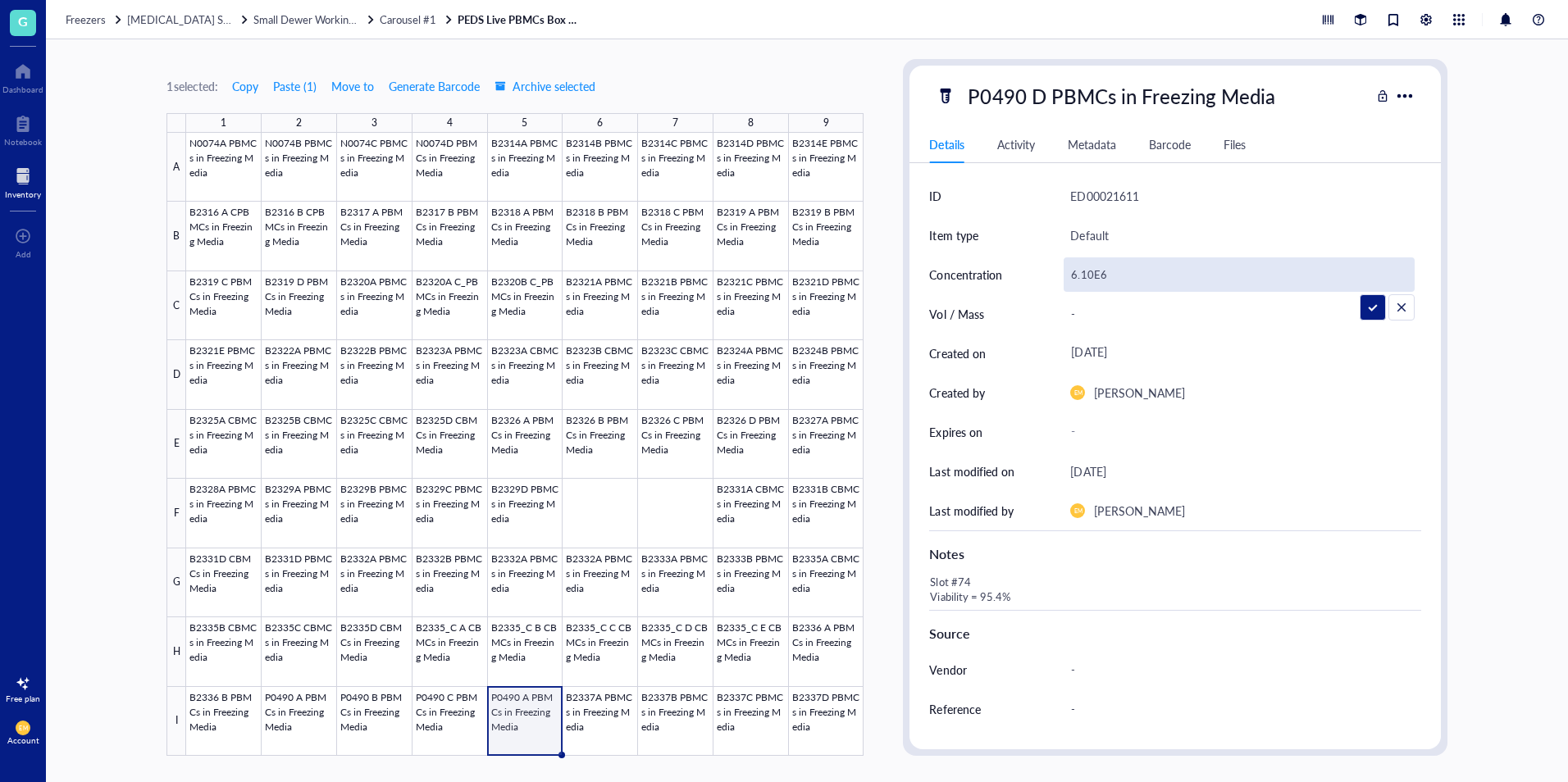
click at [1096, 279] on input "6.10E6" at bounding box center [1239, 274] width 349 height 33
click at [1089, 275] on div "6.10E6" at bounding box center [1239, 274] width 351 height 35
click at [1095, 274] on input "6.10E6" at bounding box center [1239, 274] width 349 height 33
type input "3.65E6"
click at [463, 736] on div at bounding box center [525, 445] width 678 height 623
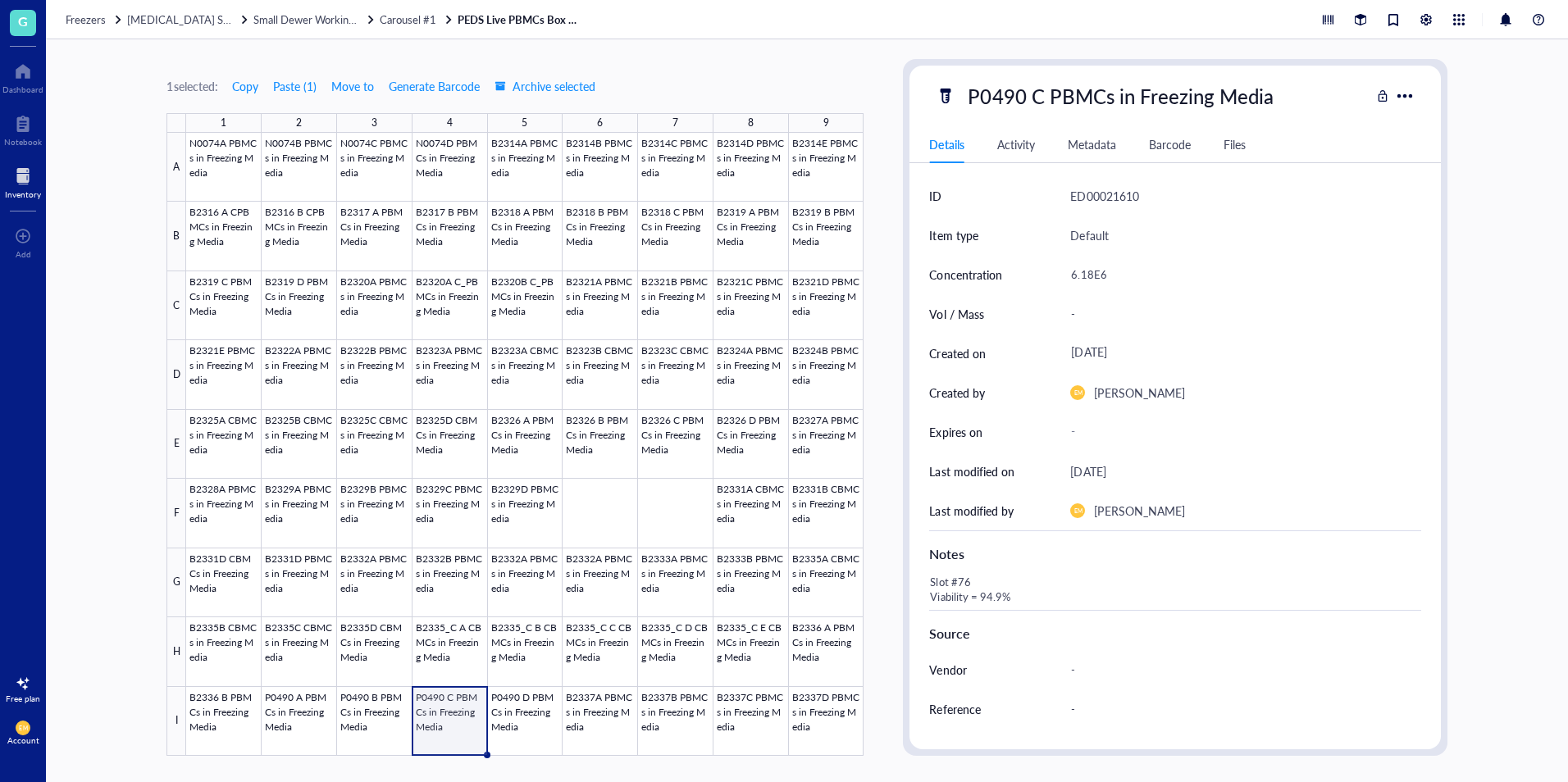
click at [530, 736] on div at bounding box center [525, 445] width 678 height 623
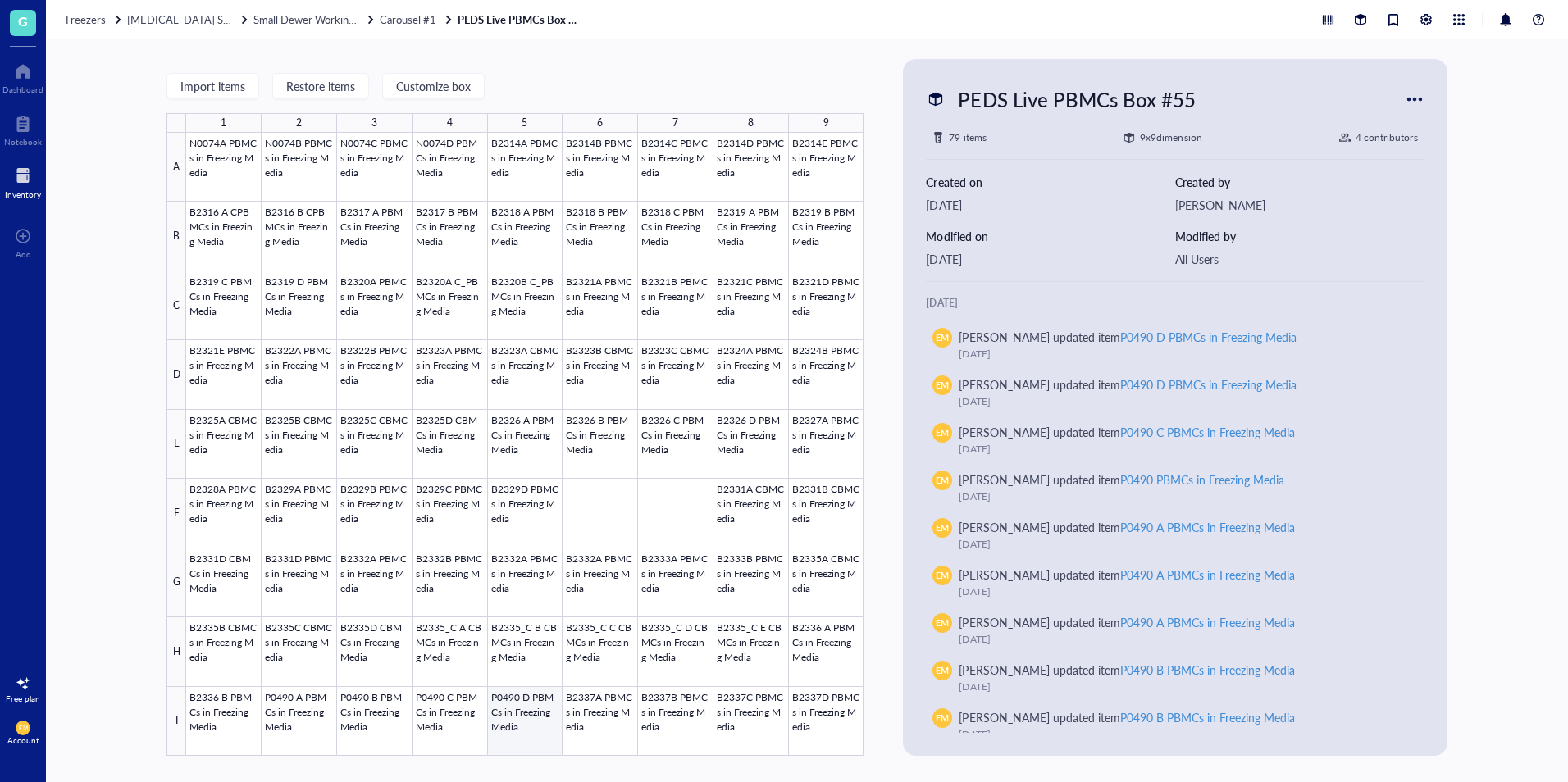
click at [515, 727] on div at bounding box center [525, 445] width 678 height 623
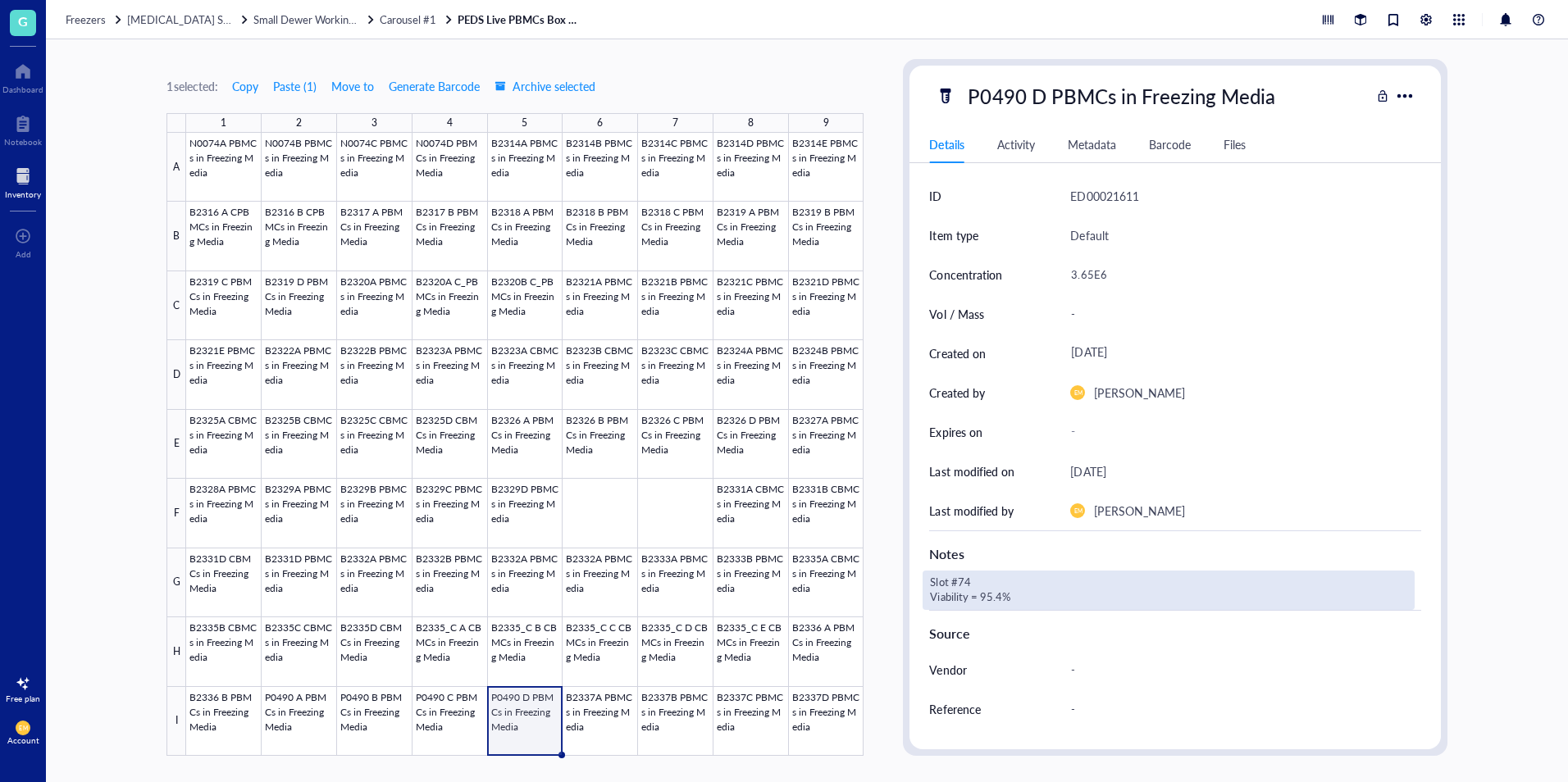
click at [966, 589] on div "Slot #74 Viability = 95.4%" at bounding box center [1168, 590] width 491 height 40
click at [973, 582] on textarea "Slot #74 Viability = 95.4%" at bounding box center [1055, 590] width 262 height 36
click at [1002, 596] on textarea "Slot #77 Viability = 95.4%" at bounding box center [1055, 590] width 262 height 36
type textarea "Slot #77 Viability = 95.6%"
drag, startPoint x: 1371, startPoint y: 630, endPoint x: 1361, endPoint y: 630, distance: 10.0
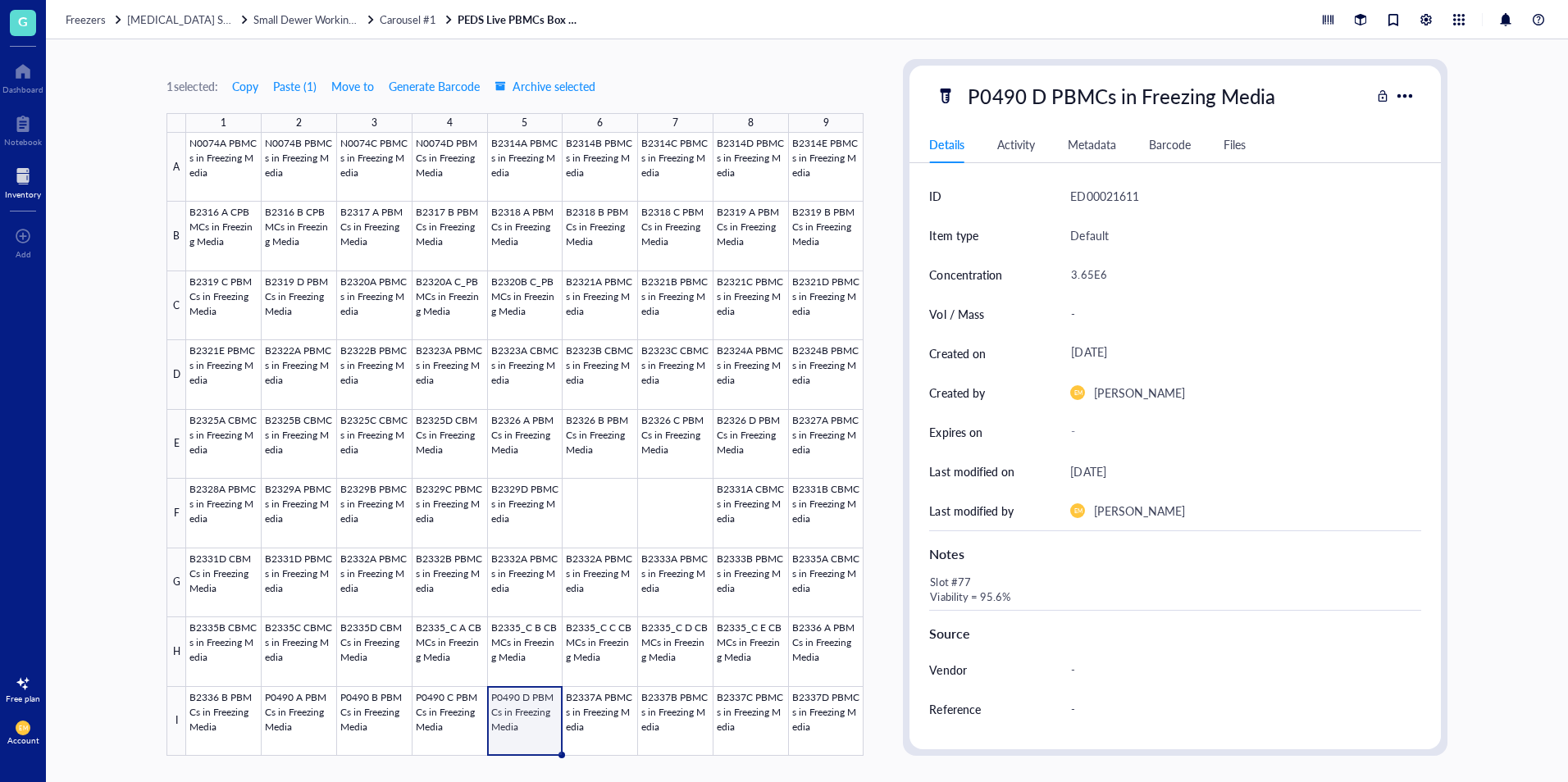
click at [1471, 495] on div "1 selected: Copy Paste ( 1 ) Move to Generate Barcode Archive selected 1 2 3 4 …" at bounding box center [806, 411] width 1522 height 743
click at [1510, 299] on div "1 selected: Copy Paste ( 1 ) Move to Generate Barcode Archive selected 1 2 3 4 …" at bounding box center [806, 411] width 1522 height 743
click at [1508, 233] on div "1 selected: Copy Paste ( 1 ) Move to Generate Barcode Archive selected 1 2 3 4 …" at bounding box center [806, 411] width 1522 height 743
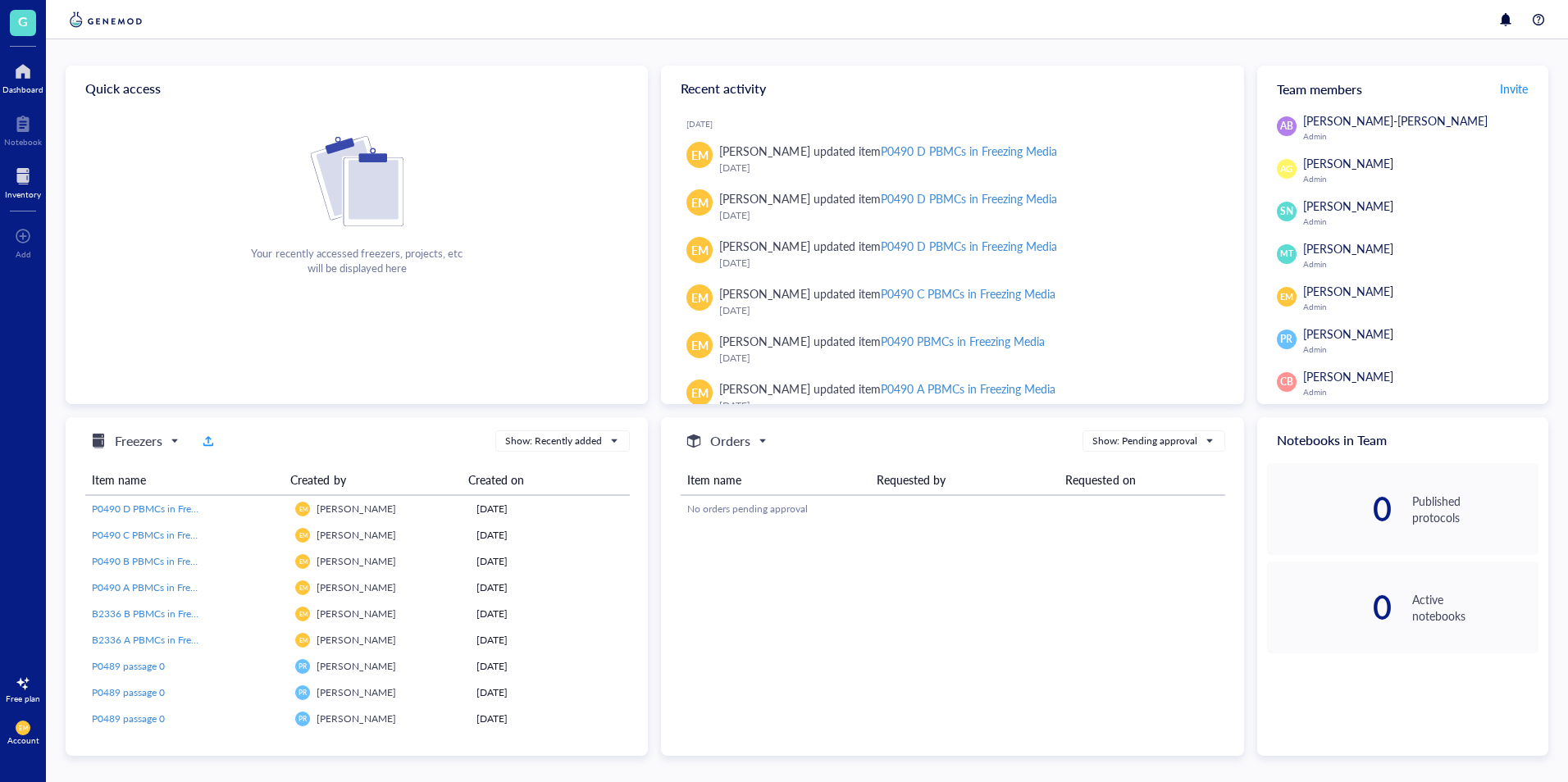
click at [33, 190] on div "Inventory" at bounding box center [23, 193] width 36 height 9
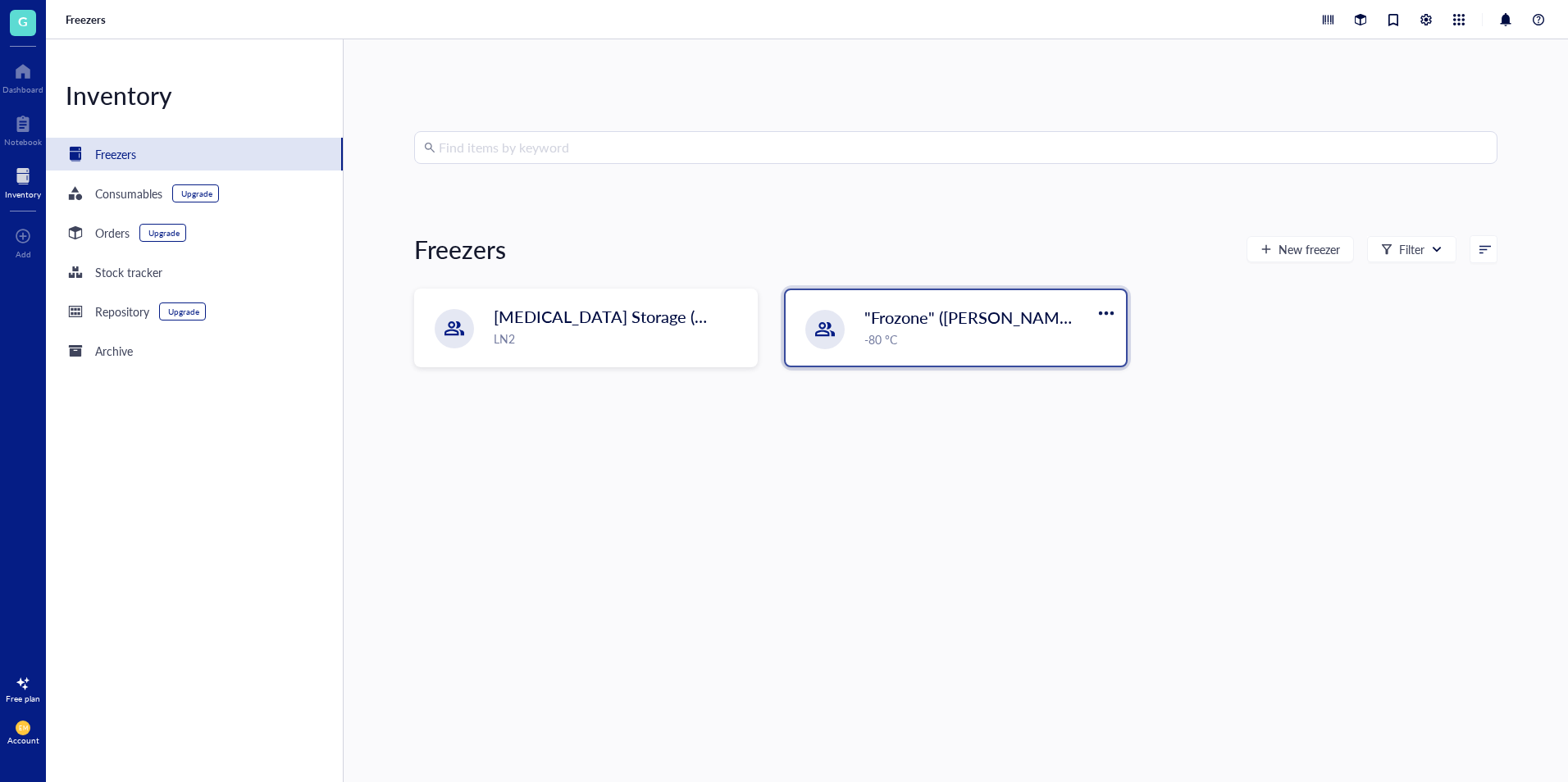
click at [933, 305] on div ""Frozone" ([PERSON_NAME]/[PERSON_NAME]) -80 °C" at bounding box center [956, 327] width 340 height 75
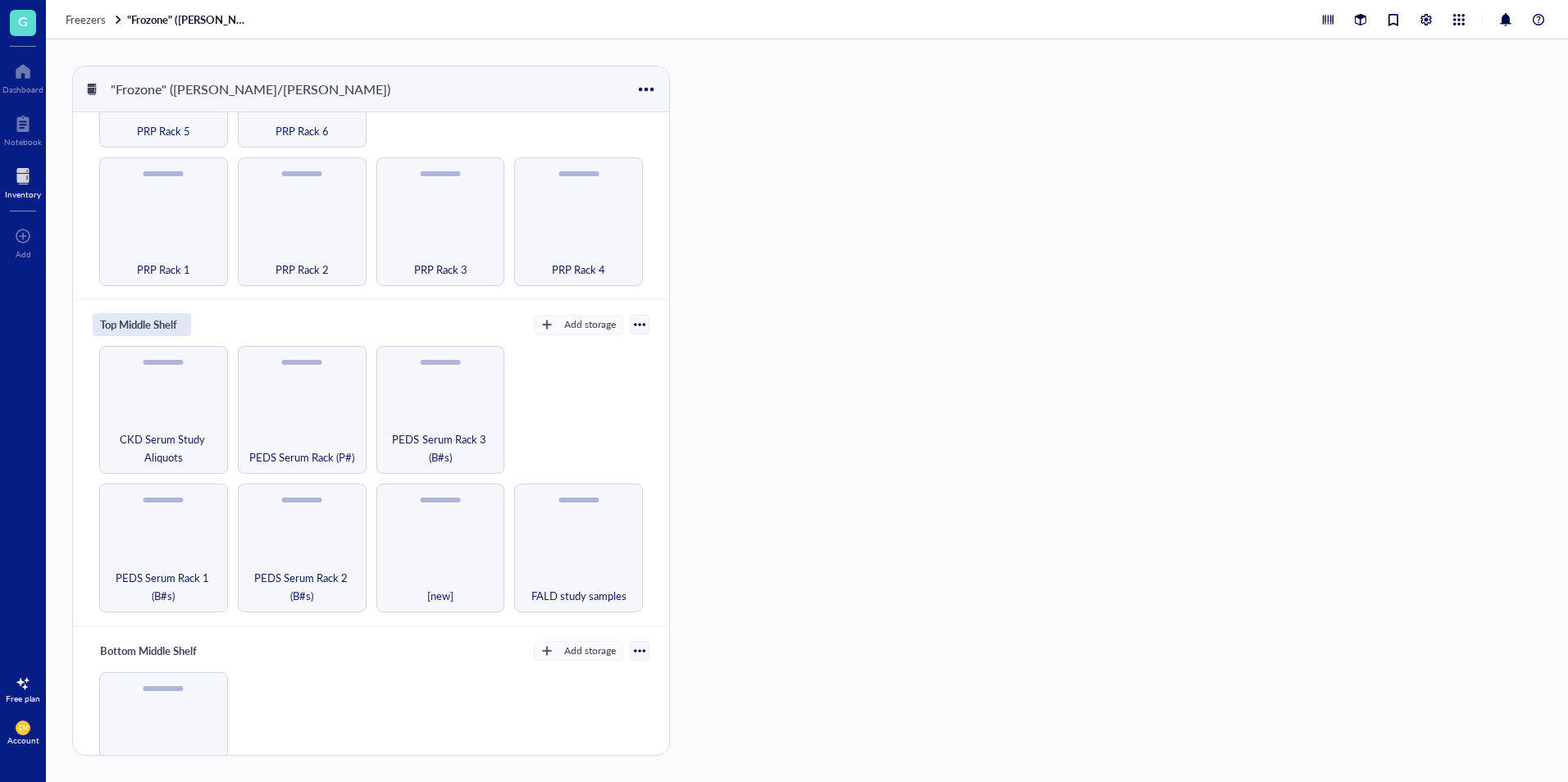
scroll to position [286, 0]
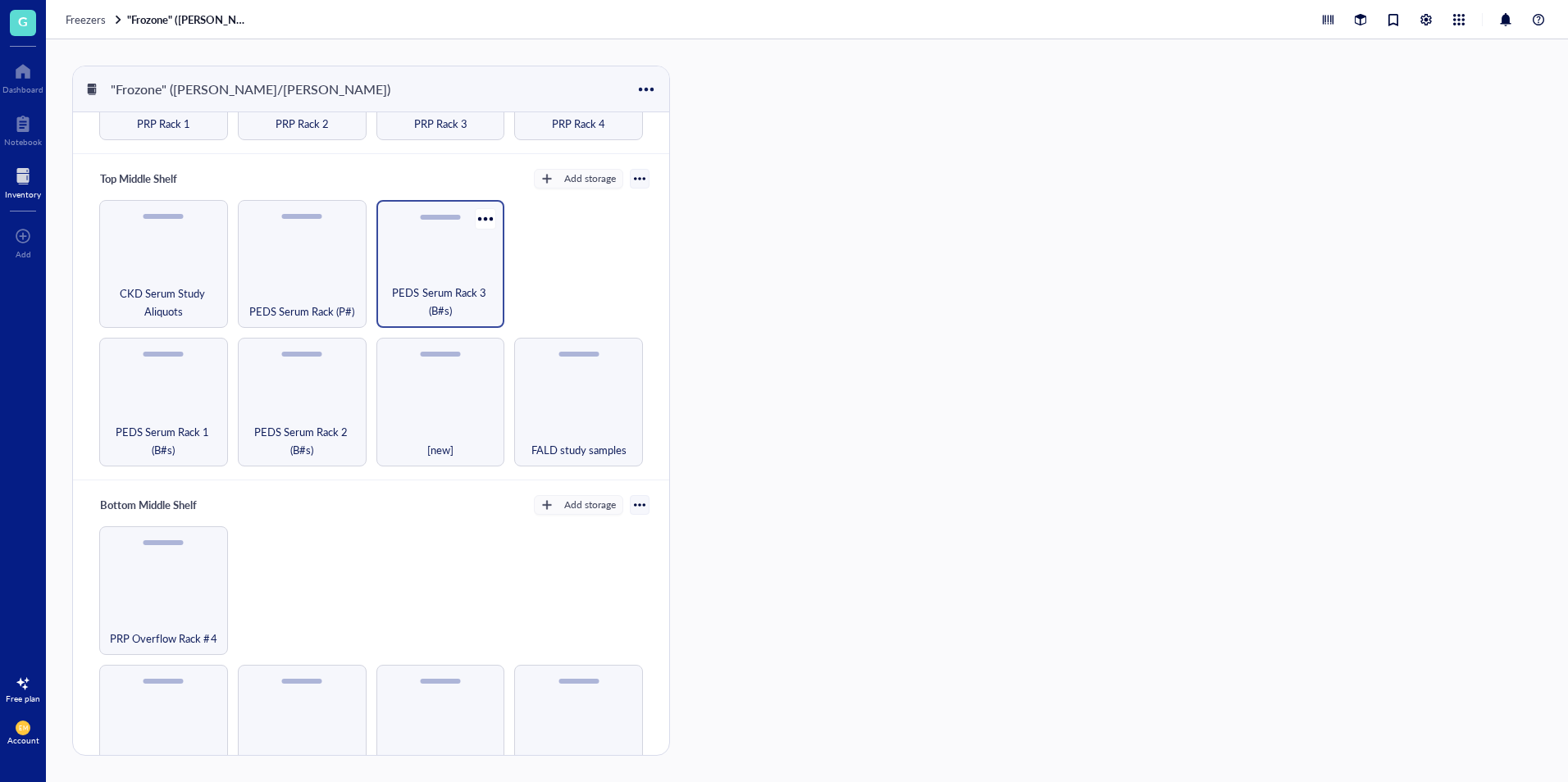
click at [402, 301] on span "PEDS Serum Rack 3 (B#s)" at bounding box center [441, 302] width 112 height 36
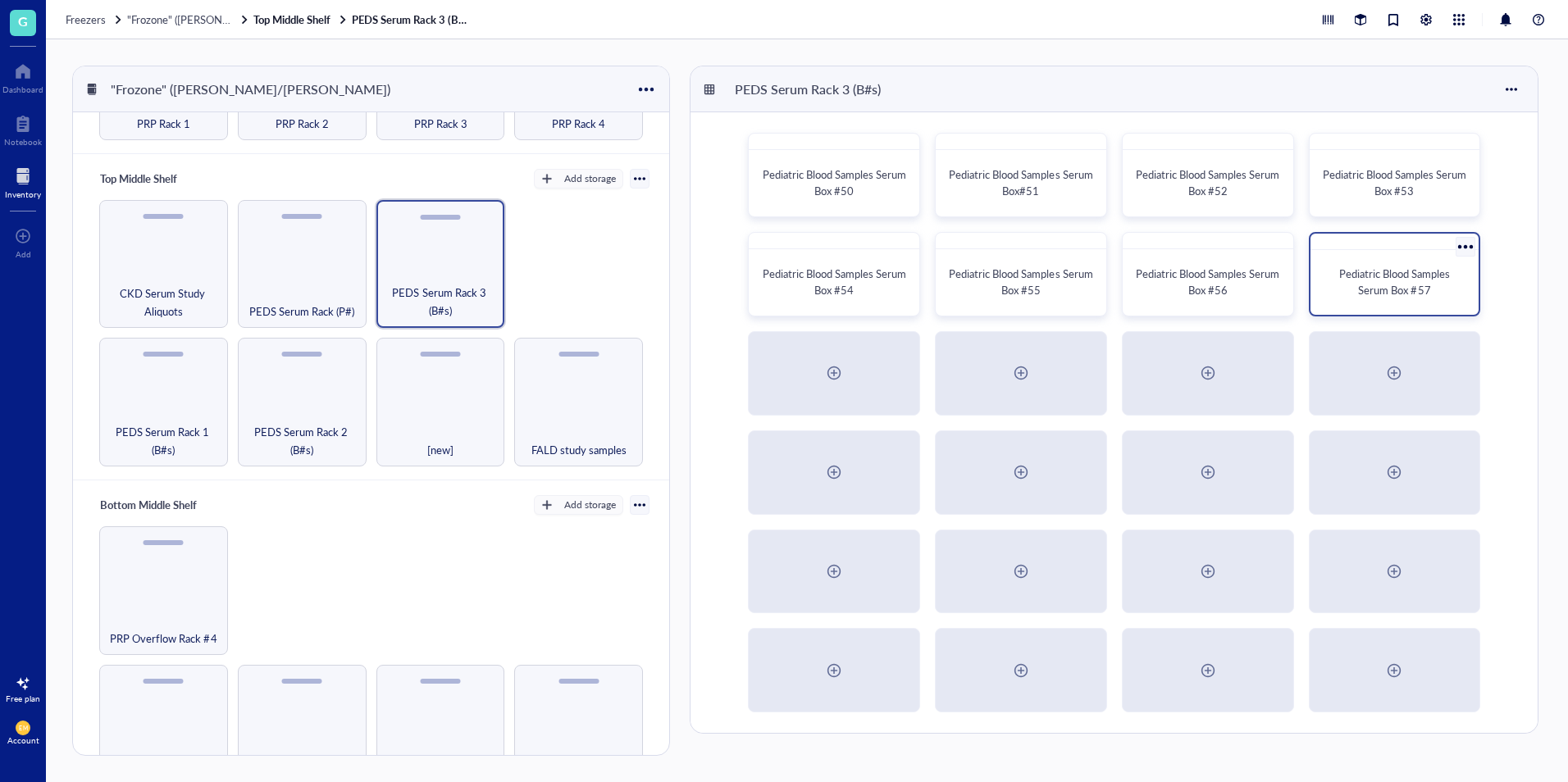
click at [1392, 280] on span "Pediatric Blood Samples Serum Box #57" at bounding box center [1395, 281] width 113 height 32
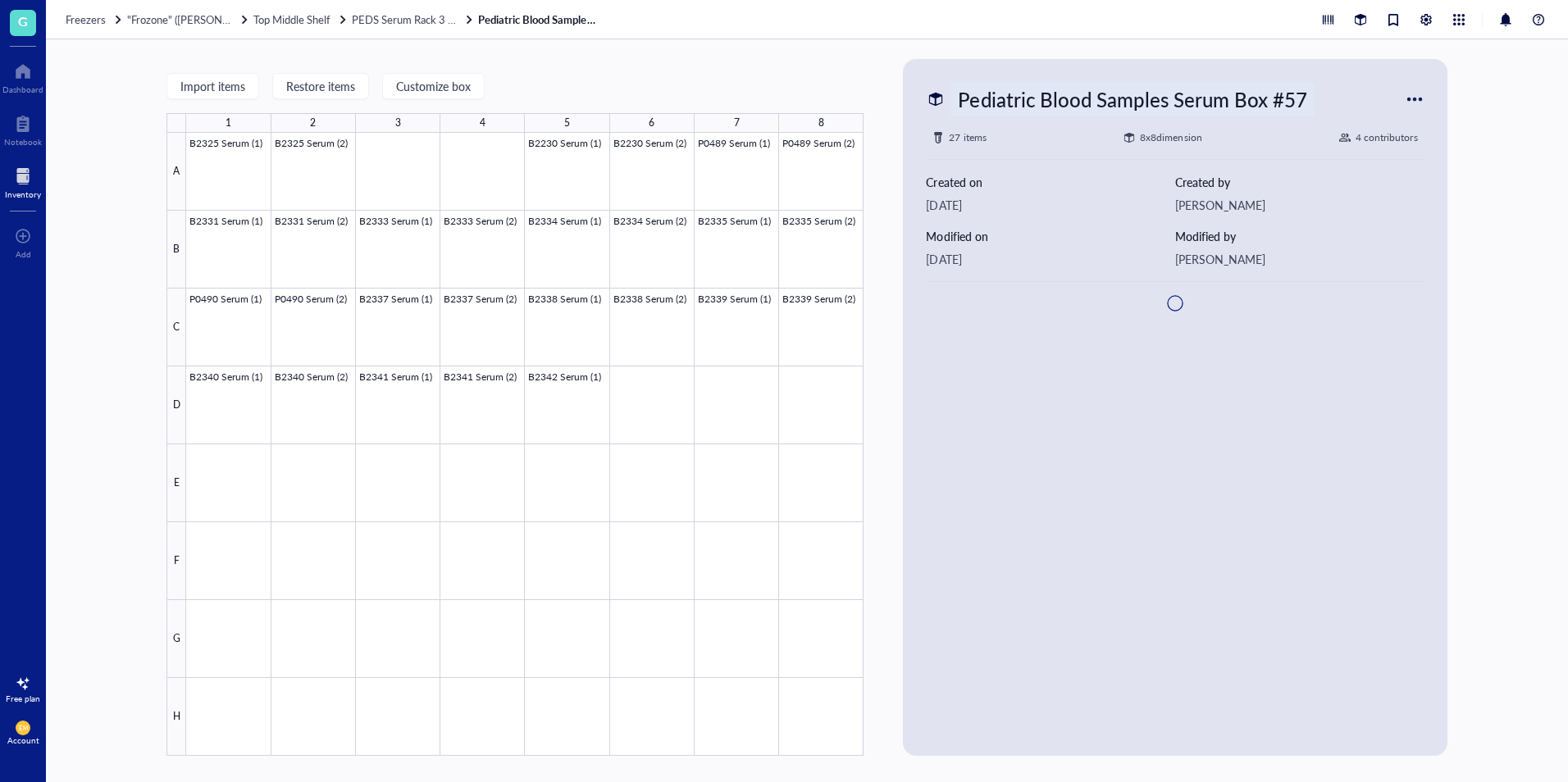
click at [1095, 93] on div "Pediatric Blood Samples Serum Box #57" at bounding box center [1132, 99] width 364 height 35
